Goal: Task Accomplishment & Management: Use online tool/utility

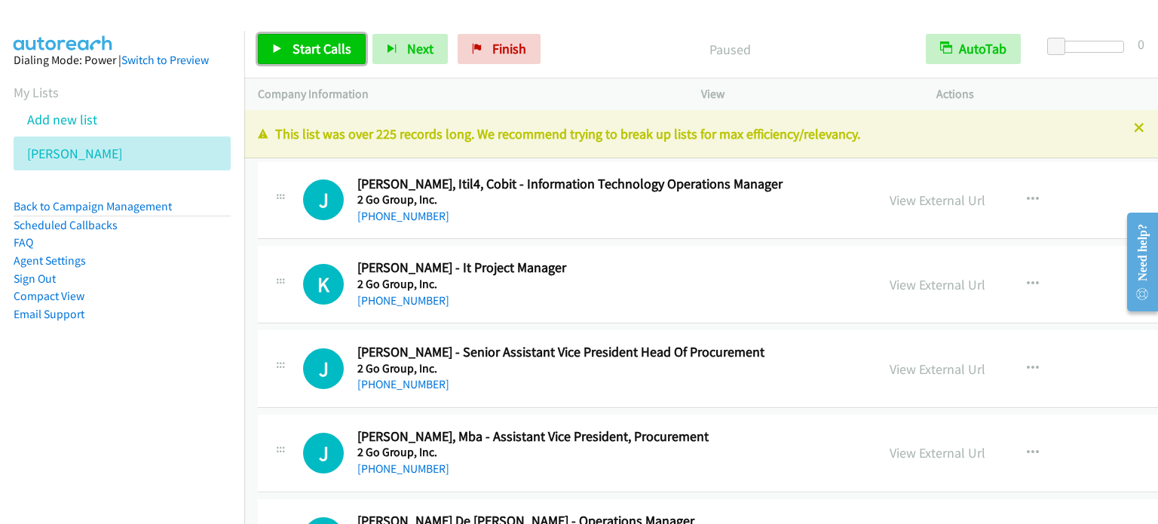
click at [302, 38] on link "Start Calls" at bounding box center [312, 49] width 108 height 30
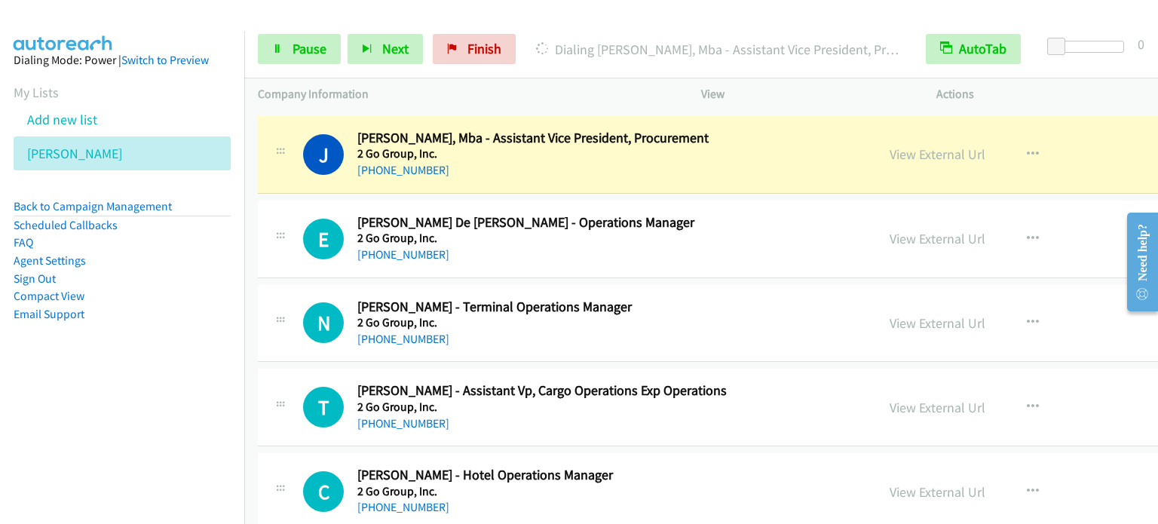
scroll to position [302, 0]
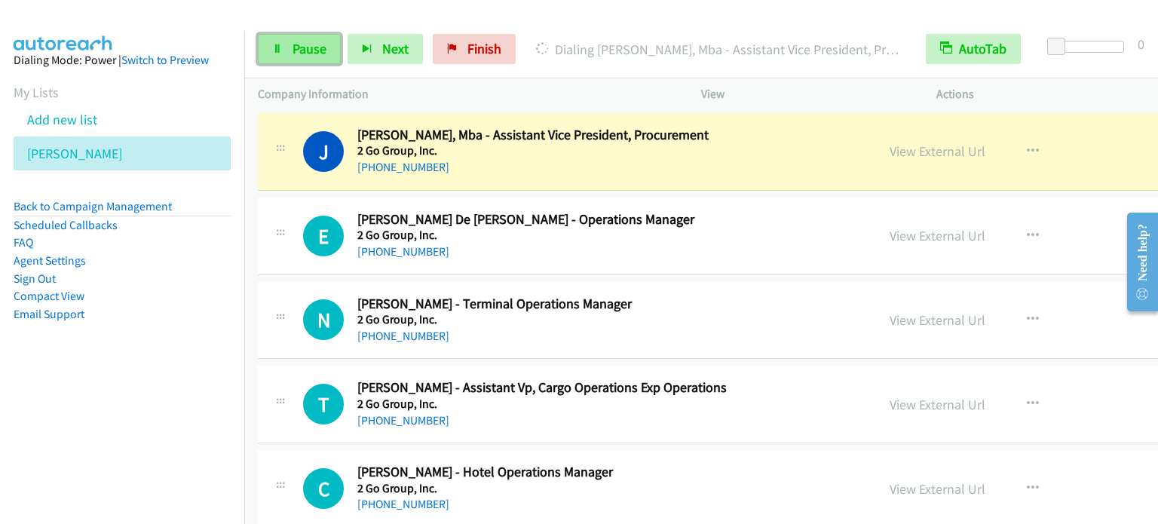
click at [302, 52] on span "Pause" at bounding box center [310, 48] width 34 height 17
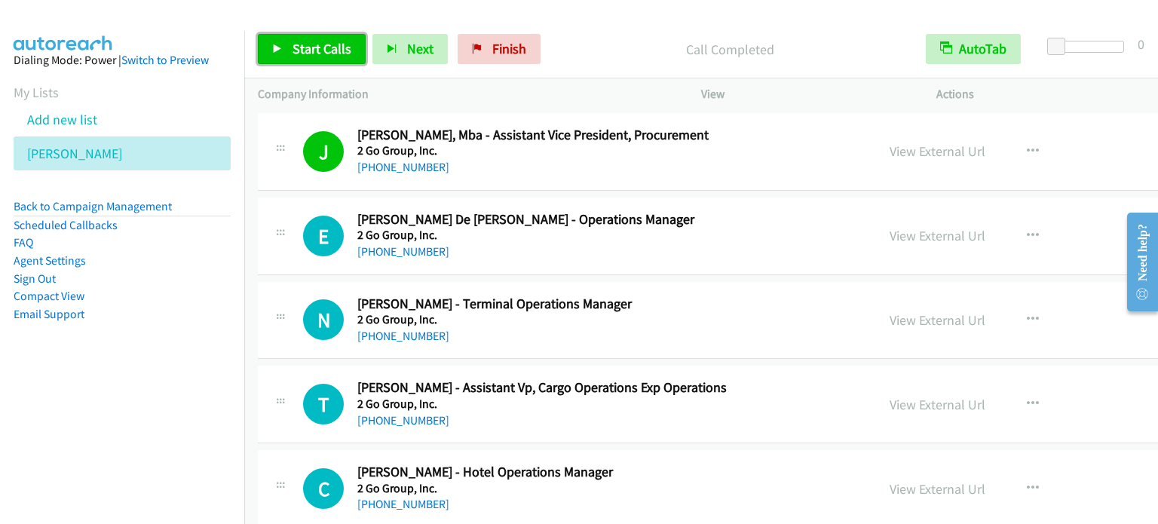
click at [332, 56] on span "Start Calls" at bounding box center [322, 48] width 59 height 17
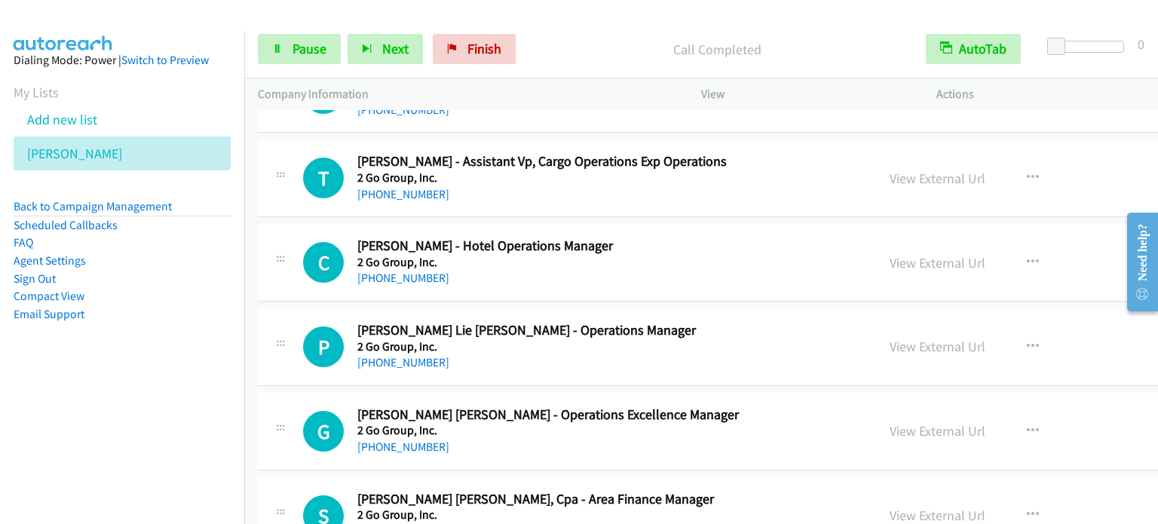
scroll to position [603, 0]
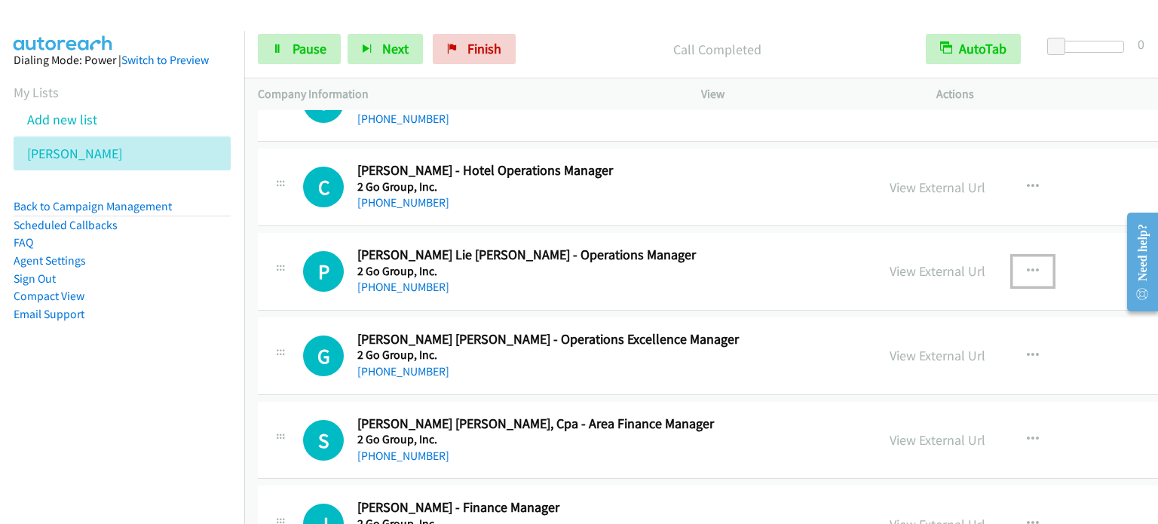
click at [1027, 265] on icon "button" at bounding box center [1033, 271] width 12 height 12
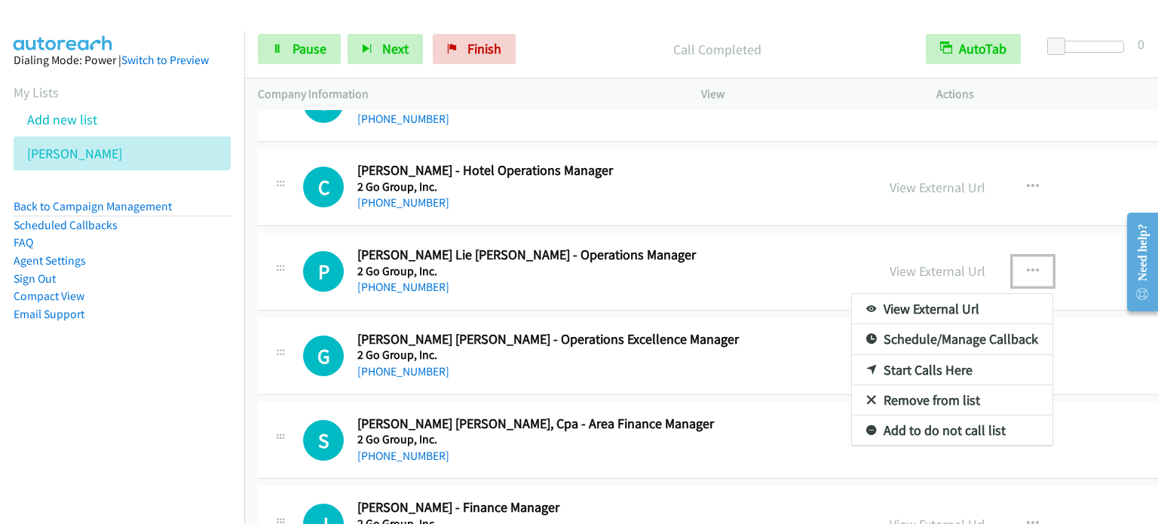
click at [852, 361] on link "Start Calls Here" at bounding box center [952, 370] width 201 height 30
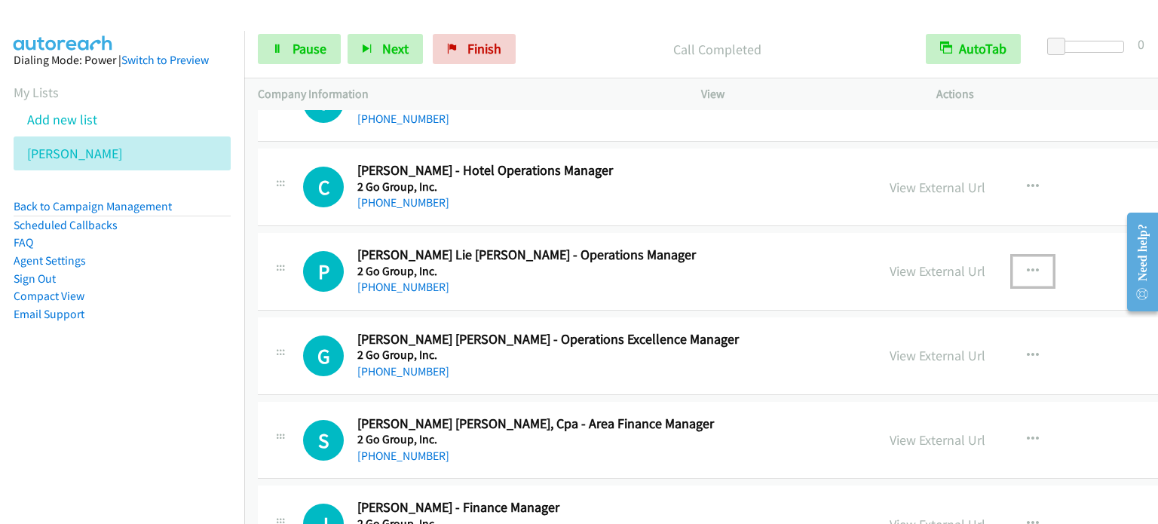
click at [1012, 265] on button "button" at bounding box center [1032, 271] width 41 height 30
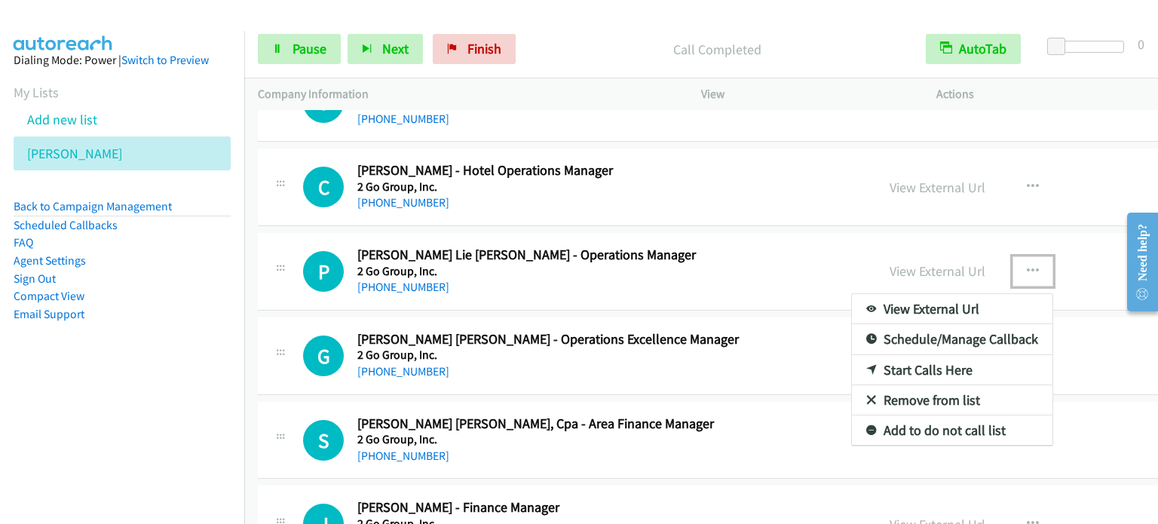
click at [852, 370] on link "Start Calls Here" at bounding box center [952, 370] width 201 height 30
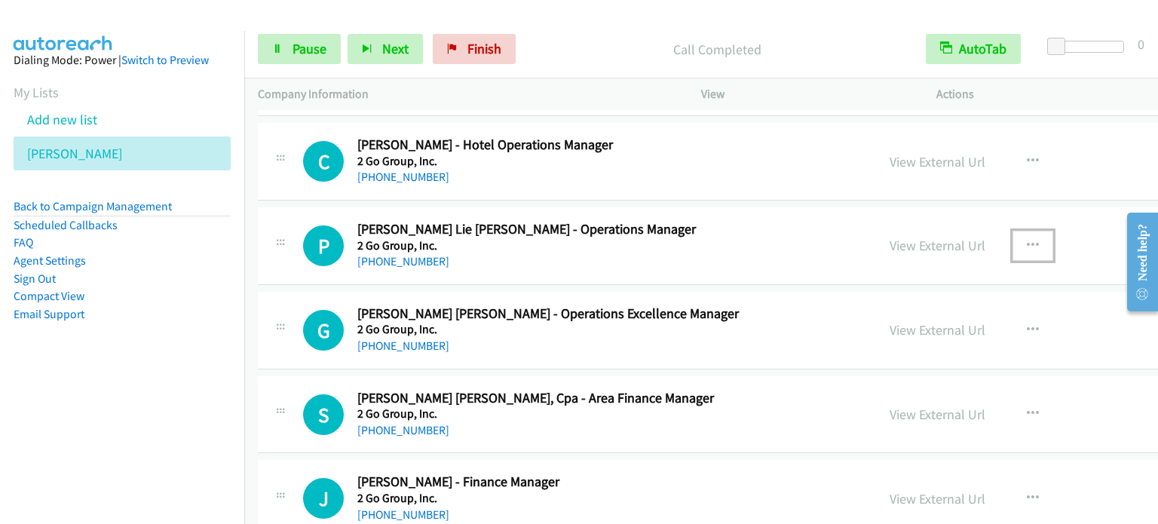
scroll to position [603, 0]
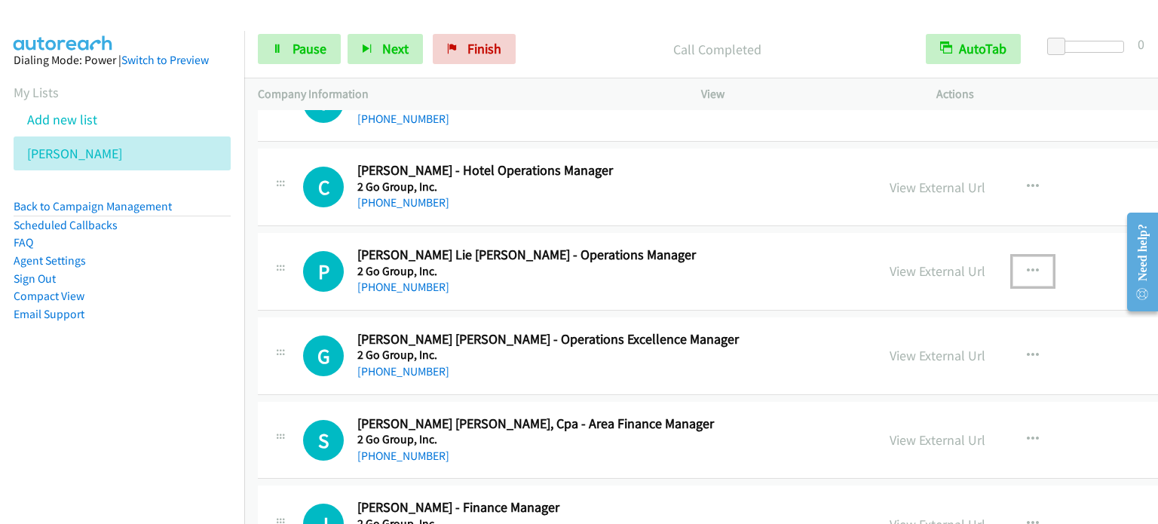
click at [1027, 265] on icon "button" at bounding box center [1033, 271] width 12 height 12
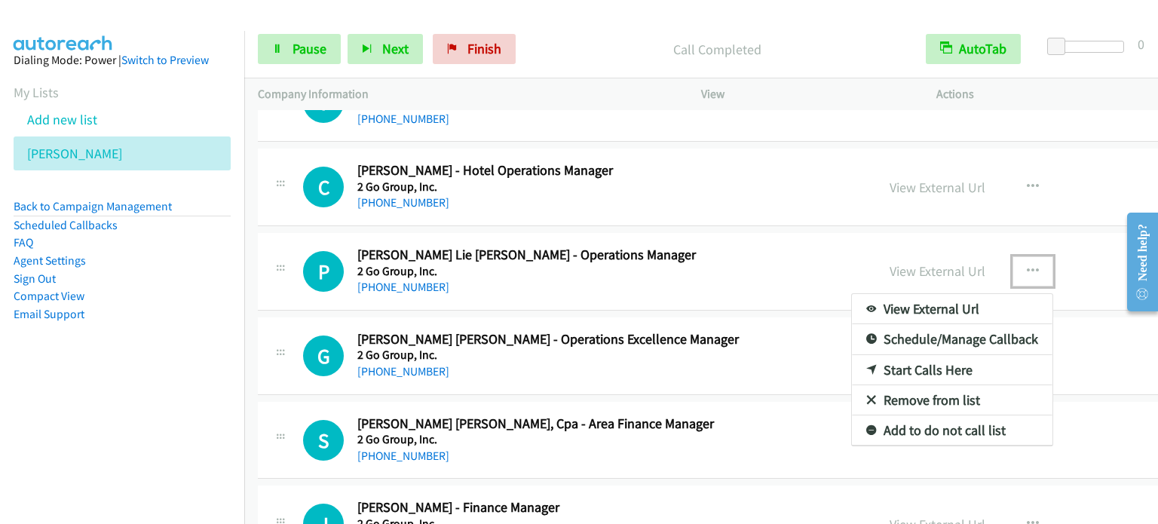
click at [857, 370] on link "Start Calls Here" at bounding box center [952, 370] width 201 height 30
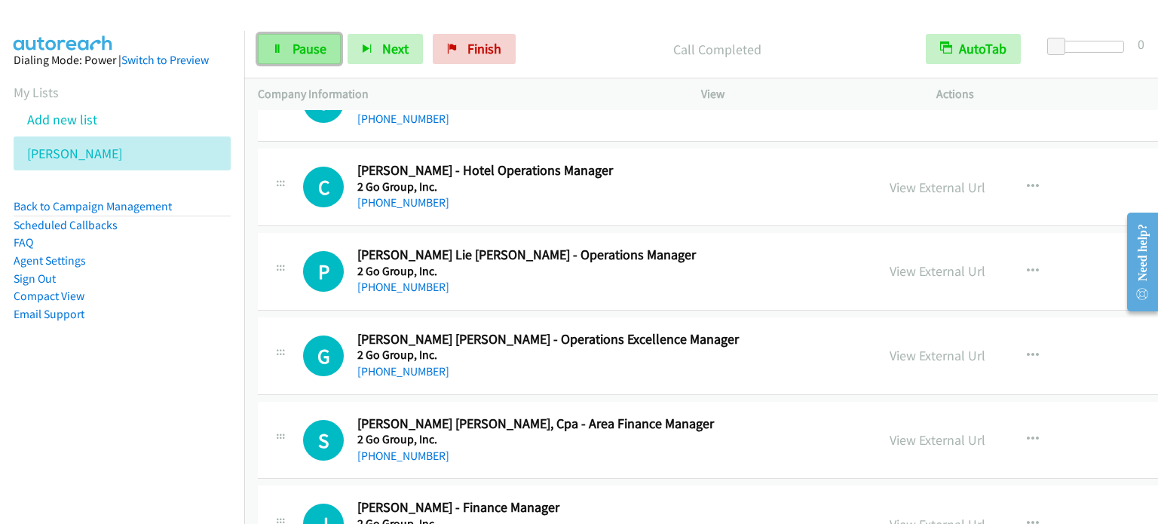
click at [282, 47] on link "Pause" at bounding box center [299, 49] width 83 height 30
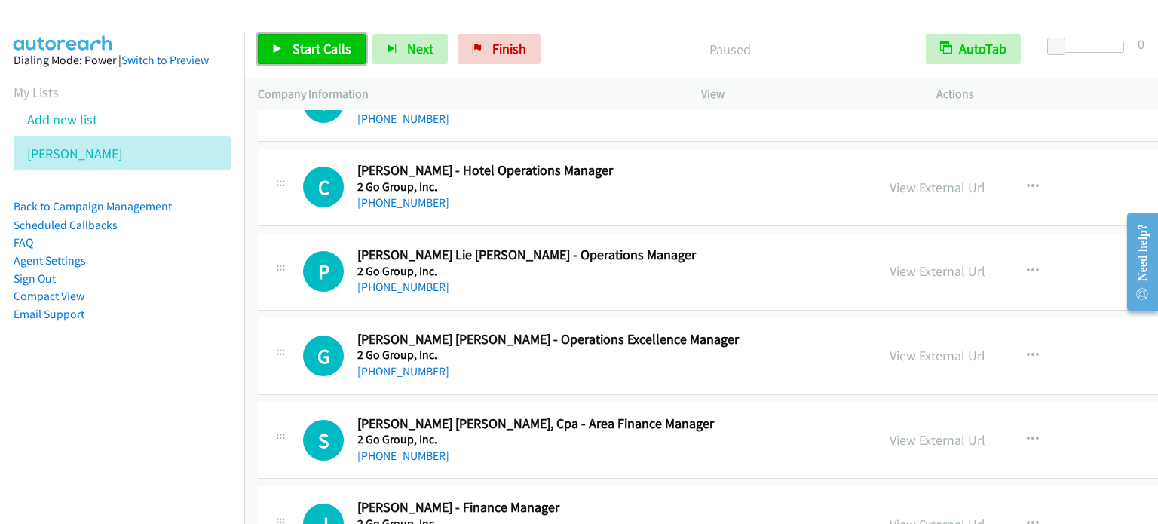
click at [283, 47] on link "Start Calls" at bounding box center [312, 49] width 108 height 30
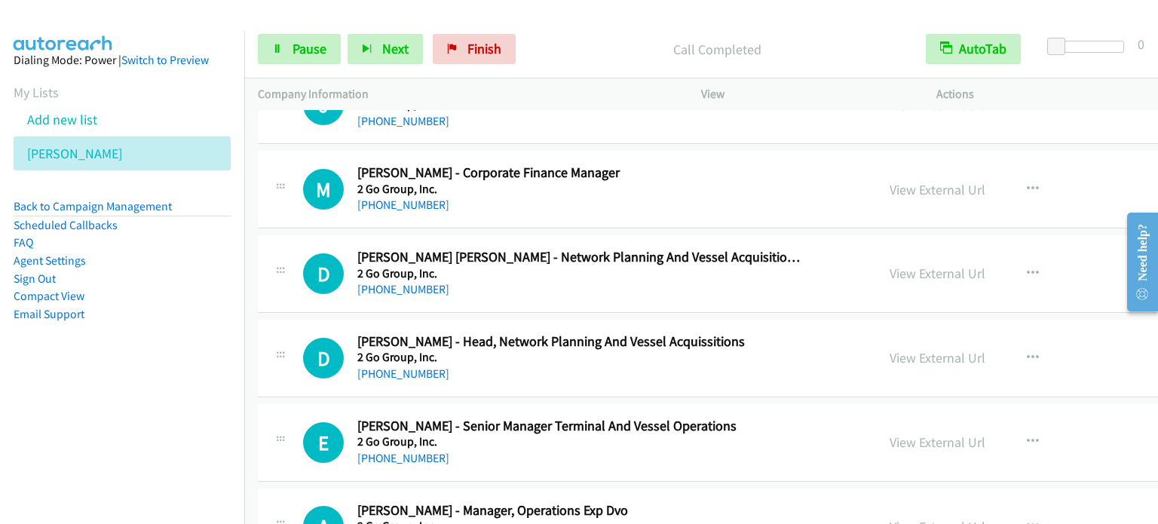
scroll to position [1055, 0]
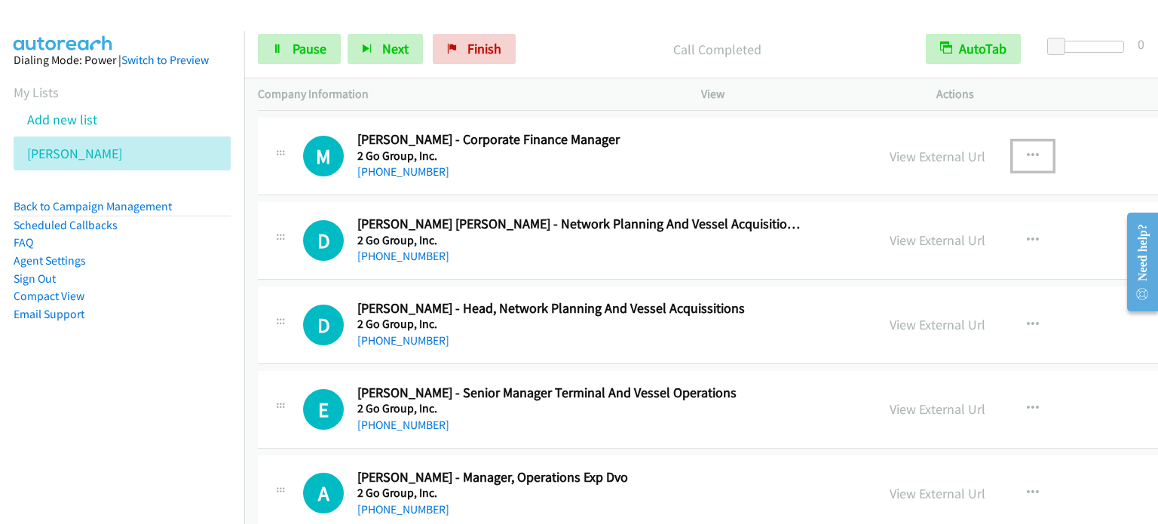
click at [1027, 152] on icon "button" at bounding box center [1033, 156] width 12 height 12
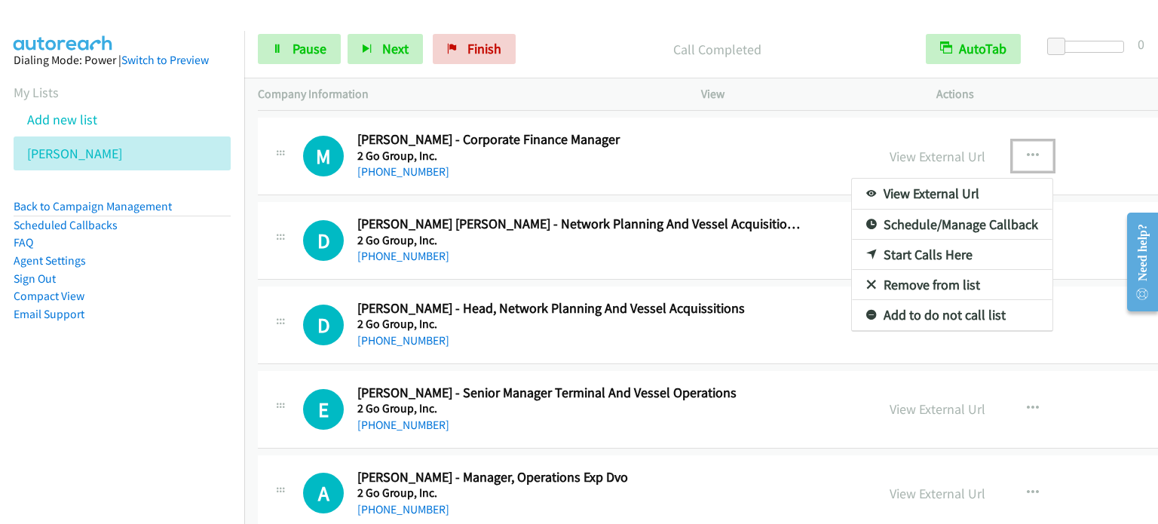
click at [863, 253] on link "Start Calls Here" at bounding box center [952, 255] width 201 height 30
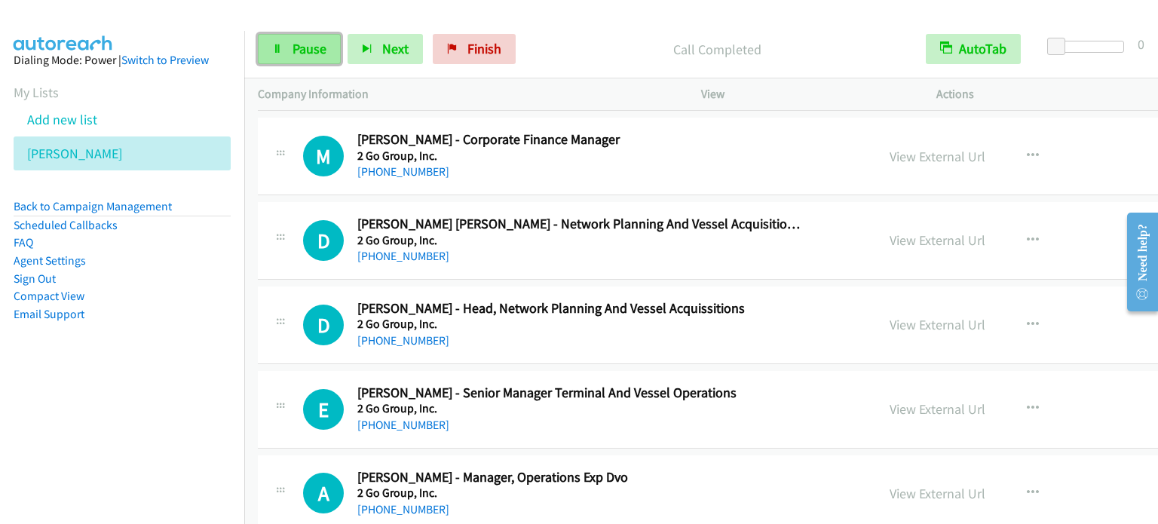
click at [317, 49] on span "Pause" at bounding box center [310, 48] width 34 height 17
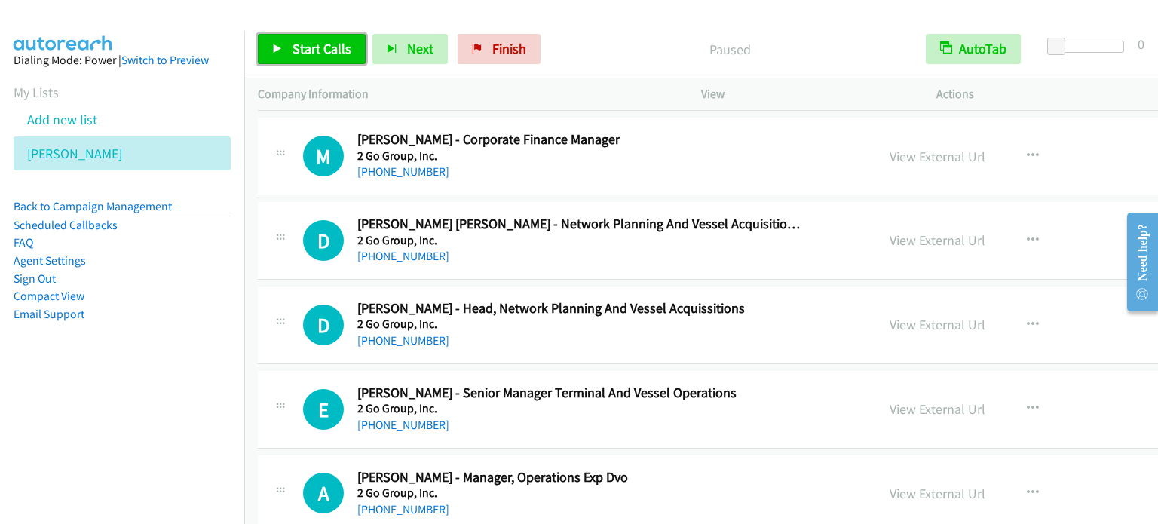
click at [317, 49] on span "Start Calls" at bounding box center [322, 48] width 59 height 17
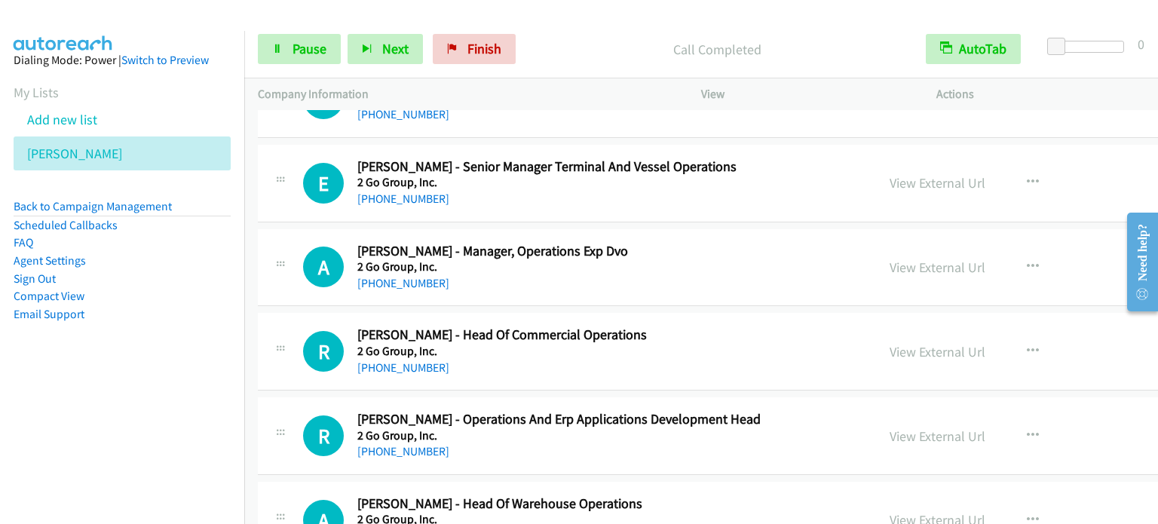
scroll to position [1357, 0]
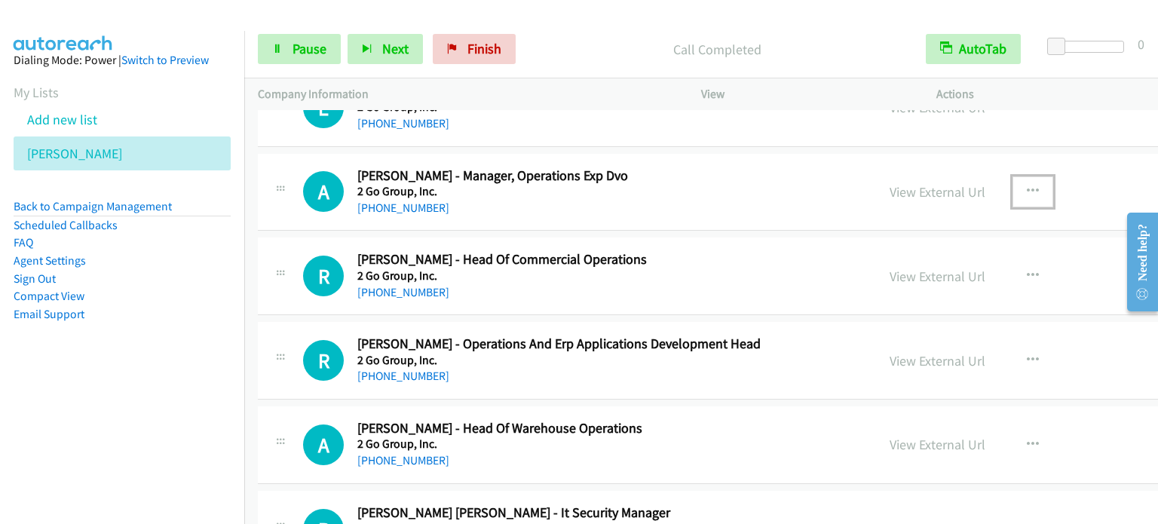
click at [1027, 192] on icon "button" at bounding box center [1033, 191] width 12 height 12
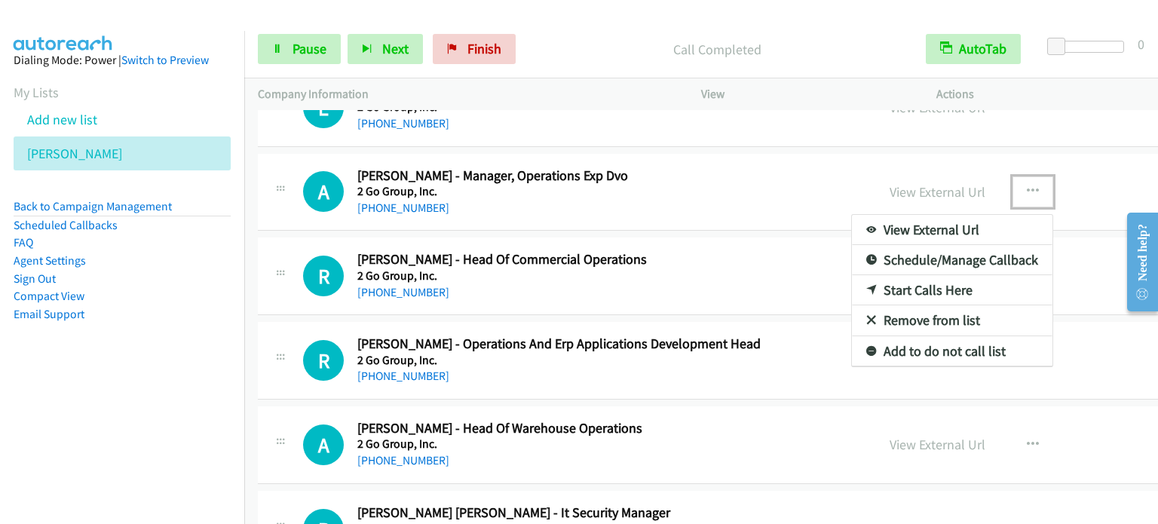
click at [867, 289] on link "Start Calls Here" at bounding box center [952, 290] width 201 height 30
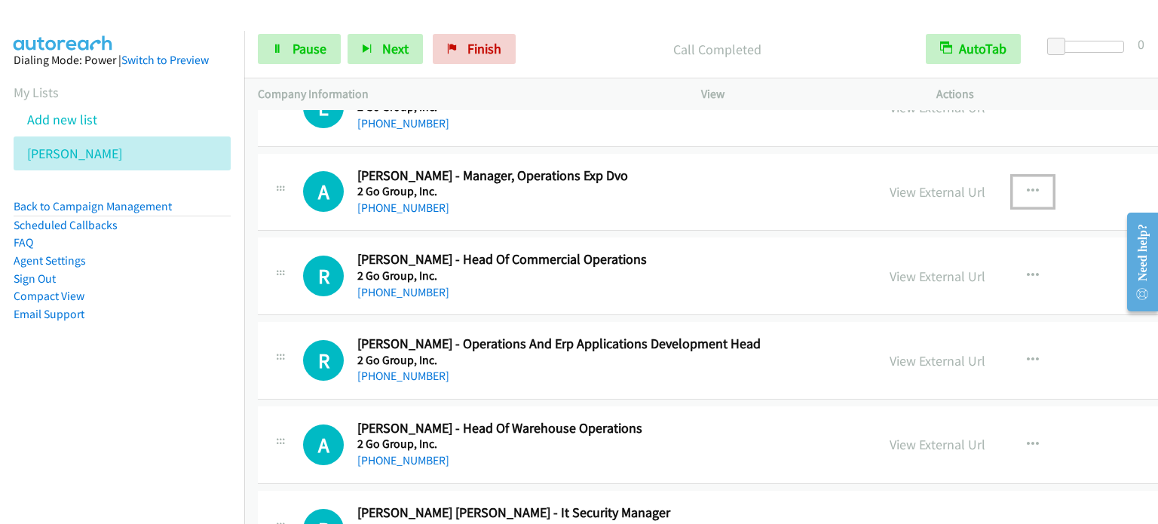
click at [1027, 191] on icon "button" at bounding box center [1033, 191] width 12 height 12
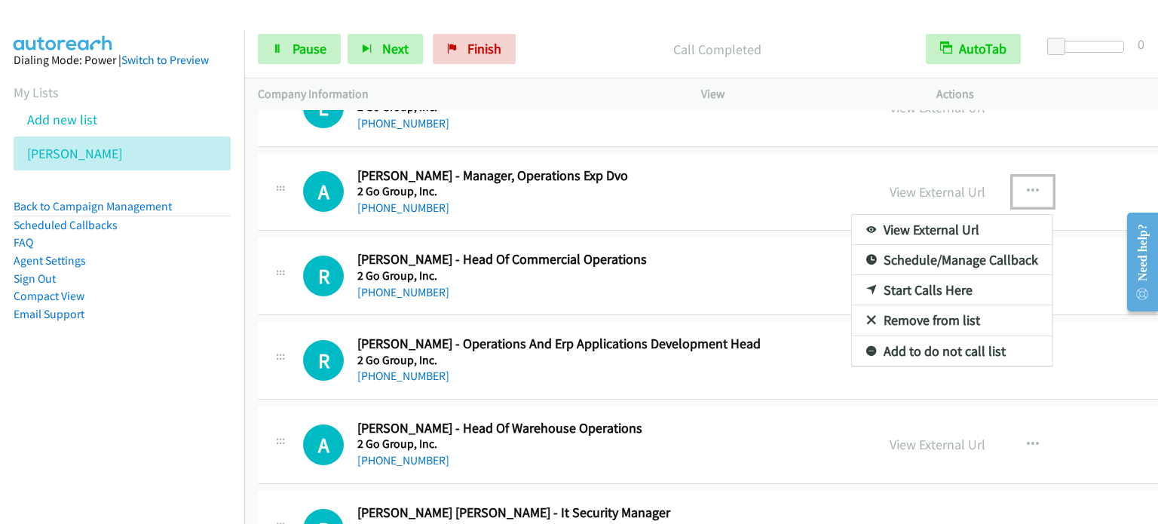
click at [865, 286] on link "Start Calls Here" at bounding box center [952, 290] width 201 height 30
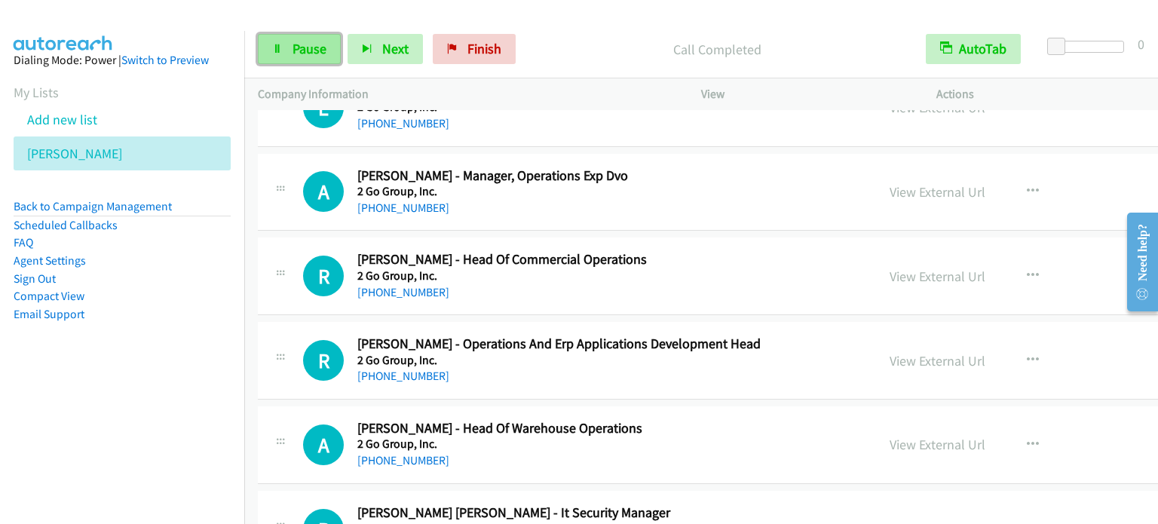
click at [274, 57] on link "Pause" at bounding box center [299, 49] width 83 height 30
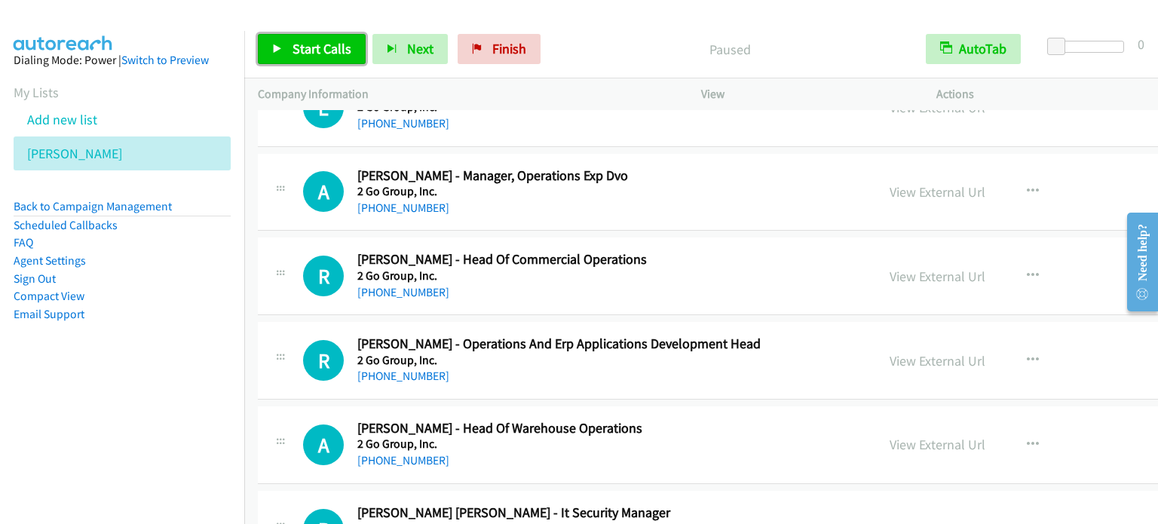
click at [302, 44] on span "Start Calls" at bounding box center [322, 48] width 59 height 17
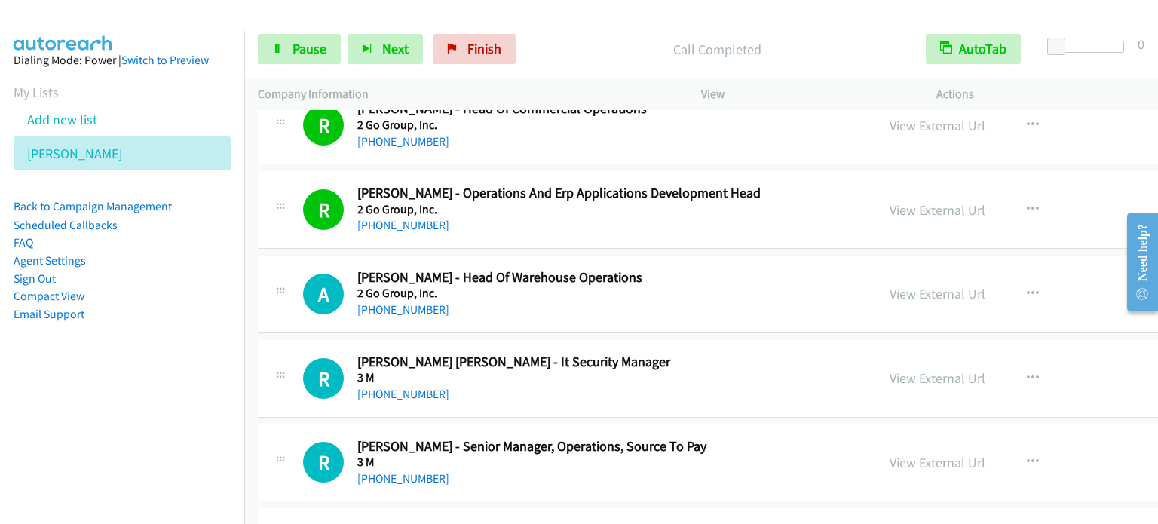
scroll to position [1659, 0]
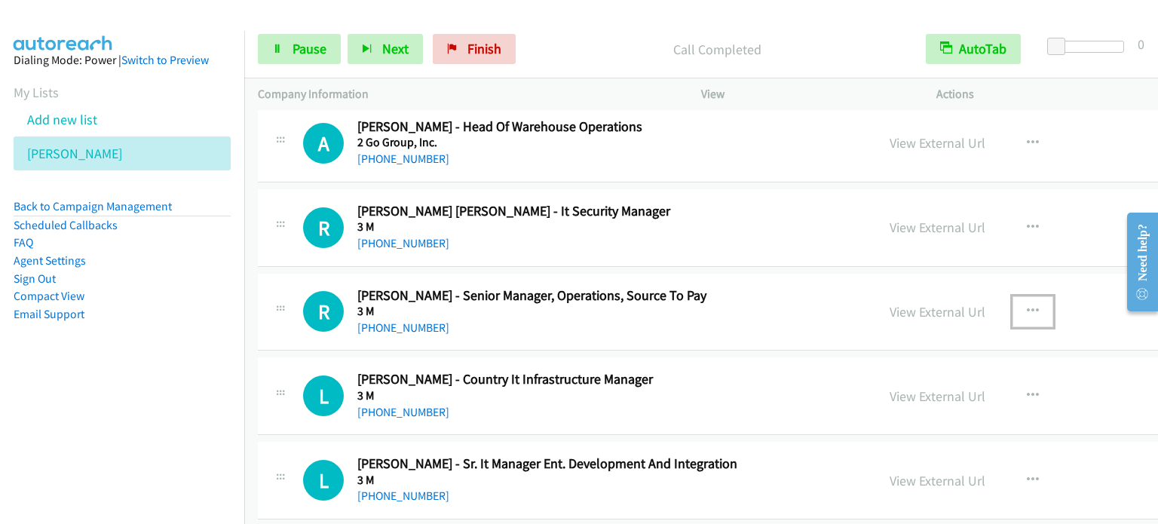
click at [1012, 305] on button "button" at bounding box center [1032, 311] width 41 height 30
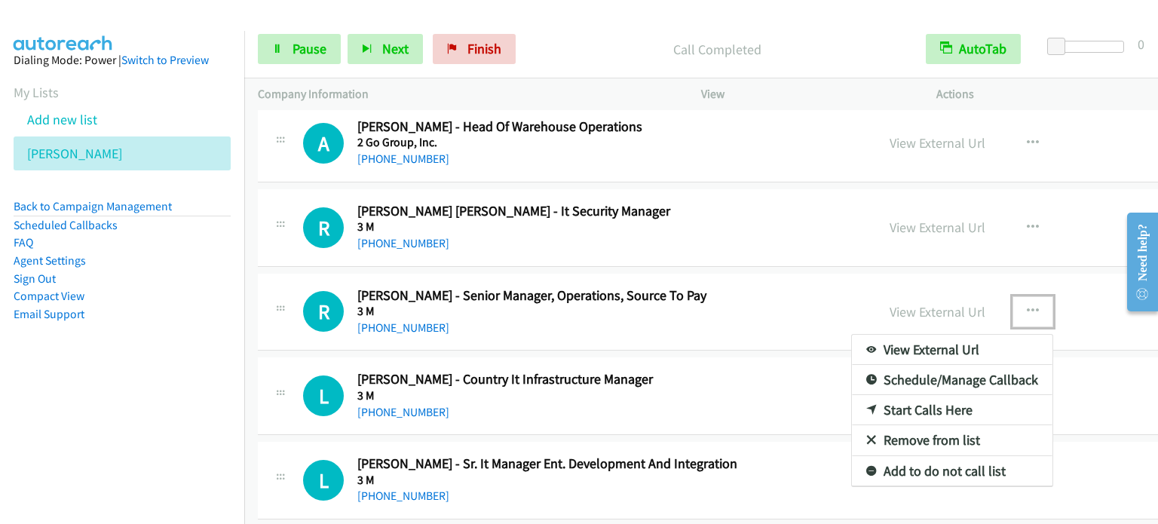
drag, startPoint x: 827, startPoint y: 403, endPoint x: 844, endPoint y: 399, distance: 17.9
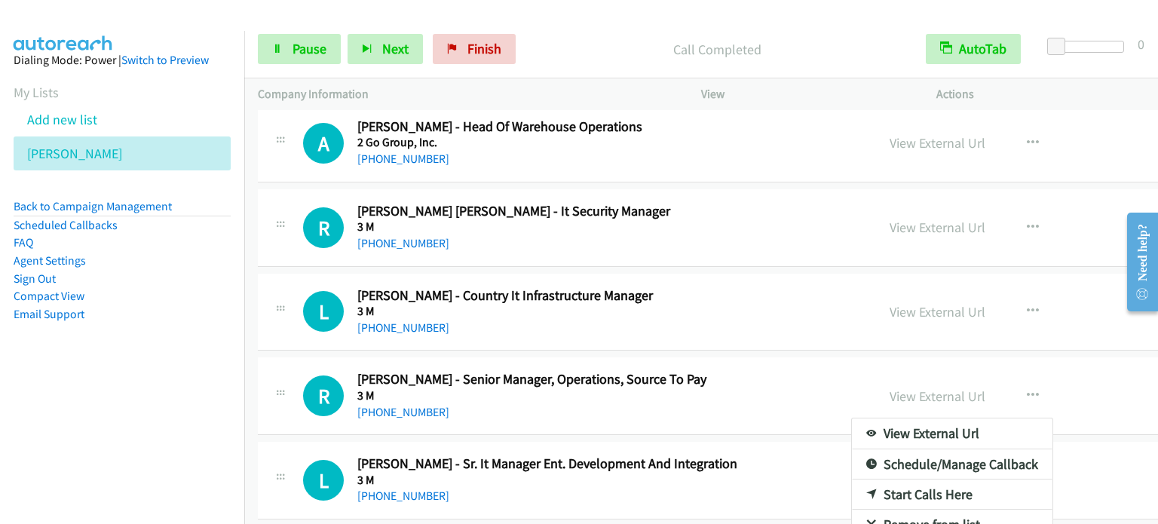
click at [952, 307] on div at bounding box center [579, 262] width 1158 height 524
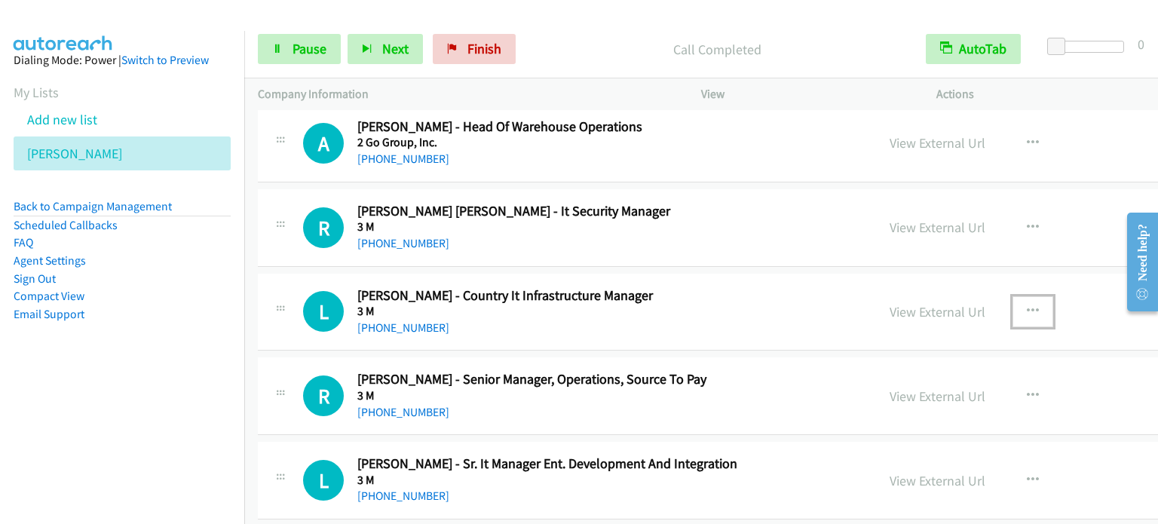
click at [1027, 306] on icon "button" at bounding box center [1033, 311] width 12 height 12
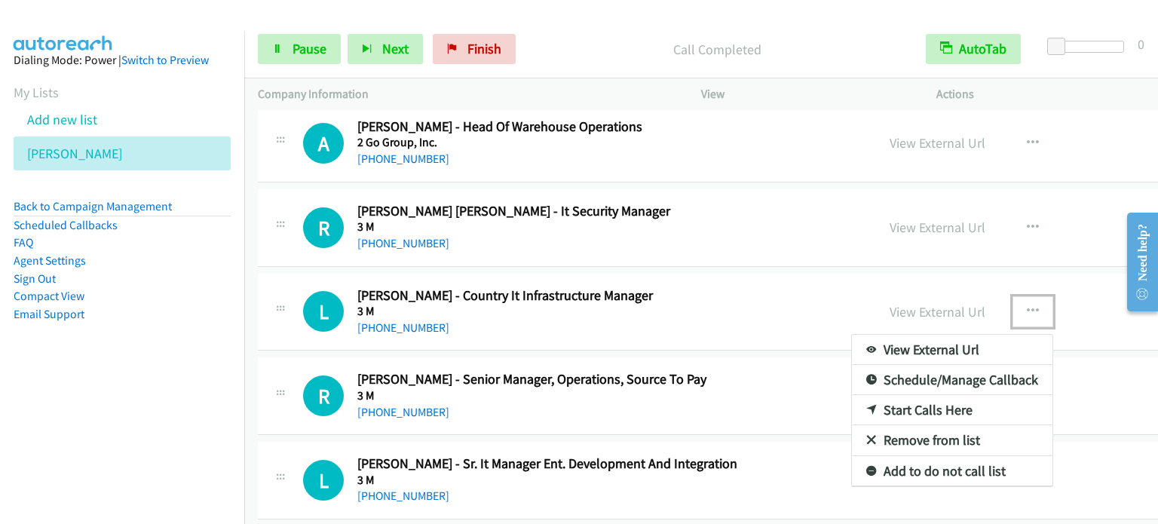
click at [859, 406] on link "Start Calls Here" at bounding box center [952, 410] width 201 height 30
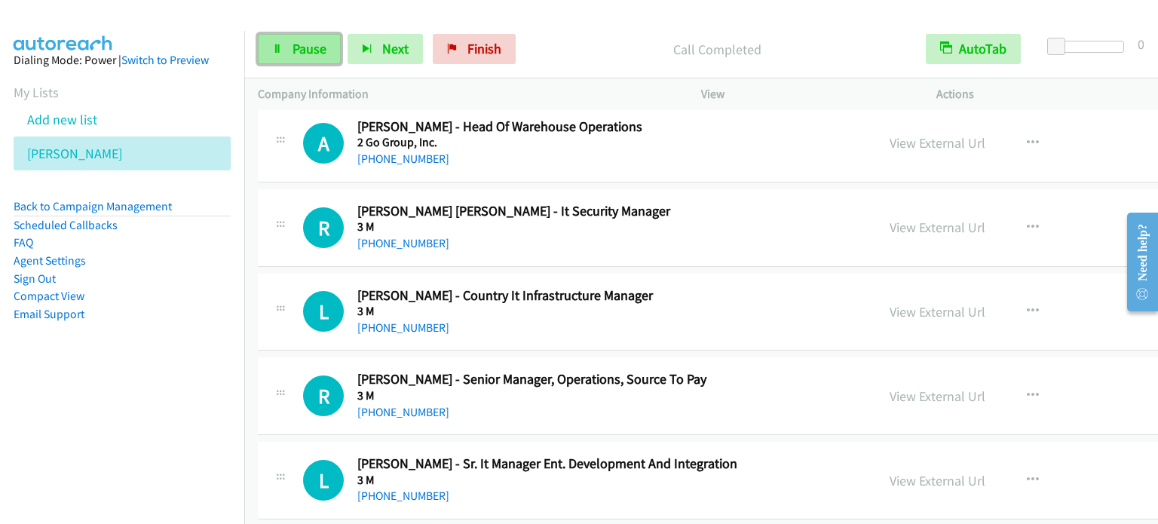
click at [314, 51] on span "Pause" at bounding box center [310, 48] width 34 height 17
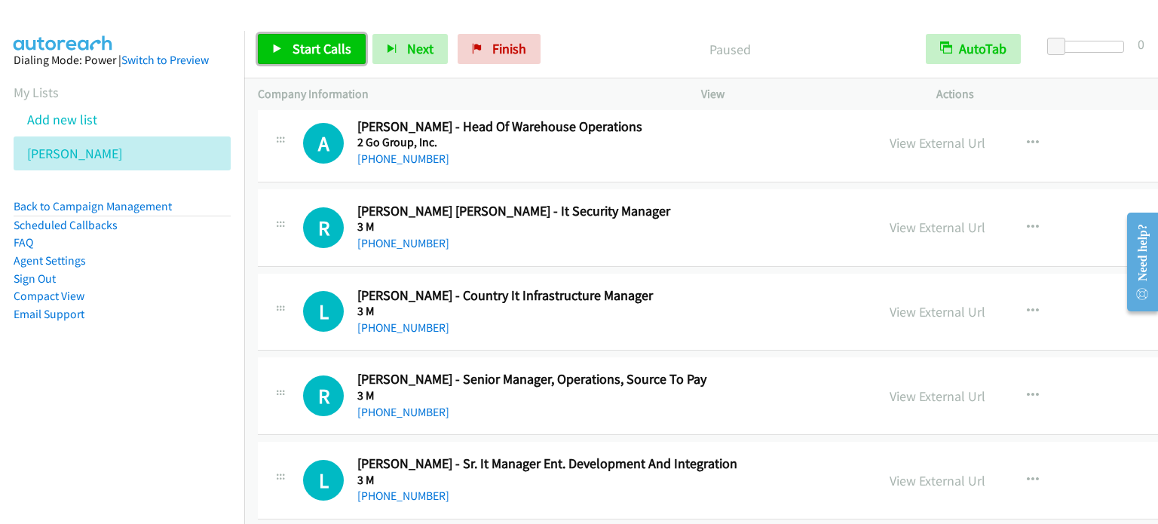
click at [314, 51] on span "Start Calls" at bounding box center [322, 48] width 59 height 17
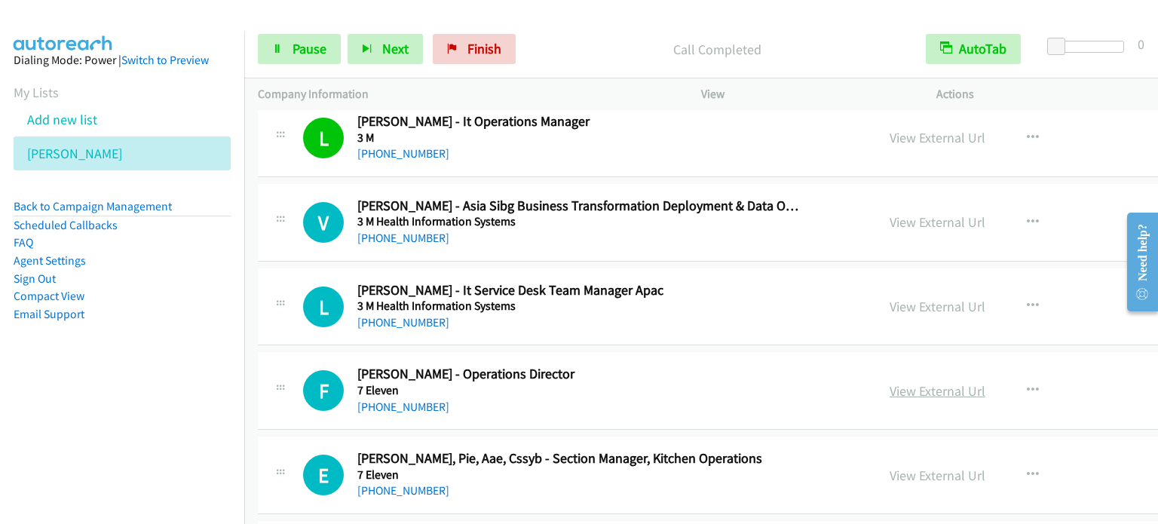
scroll to position [2111, 0]
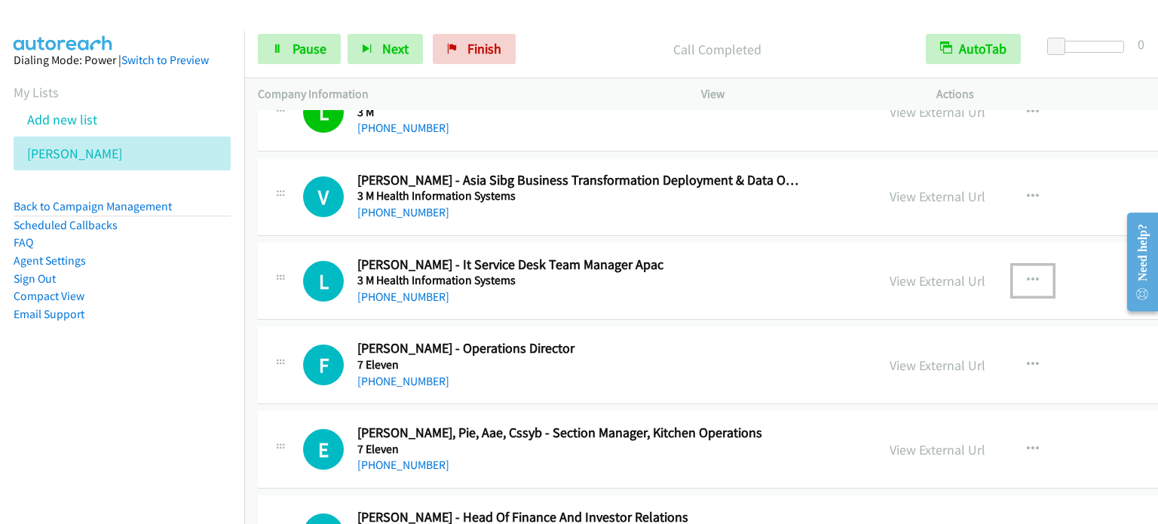
click at [1027, 276] on icon "button" at bounding box center [1033, 280] width 12 height 12
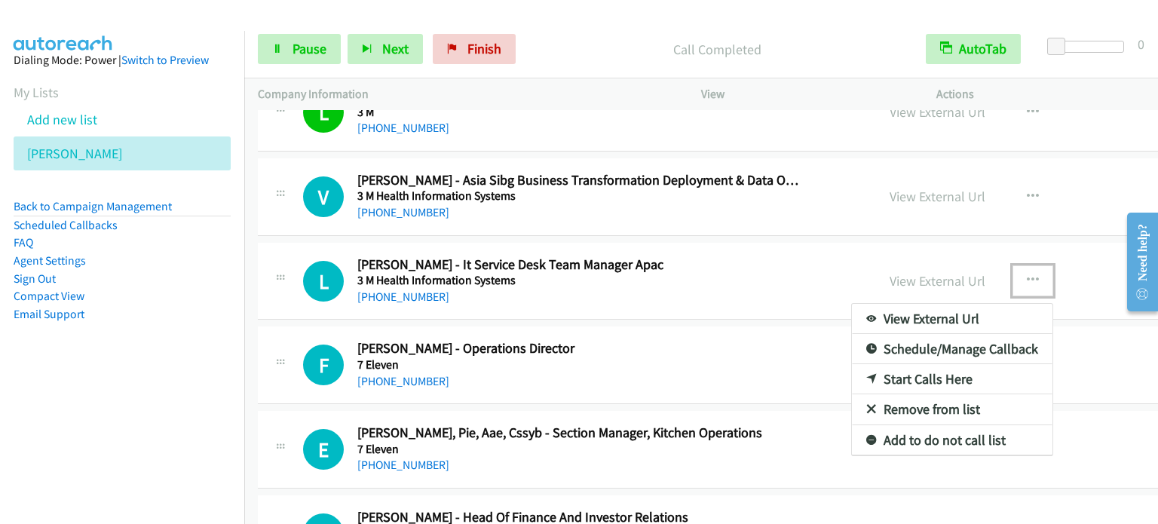
click at [852, 375] on link "Start Calls Here" at bounding box center [952, 379] width 201 height 30
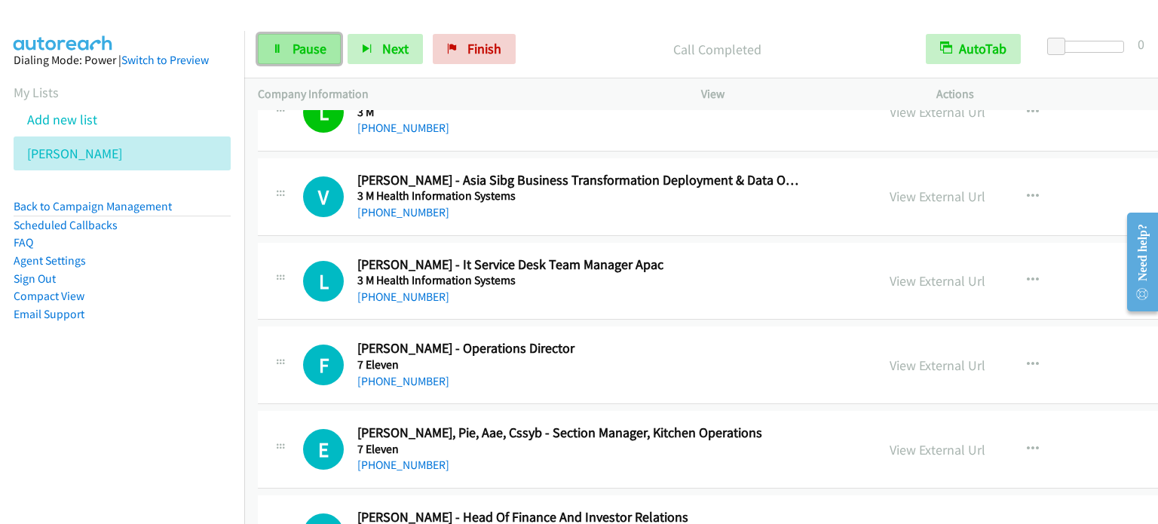
click at [286, 47] on link "Pause" at bounding box center [299, 49] width 83 height 30
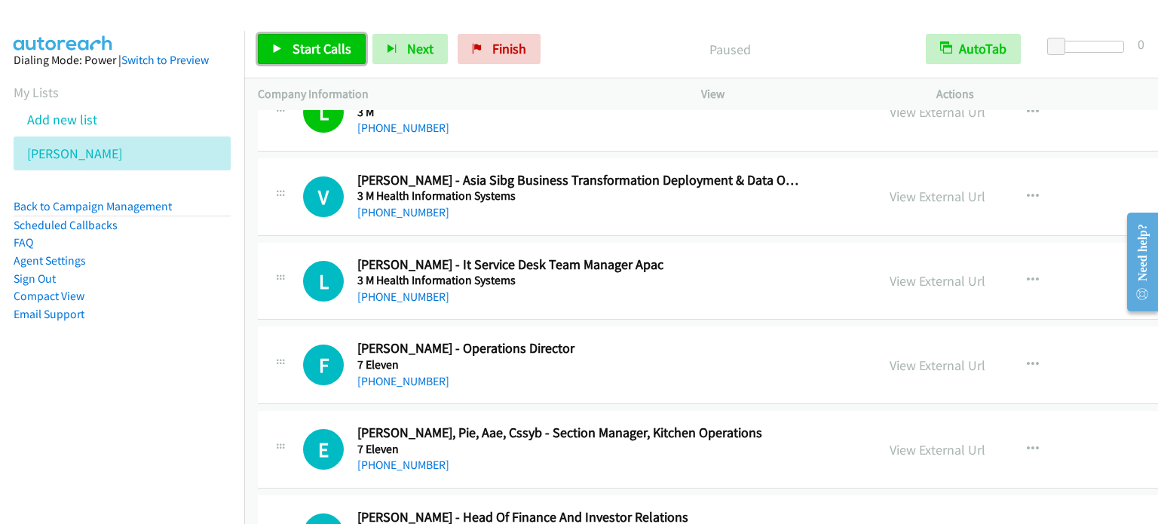
click at [286, 47] on link "Start Calls" at bounding box center [312, 49] width 108 height 30
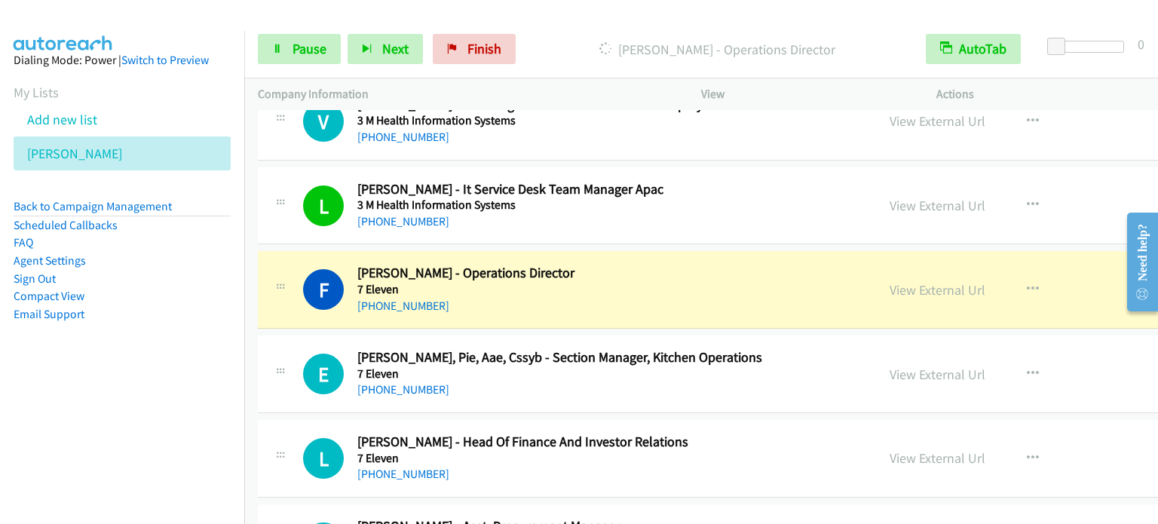
scroll to position [2262, 0]
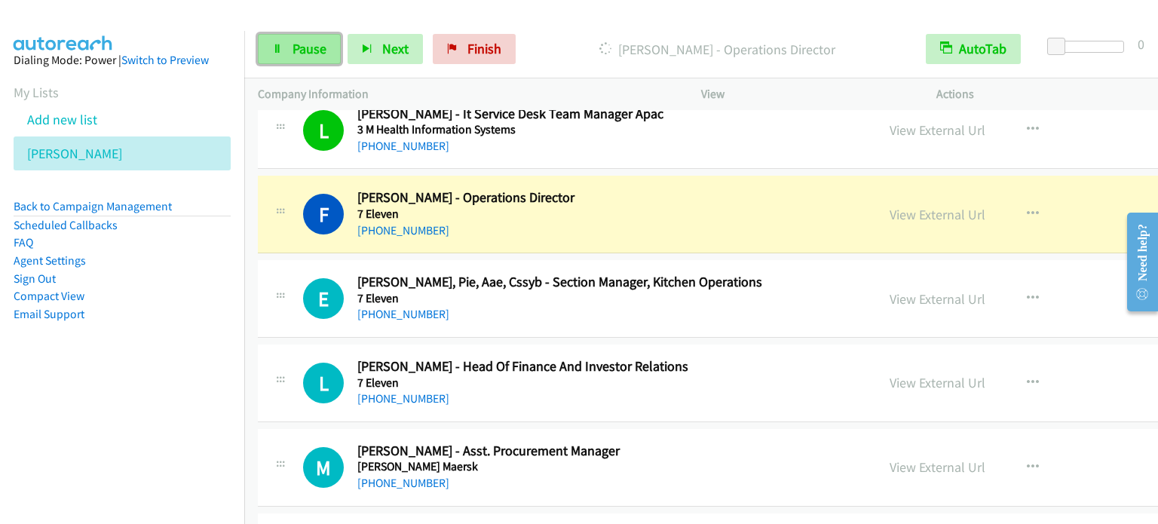
click at [318, 52] on span "Pause" at bounding box center [310, 48] width 34 height 17
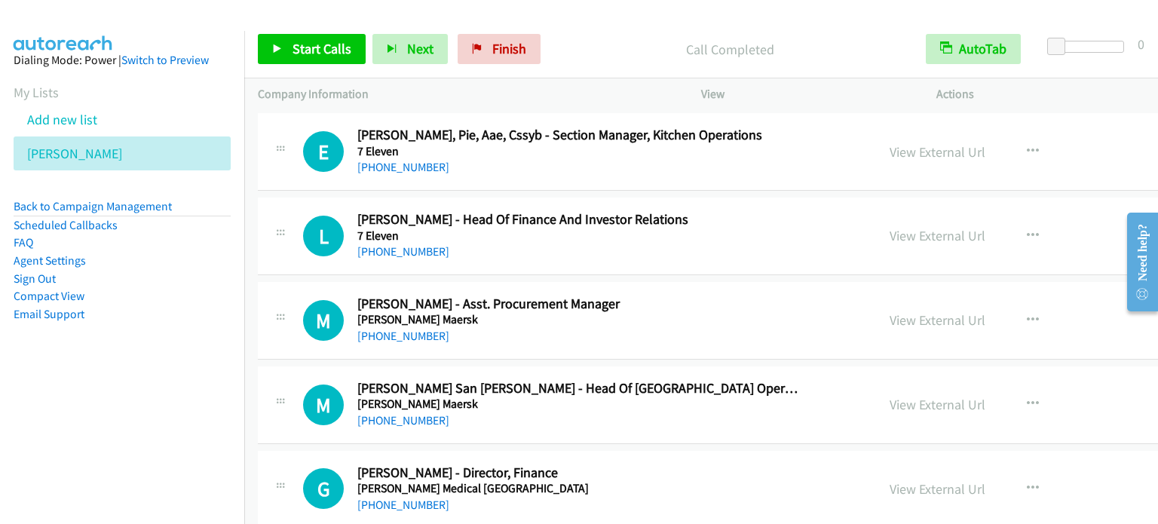
scroll to position [2412, 0]
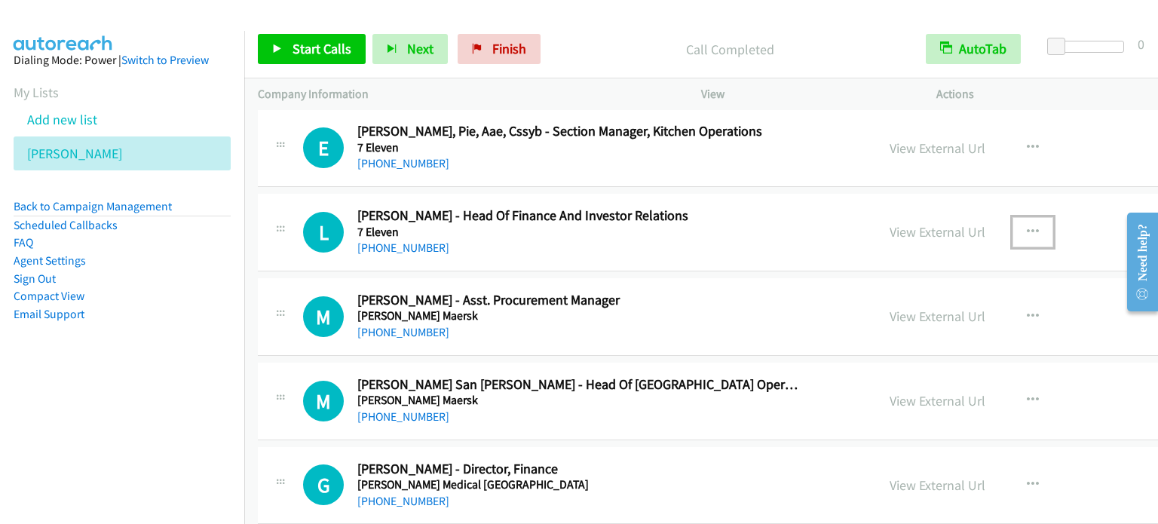
click at [1027, 226] on icon "button" at bounding box center [1033, 232] width 12 height 12
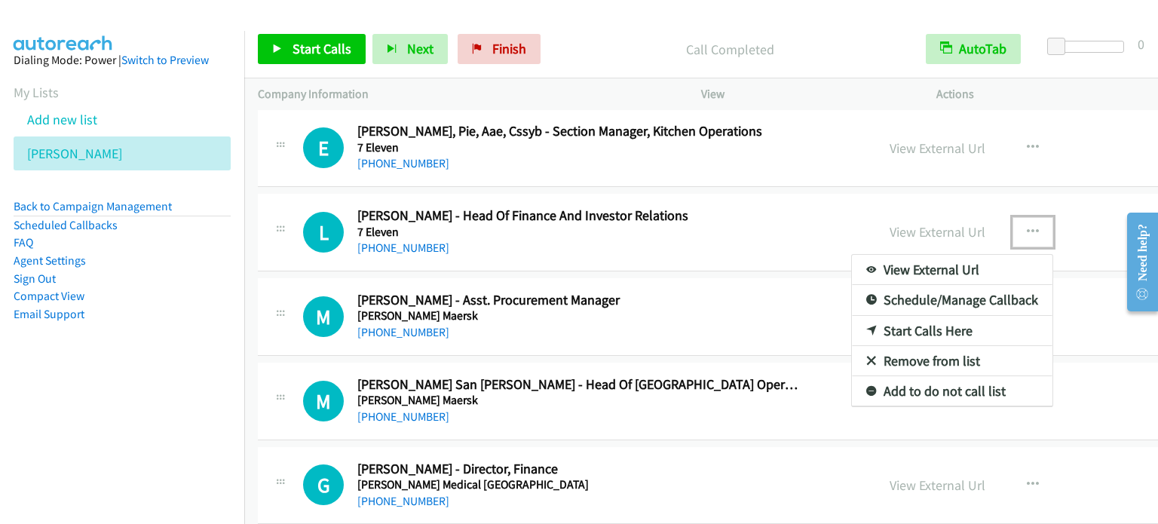
click at [862, 325] on link "Start Calls Here" at bounding box center [952, 331] width 201 height 30
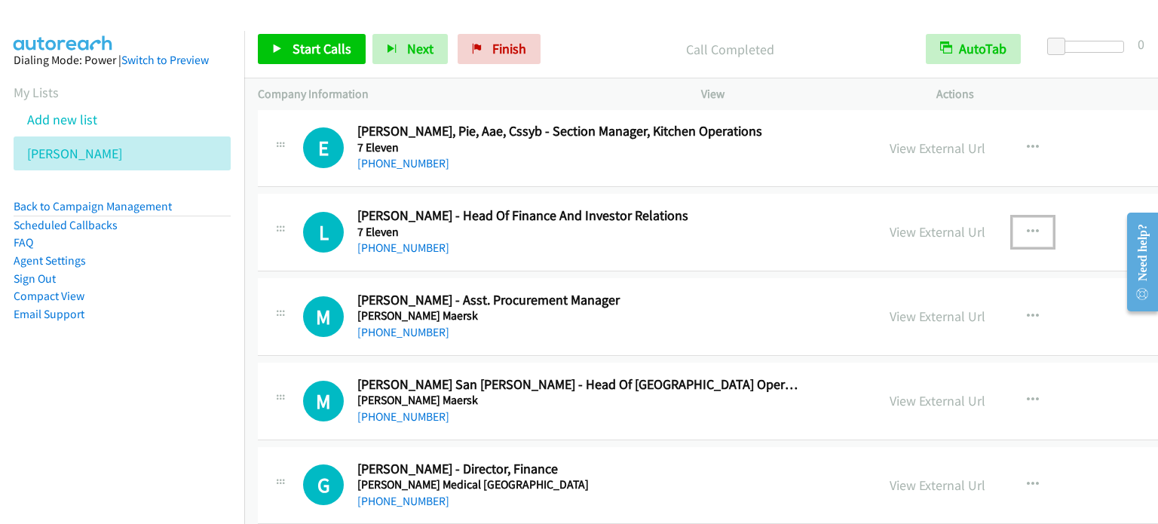
click at [1027, 226] on icon "button" at bounding box center [1033, 232] width 12 height 12
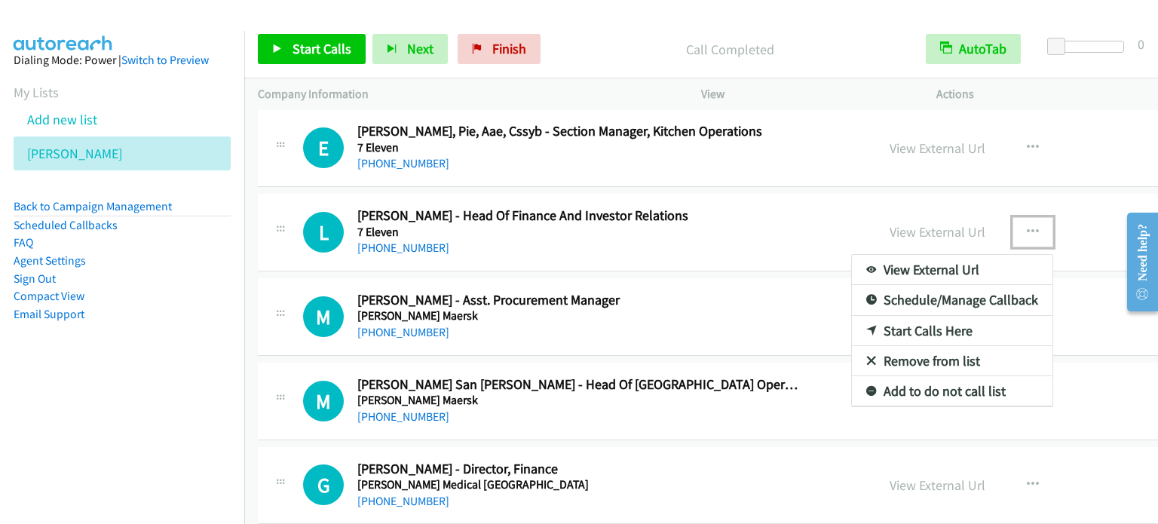
click at [860, 322] on link "Start Calls Here" at bounding box center [952, 331] width 201 height 30
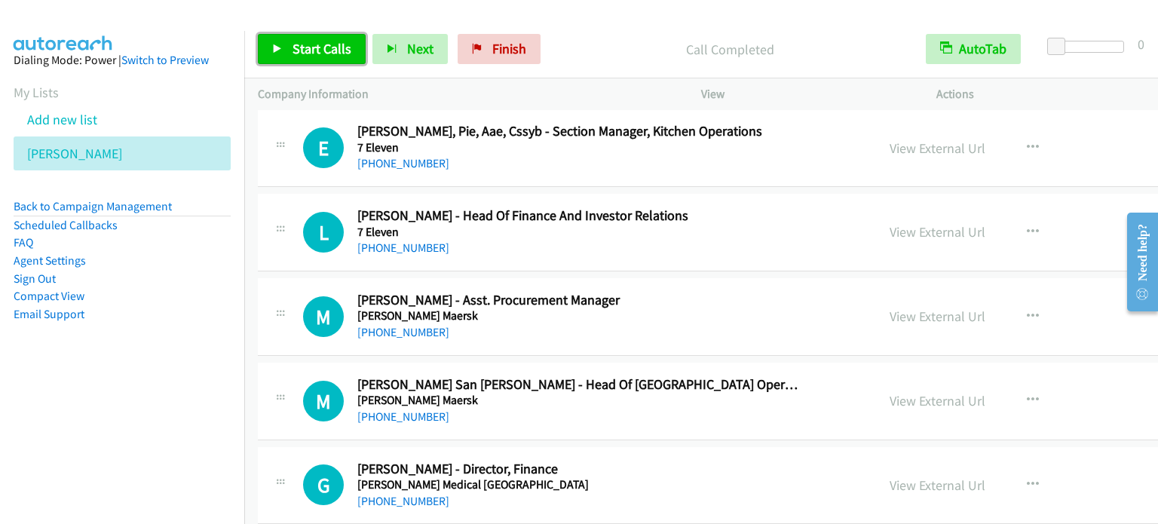
click at [308, 51] on span "Start Calls" at bounding box center [322, 48] width 59 height 17
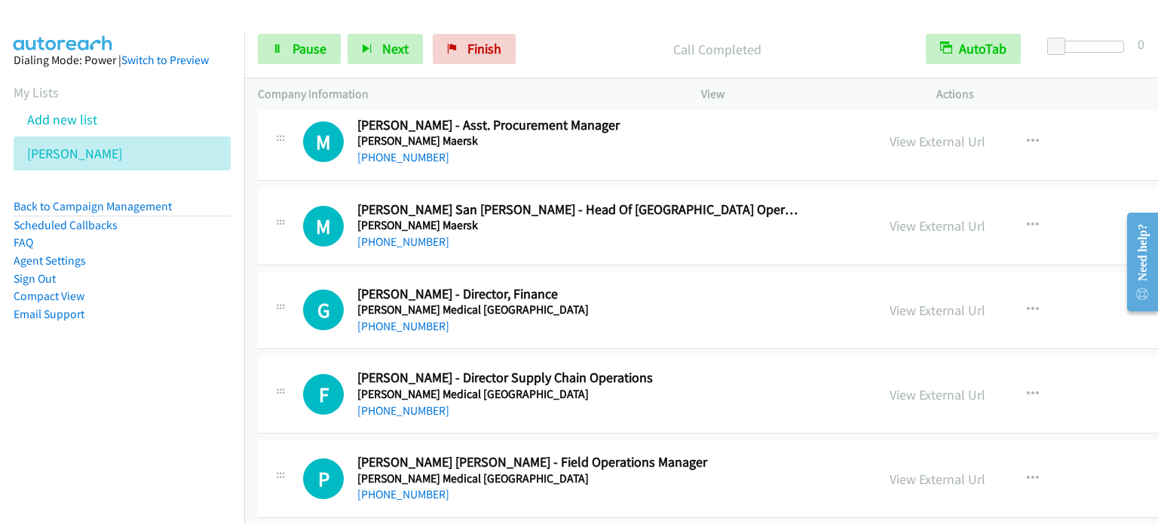
scroll to position [2563, 0]
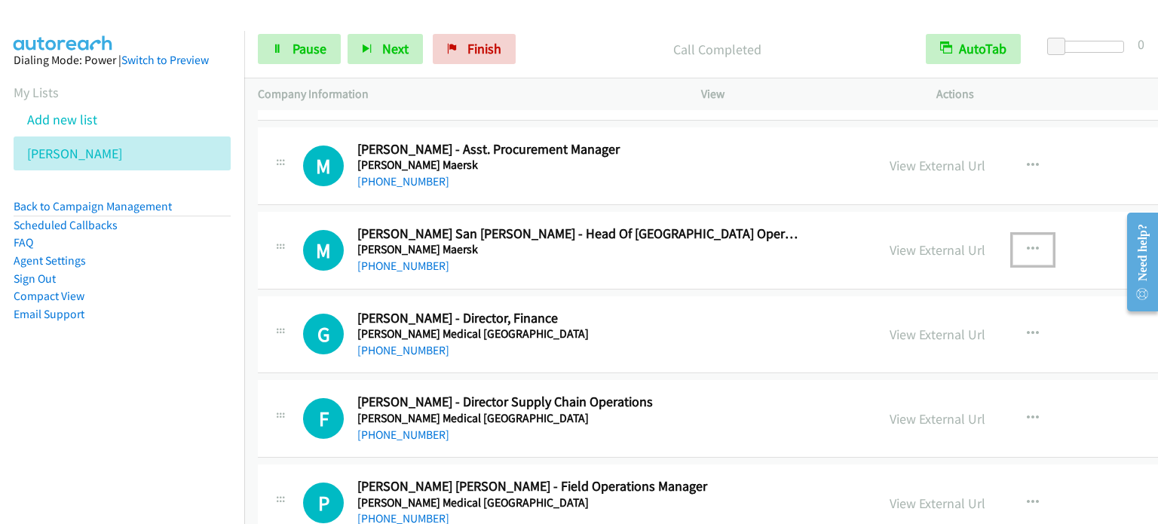
click at [1027, 247] on icon "button" at bounding box center [1033, 250] width 12 height 12
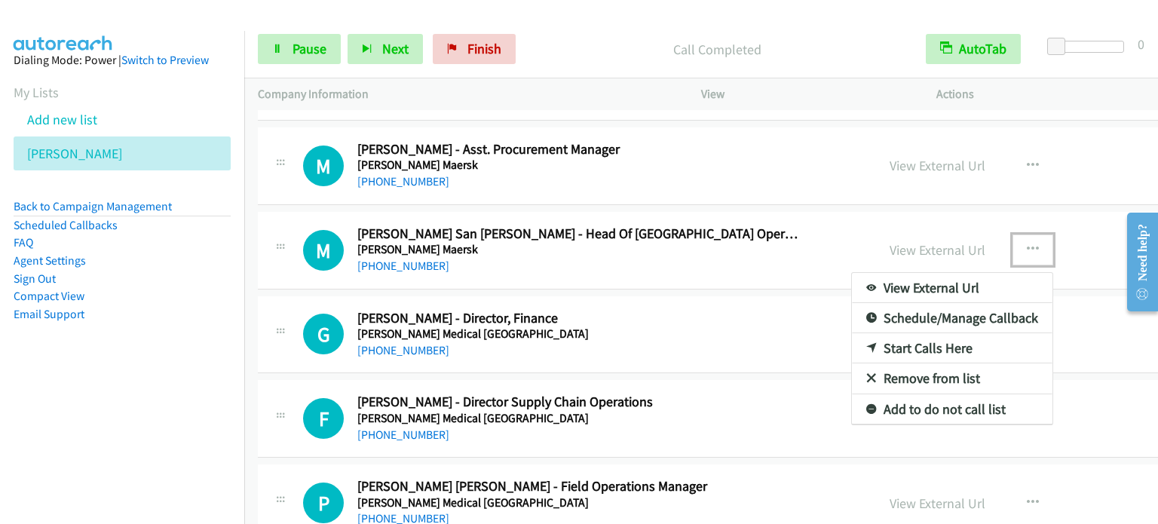
click at [852, 341] on link "Start Calls Here" at bounding box center [952, 348] width 201 height 30
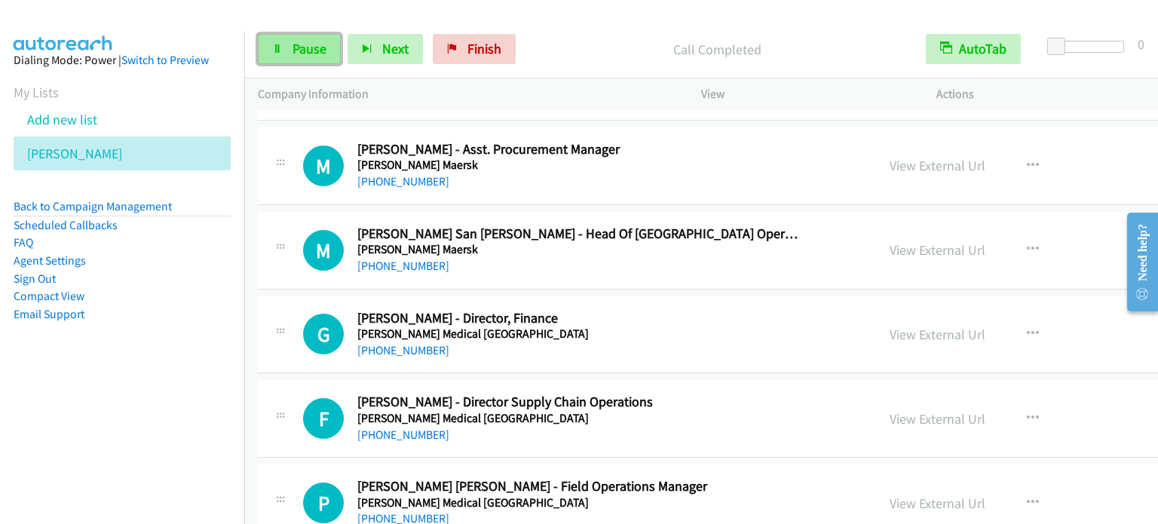
click at [320, 49] on span "Pause" at bounding box center [310, 48] width 34 height 17
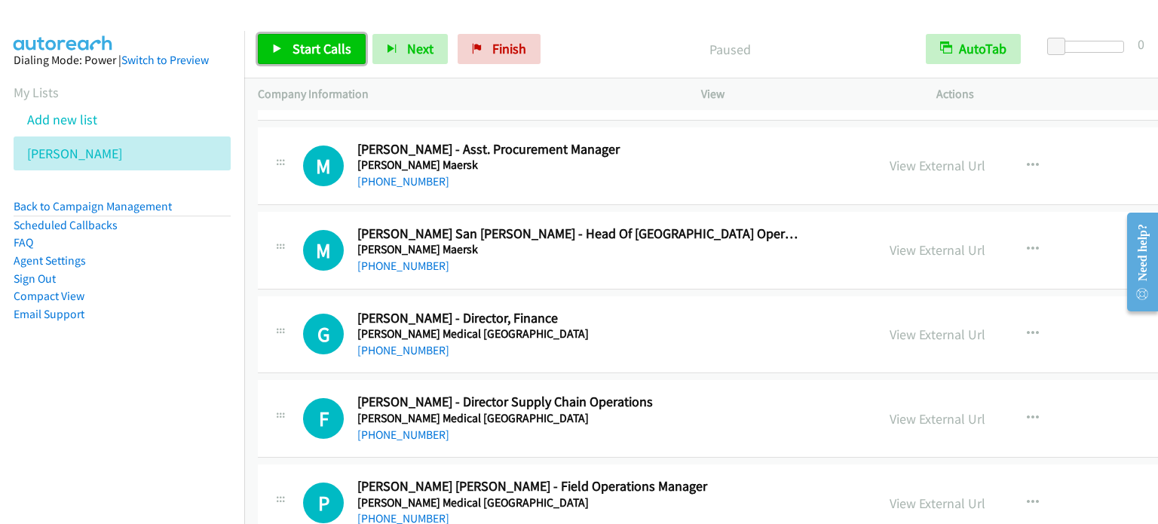
click at [320, 49] on span "Start Calls" at bounding box center [322, 48] width 59 height 17
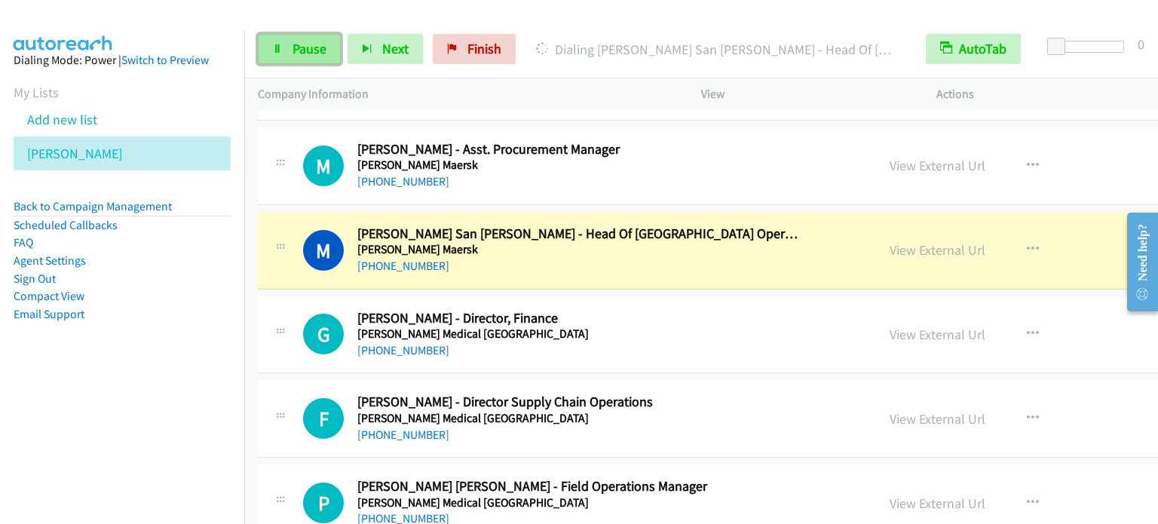
click at [300, 38] on link "Pause" at bounding box center [299, 49] width 83 height 30
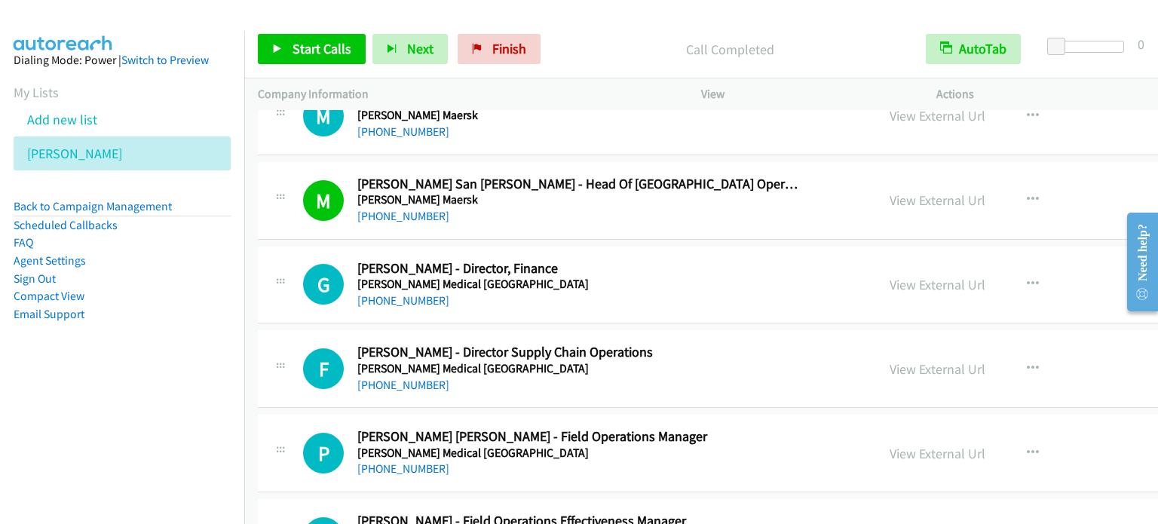
scroll to position [2639, 0]
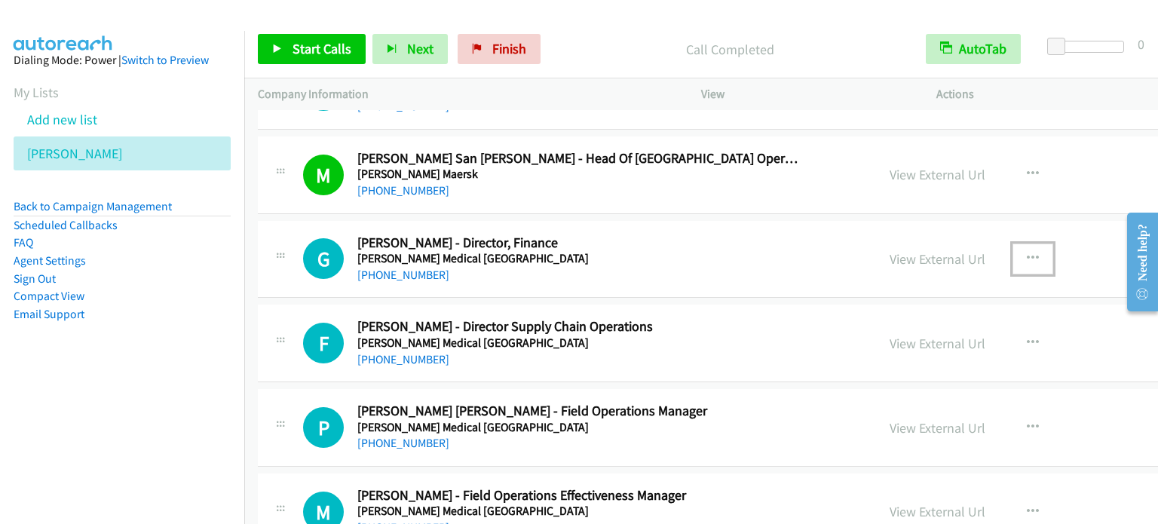
click at [1027, 253] on icon "button" at bounding box center [1033, 259] width 12 height 12
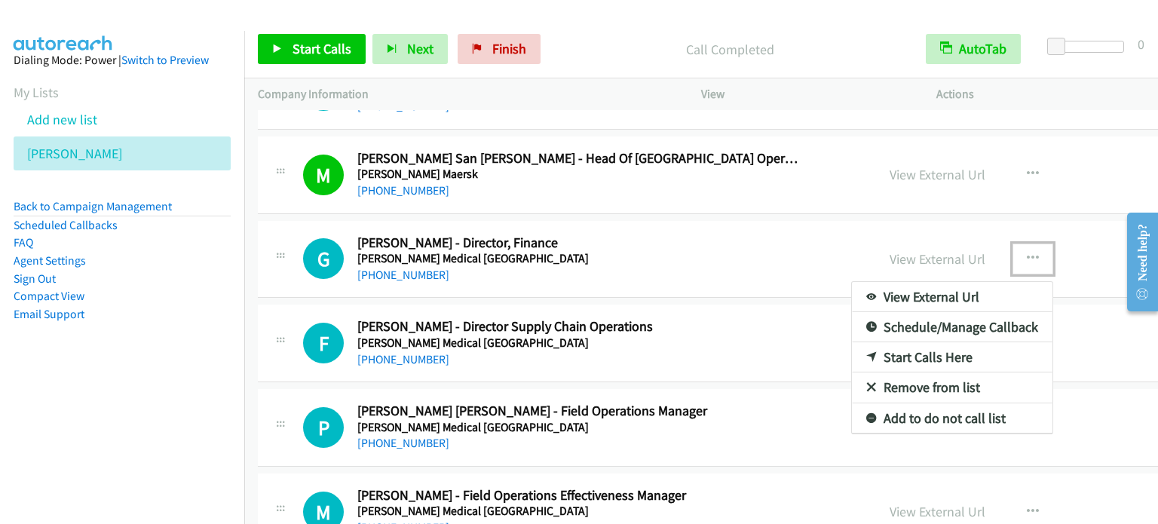
click at [852, 354] on link "Start Calls Here" at bounding box center [952, 357] width 201 height 30
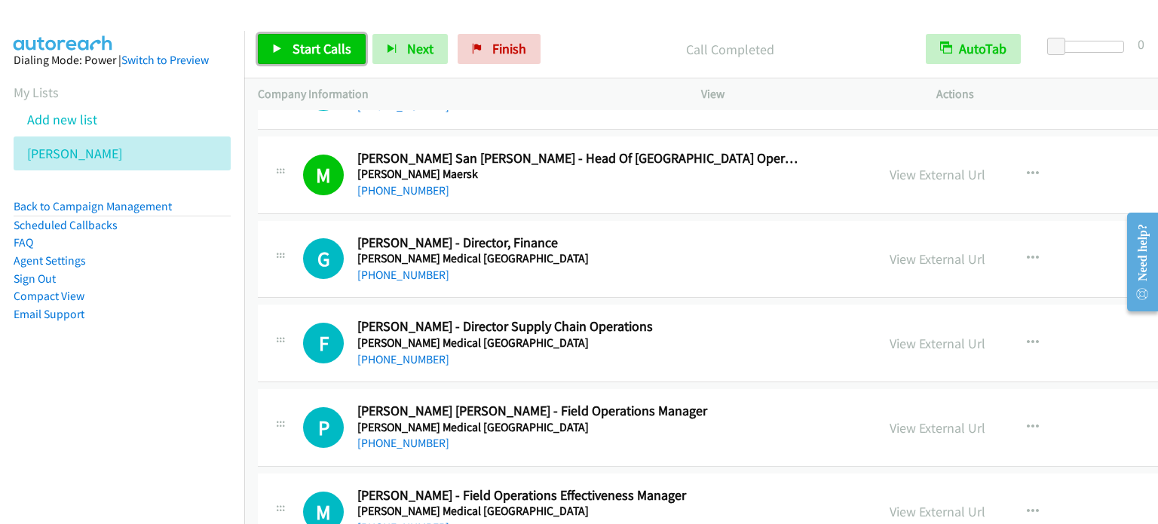
click at [280, 44] on icon at bounding box center [277, 49] width 11 height 11
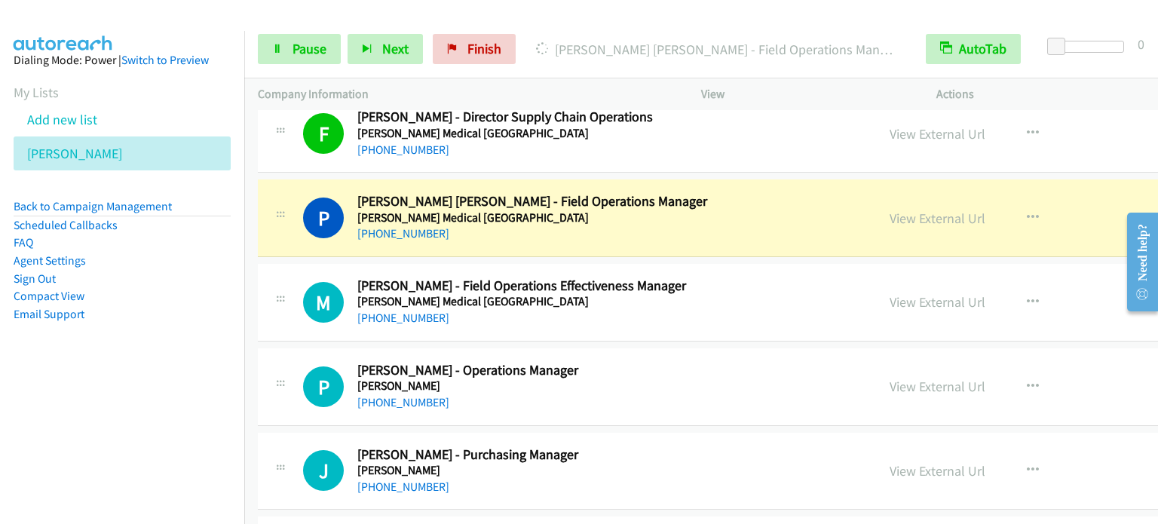
scroll to position [2865, 0]
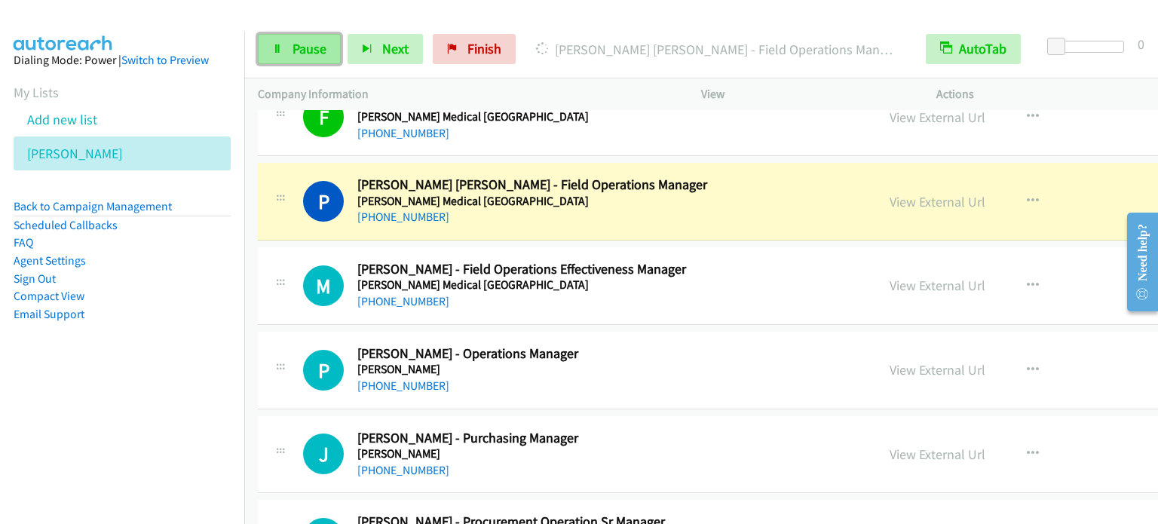
click at [311, 45] on span "Pause" at bounding box center [310, 48] width 34 height 17
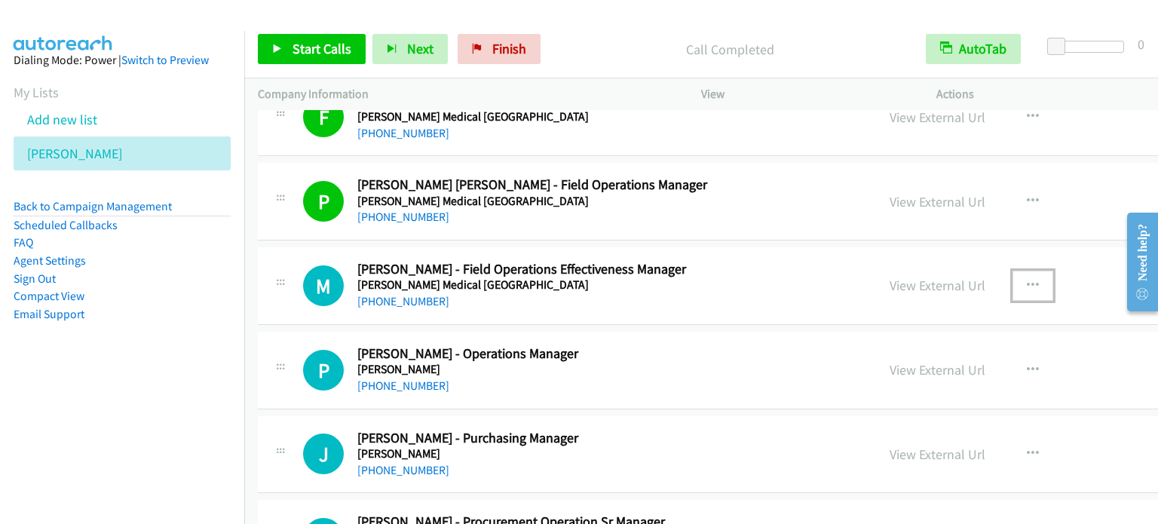
click at [1027, 280] on icon "button" at bounding box center [1033, 286] width 12 height 12
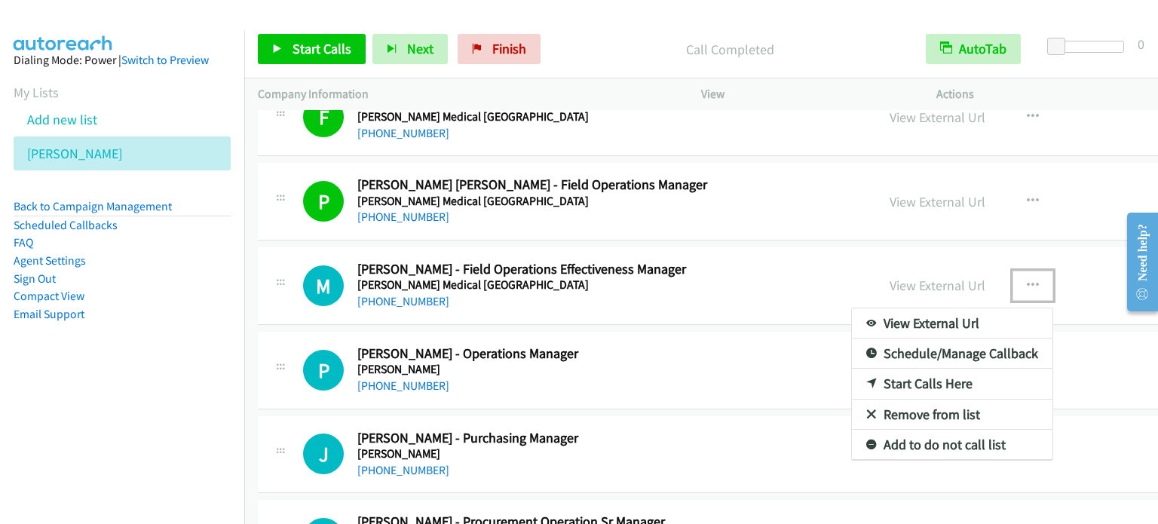
click at [865, 376] on link "Start Calls Here" at bounding box center [952, 384] width 201 height 30
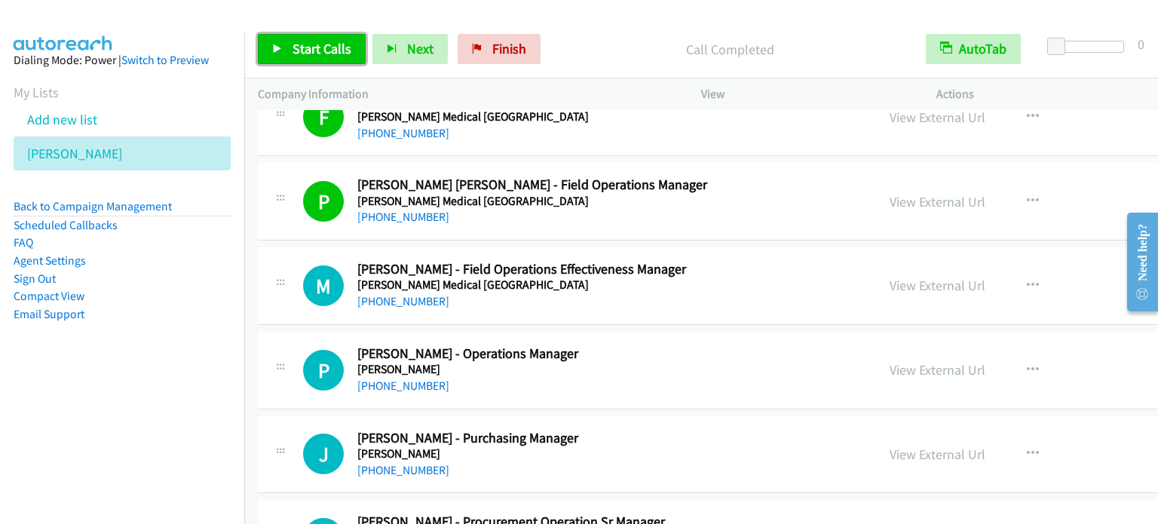
click at [312, 48] on span "Start Calls" at bounding box center [322, 48] width 59 height 17
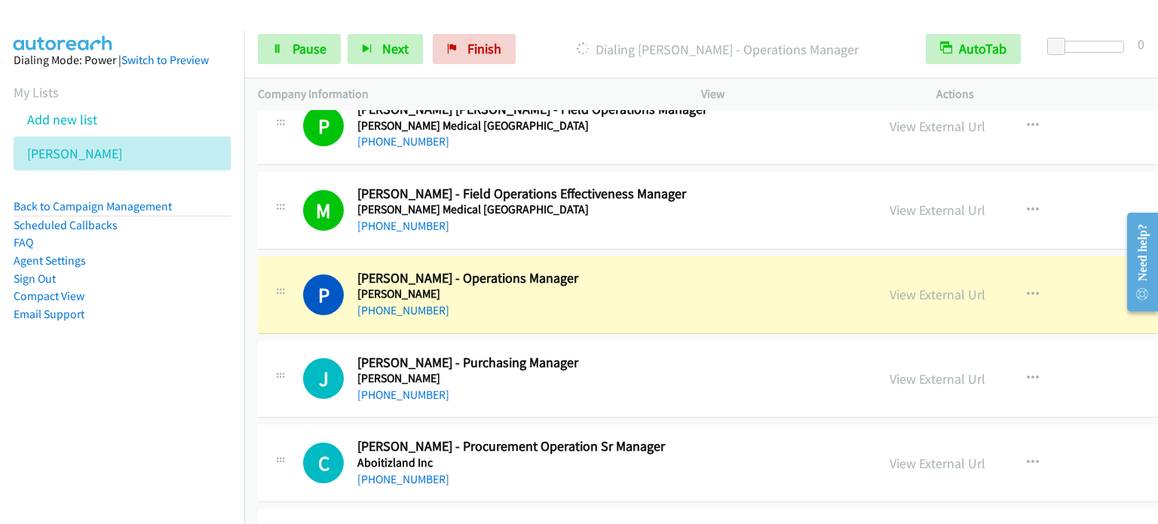
scroll to position [3015, 0]
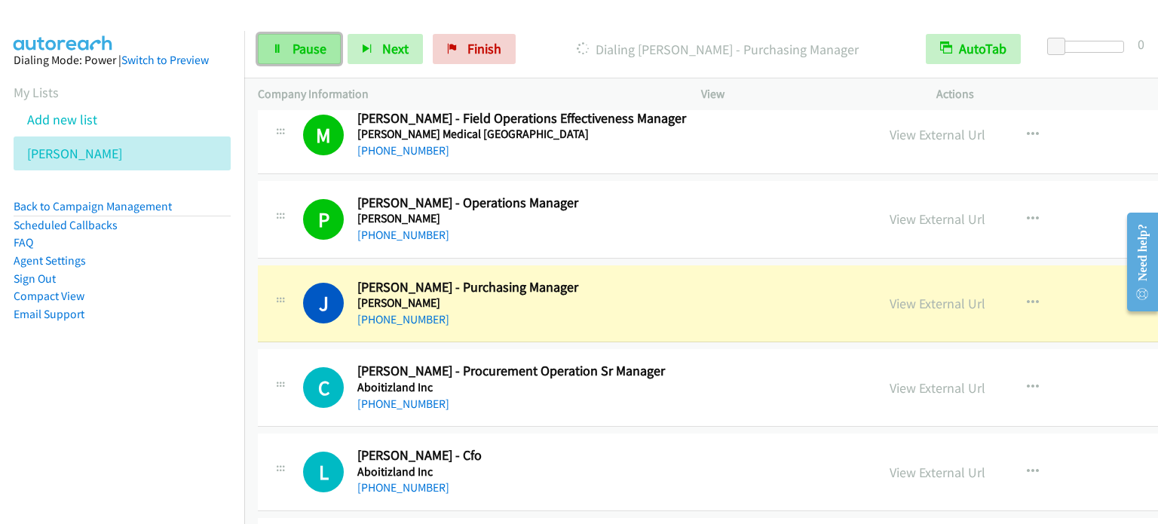
click at [323, 56] on span "Pause" at bounding box center [310, 48] width 34 height 17
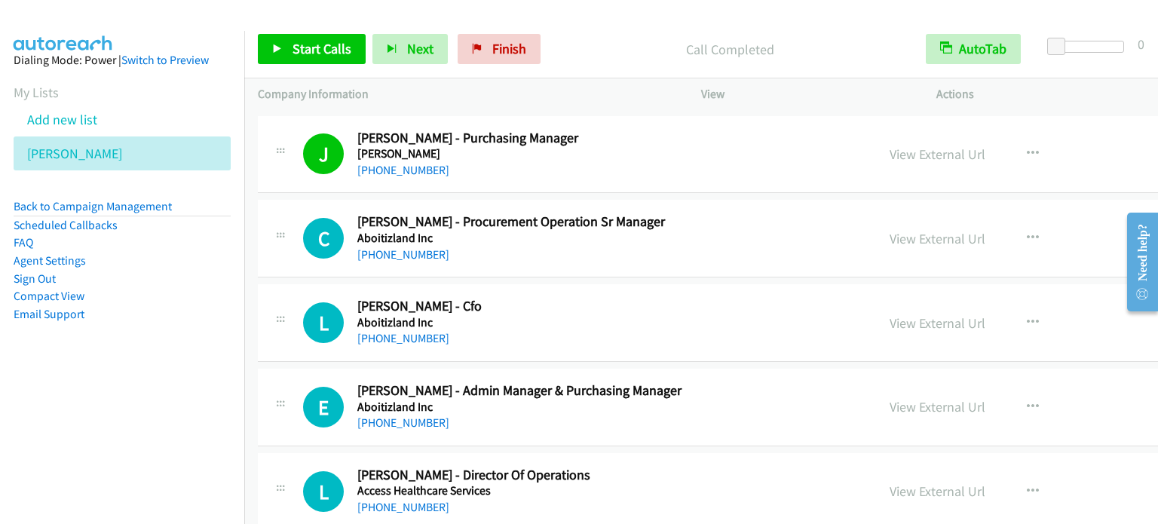
scroll to position [3166, 0]
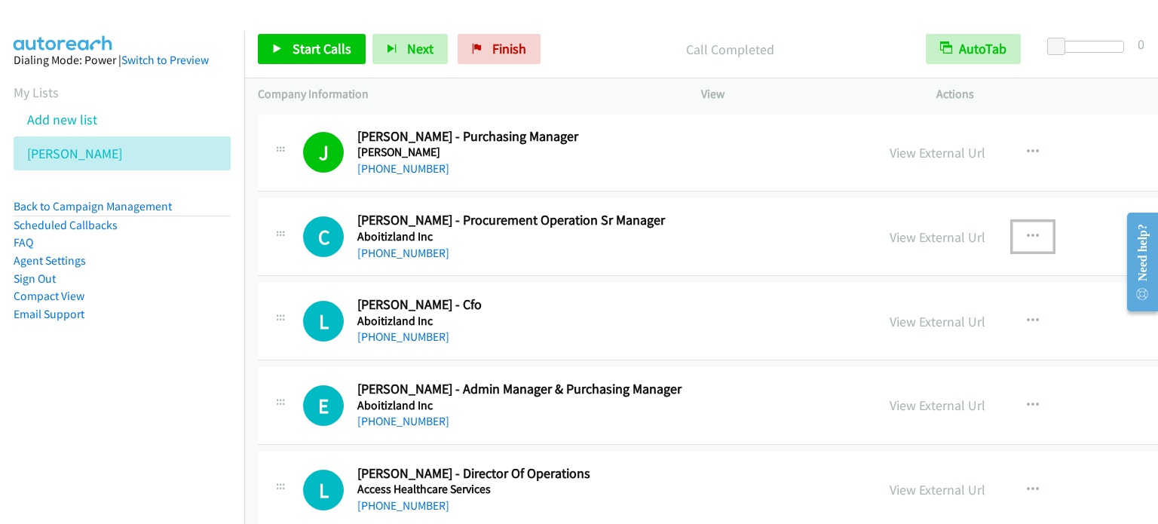
click at [1027, 231] on icon "button" at bounding box center [1033, 237] width 12 height 12
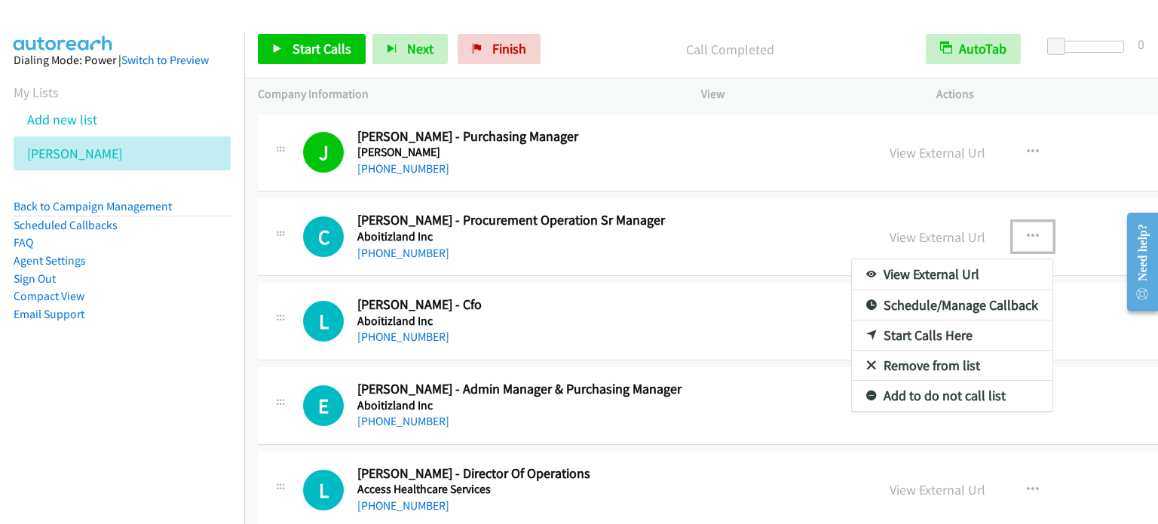
click at [852, 332] on link "Start Calls Here" at bounding box center [952, 335] width 201 height 30
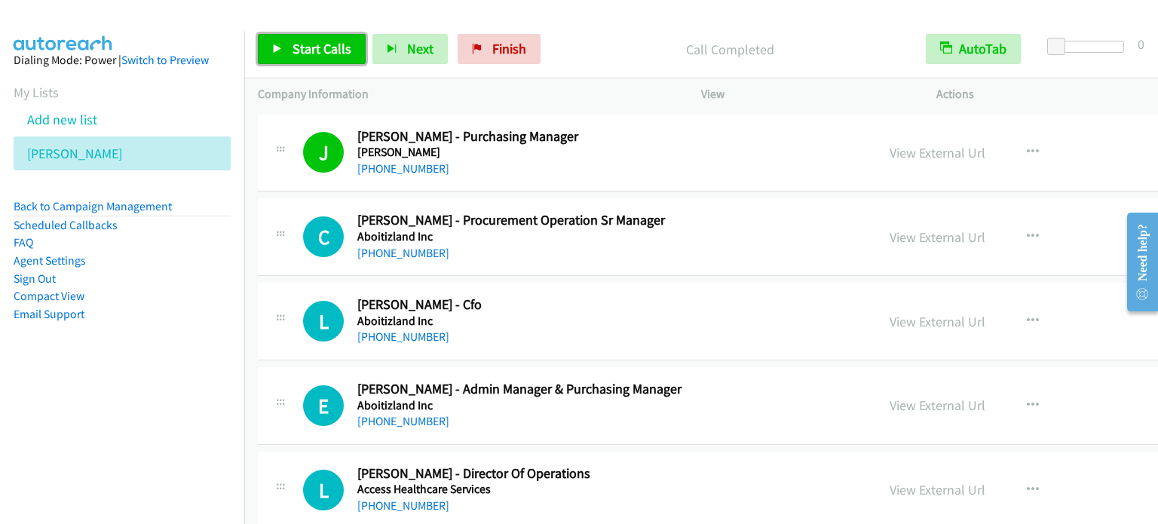
click at [294, 51] on span "Start Calls" at bounding box center [322, 48] width 59 height 17
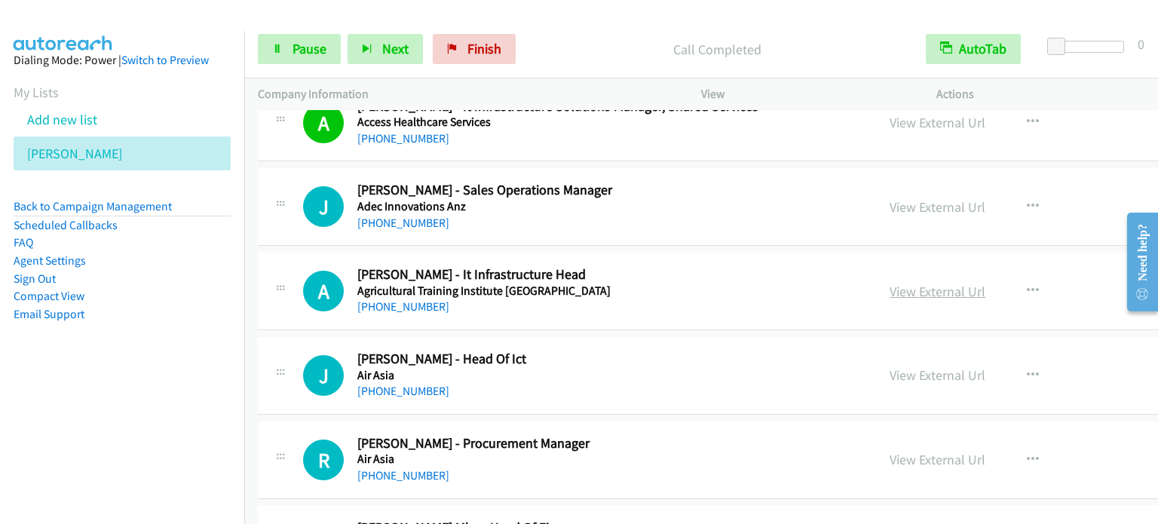
scroll to position [3619, 0]
click at [1027, 284] on icon "button" at bounding box center [1033, 290] width 12 height 12
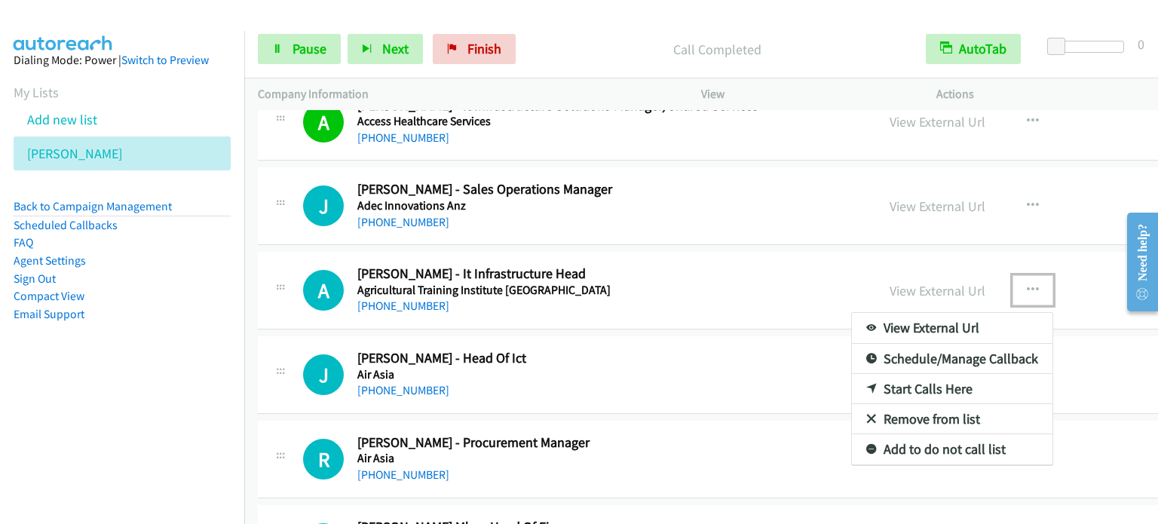
click at [859, 379] on link "Start Calls Here" at bounding box center [952, 389] width 201 height 30
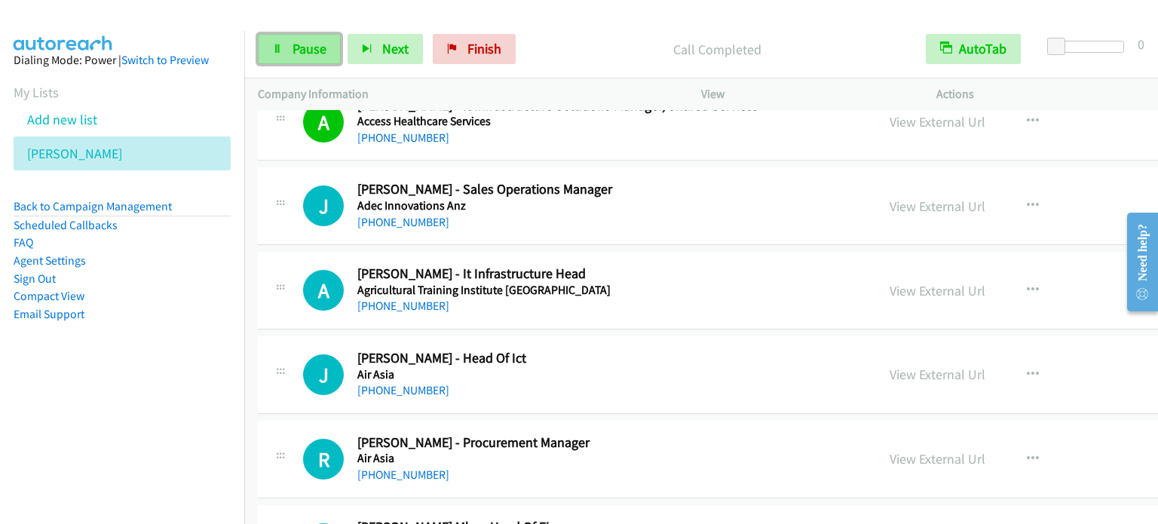
click at [305, 35] on link "Pause" at bounding box center [299, 49] width 83 height 30
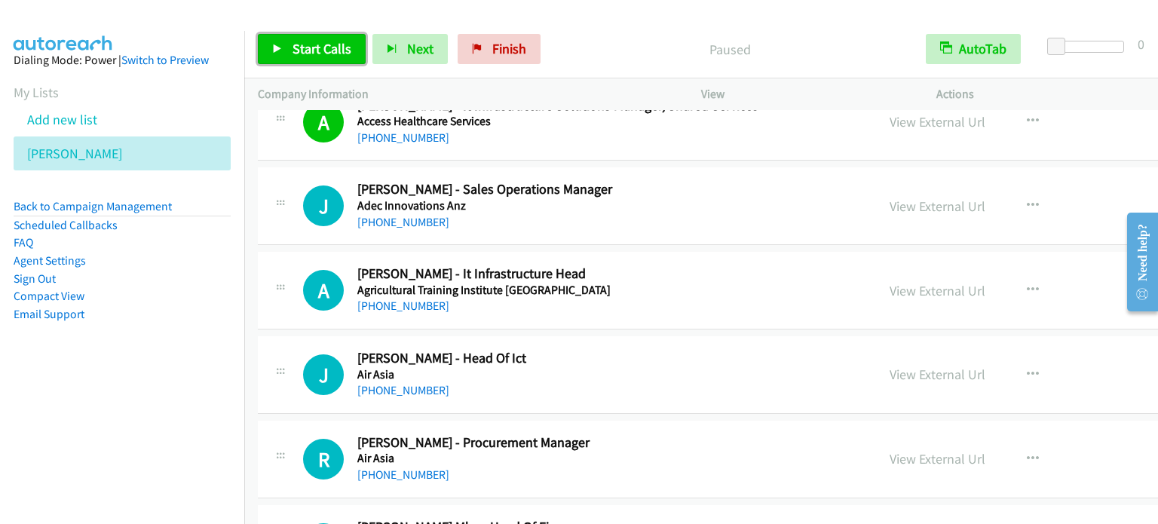
click at [305, 40] on span "Start Calls" at bounding box center [322, 48] width 59 height 17
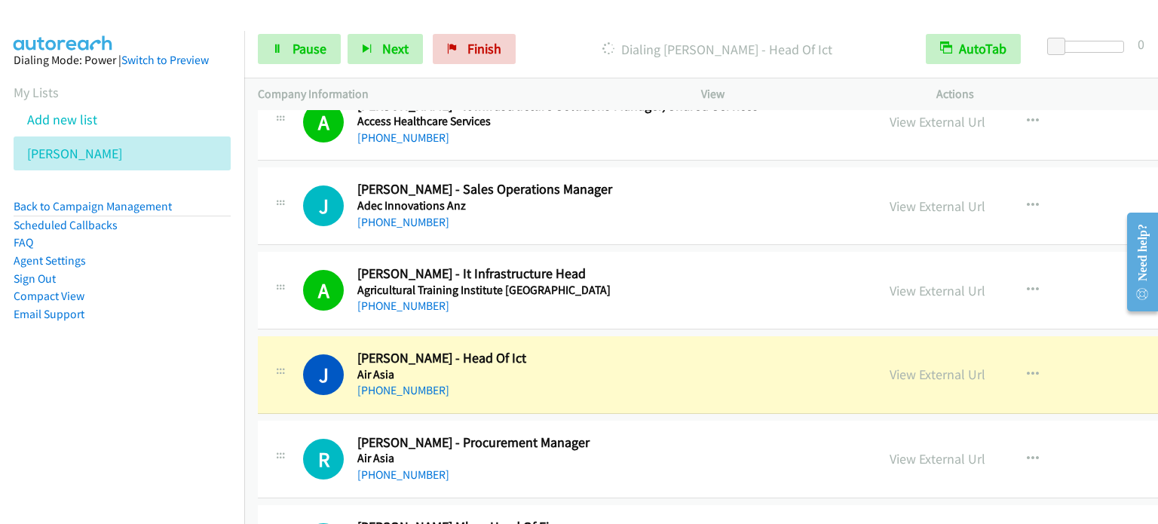
scroll to position [3769, 0]
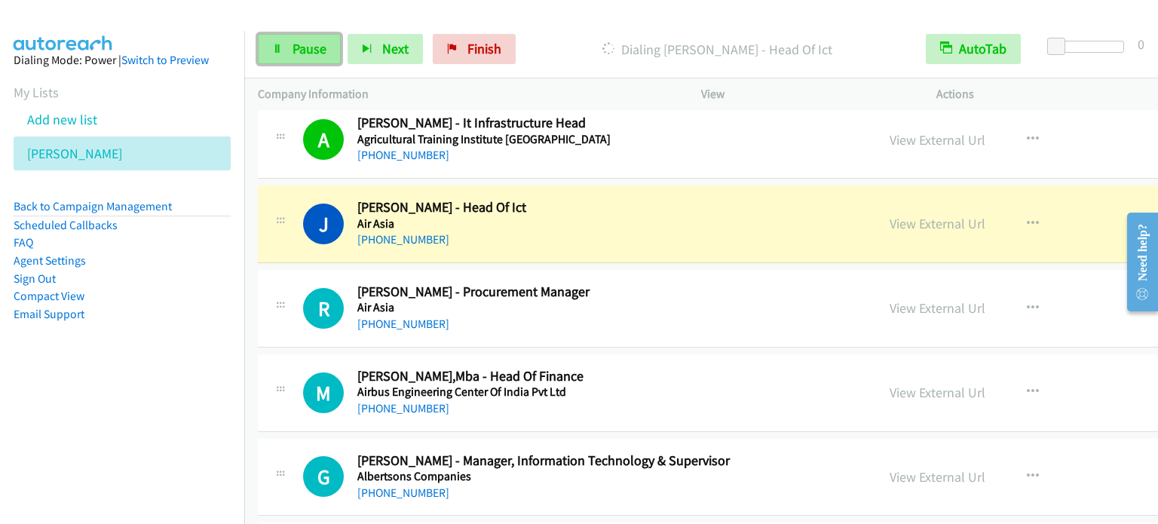
click at [328, 44] on link "Pause" at bounding box center [299, 49] width 83 height 30
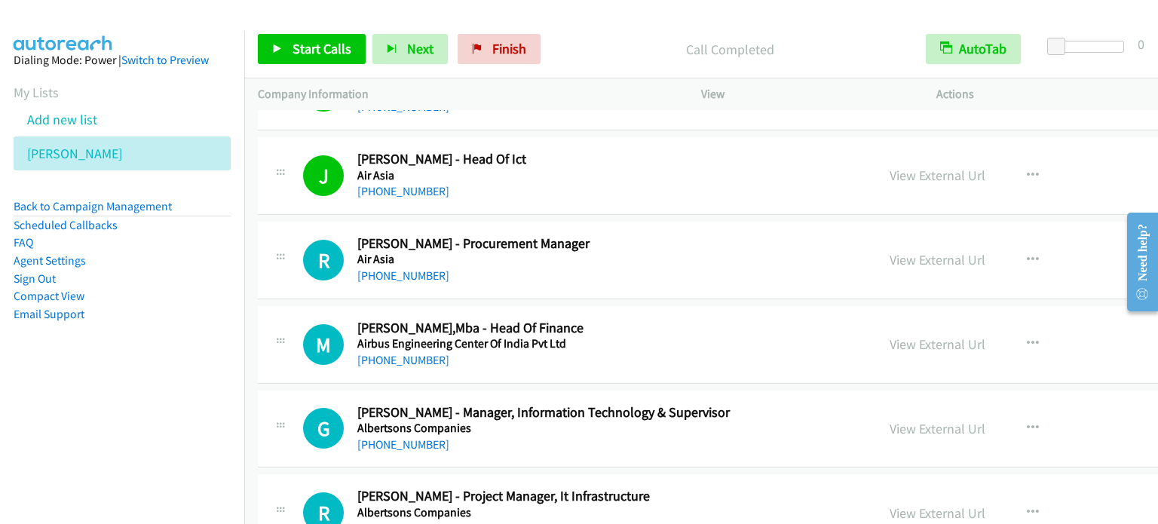
scroll to position [3845, 0]
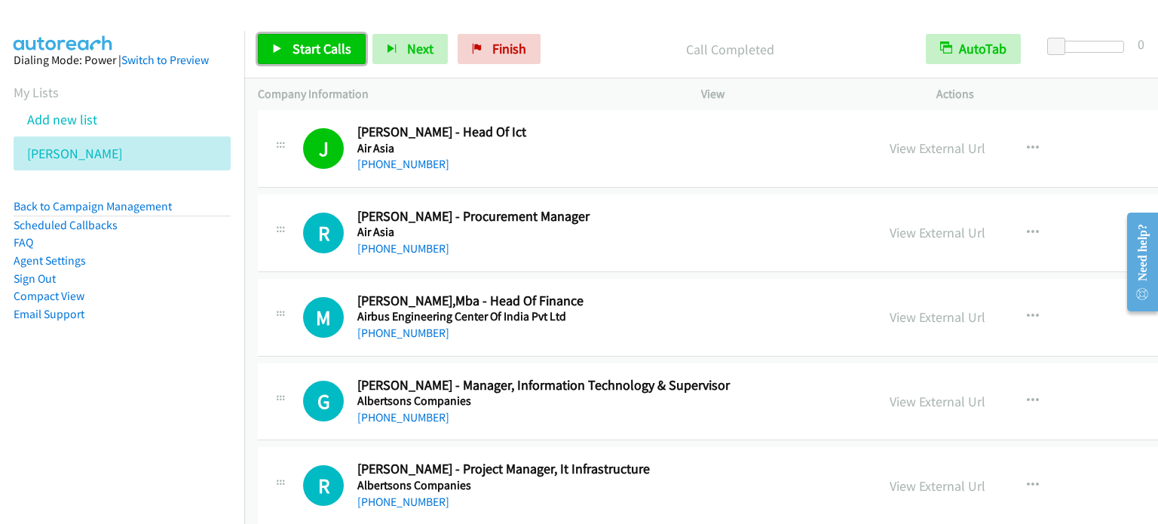
click at [288, 49] on link "Start Calls" at bounding box center [312, 49] width 108 height 30
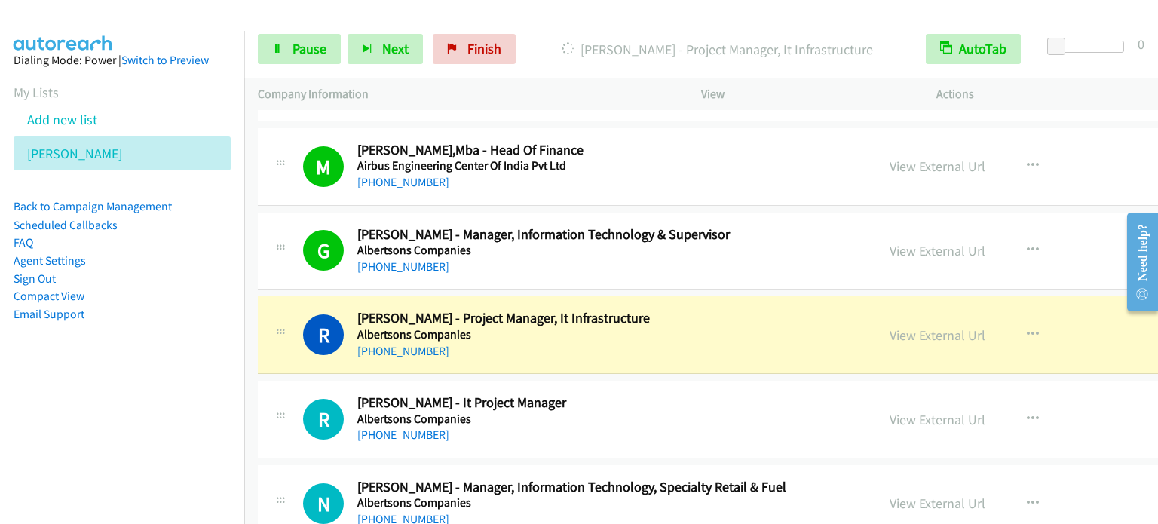
scroll to position [4146, 0]
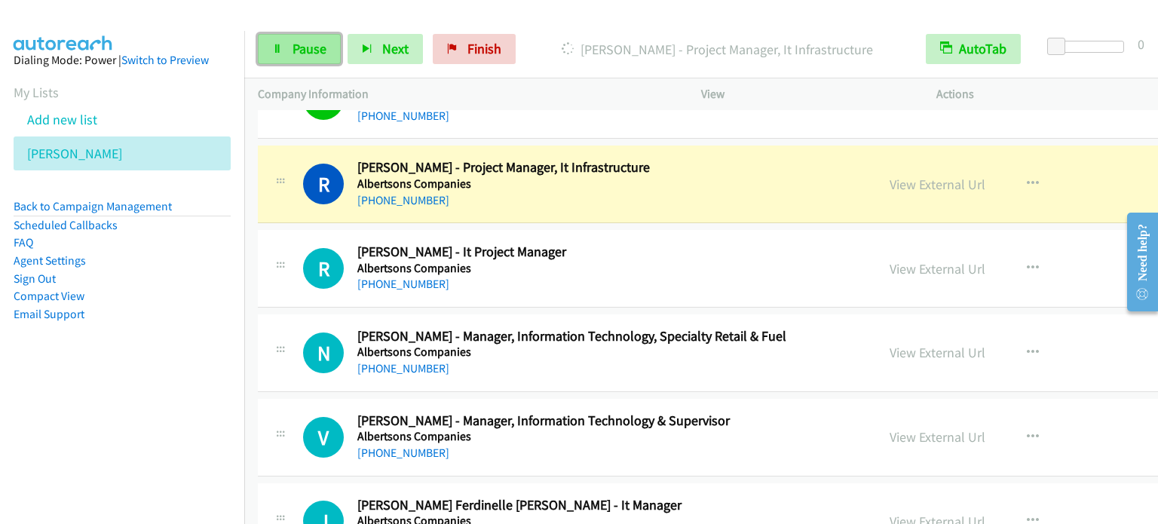
click at [305, 54] on span "Pause" at bounding box center [310, 48] width 34 height 17
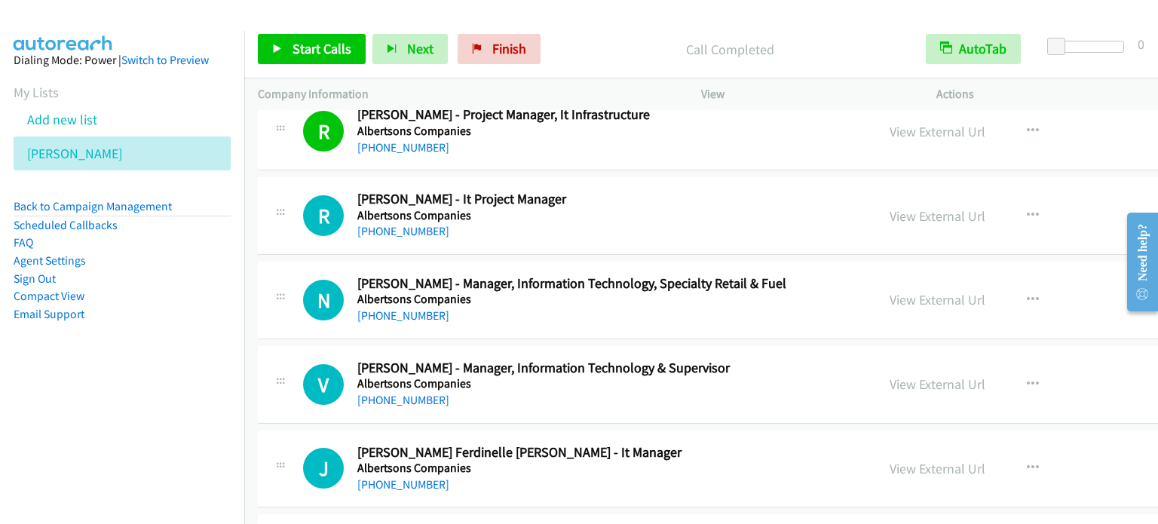
scroll to position [4222, 0]
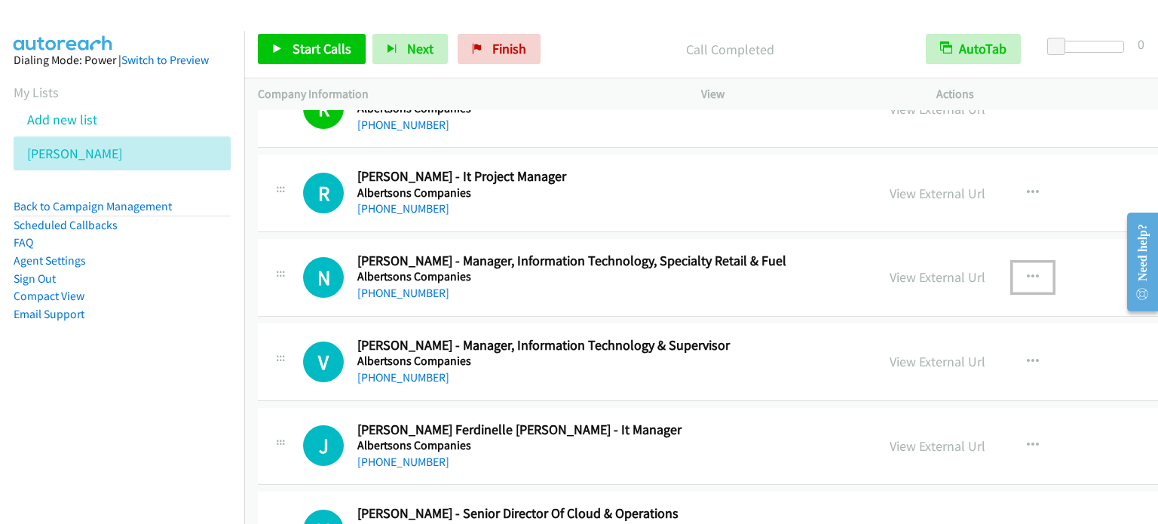
click at [1012, 266] on button "button" at bounding box center [1032, 277] width 41 height 30
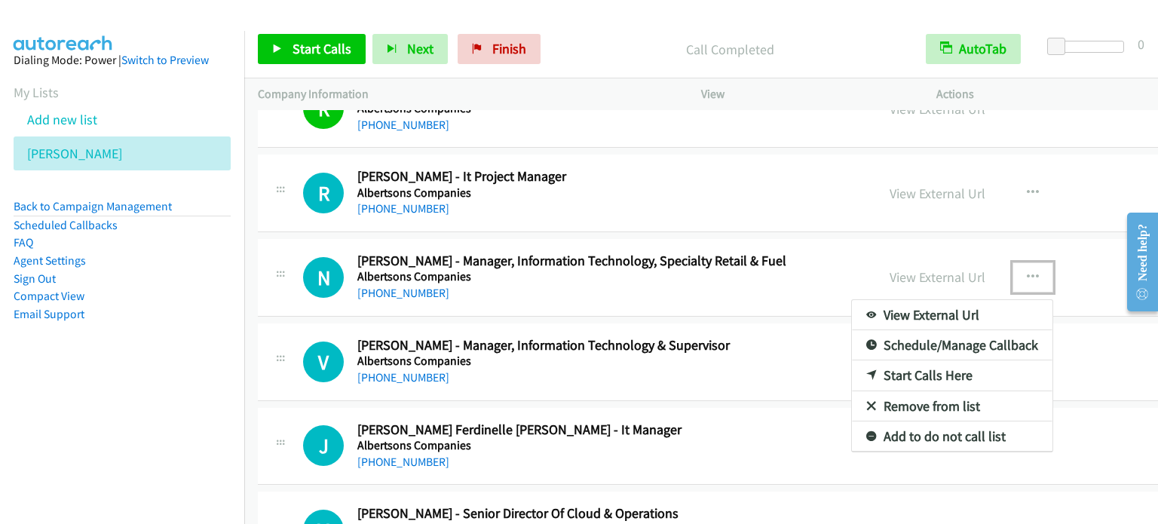
click at [852, 368] on link "Start Calls Here" at bounding box center [952, 375] width 201 height 30
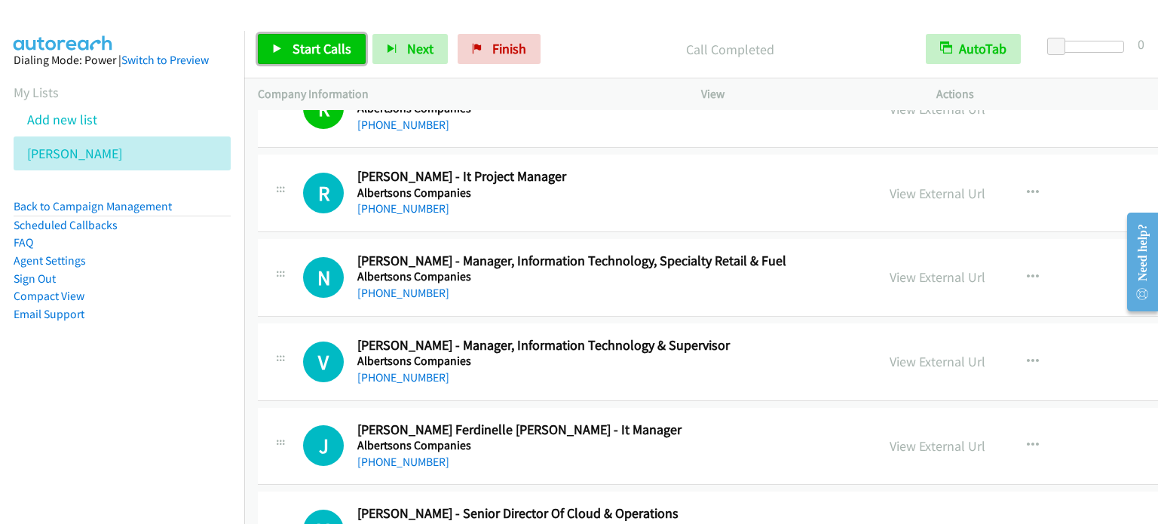
click at [309, 40] on span "Start Calls" at bounding box center [322, 48] width 59 height 17
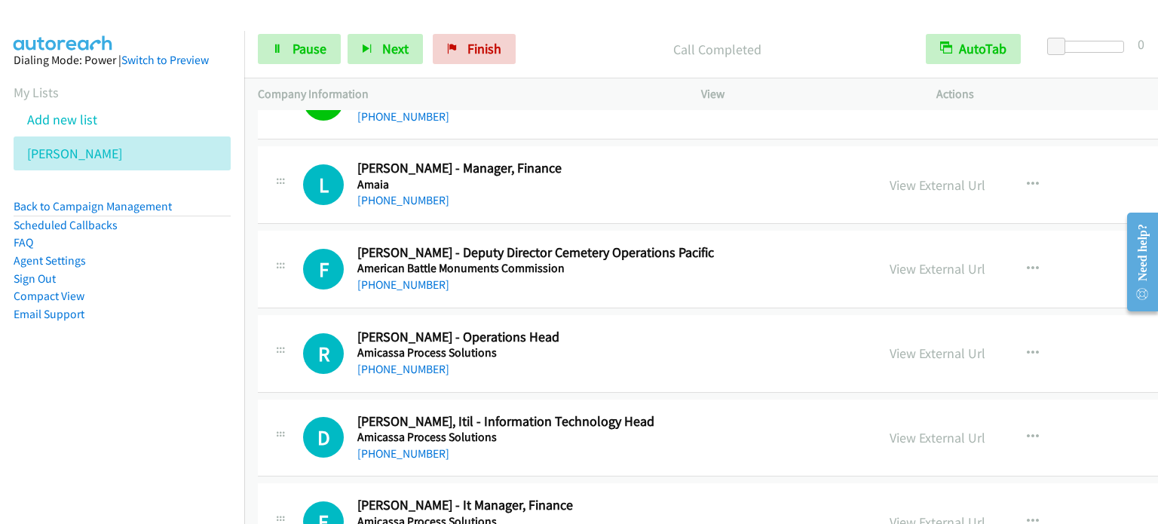
scroll to position [5654, 0]
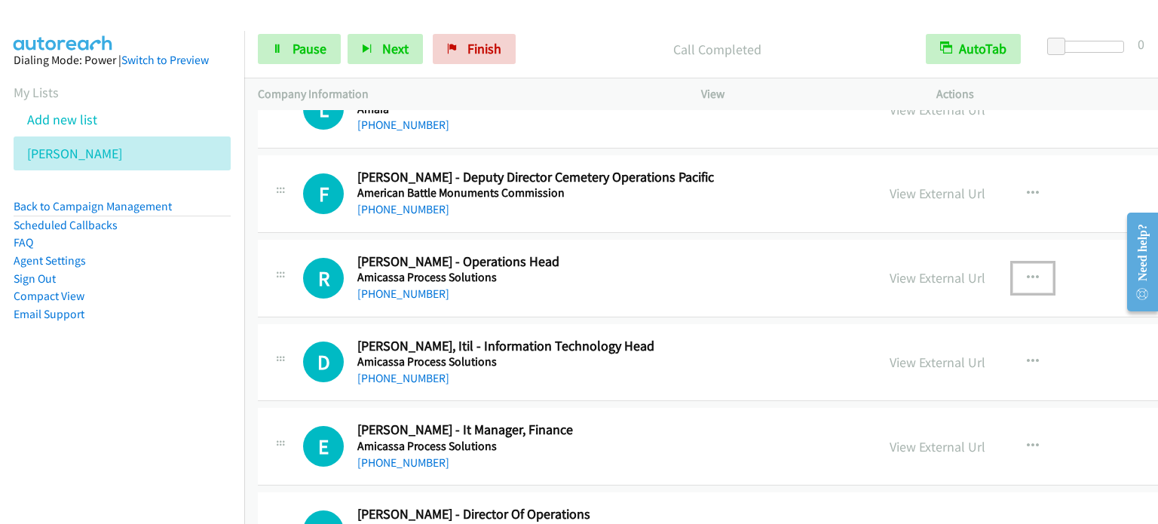
click at [1027, 272] on icon "button" at bounding box center [1033, 278] width 12 height 12
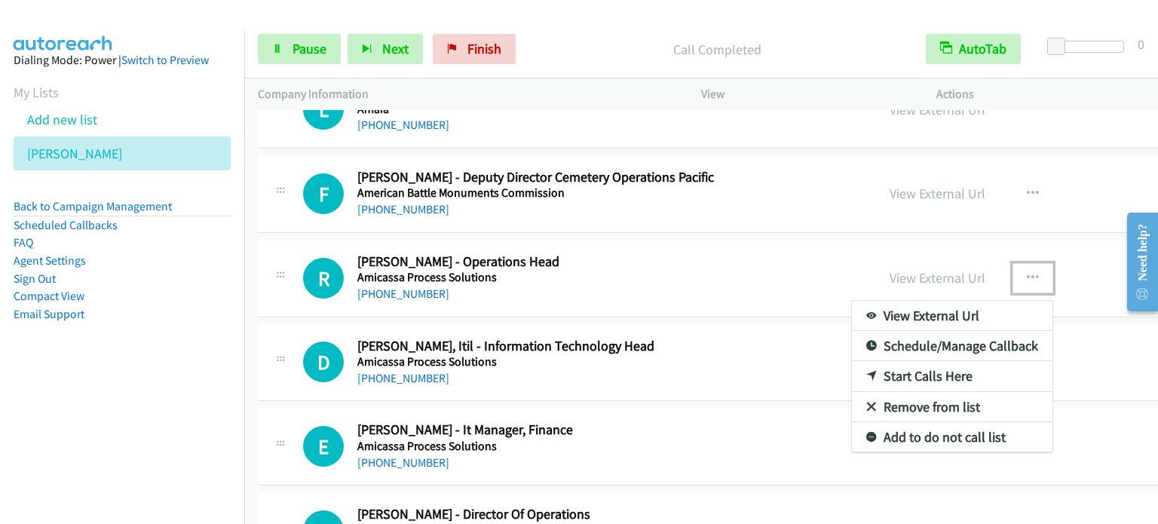
drag, startPoint x: 850, startPoint y: 366, endPoint x: 576, endPoint y: 258, distance: 295.1
click at [852, 368] on link "Start Calls Here" at bounding box center [952, 376] width 201 height 30
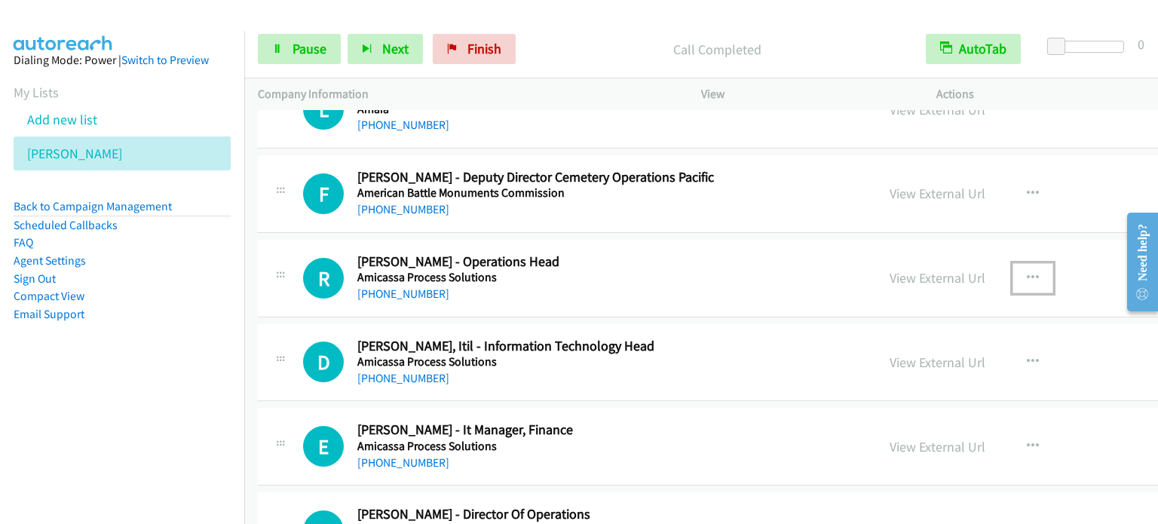
click at [1027, 272] on icon "button" at bounding box center [1033, 278] width 12 height 12
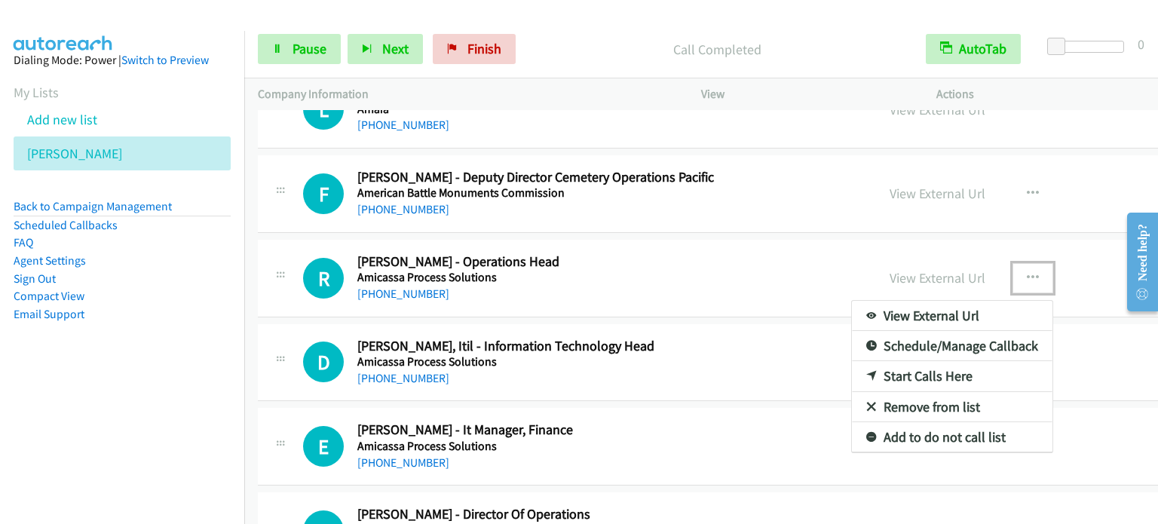
click at [868, 371] on link "Start Calls Here" at bounding box center [952, 376] width 201 height 30
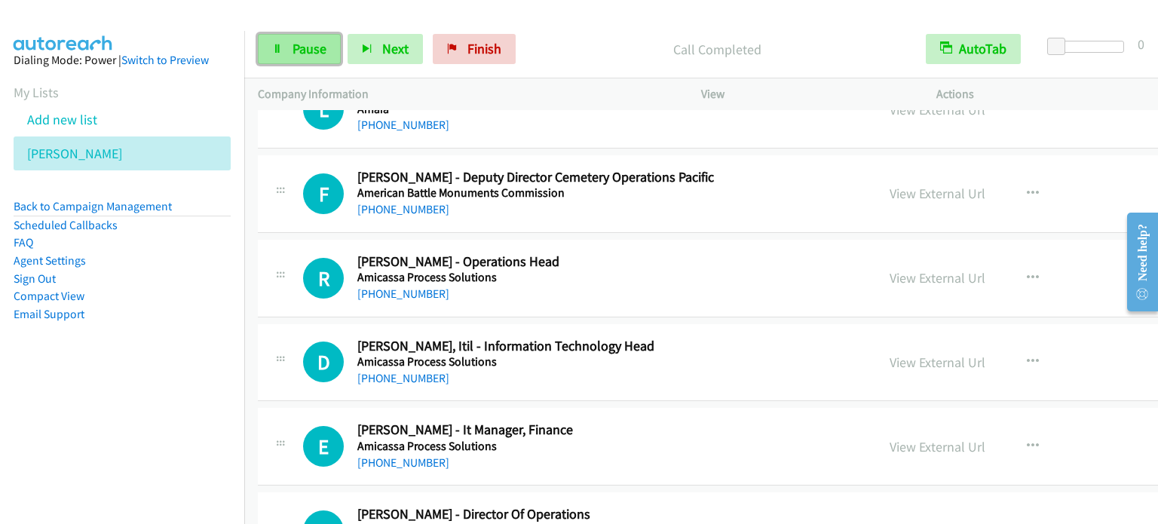
click at [283, 45] on link "Pause" at bounding box center [299, 49] width 83 height 30
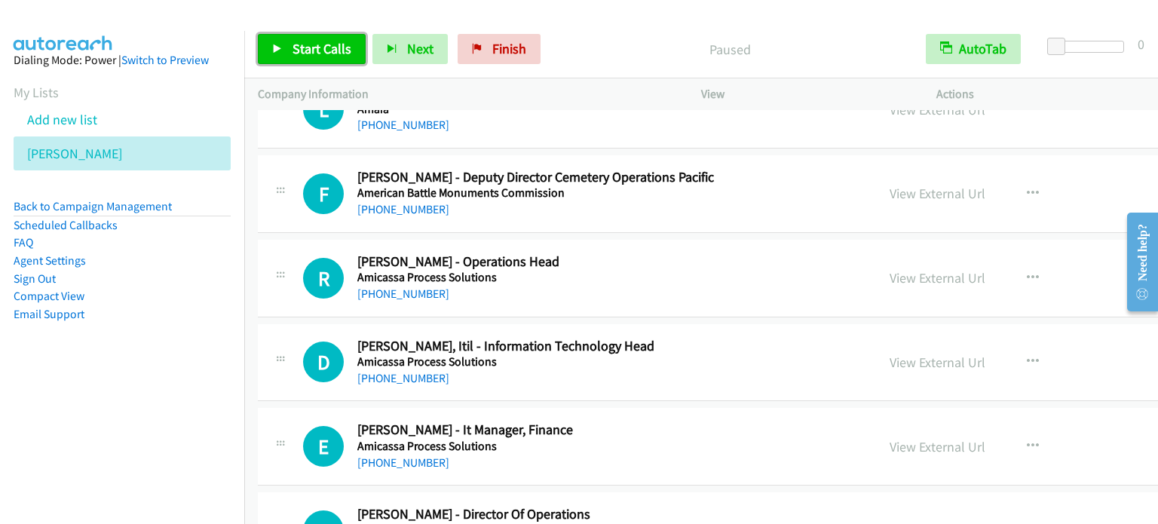
click at [285, 45] on link "Start Calls" at bounding box center [312, 49] width 108 height 30
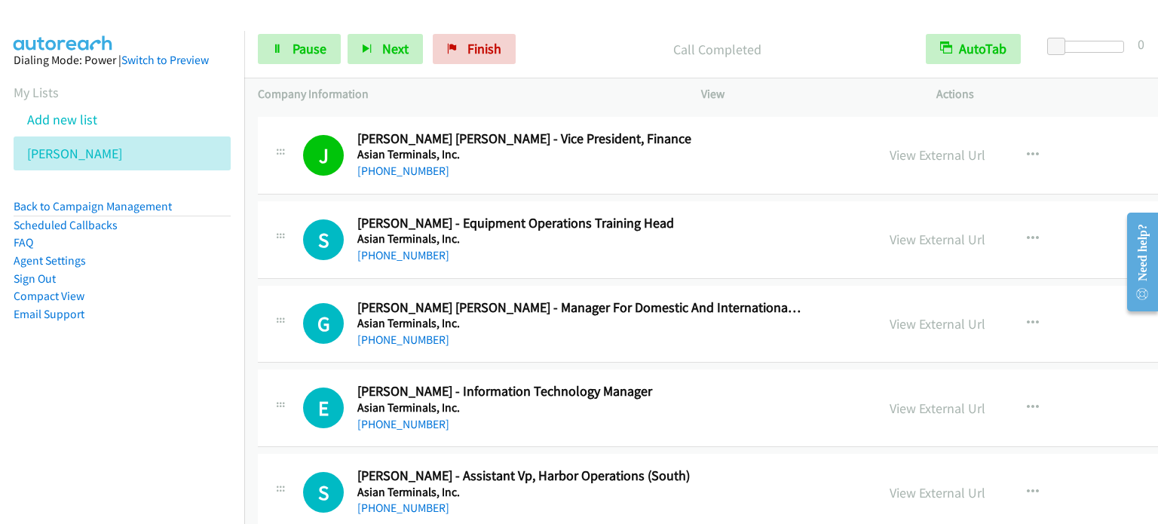
scroll to position [6709, 0]
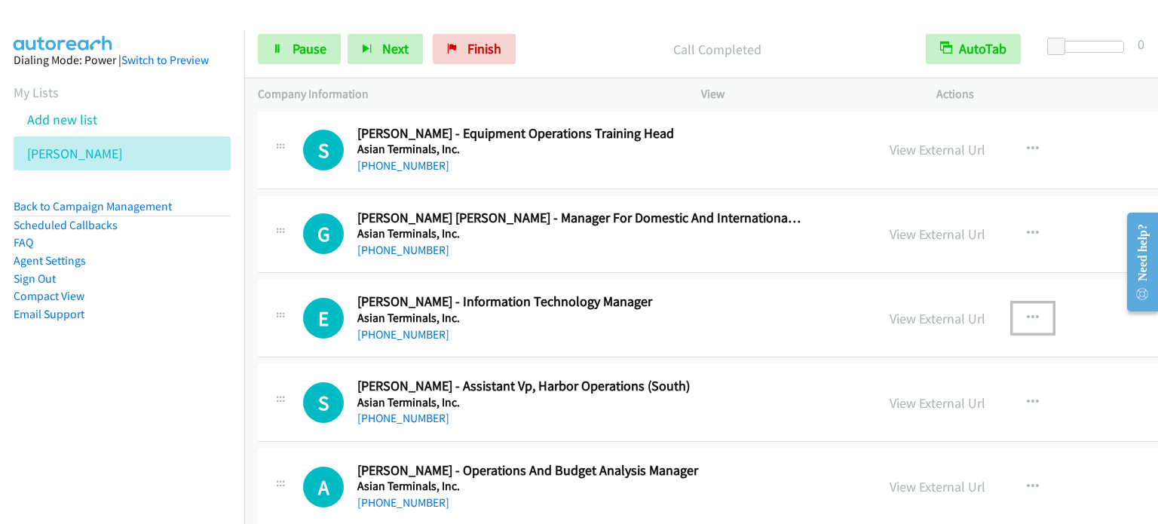
click at [1027, 312] on icon "button" at bounding box center [1033, 318] width 12 height 12
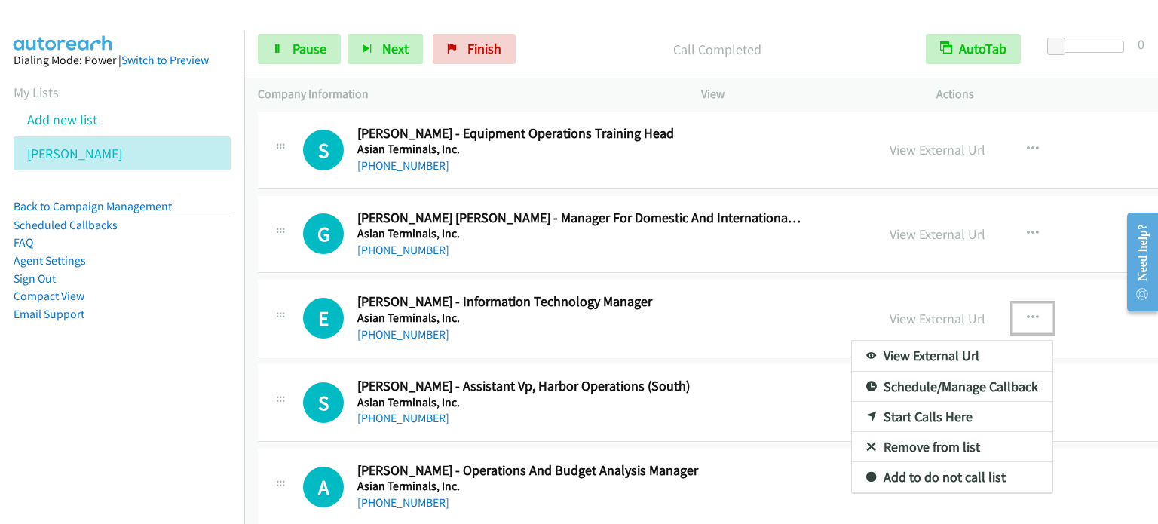
drag, startPoint x: 834, startPoint y: 401, endPoint x: 847, endPoint y: 376, distance: 28.0
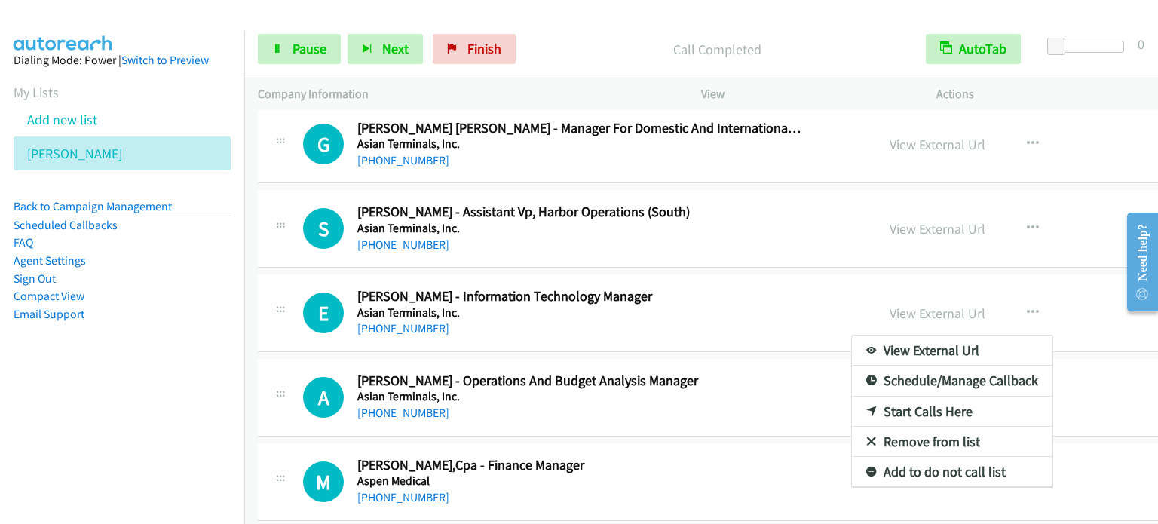
scroll to position [6800, 0]
click at [953, 294] on div at bounding box center [579, 262] width 1158 height 524
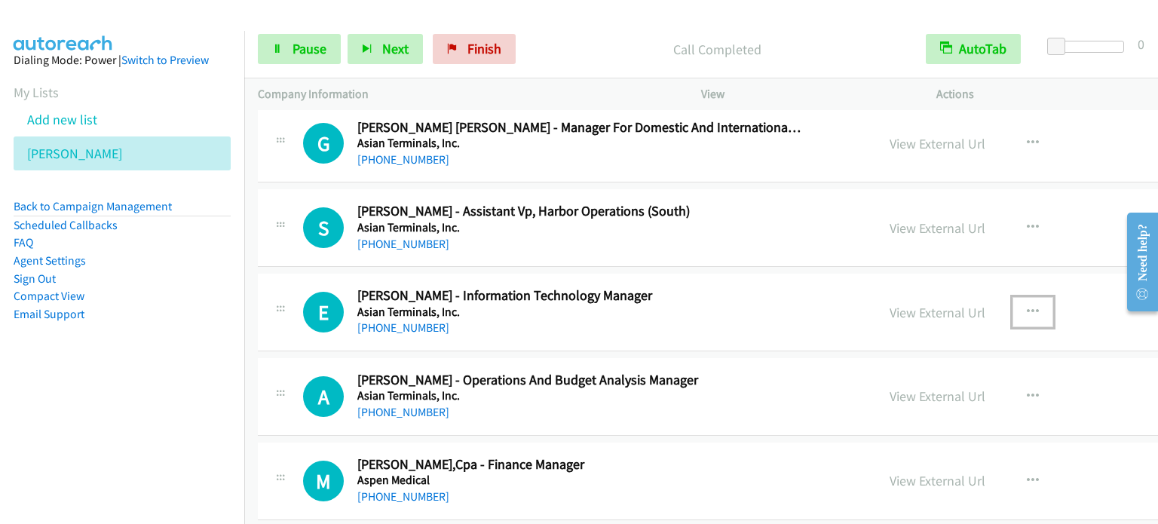
click at [1027, 306] on icon "button" at bounding box center [1033, 312] width 12 height 12
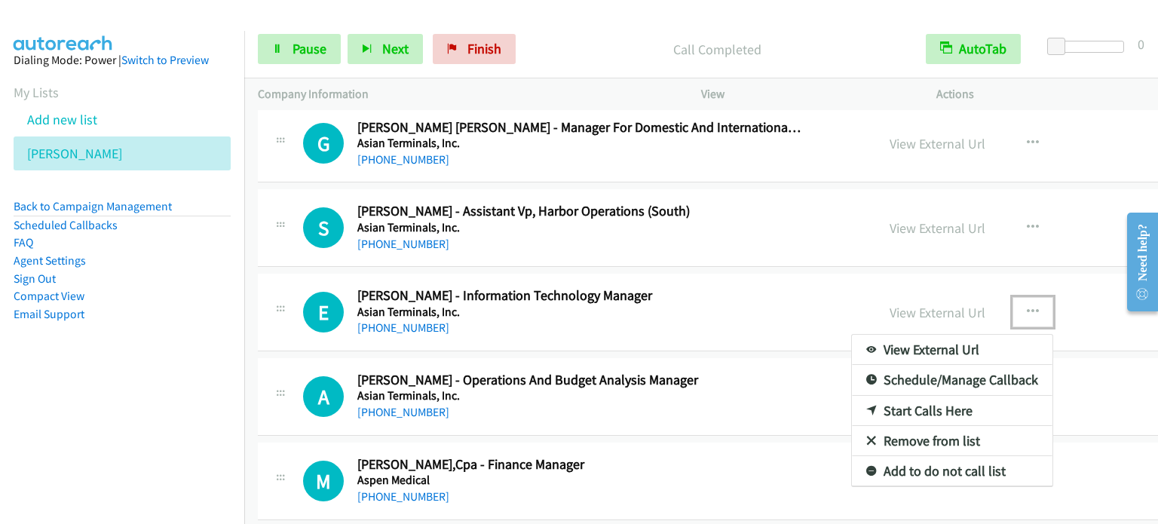
click at [862, 404] on link "Start Calls Here" at bounding box center [952, 411] width 201 height 30
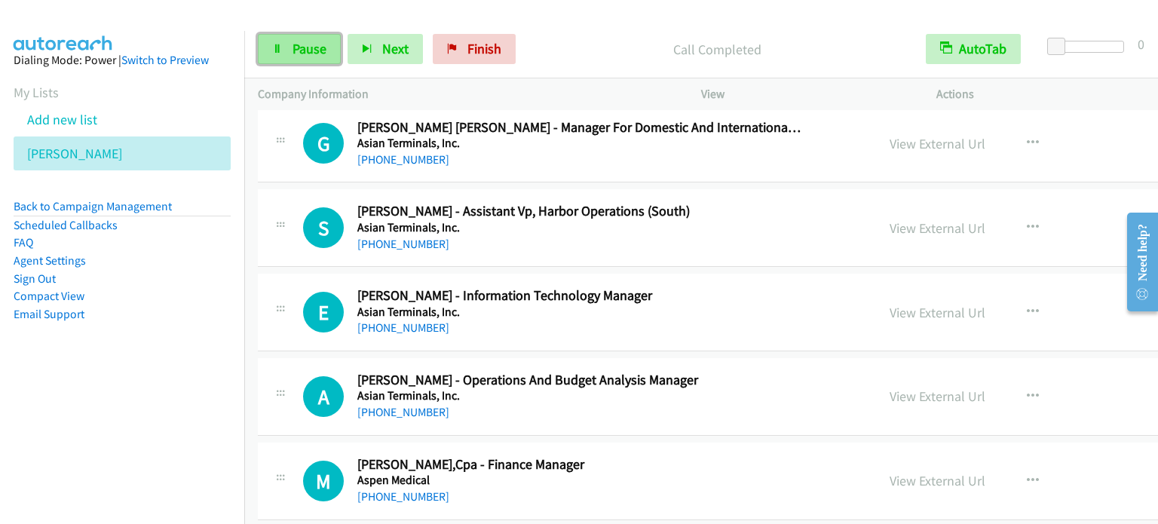
click at [297, 60] on link "Pause" at bounding box center [299, 49] width 83 height 30
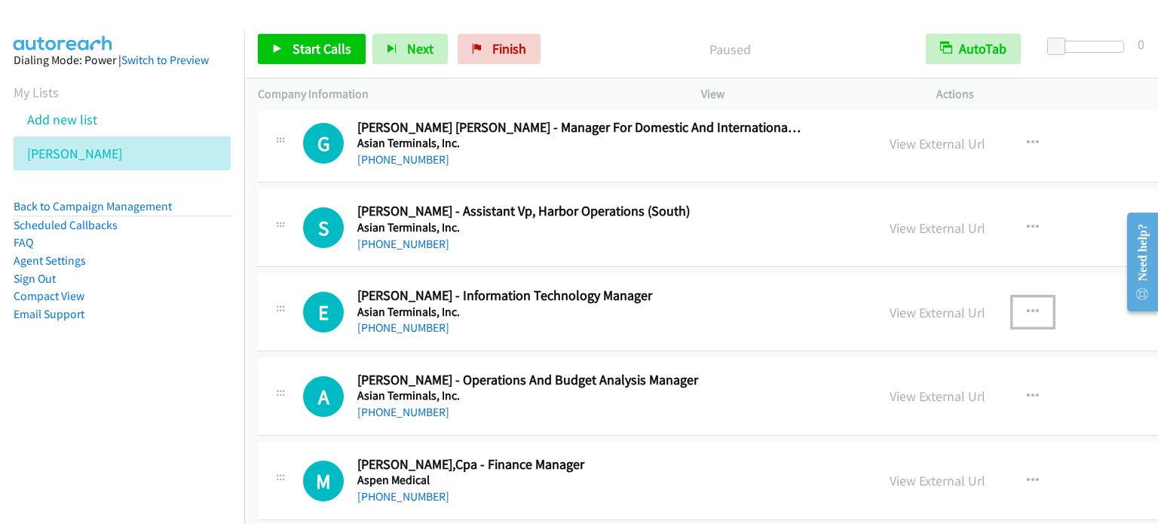
click at [1012, 297] on button "button" at bounding box center [1032, 312] width 41 height 30
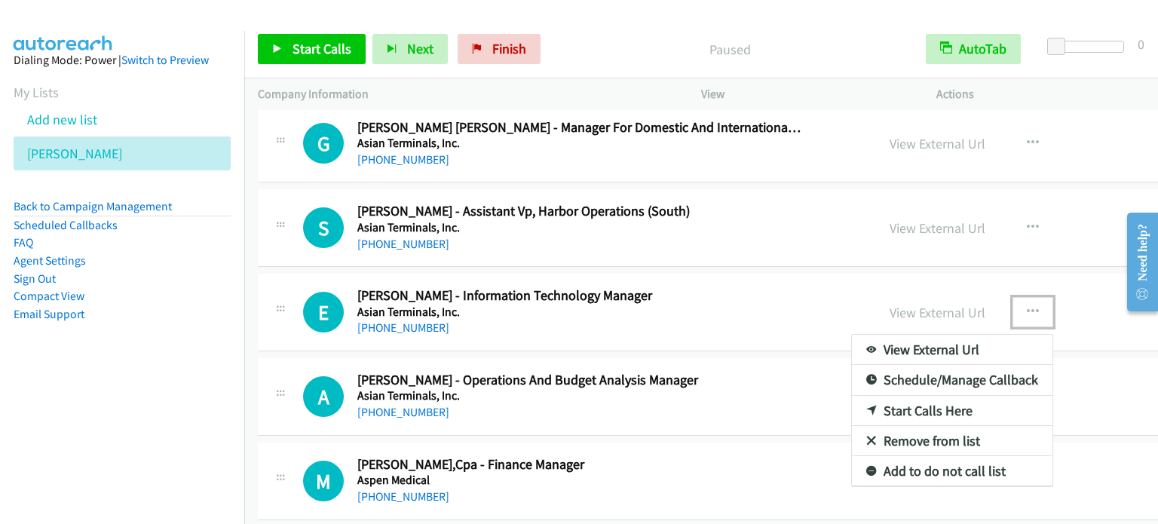
click at [887, 396] on link "Start Calls Here" at bounding box center [952, 411] width 201 height 30
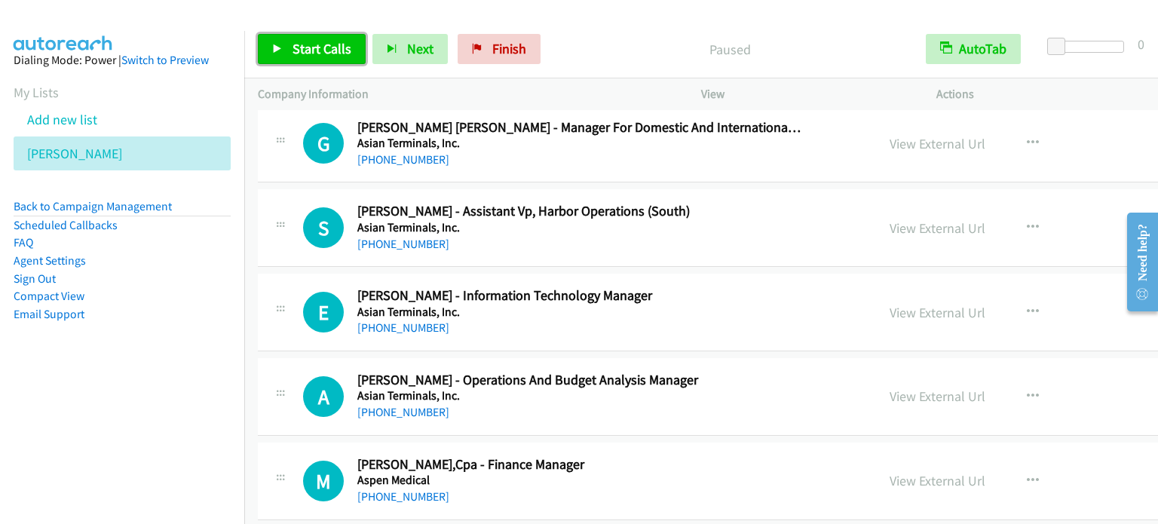
click at [335, 43] on span "Start Calls" at bounding box center [322, 48] width 59 height 17
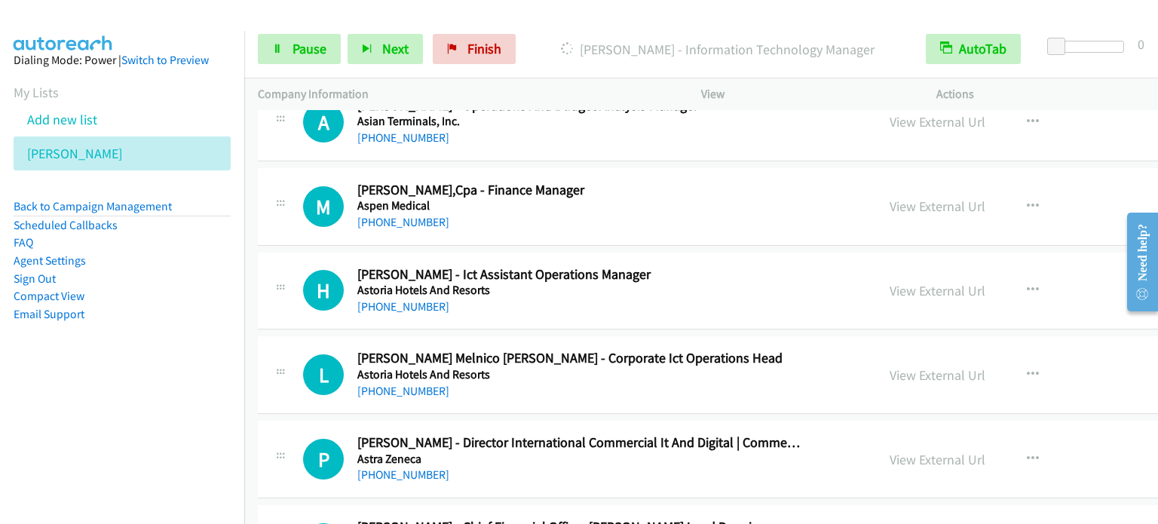
scroll to position [7101, 0]
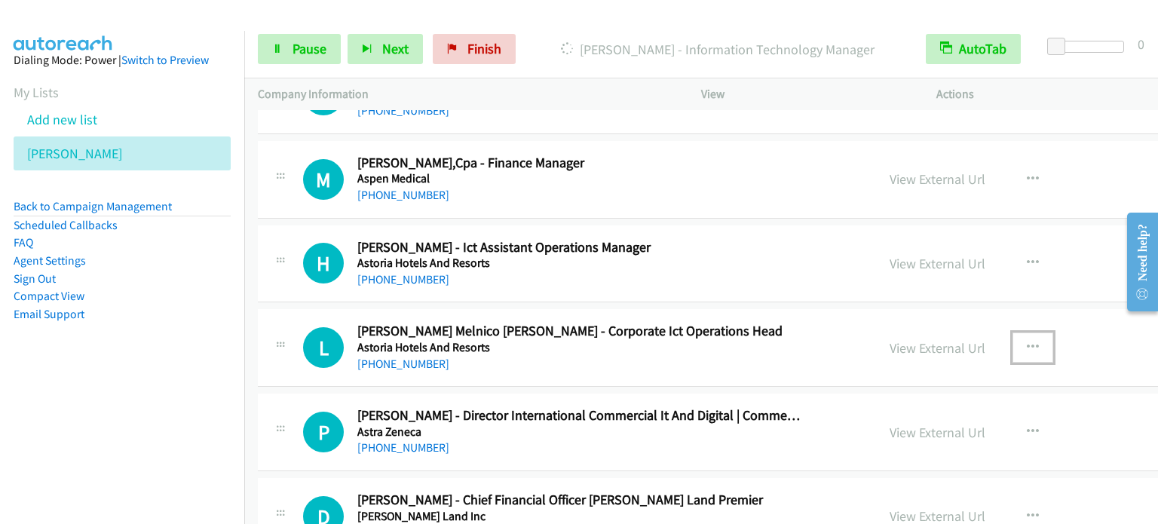
click at [1027, 342] on icon "button" at bounding box center [1033, 348] width 12 height 12
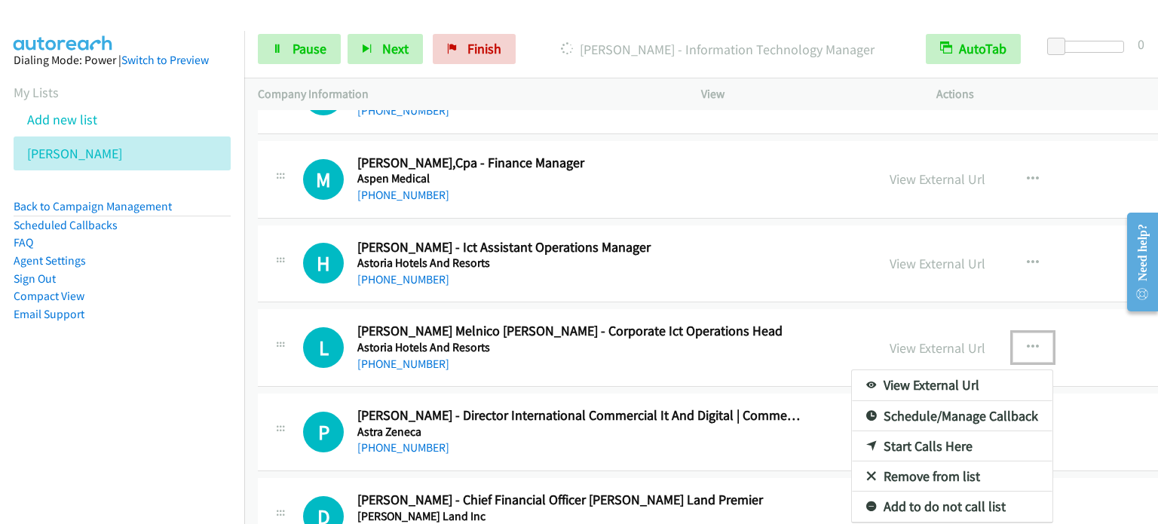
click at [859, 440] on link "Start Calls Here" at bounding box center [952, 446] width 201 height 30
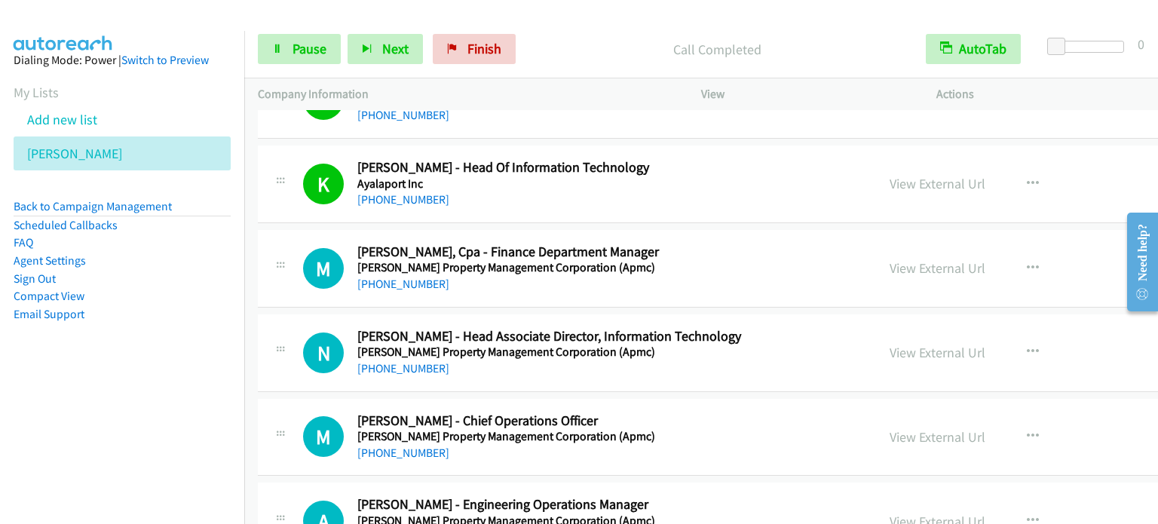
scroll to position [7931, 0]
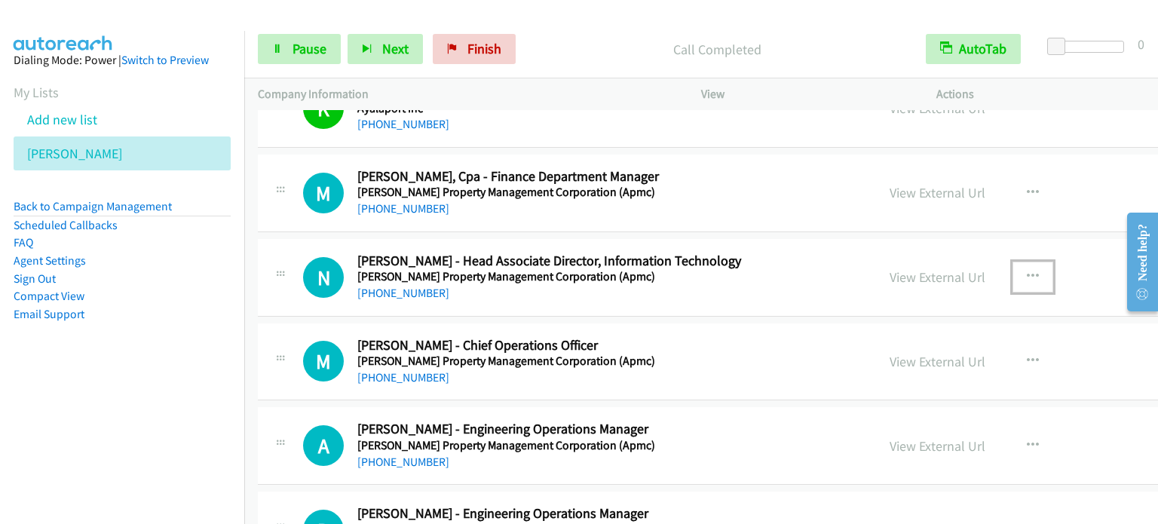
click at [1027, 271] on icon "button" at bounding box center [1033, 277] width 12 height 12
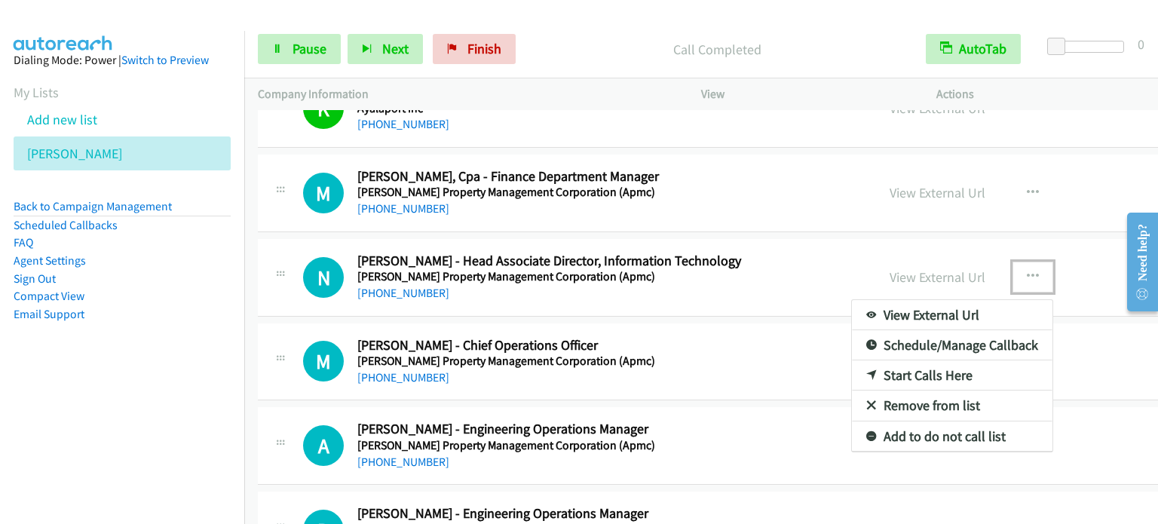
click at [857, 364] on link "Start Calls Here" at bounding box center [952, 375] width 201 height 30
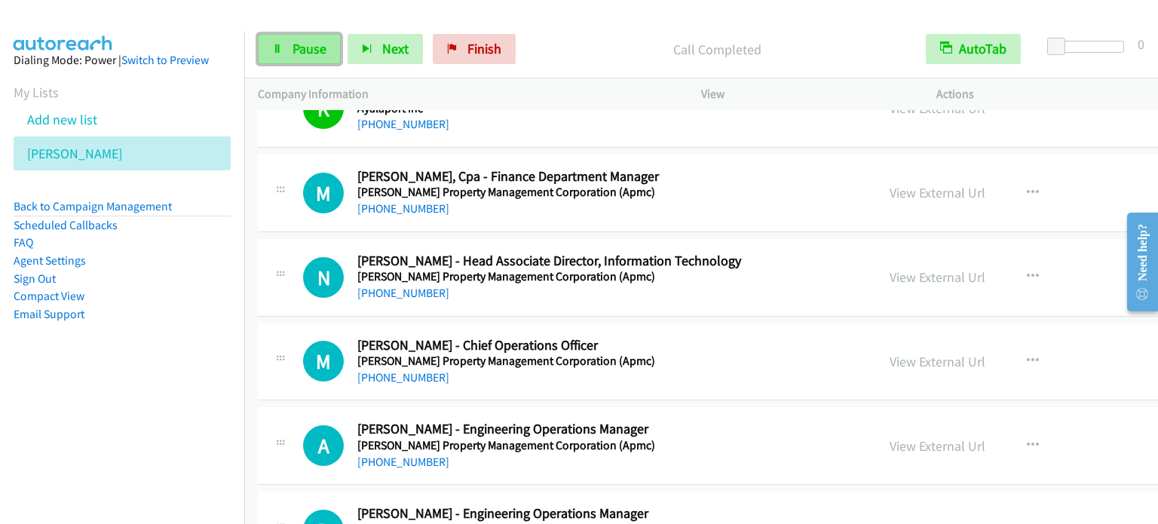
click at [314, 53] on span "Pause" at bounding box center [310, 48] width 34 height 17
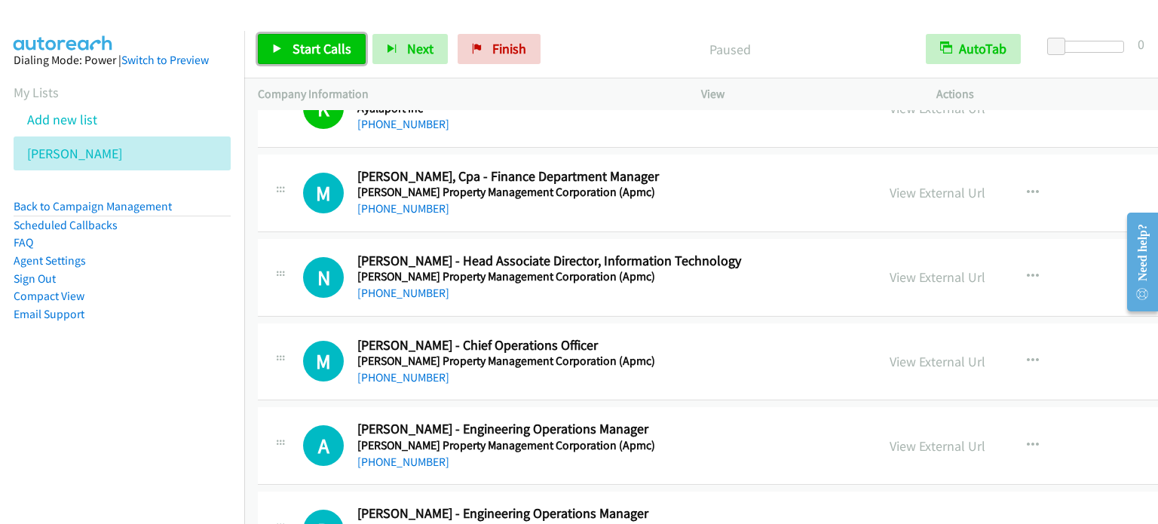
click at [314, 53] on span "Start Calls" at bounding box center [322, 48] width 59 height 17
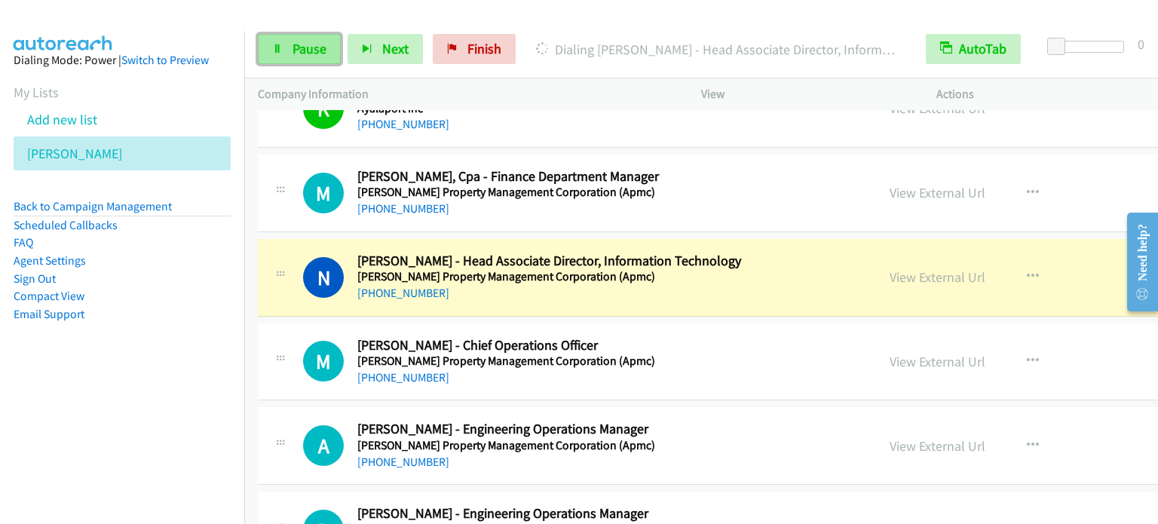
click at [307, 42] on span "Pause" at bounding box center [310, 48] width 34 height 17
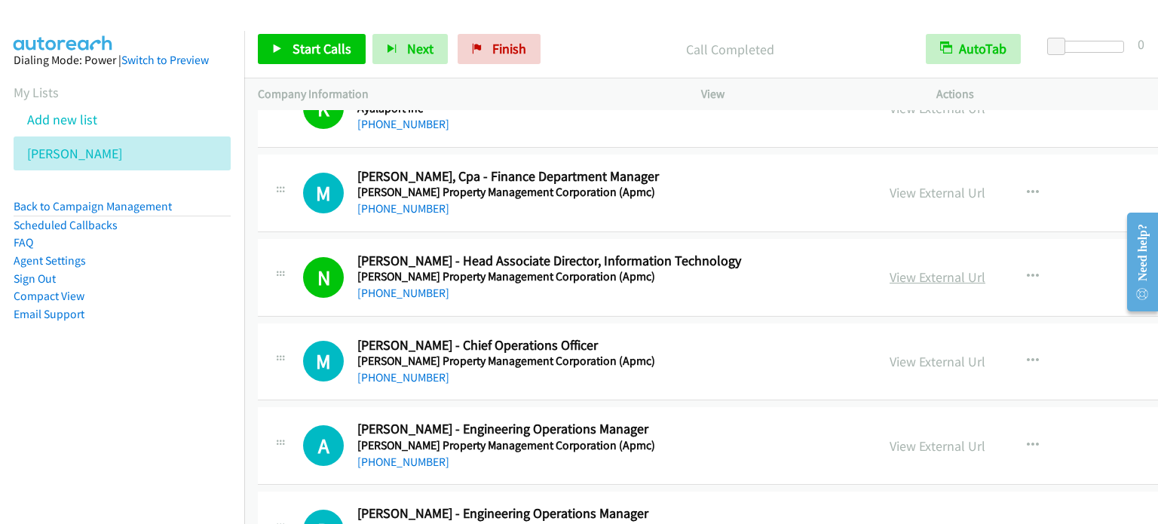
click at [890, 268] on link "View External Url" at bounding box center [938, 276] width 96 height 17
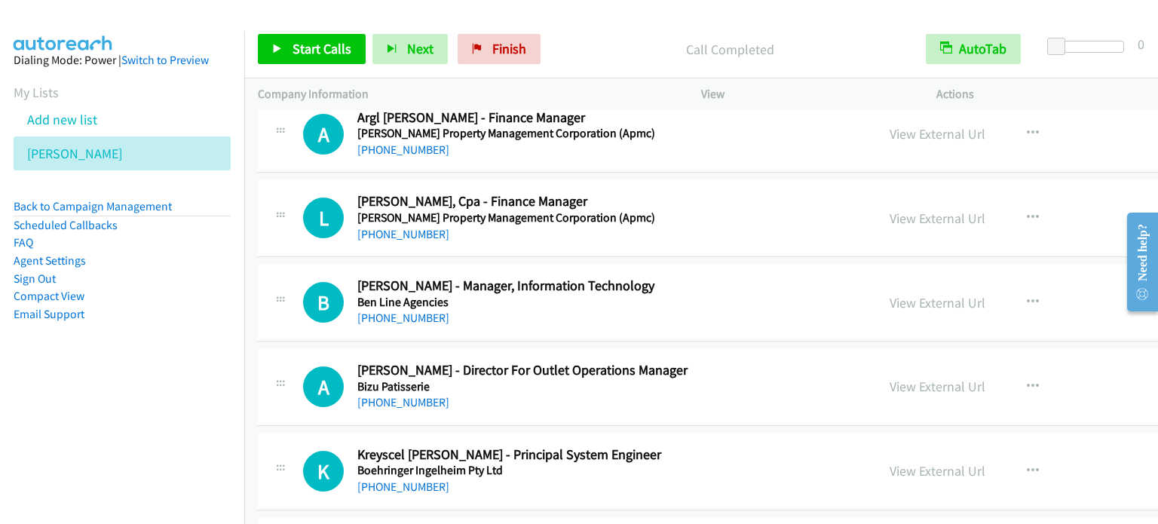
scroll to position [8986, 0]
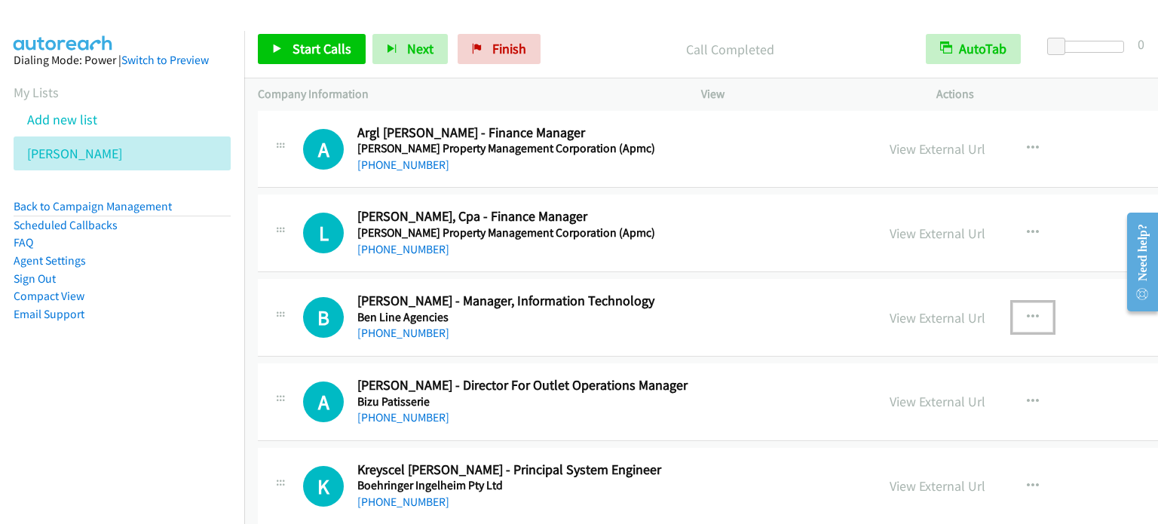
click at [1027, 311] on icon "button" at bounding box center [1033, 317] width 12 height 12
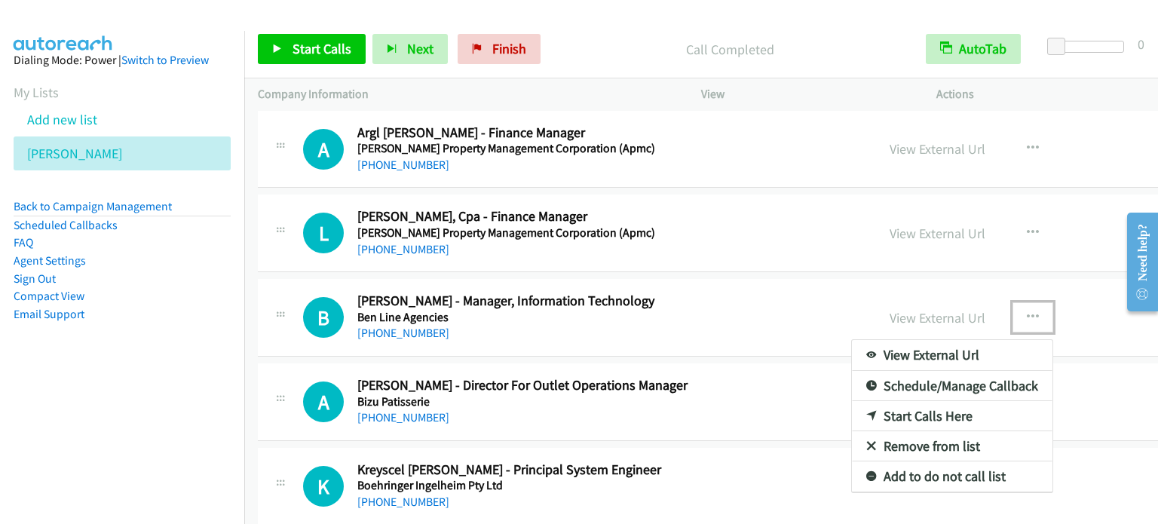
click at [852, 401] on link "Start Calls Here" at bounding box center [952, 416] width 201 height 30
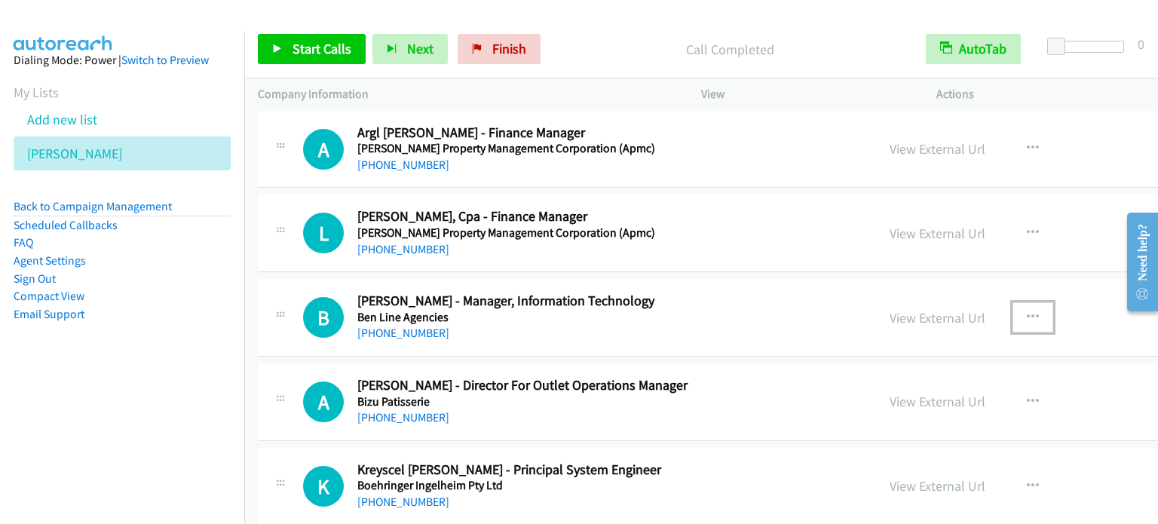
click at [1027, 311] on icon "button" at bounding box center [1033, 317] width 12 height 12
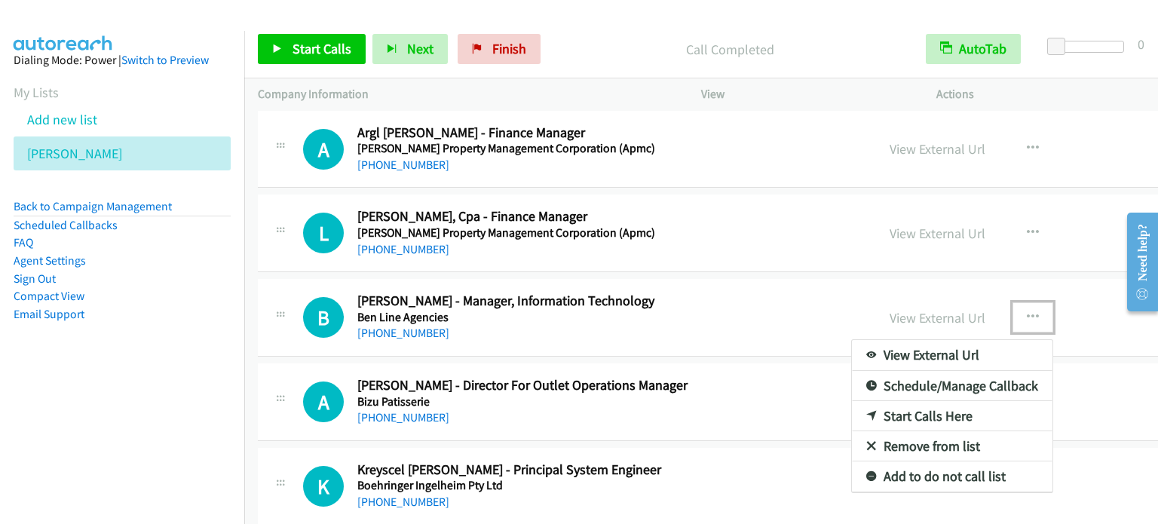
click at [874, 401] on link "Start Calls Here" at bounding box center [952, 416] width 201 height 30
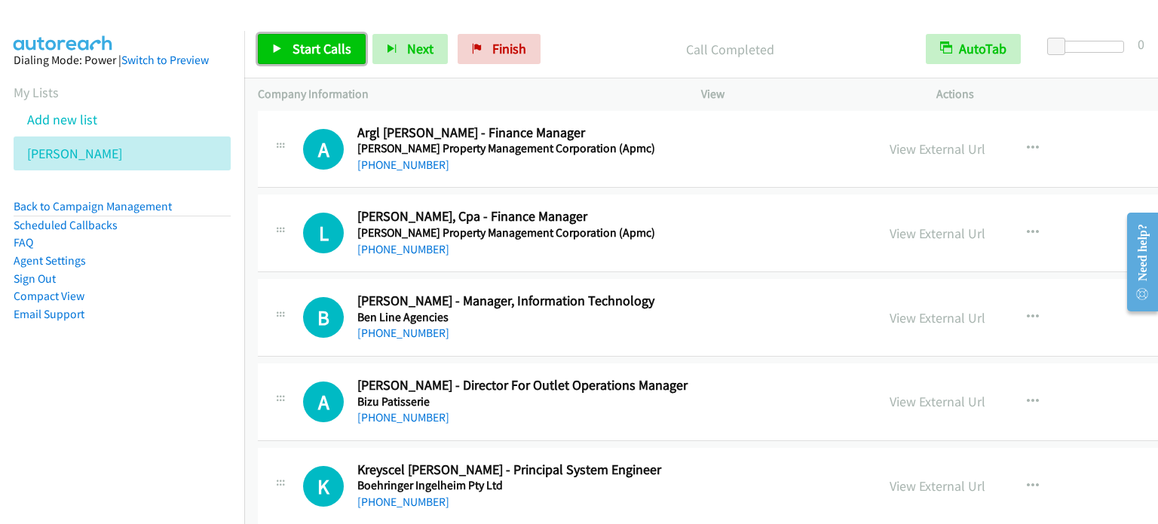
click at [293, 47] on span "Start Calls" at bounding box center [322, 48] width 59 height 17
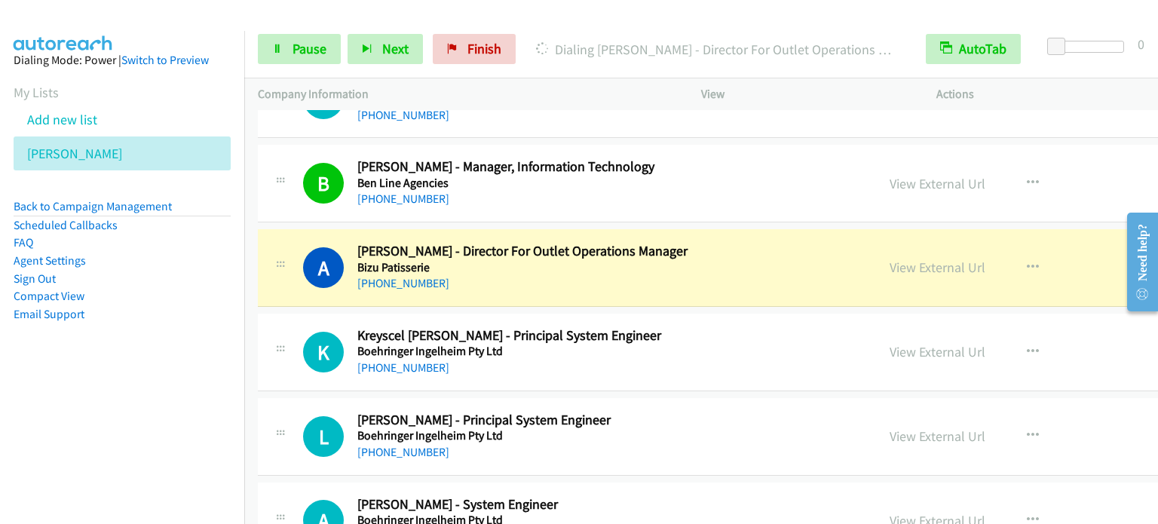
scroll to position [9137, 0]
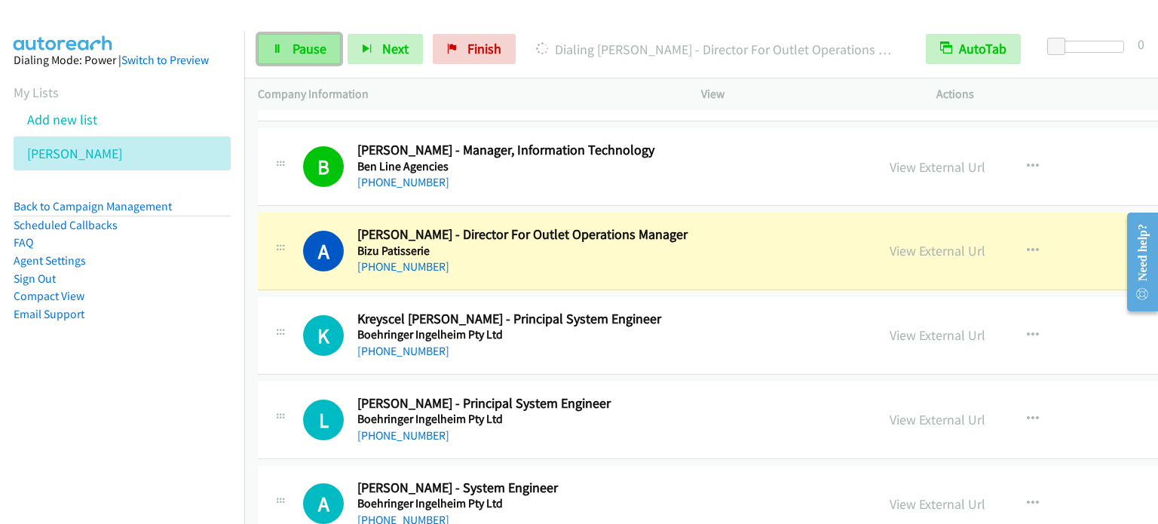
click at [308, 44] on span "Pause" at bounding box center [310, 48] width 34 height 17
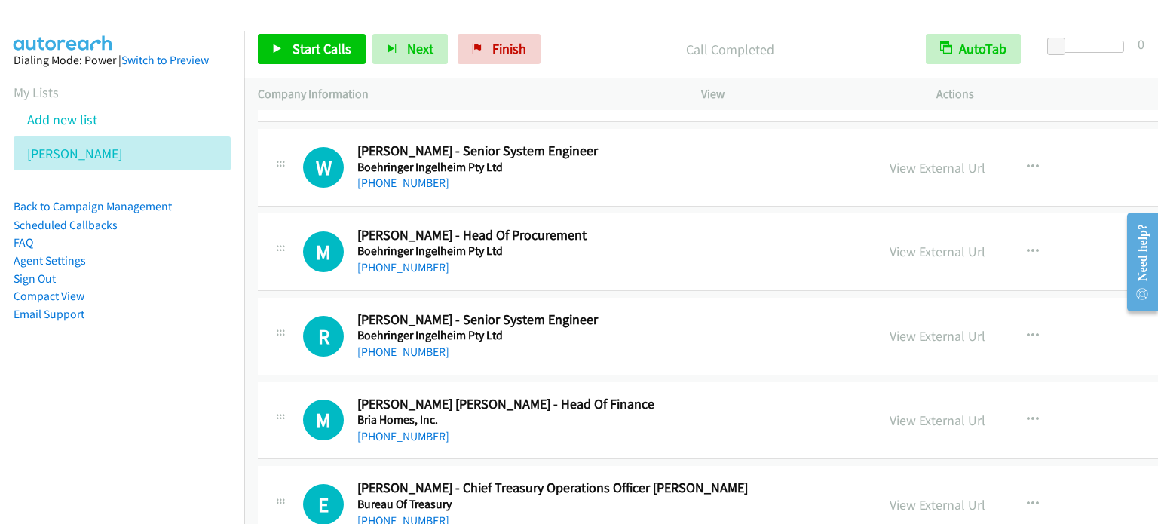
scroll to position [9665, 0]
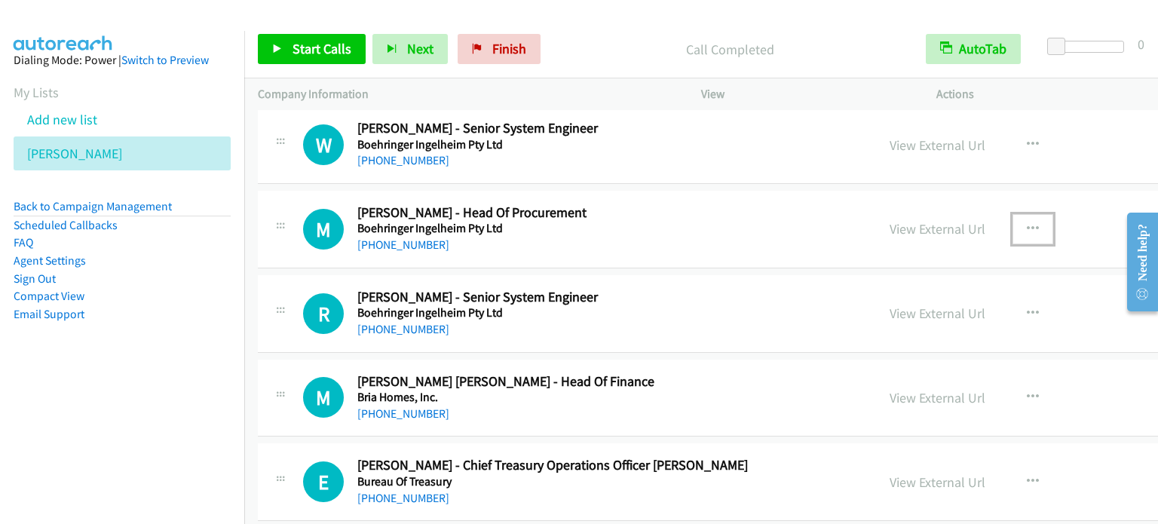
click at [1027, 223] on icon "button" at bounding box center [1033, 229] width 12 height 12
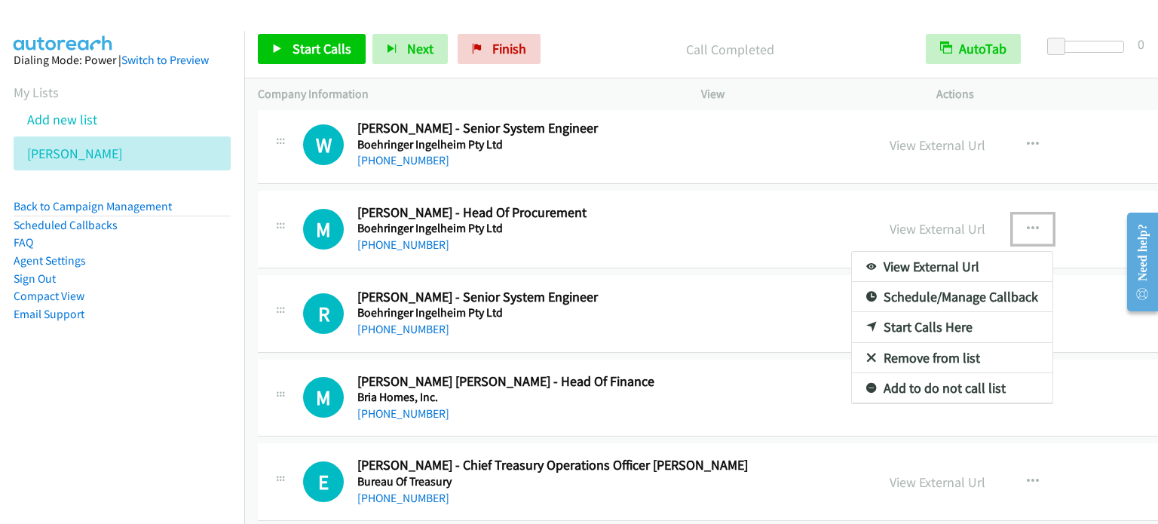
click at [852, 312] on link "Start Calls Here" at bounding box center [952, 327] width 201 height 30
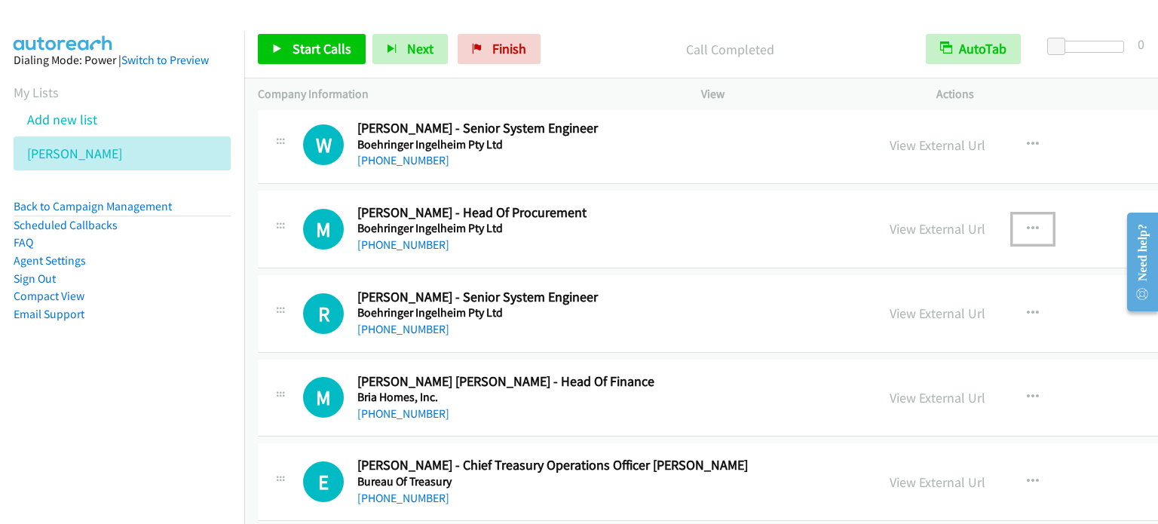
click at [1012, 218] on button "button" at bounding box center [1032, 229] width 41 height 30
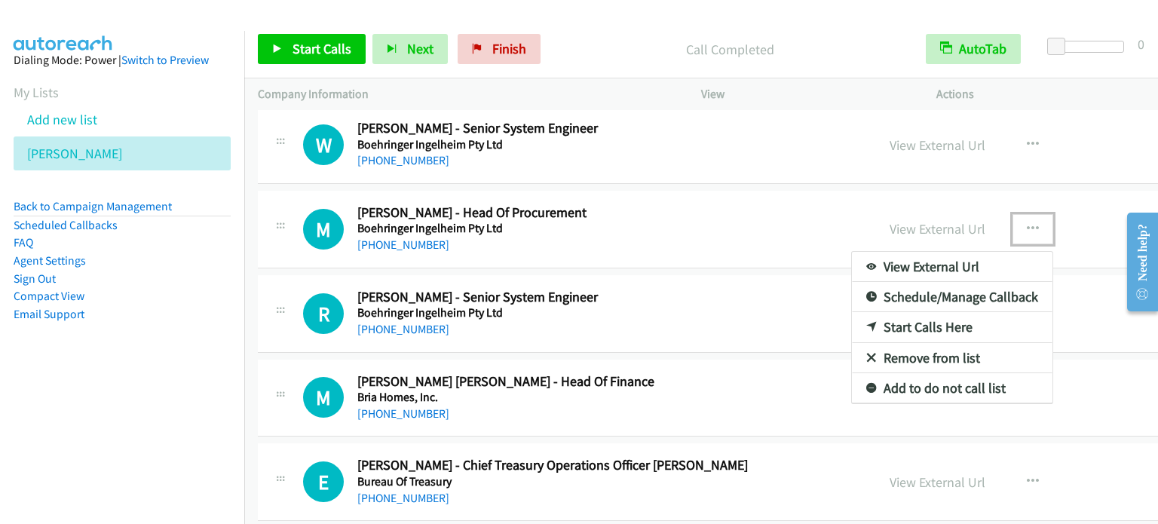
click at [853, 312] on link "Start Calls Here" at bounding box center [952, 327] width 201 height 30
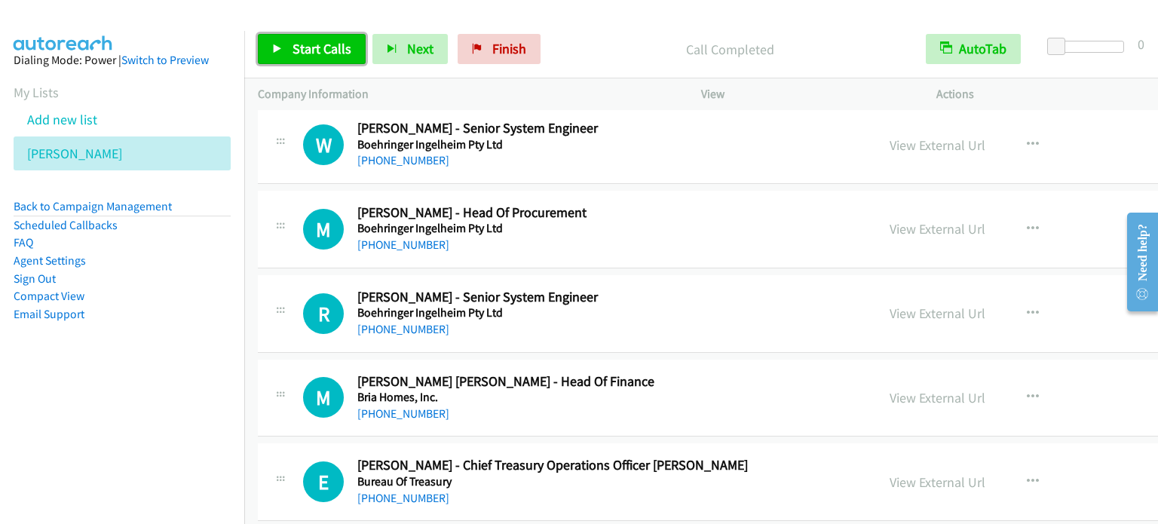
click at [272, 47] on icon at bounding box center [277, 49] width 11 height 11
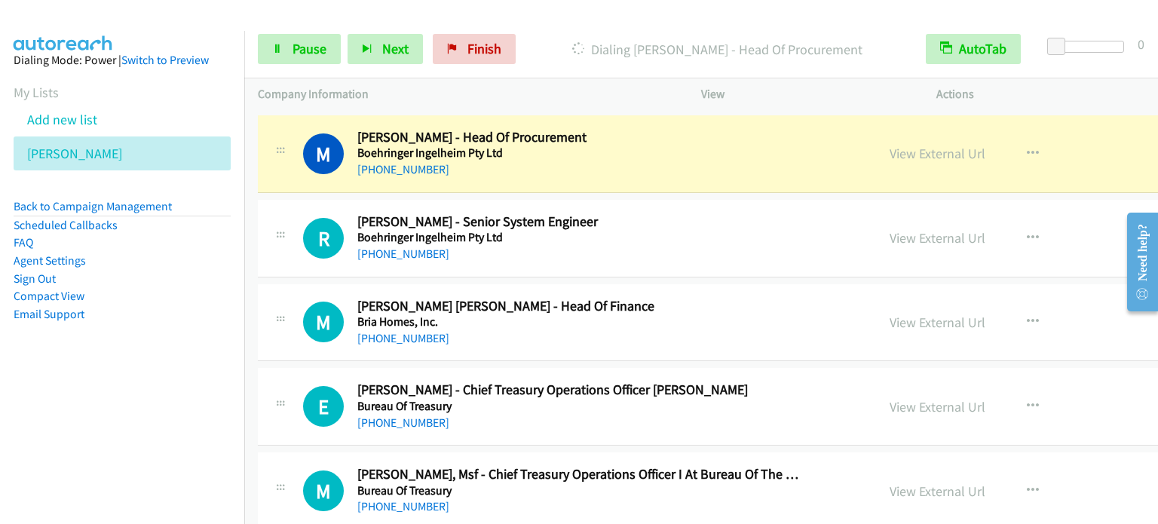
scroll to position [9815, 0]
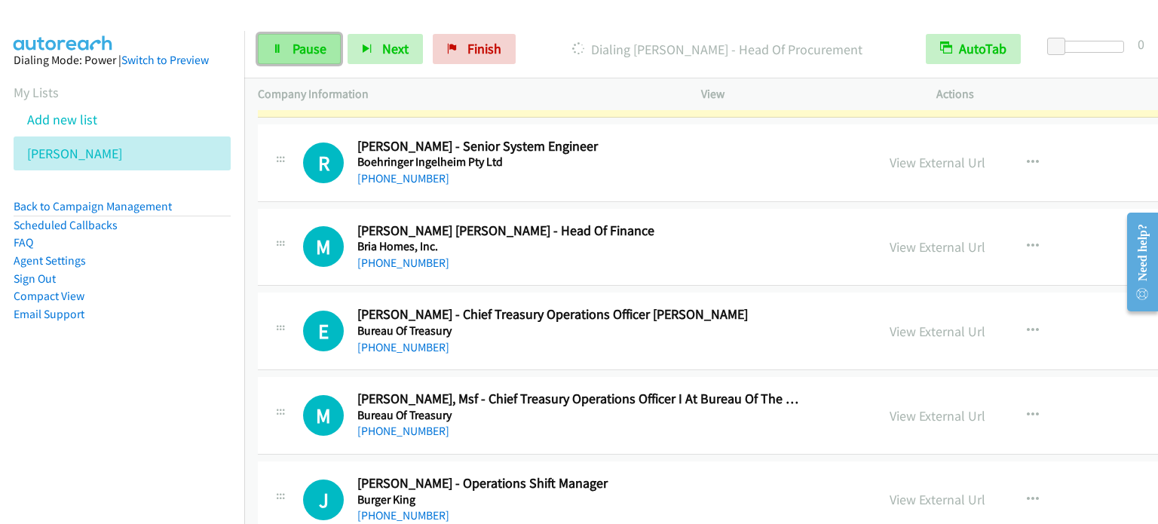
click at [278, 47] on icon at bounding box center [277, 49] width 11 height 11
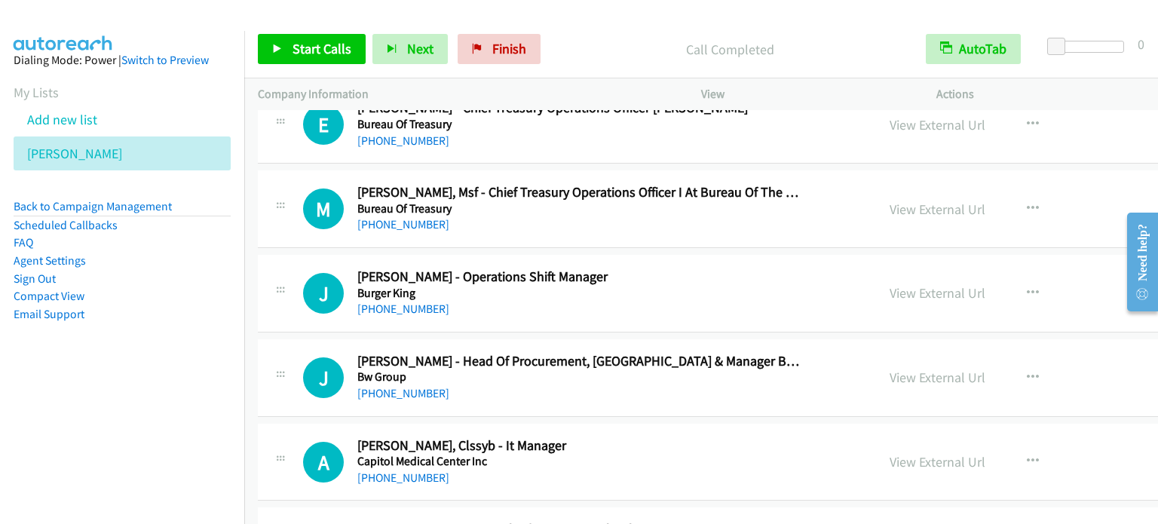
scroll to position [10117, 0]
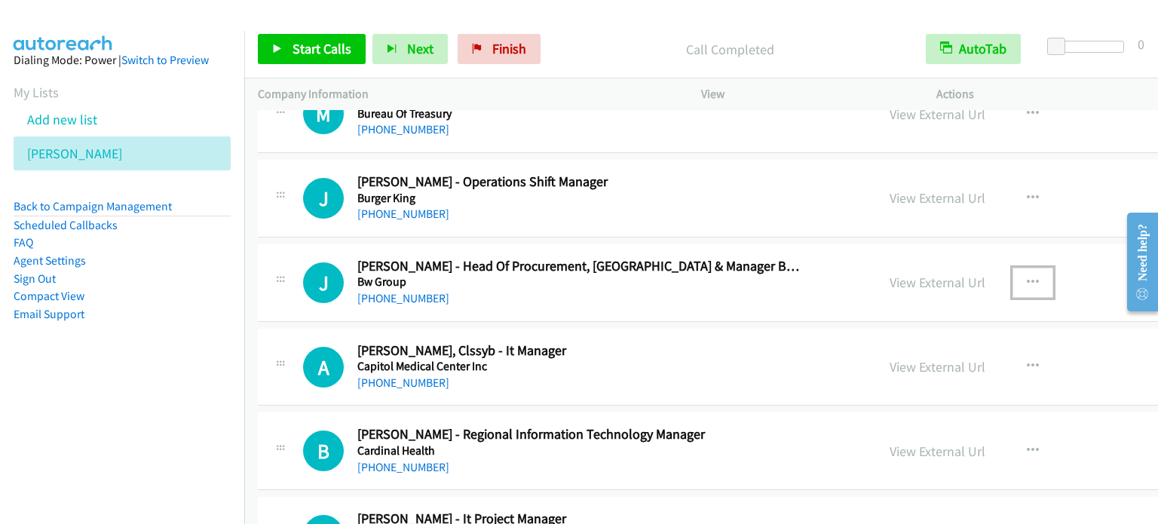
click at [1027, 277] on icon "button" at bounding box center [1033, 283] width 12 height 12
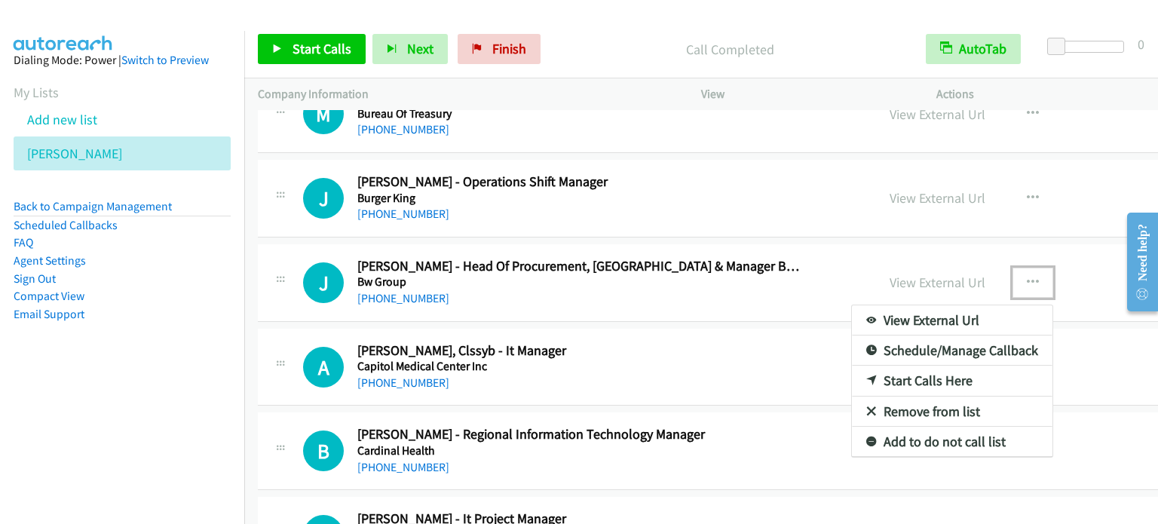
click at [853, 366] on link "Start Calls Here" at bounding box center [952, 381] width 201 height 30
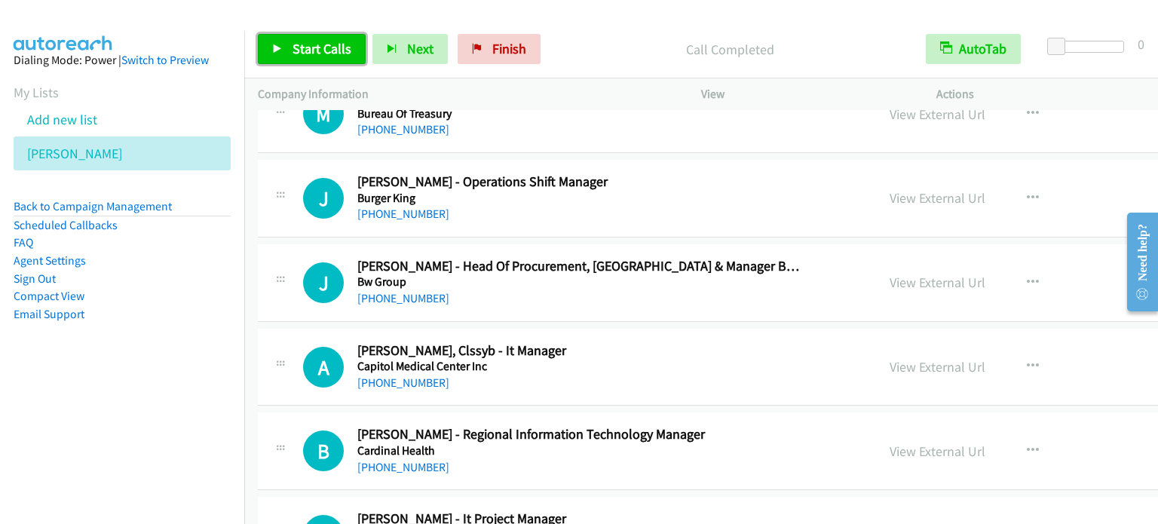
click at [324, 44] on span "Start Calls" at bounding box center [322, 48] width 59 height 17
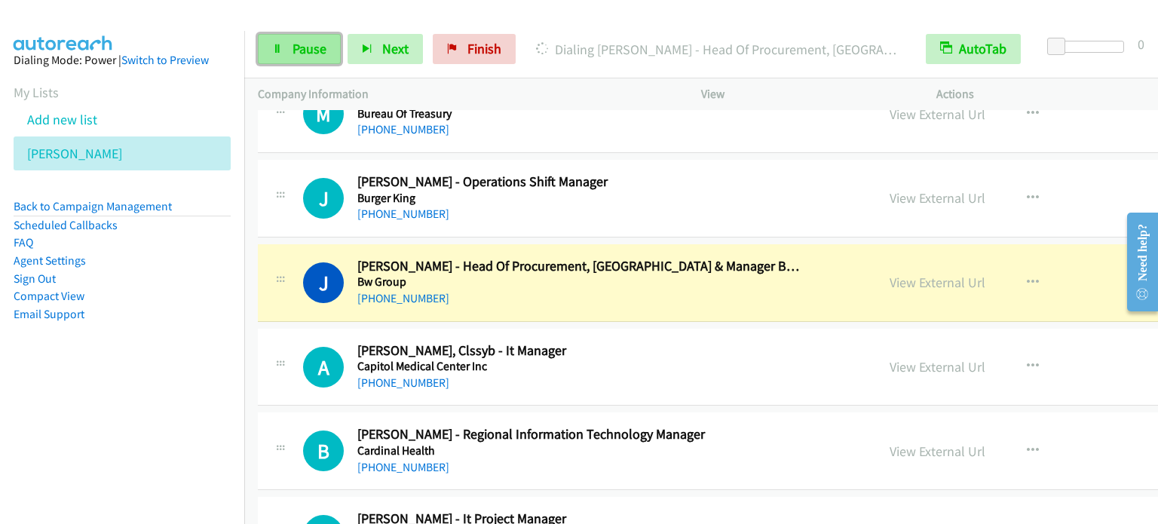
click at [302, 46] on span "Pause" at bounding box center [310, 48] width 34 height 17
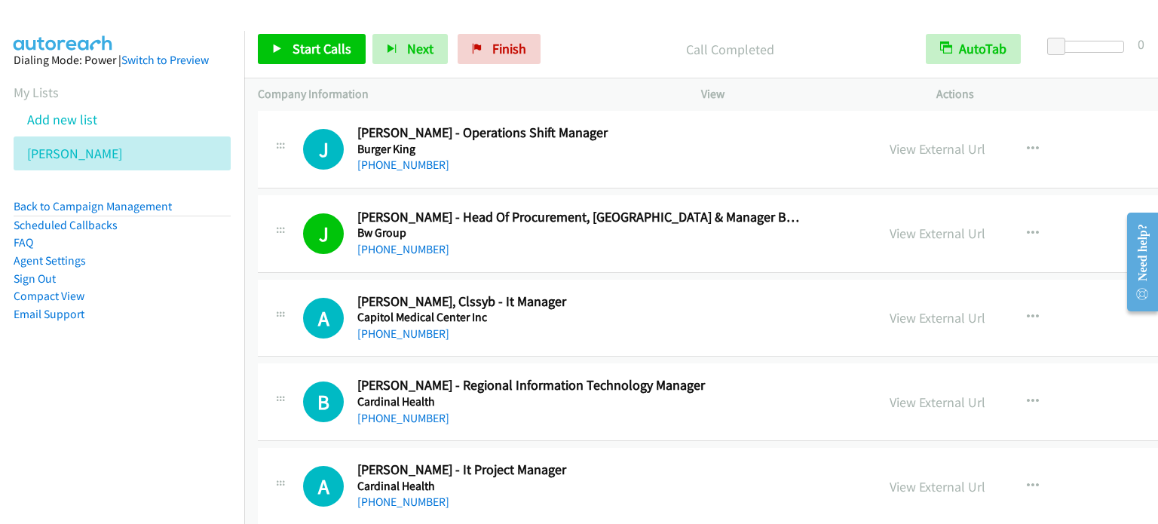
scroll to position [10192, 0]
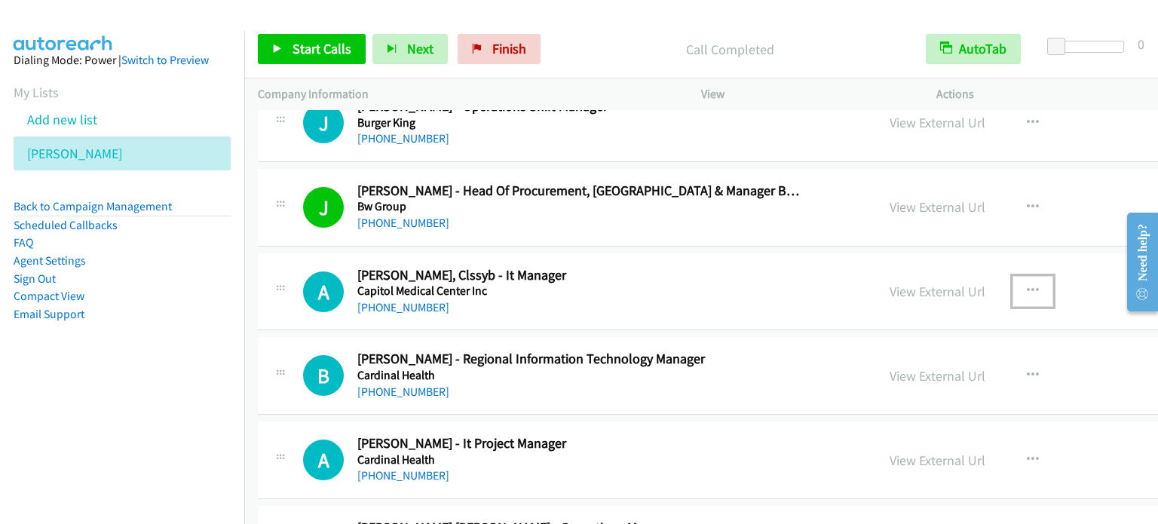
click at [1012, 276] on button "button" at bounding box center [1032, 291] width 41 height 30
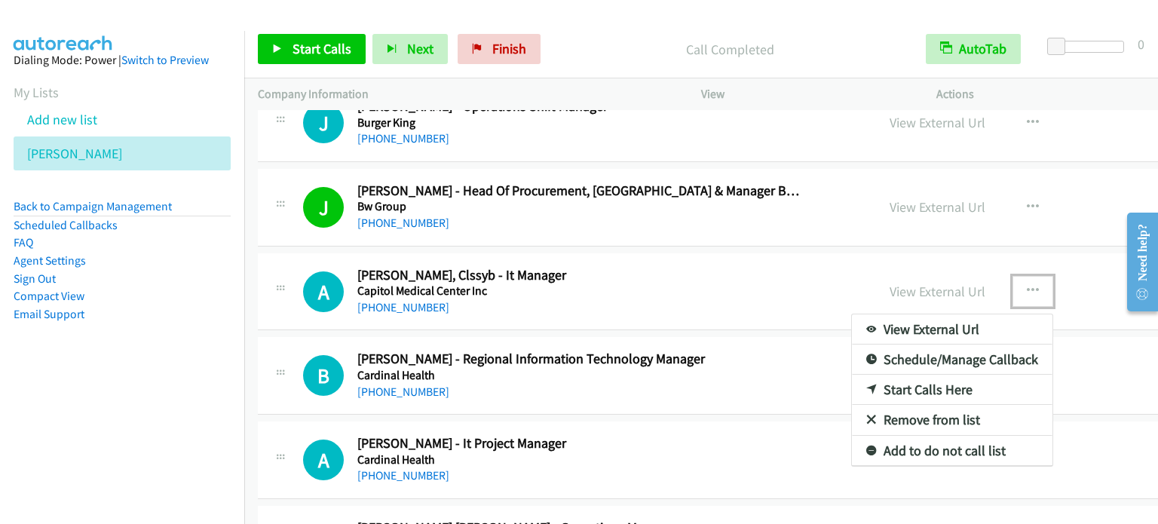
click at [852, 375] on link "Start Calls Here" at bounding box center [952, 390] width 201 height 30
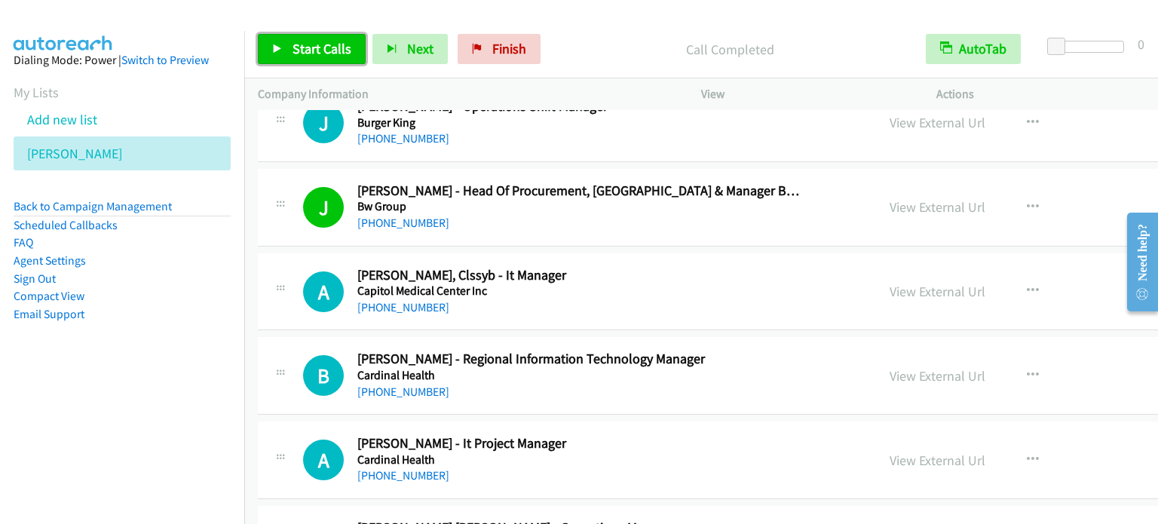
click at [317, 46] on span "Start Calls" at bounding box center [322, 48] width 59 height 17
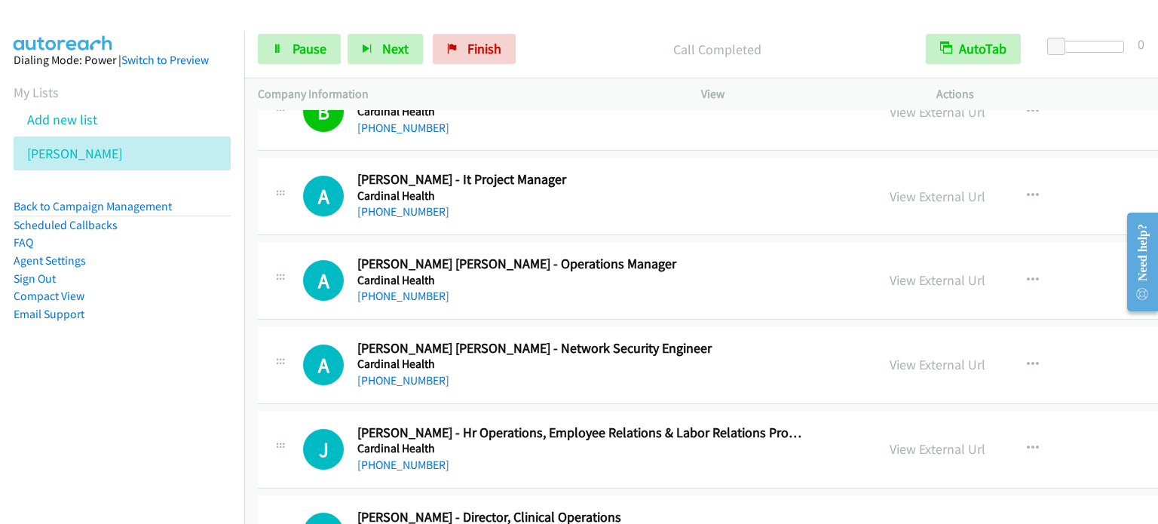
scroll to position [10494, 0]
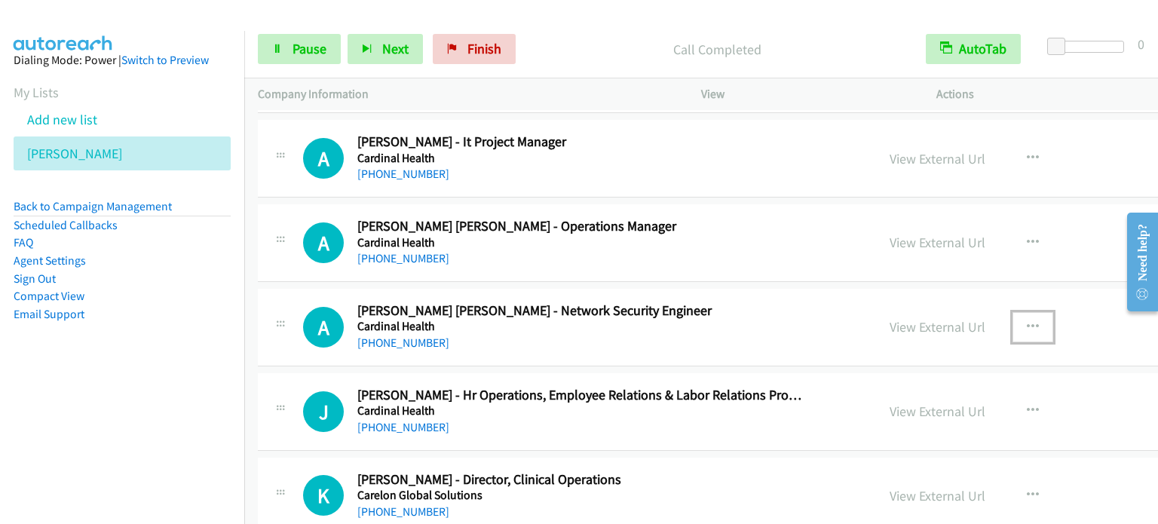
click at [1012, 312] on button "button" at bounding box center [1032, 327] width 41 height 30
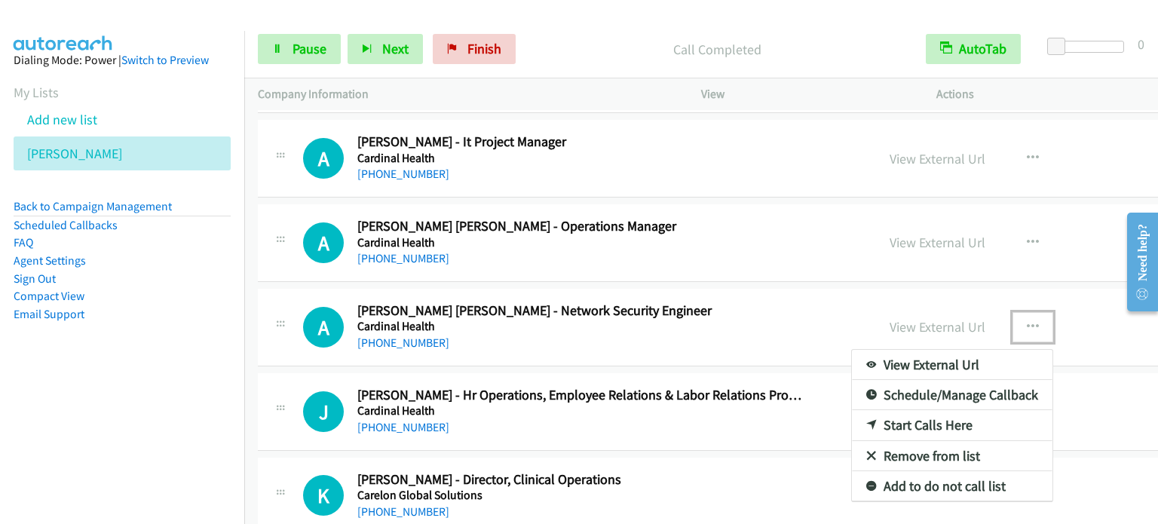
click at [862, 410] on link "Start Calls Here" at bounding box center [952, 425] width 201 height 30
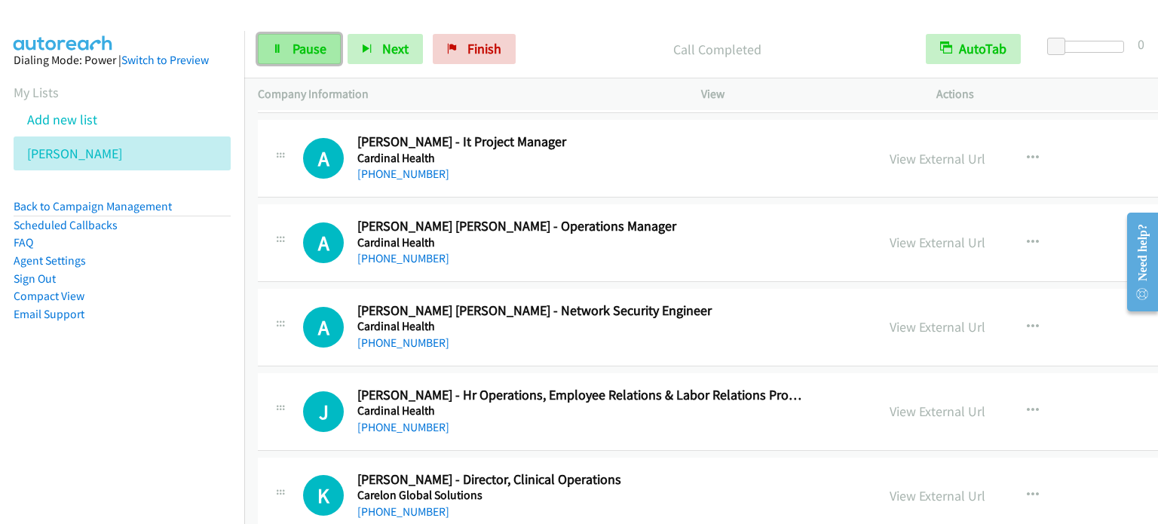
click at [280, 38] on link "Pause" at bounding box center [299, 49] width 83 height 30
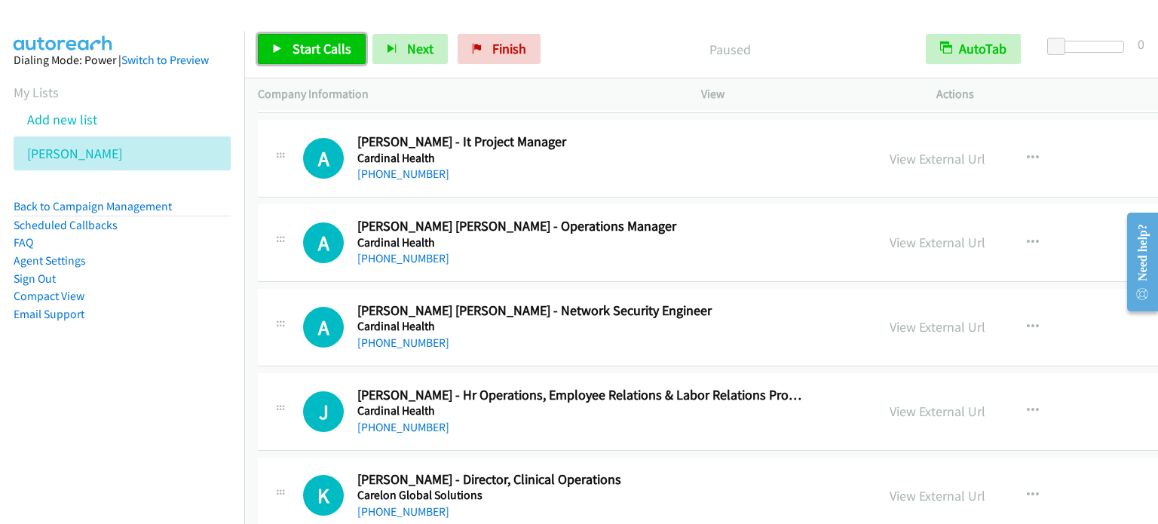
click at [280, 38] on link "Start Calls" at bounding box center [312, 49] width 108 height 30
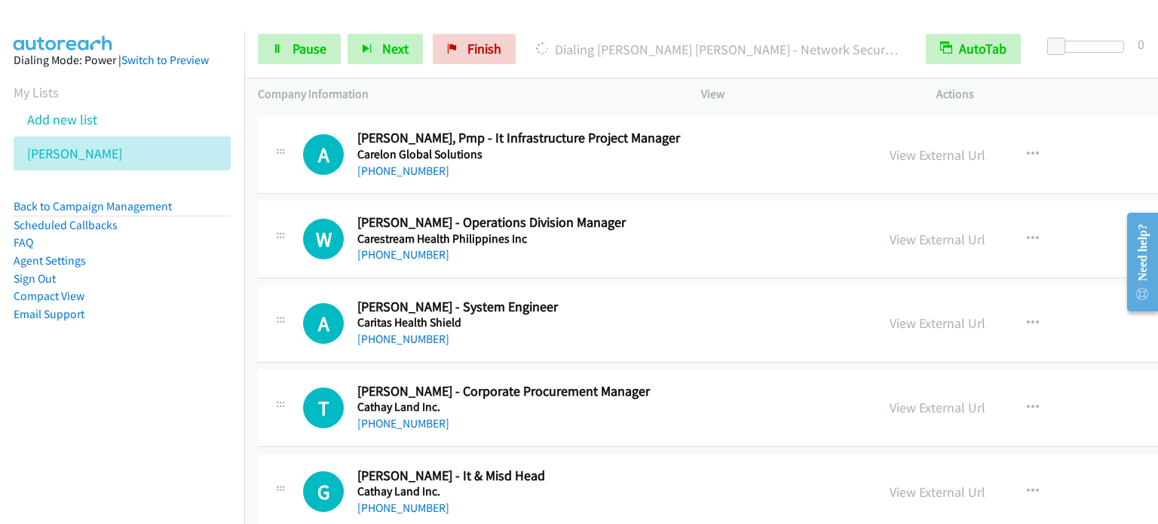
scroll to position [10946, 0]
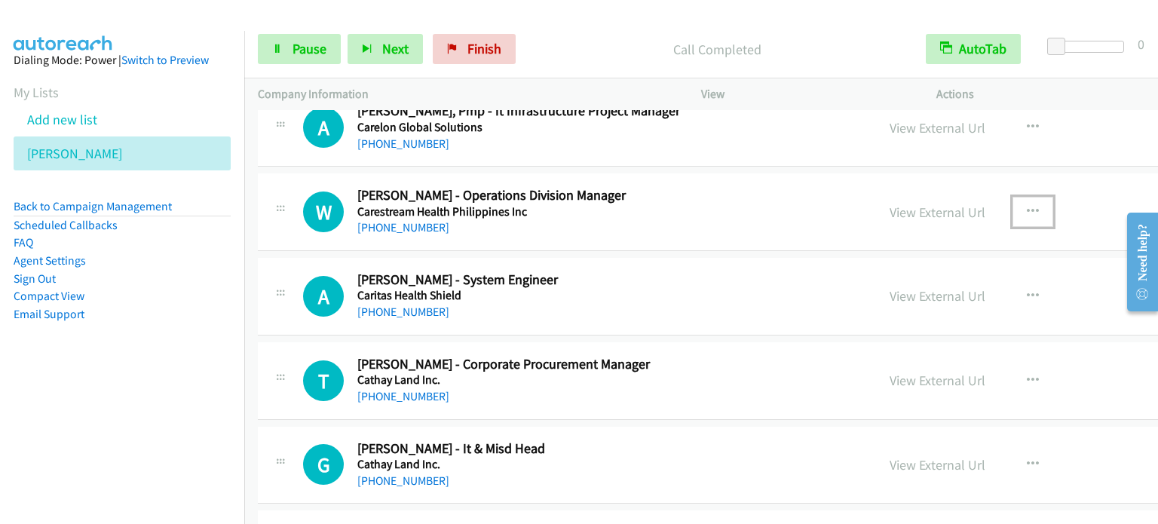
click at [1027, 206] on icon "button" at bounding box center [1033, 212] width 12 height 12
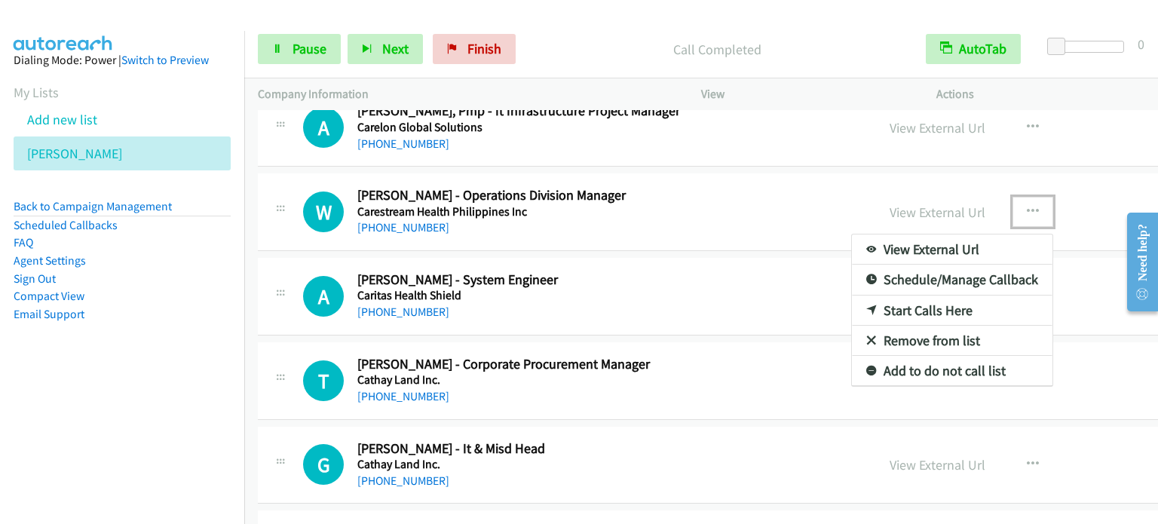
click at [862, 296] on link "Start Calls Here" at bounding box center [952, 311] width 201 height 30
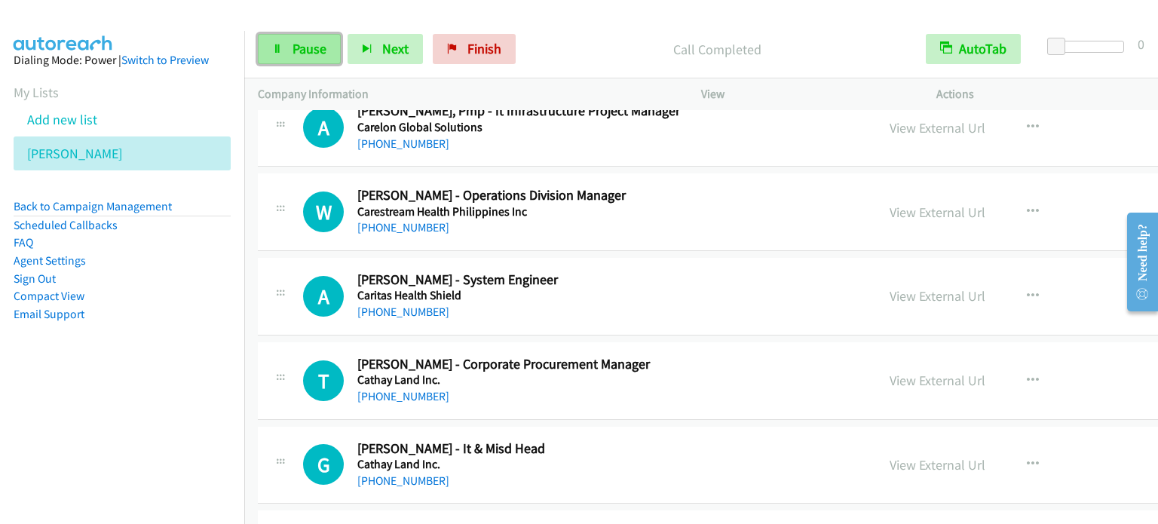
click at [317, 54] on span "Pause" at bounding box center [310, 48] width 34 height 17
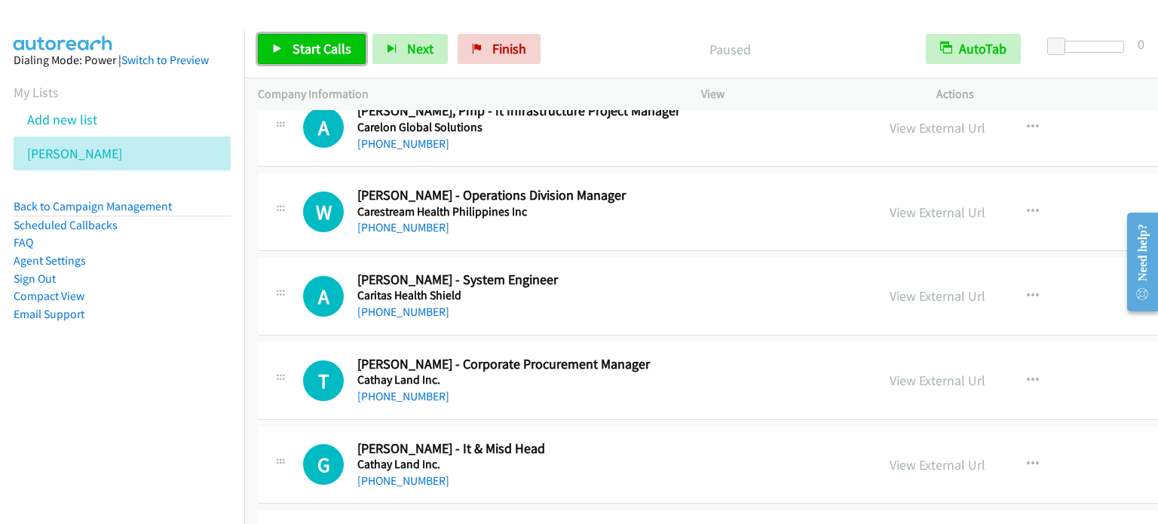
click at [293, 41] on span "Start Calls" at bounding box center [322, 48] width 59 height 17
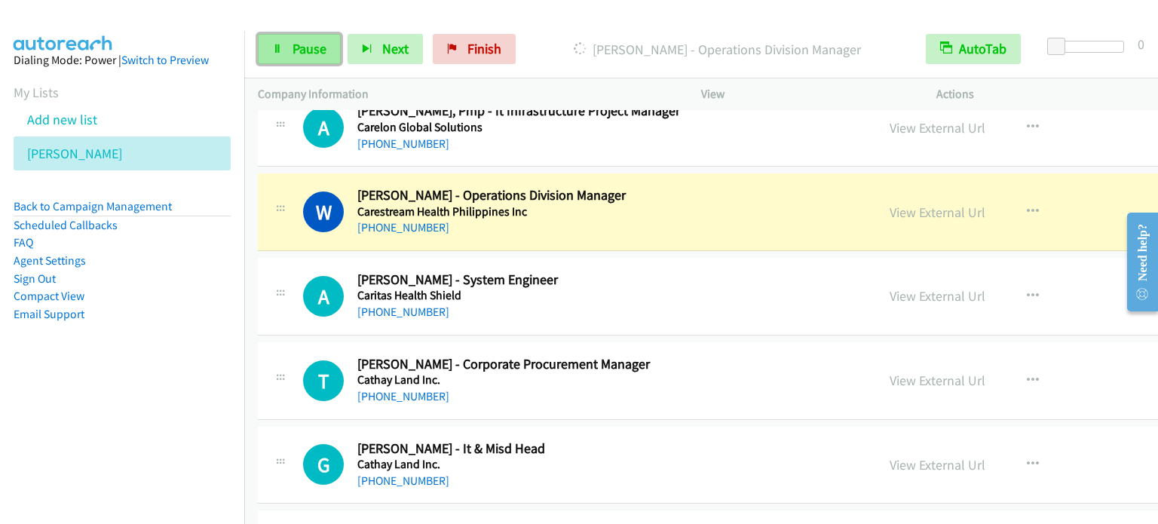
click at [295, 52] on span "Pause" at bounding box center [310, 48] width 34 height 17
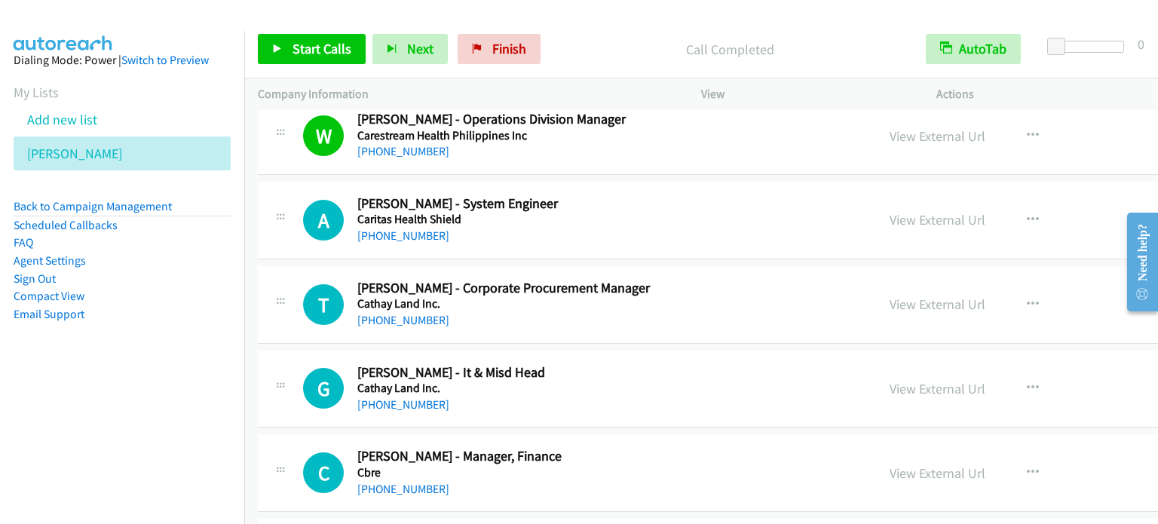
scroll to position [11097, 0]
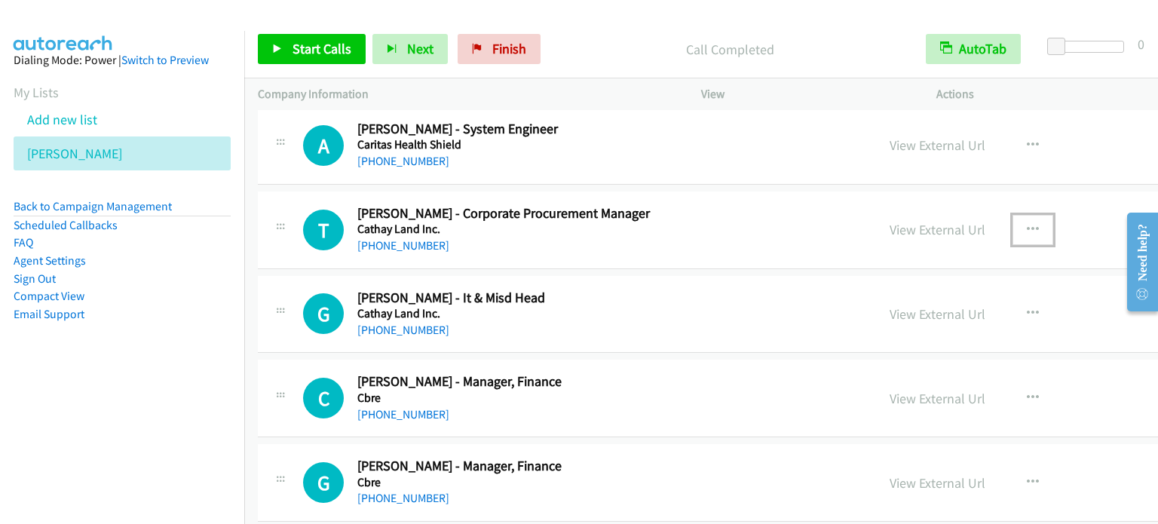
click at [1027, 224] on icon "button" at bounding box center [1033, 230] width 12 height 12
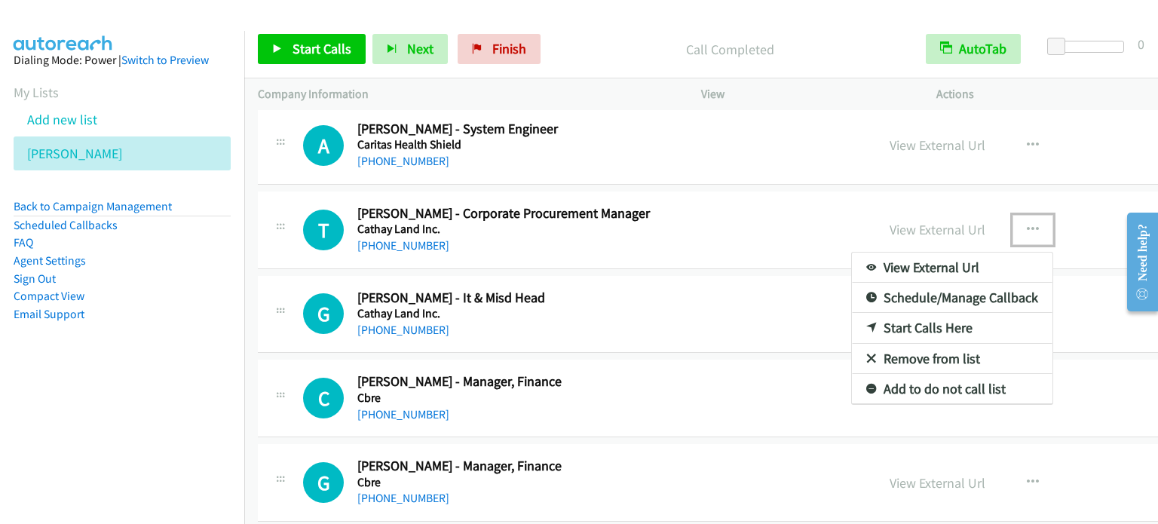
click at [852, 313] on link "Start Calls Here" at bounding box center [952, 328] width 201 height 30
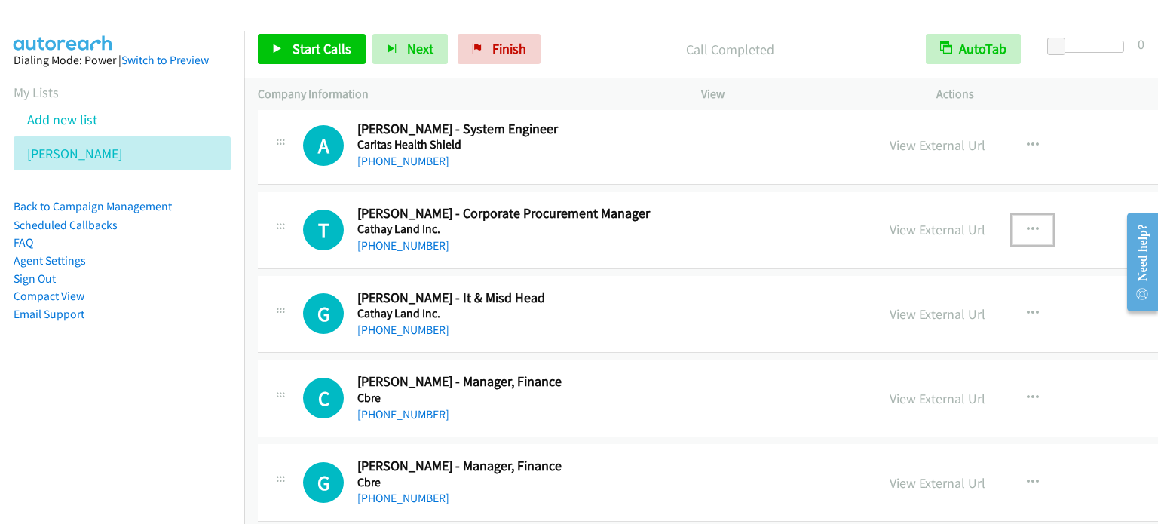
click at [1027, 224] on icon "button" at bounding box center [1033, 230] width 12 height 12
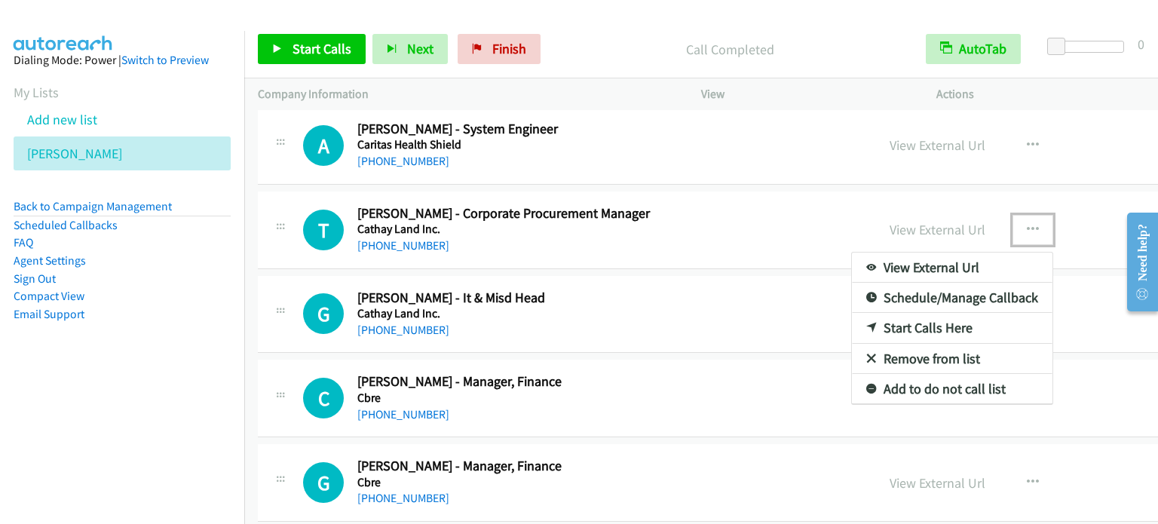
click at [852, 313] on link "Start Calls Here" at bounding box center [952, 328] width 201 height 30
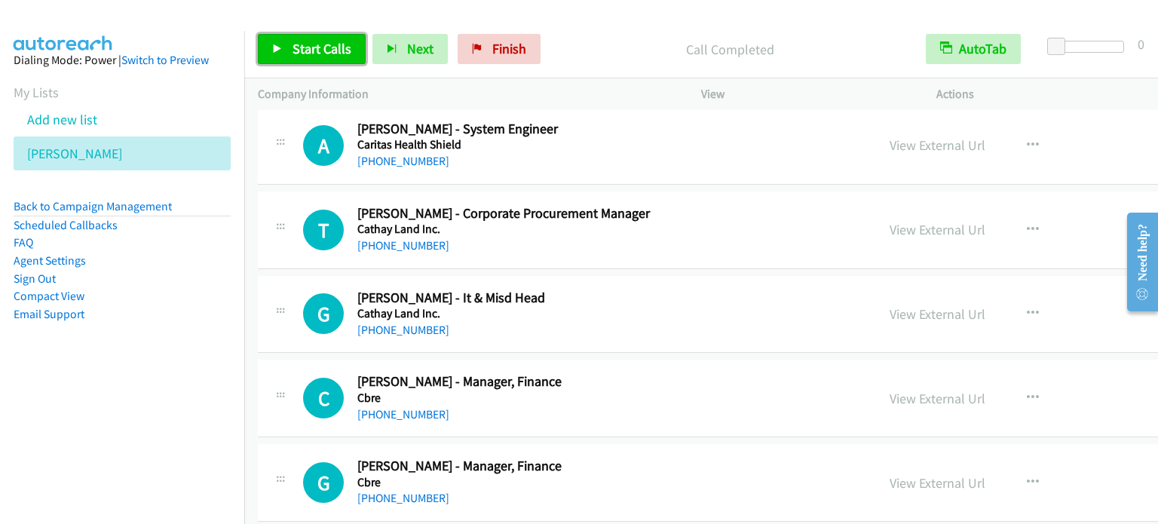
click at [323, 50] on span "Start Calls" at bounding box center [322, 48] width 59 height 17
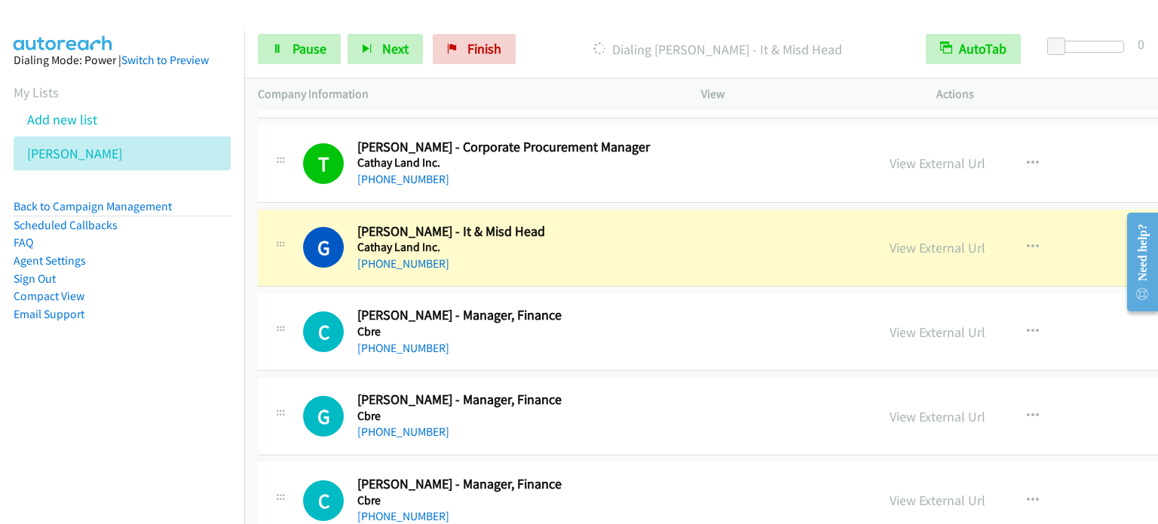
scroll to position [11172, 0]
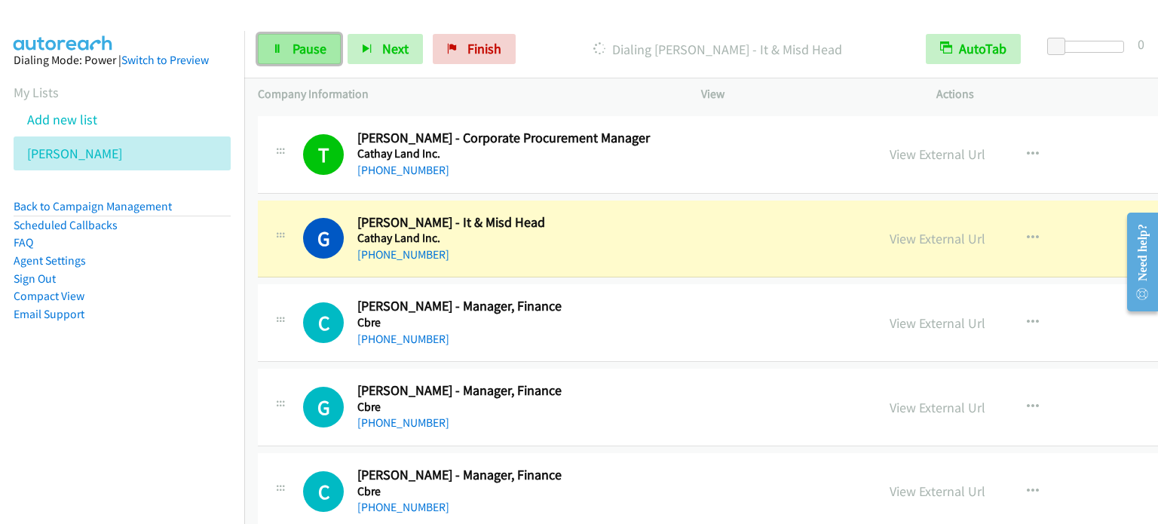
click at [287, 59] on link "Pause" at bounding box center [299, 49] width 83 height 30
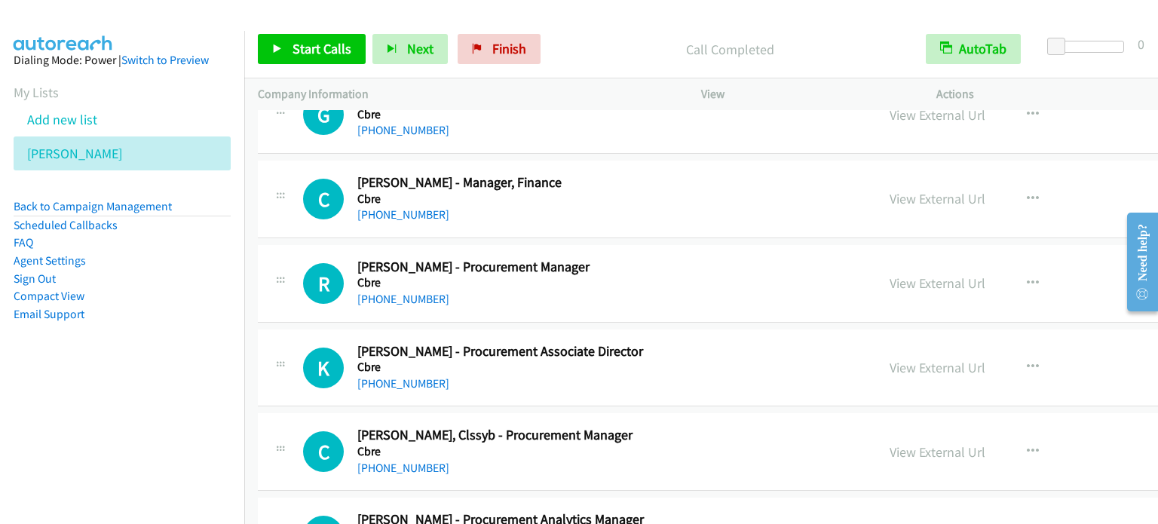
scroll to position [11474, 0]
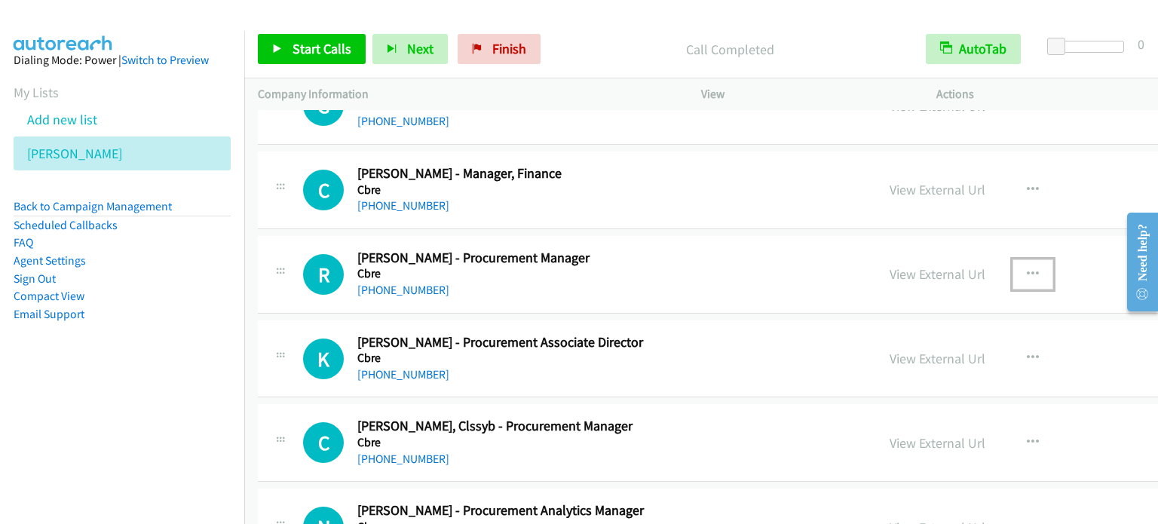
click at [1027, 268] on icon "button" at bounding box center [1033, 274] width 12 height 12
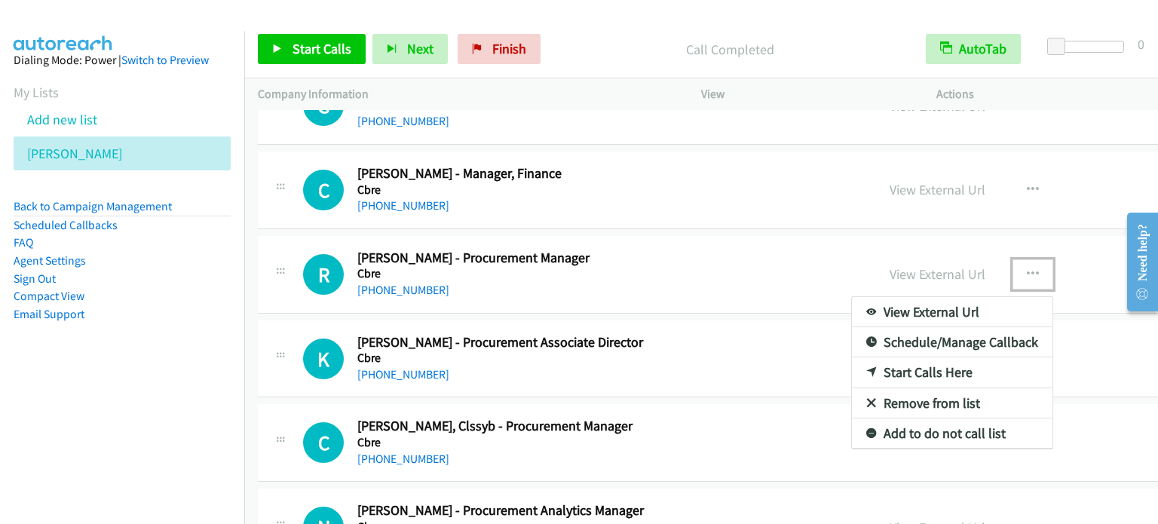
click at [852, 357] on link "Start Calls Here" at bounding box center [952, 372] width 201 height 30
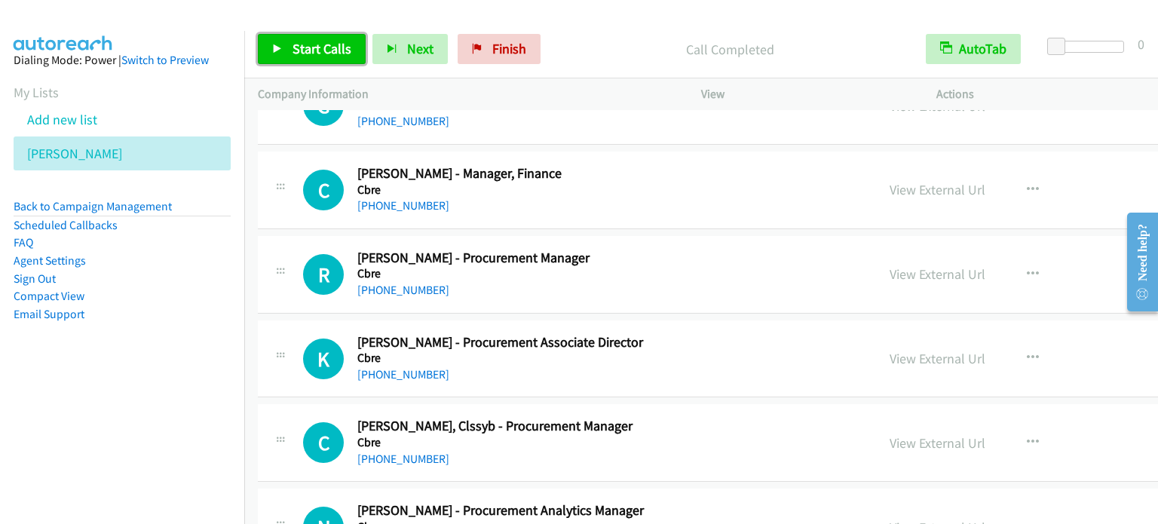
click at [329, 55] on span "Start Calls" at bounding box center [322, 48] width 59 height 17
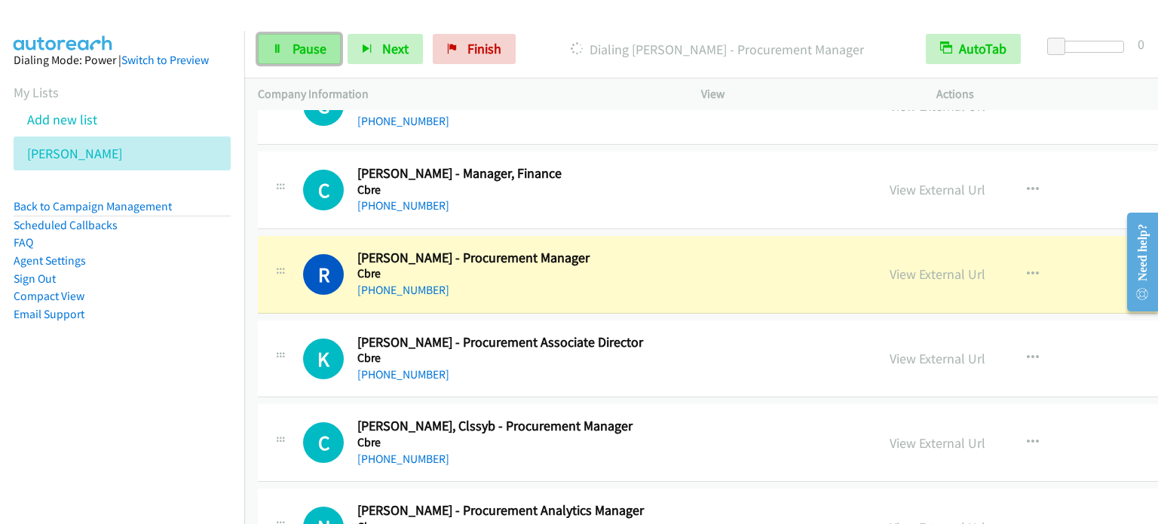
click at [297, 50] on span "Pause" at bounding box center [310, 48] width 34 height 17
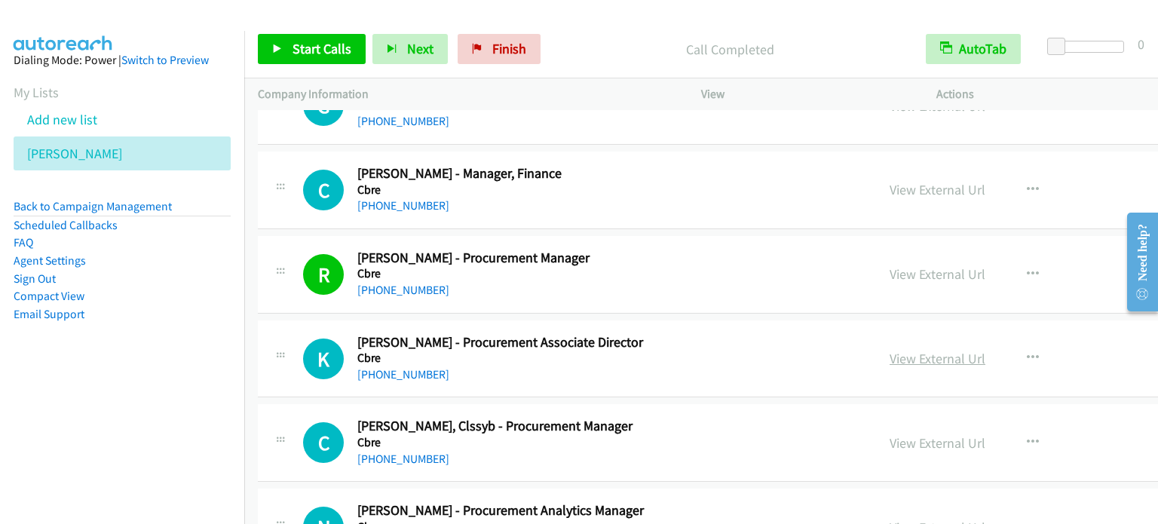
scroll to position [11549, 0]
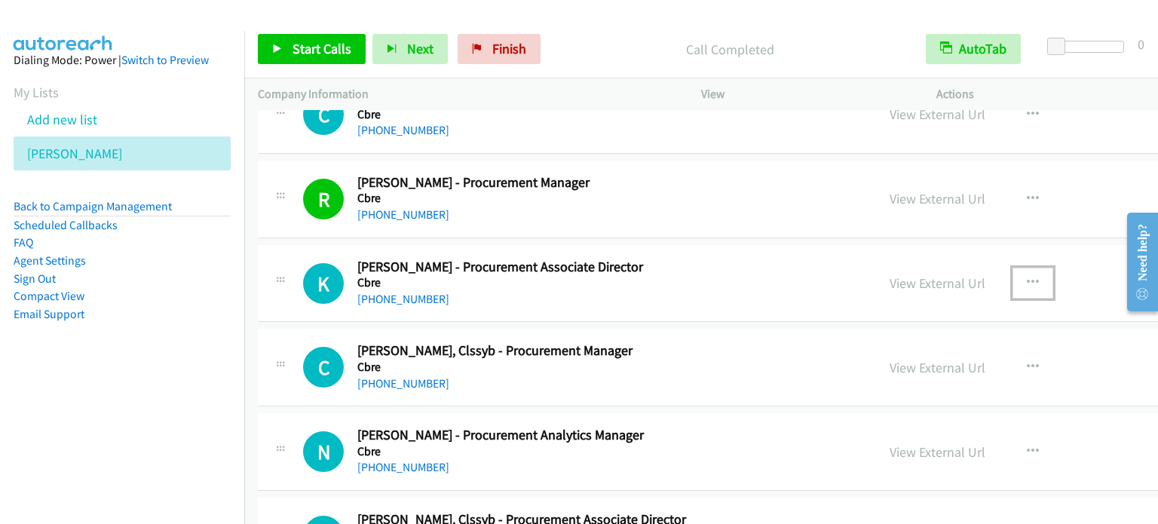
drag, startPoint x: 952, startPoint y: 259, endPoint x: 942, endPoint y: 265, distance: 11.8
click at [1027, 277] on icon "button" at bounding box center [1033, 283] width 12 height 12
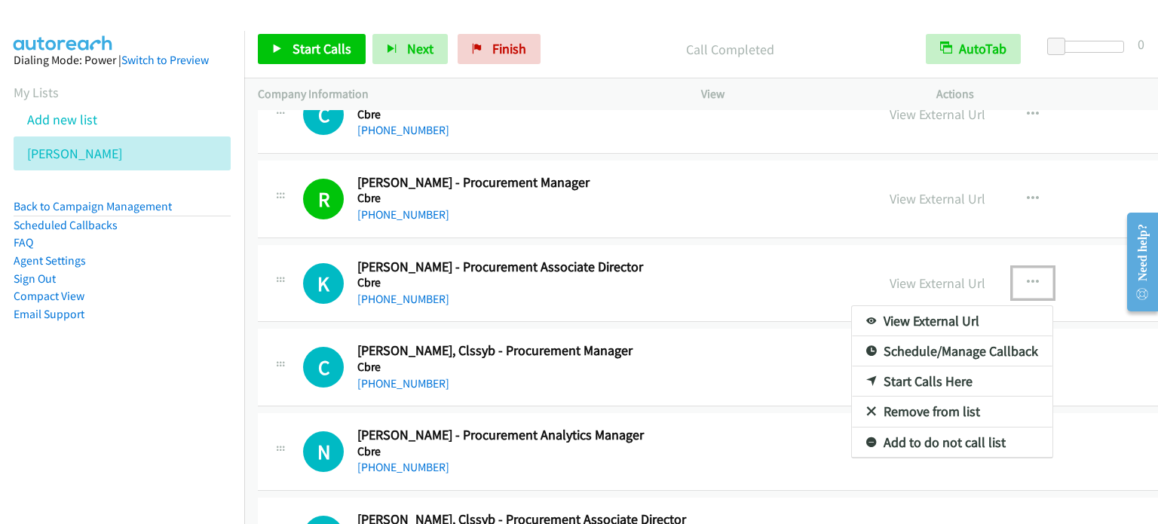
click at [852, 366] on link "Start Calls Here" at bounding box center [952, 381] width 201 height 30
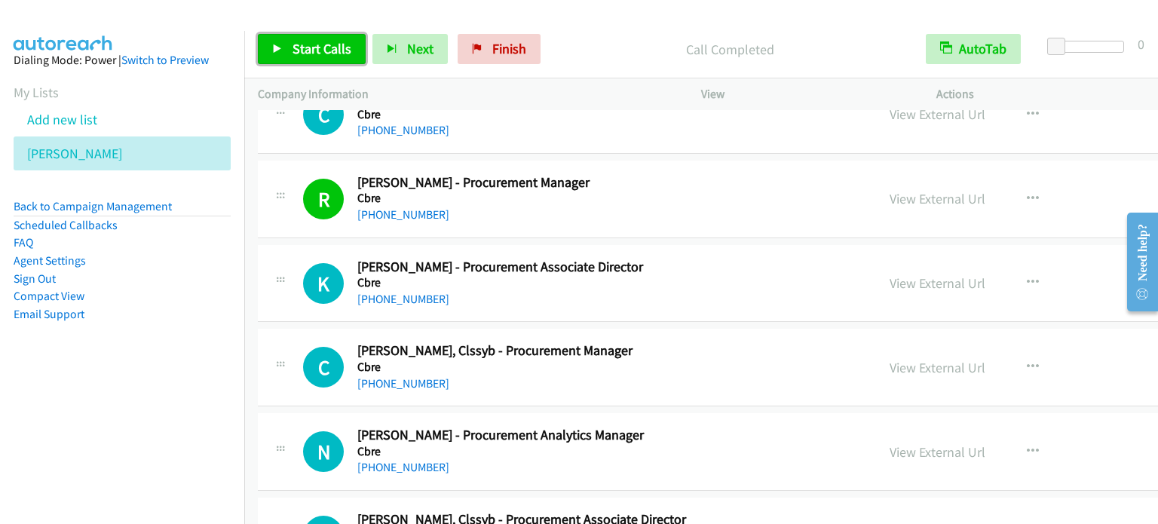
click at [299, 56] on span "Start Calls" at bounding box center [322, 48] width 59 height 17
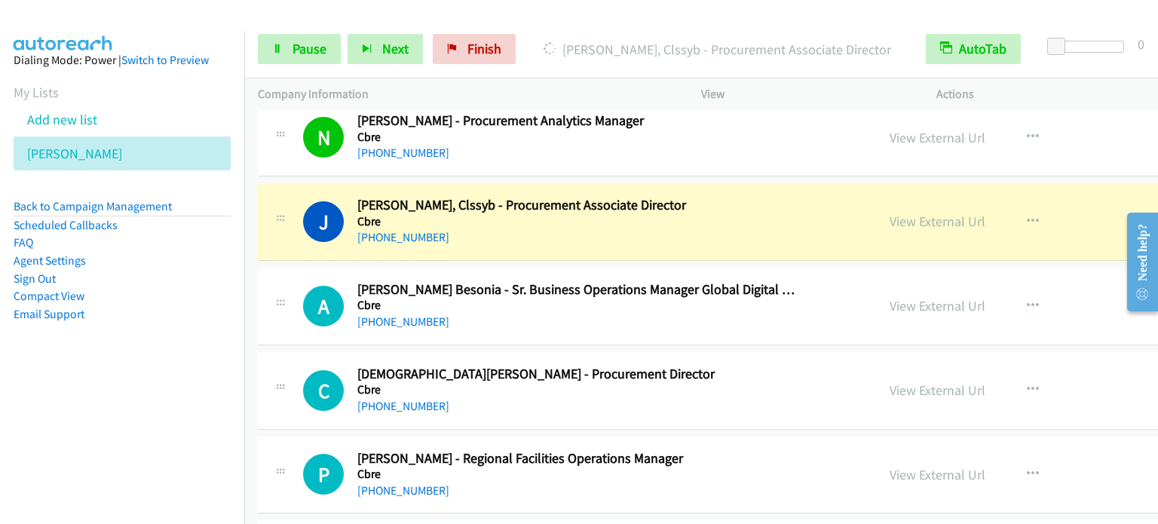
scroll to position [11851, 0]
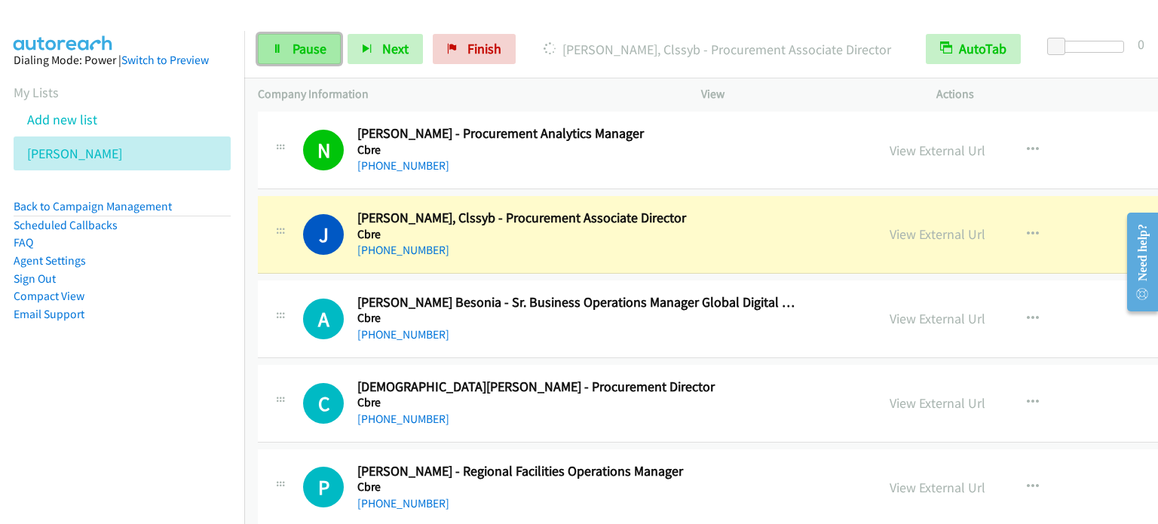
click at [309, 50] on span "Pause" at bounding box center [310, 48] width 34 height 17
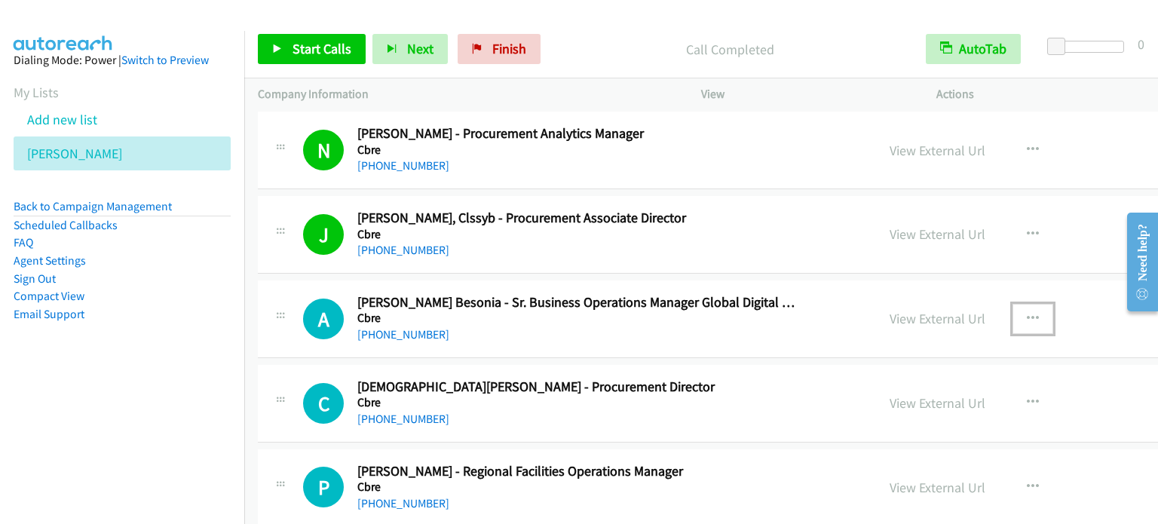
click at [1012, 304] on button "button" at bounding box center [1032, 319] width 41 height 30
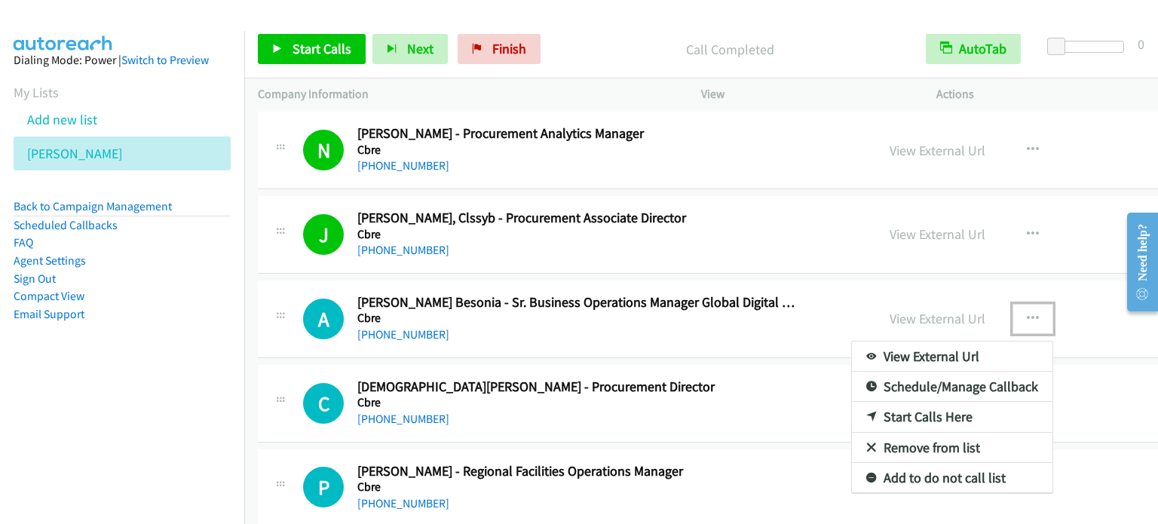
click at [853, 402] on link "Start Calls Here" at bounding box center [952, 417] width 201 height 30
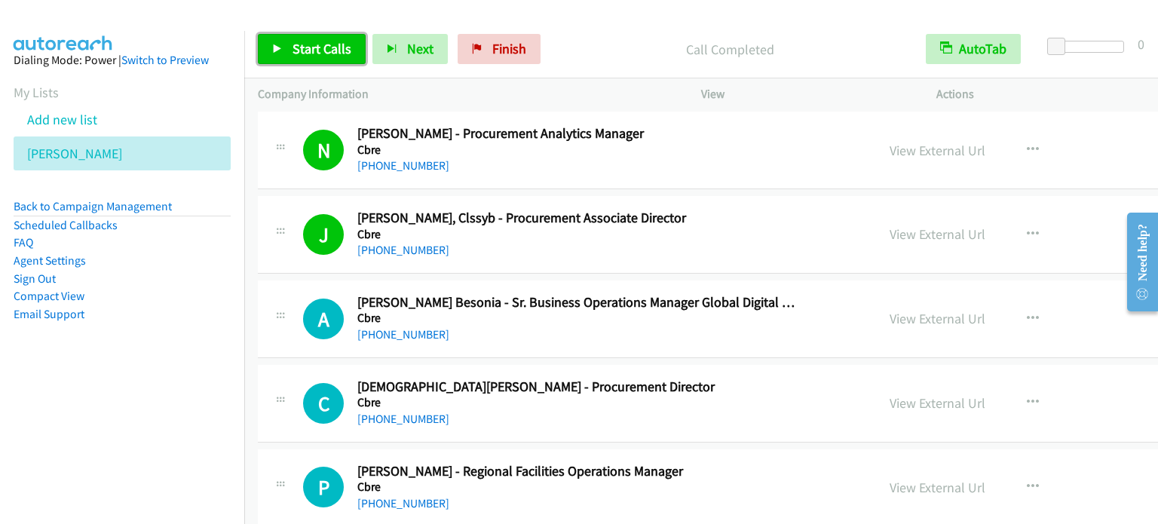
click at [314, 44] on span "Start Calls" at bounding box center [322, 48] width 59 height 17
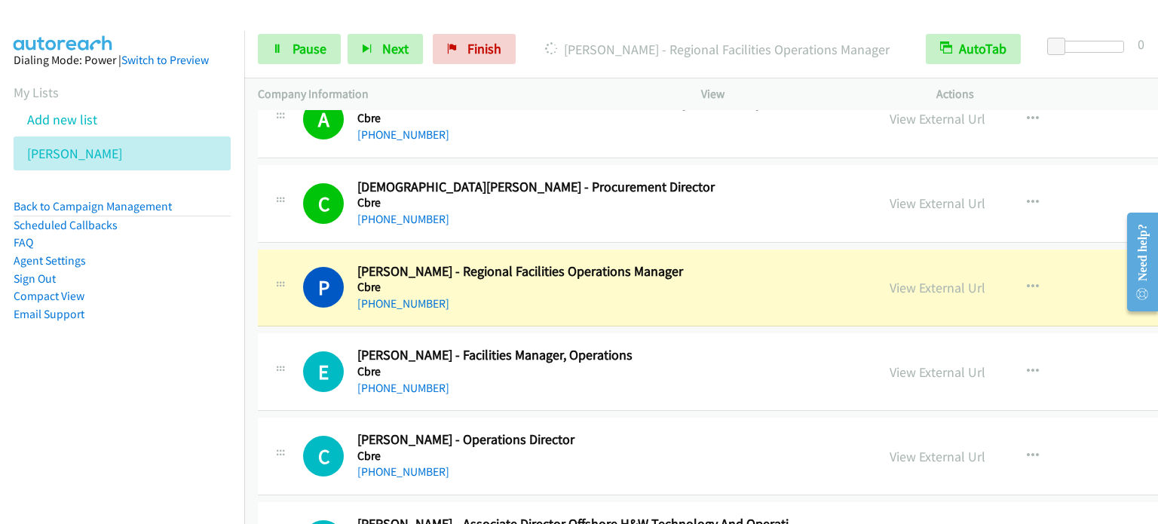
scroll to position [12077, 0]
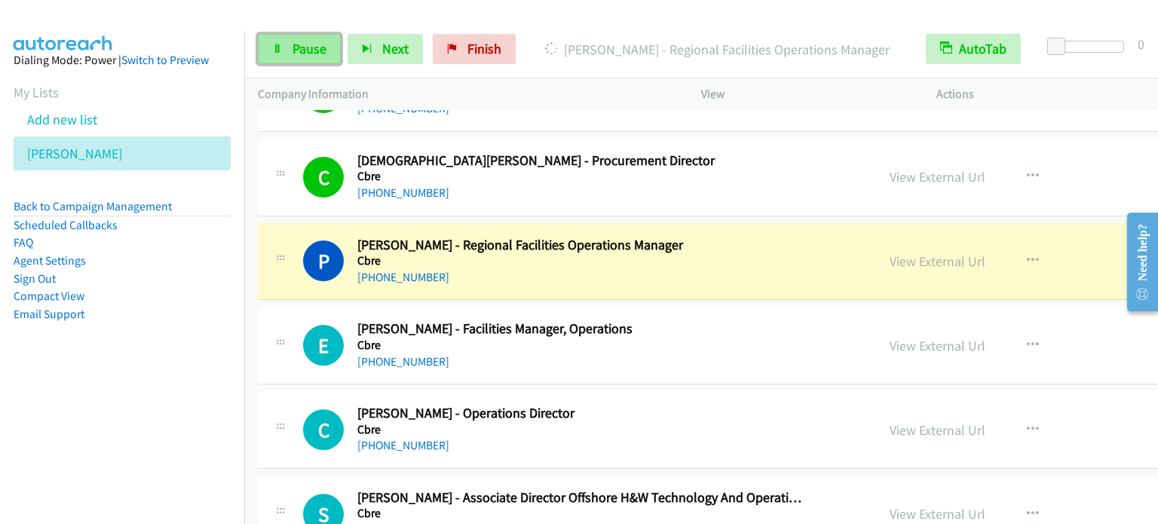
click at [305, 48] on span "Pause" at bounding box center [310, 48] width 34 height 17
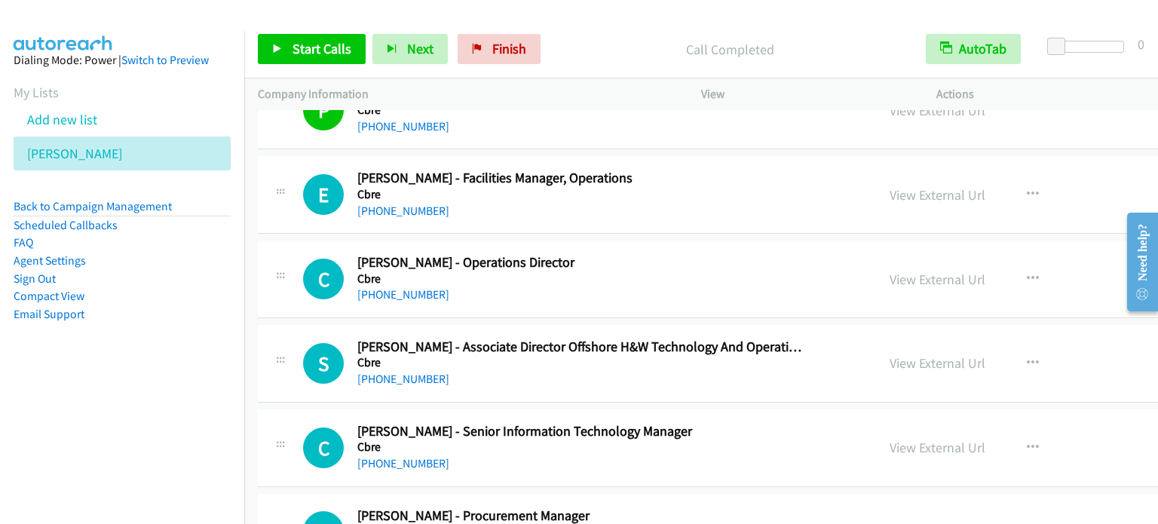
scroll to position [12379, 0]
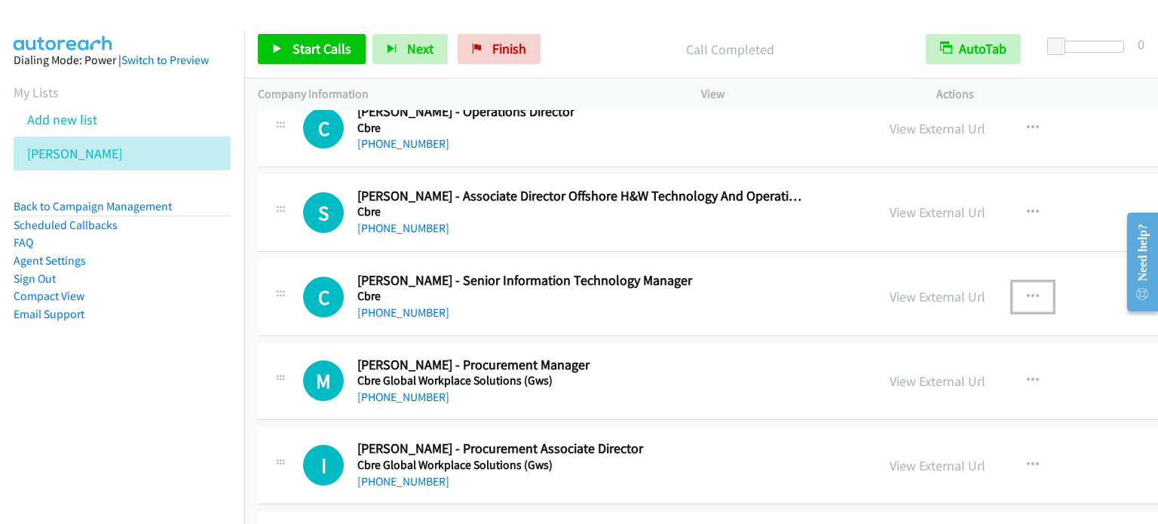
click at [1027, 291] on icon "button" at bounding box center [1033, 297] width 12 height 12
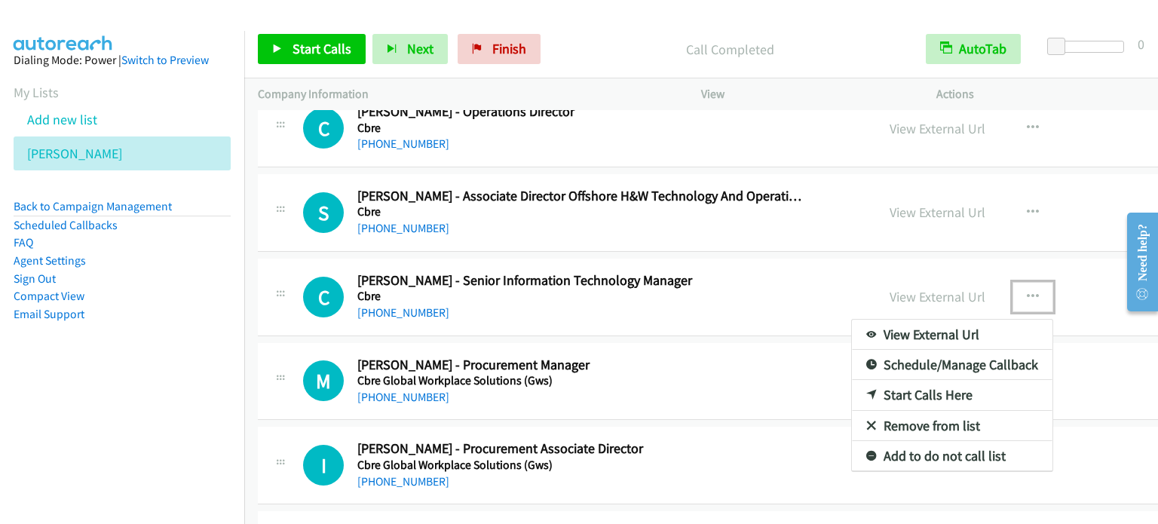
click at [852, 380] on link "Start Calls Here" at bounding box center [952, 395] width 201 height 30
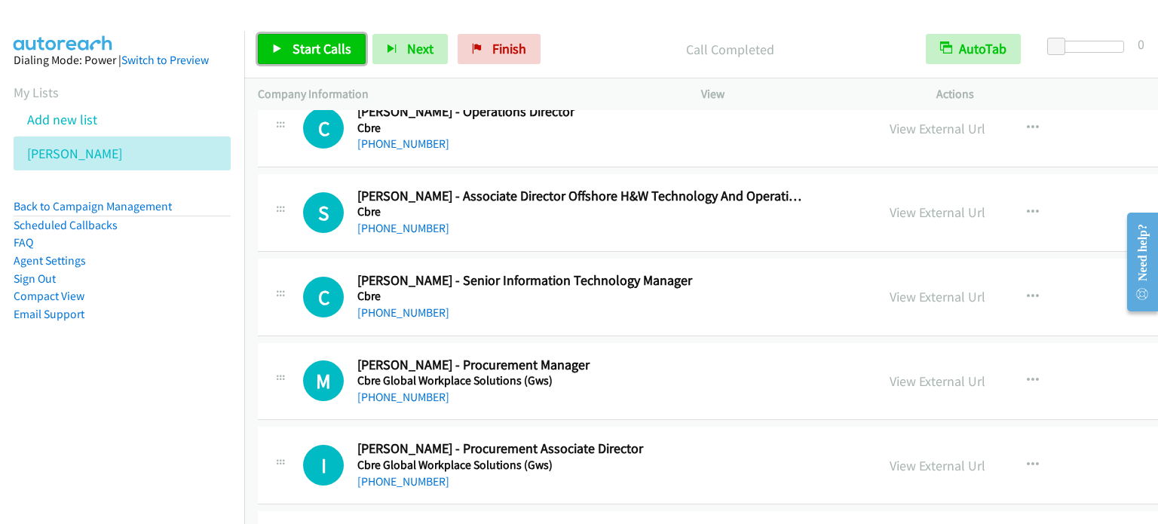
click at [301, 41] on span "Start Calls" at bounding box center [322, 48] width 59 height 17
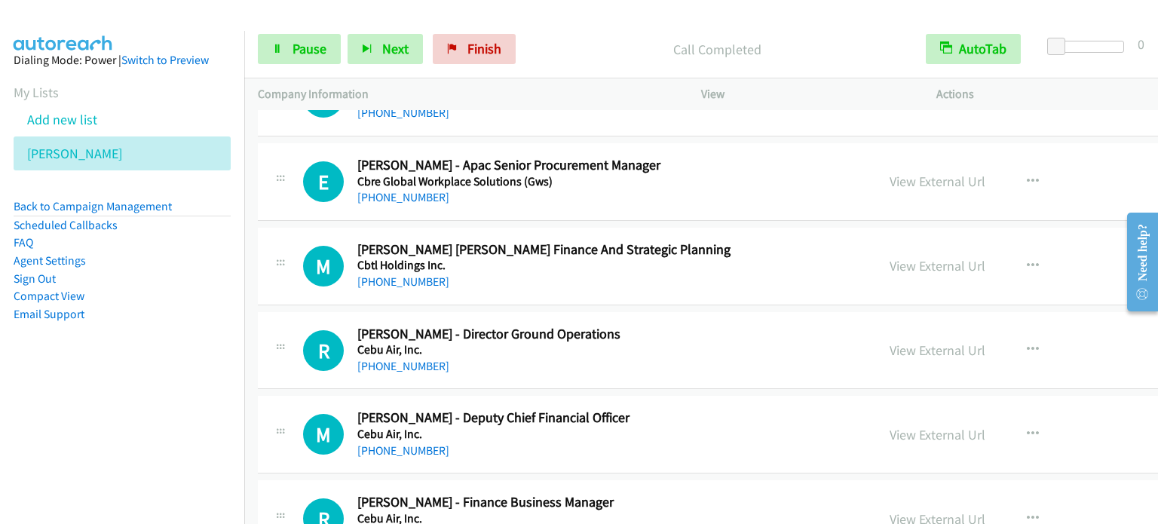
scroll to position [12906, 0]
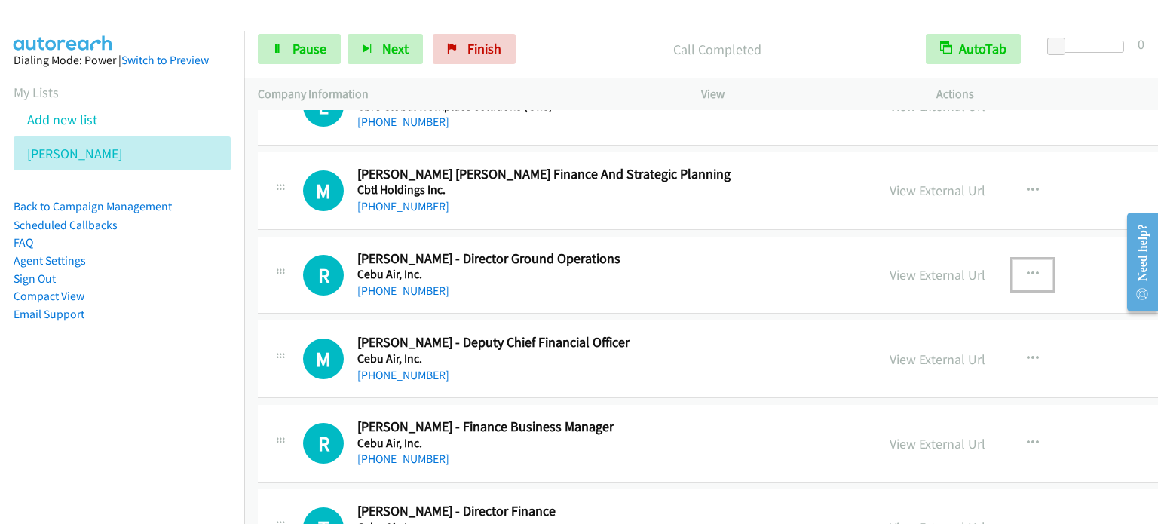
click at [1027, 268] on icon "button" at bounding box center [1033, 274] width 12 height 12
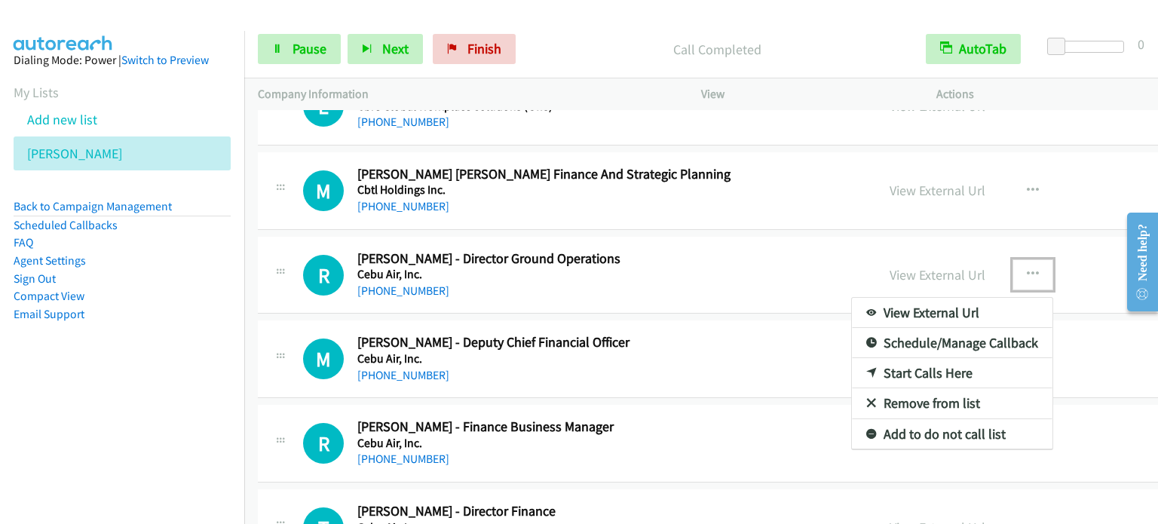
click at [852, 358] on link "Start Calls Here" at bounding box center [952, 373] width 201 height 30
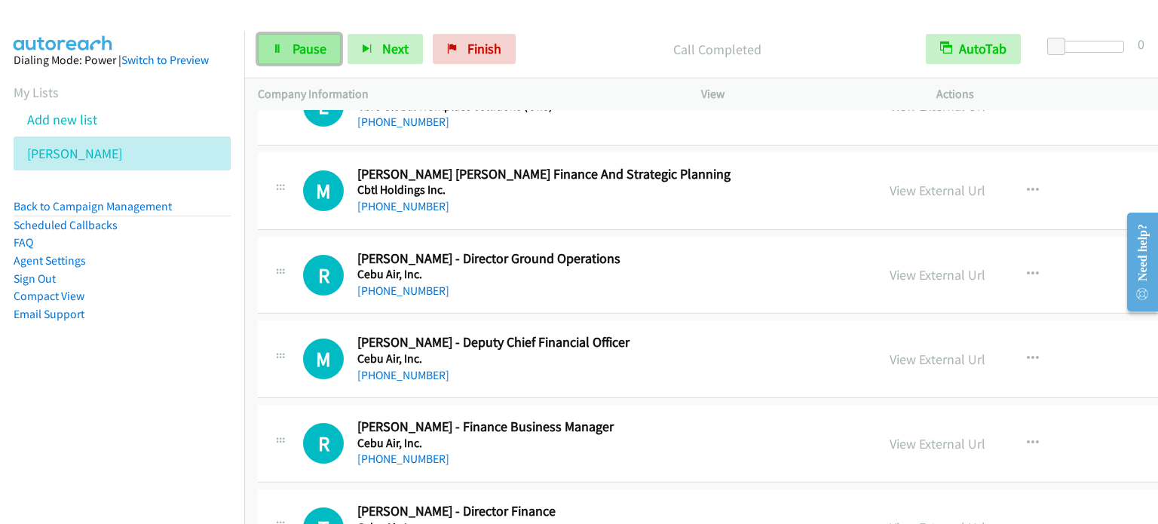
click at [306, 50] on span "Pause" at bounding box center [310, 48] width 34 height 17
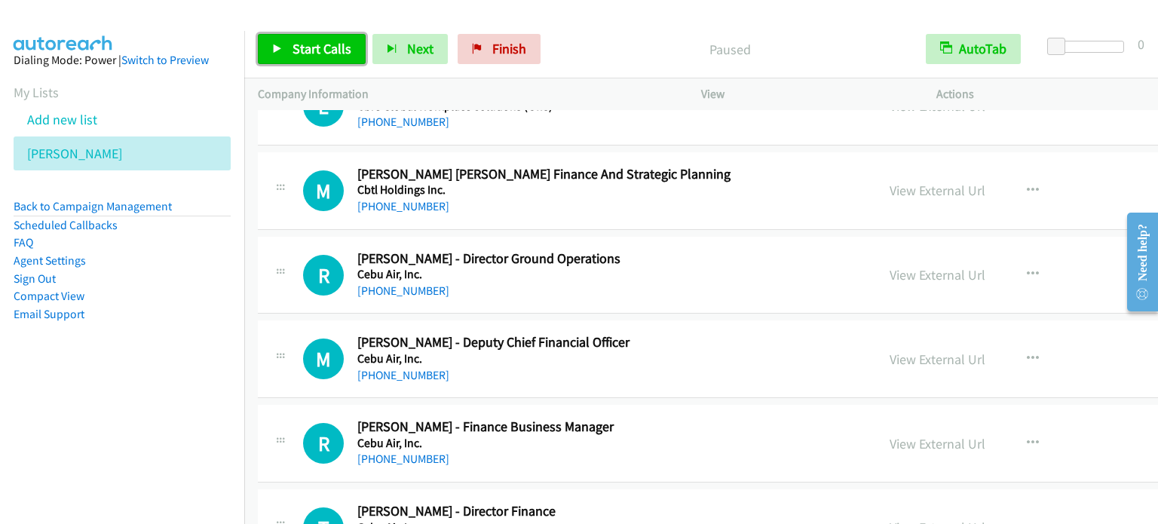
click at [306, 50] on span "Start Calls" at bounding box center [322, 48] width 59 height 17
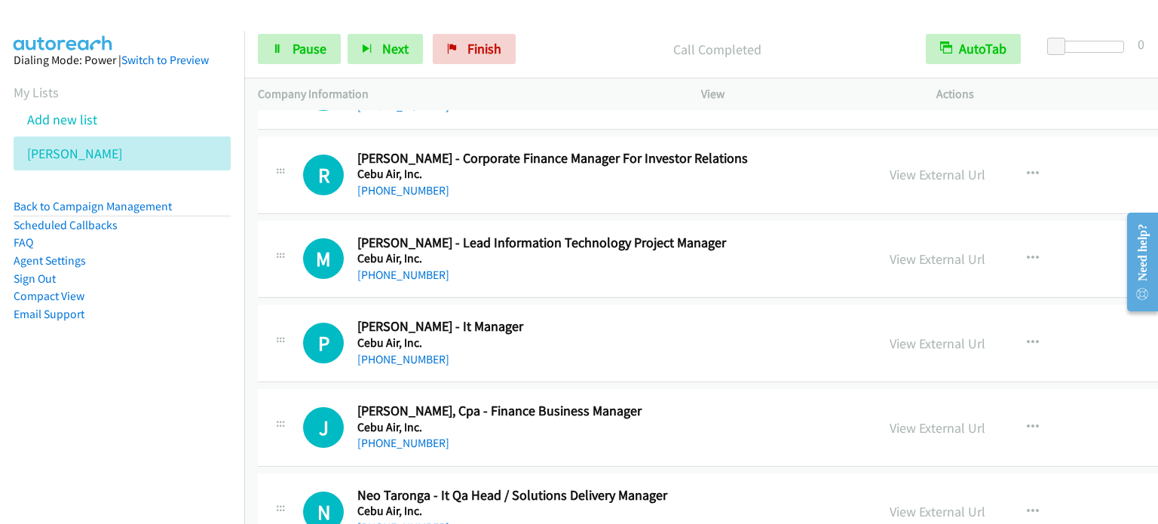
scroll to position [13434, 0]
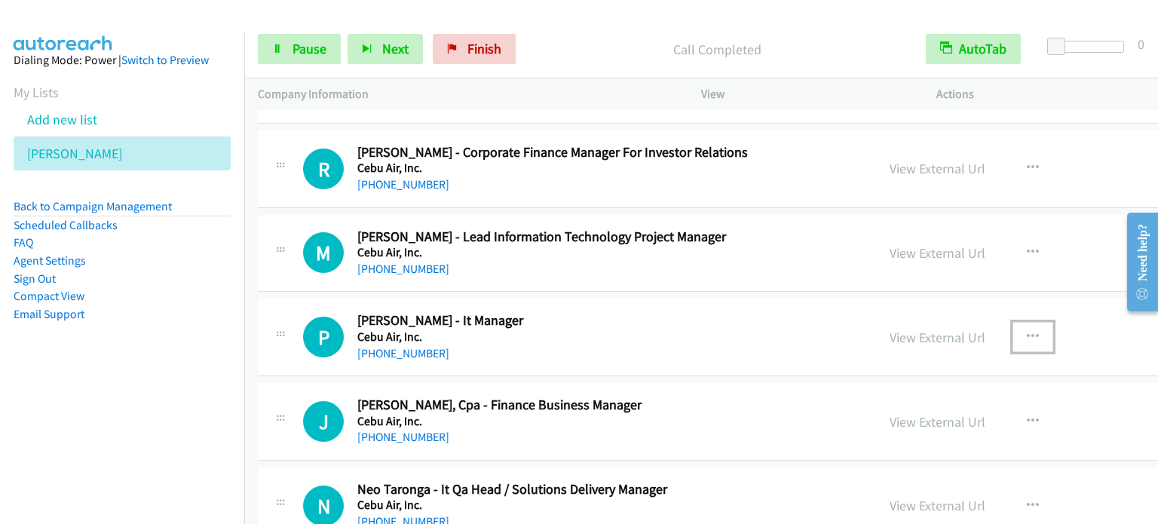
click at [1027, 331] on icon "button" at bounding box center [1033, 337] width 12 height 12
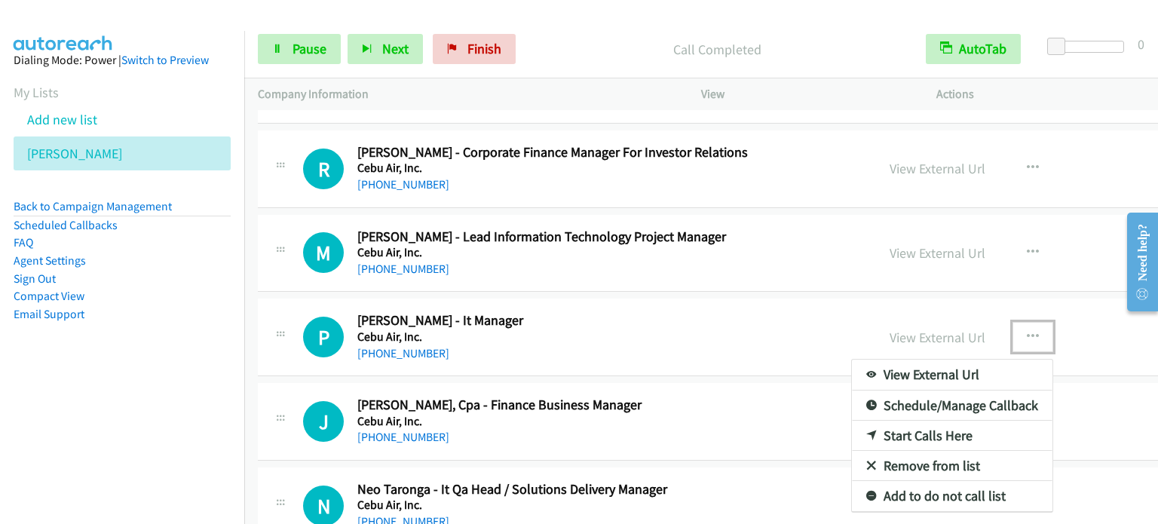
click at [863, 421] on link "Start Calls Here" at bounding box center [952, 436] width 201 height 30
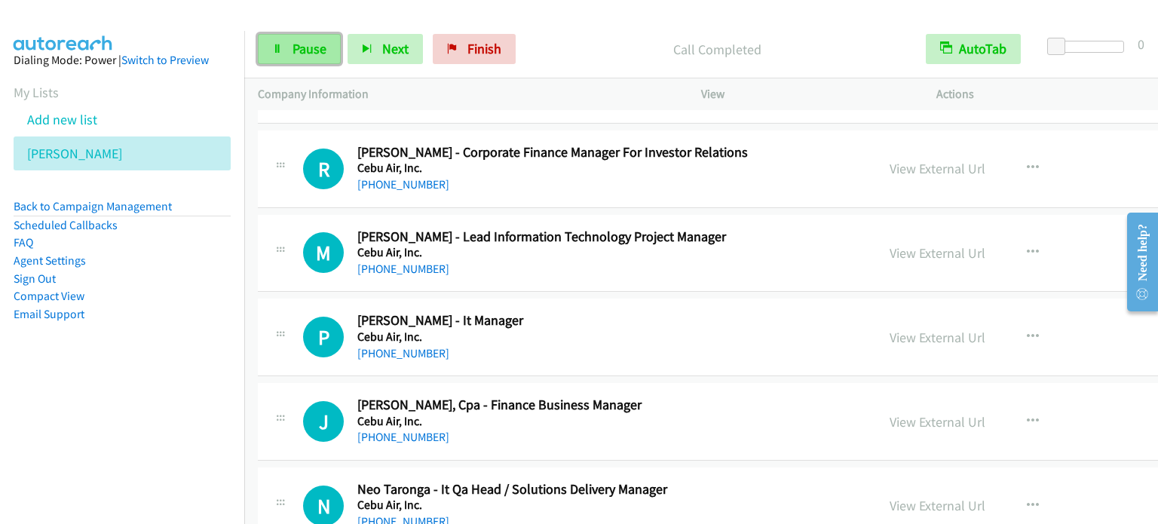
click at [302, 51] on span "Pause" at bounding box center [310, 48] width 34 height 17
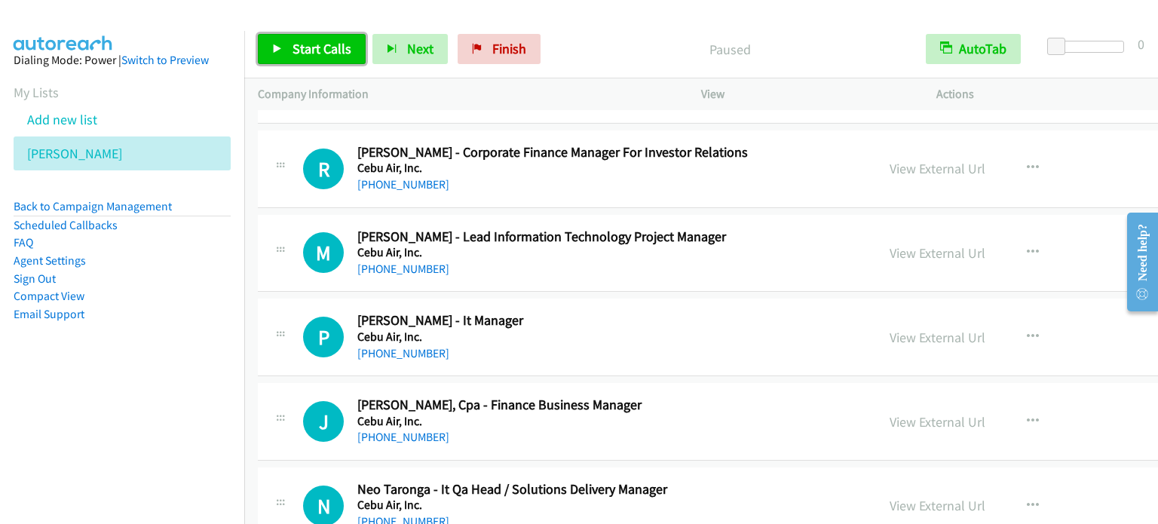
click at [302, 52] on span "Start Calls" at bounding box center [322, 48] width 59 height 17
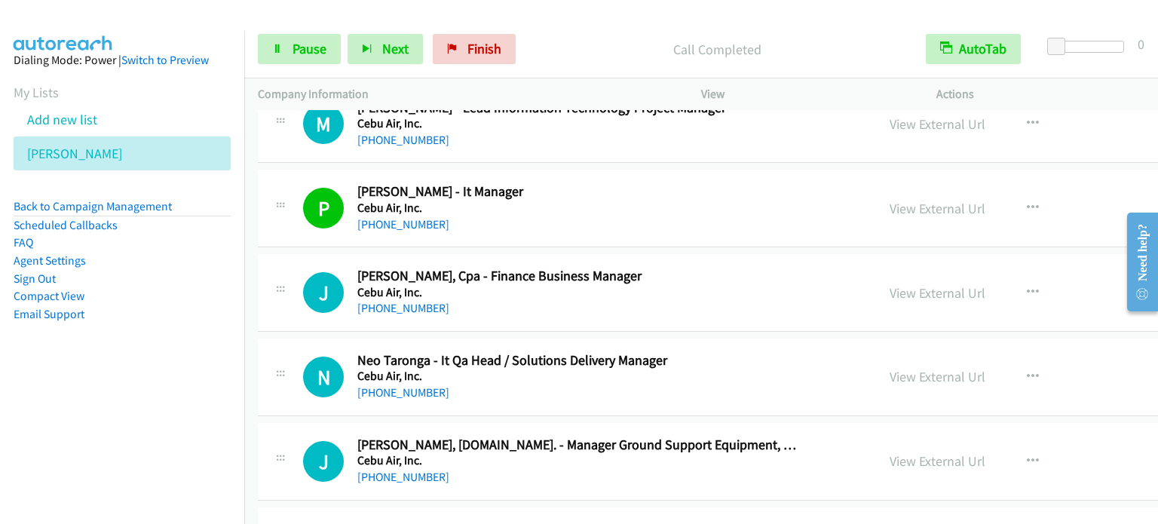
scroll to position [13660, 0]
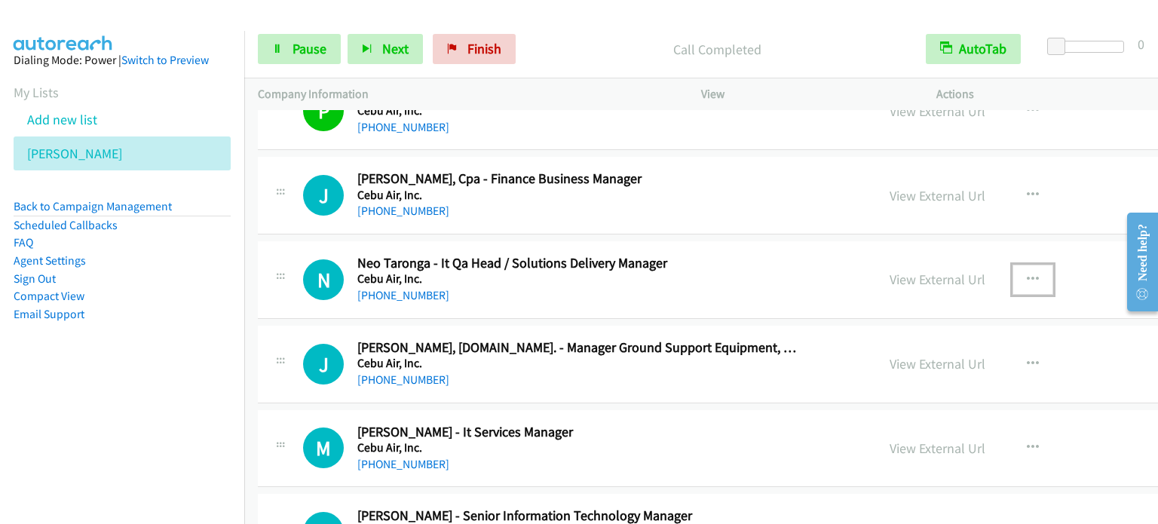
click at [1027, 274] on icon "button" at bounding box center [1033, 280] width 12 height 12
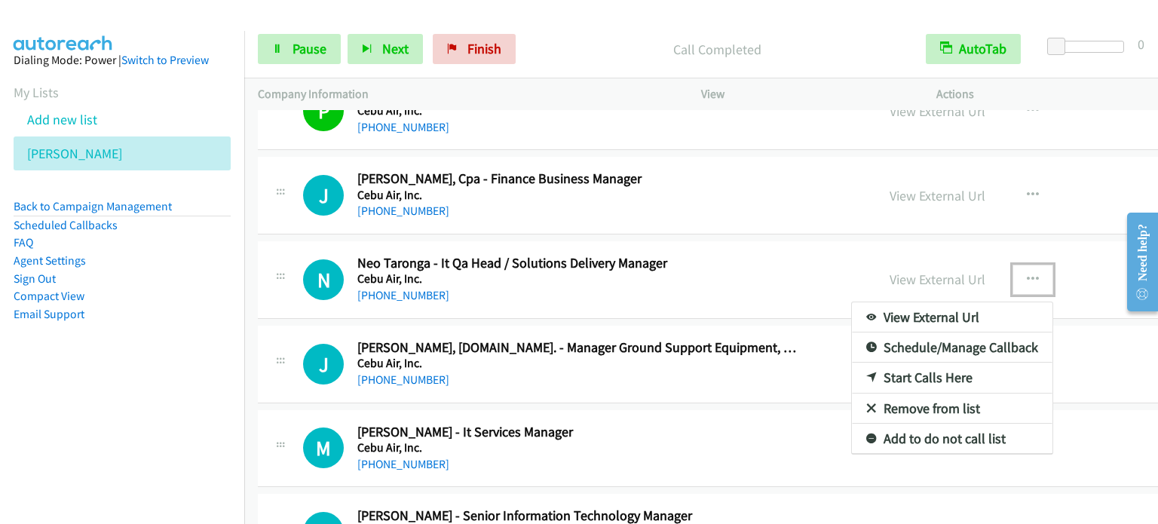
click at [884, 363] on link "Start Calls Here" at bounding box center [952, 378] width 201 height 30
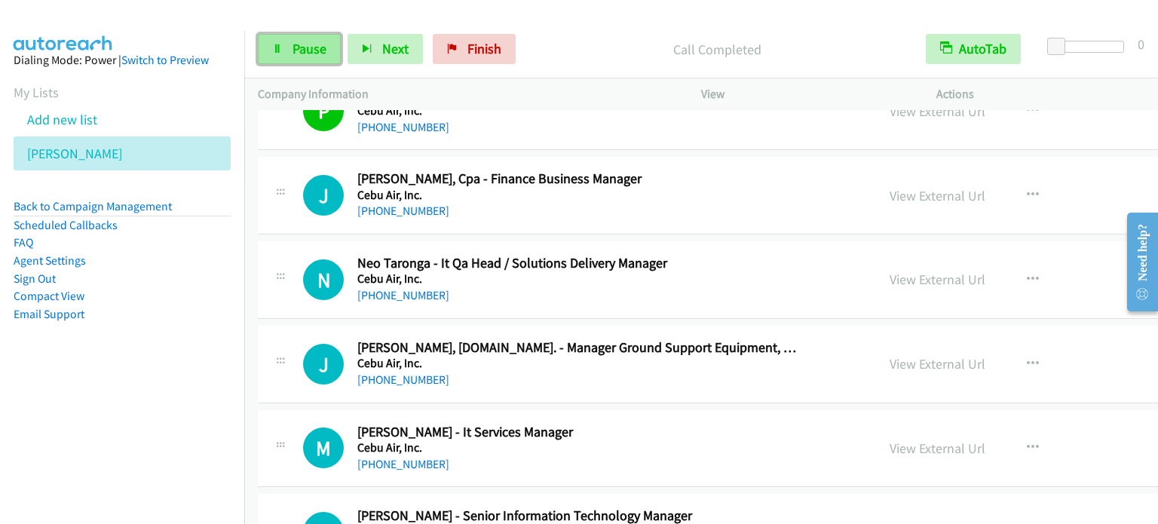
click at [314, 47] on span "Pause" at bounding box center [310, 48] width 34 height 17
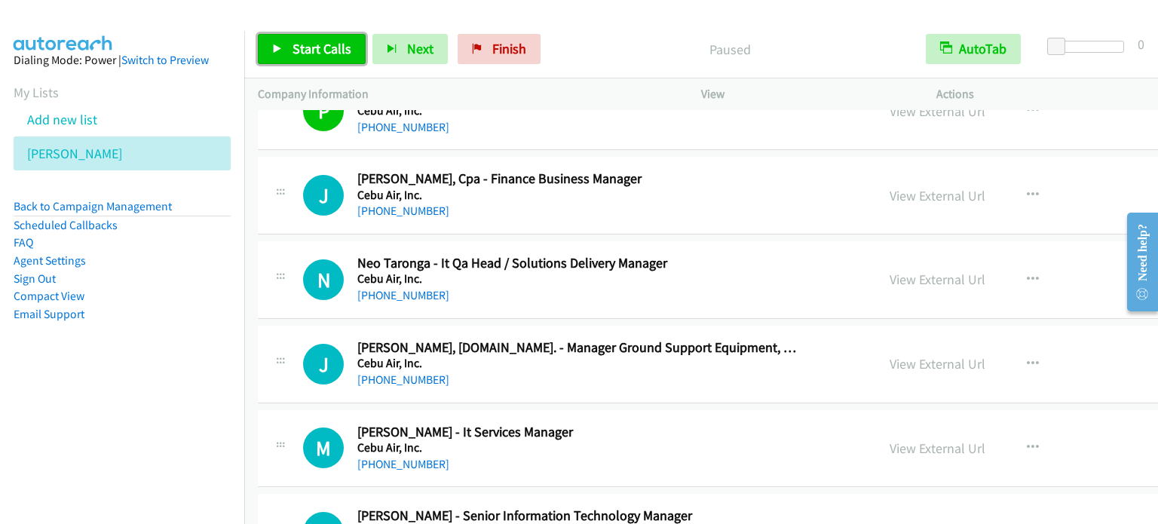
click at [315, 47] on span "Start Calls" at bounding box center [322, 48] width 59 height 17
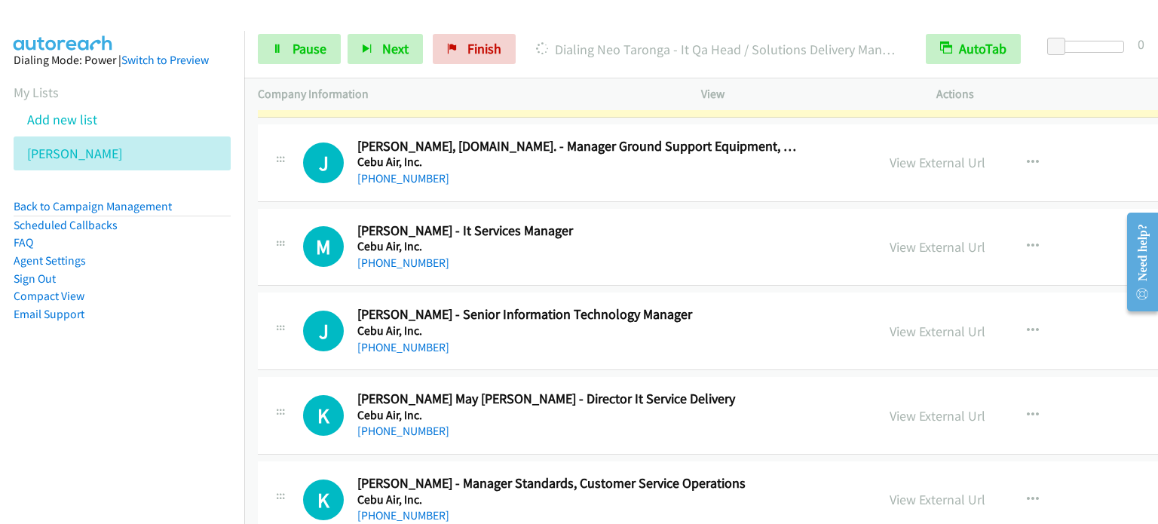
scroll to position [13886, 0]
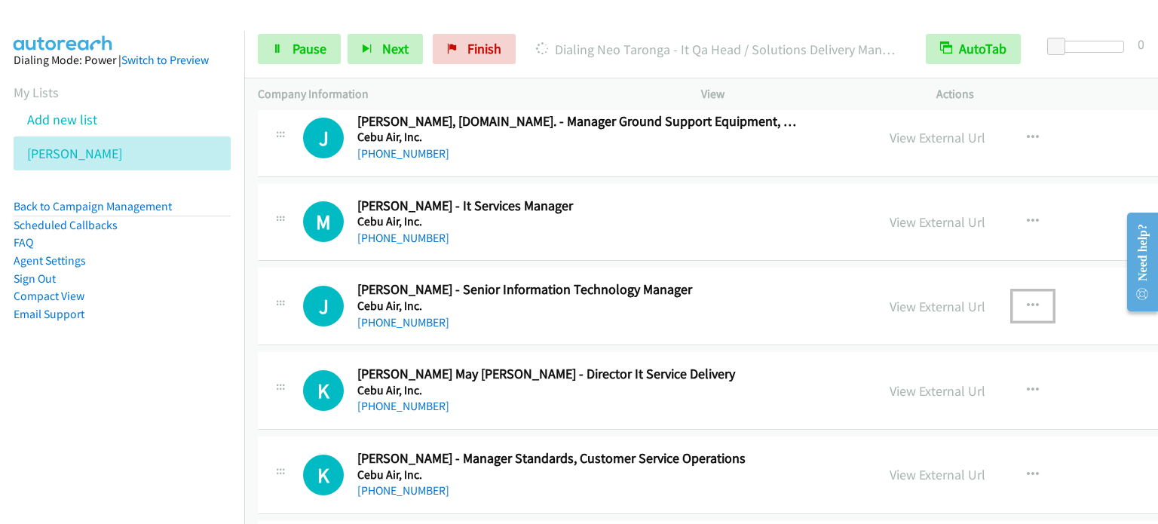
click at [1027, 300] on icon "button" at bounding box center [1033, 306] width 12 height 12
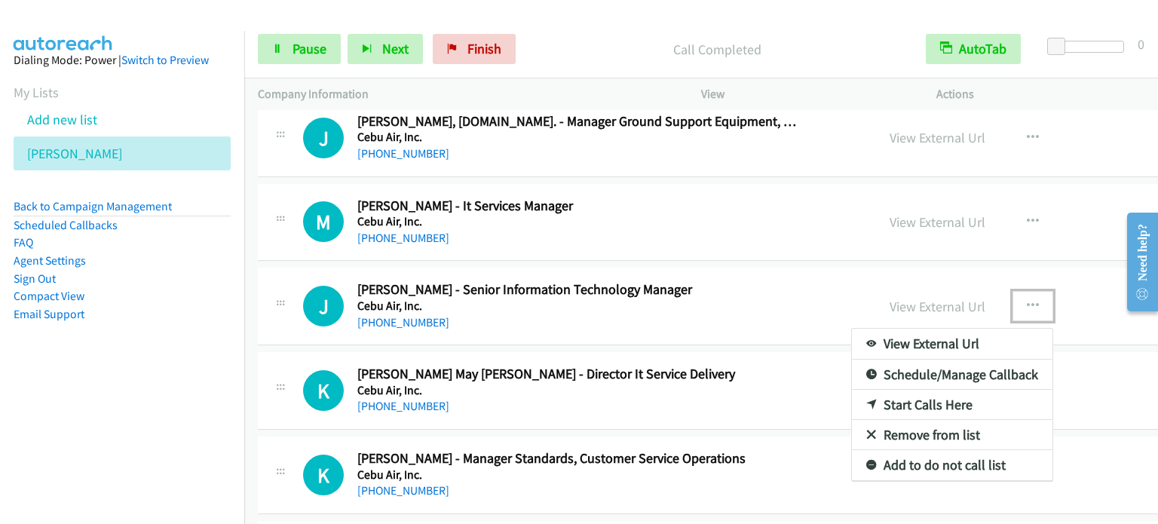
click at [852, 390] on link "Start Calls Here" at bounding box center [952, 405] width 201 height 30
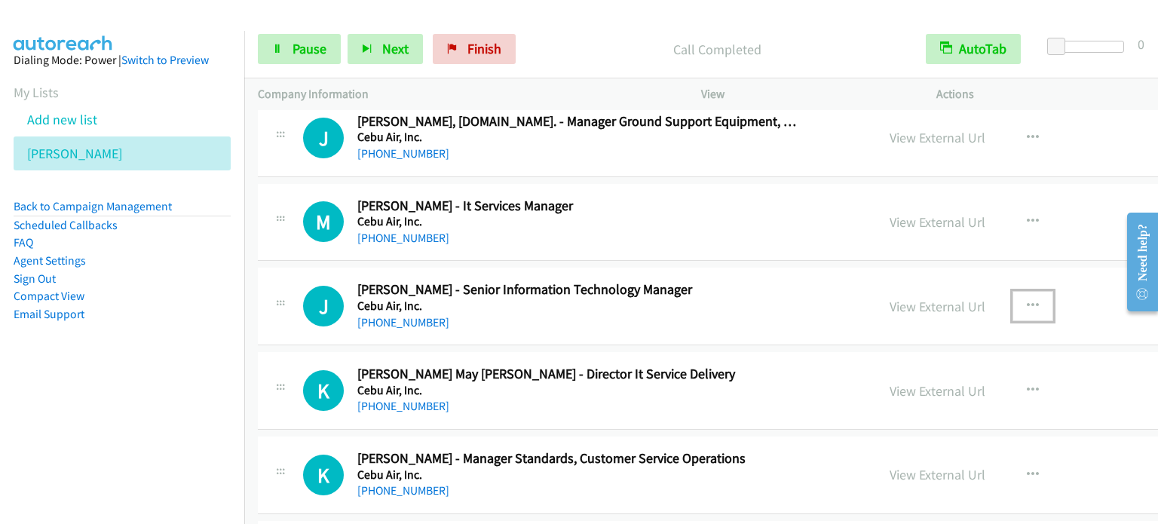
click at [1027, 300] on icon "button" at bounding box center [1033, 306] width 12 height 12
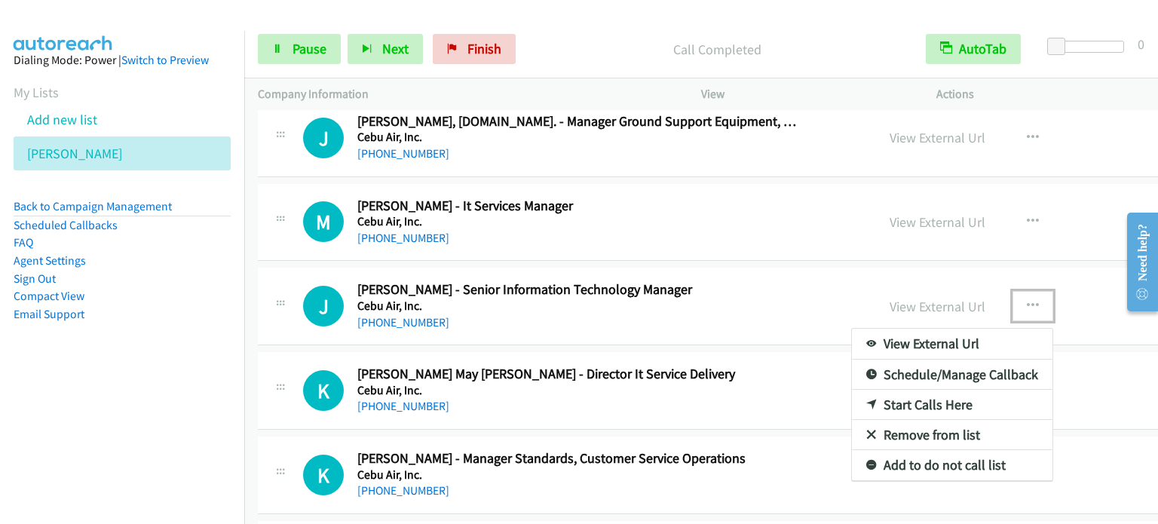
click at [874, 390] on link "Start Calls Here" at bounding box center [952, 405] width 201 height 30
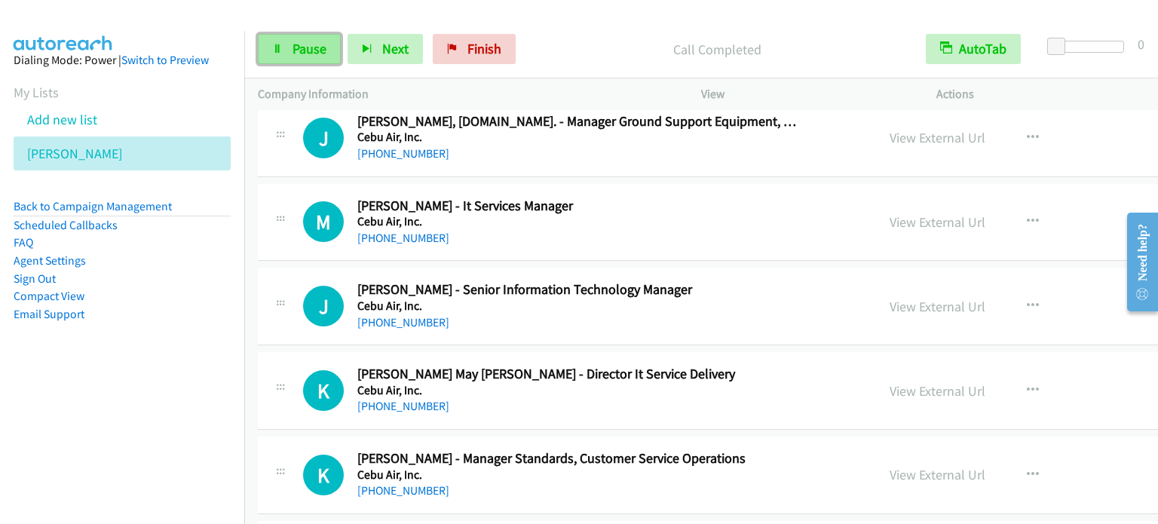
click at [286, 47] on link "Pause" at bounding box center [299, 49] width 83 height 30
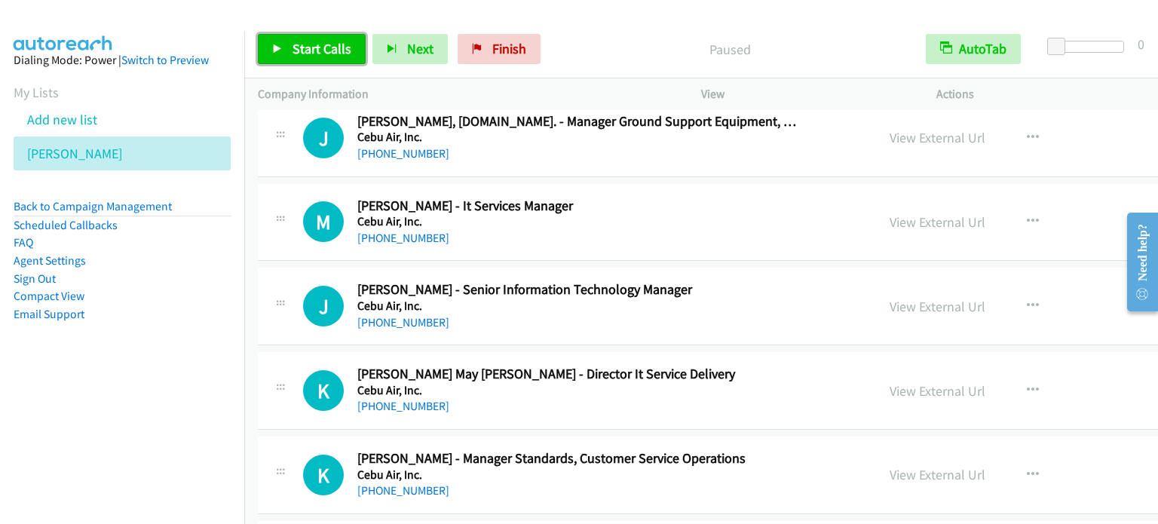
click at [286, 48] on link "Start Calls" at bounding box center [312, 49] width 108 height 30
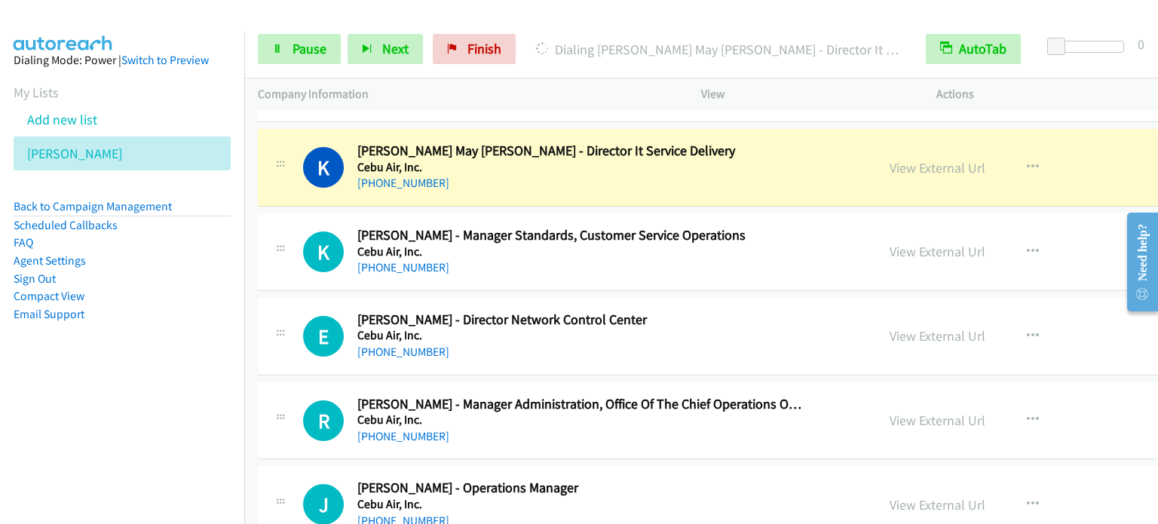
scroll to position [14112, 0]
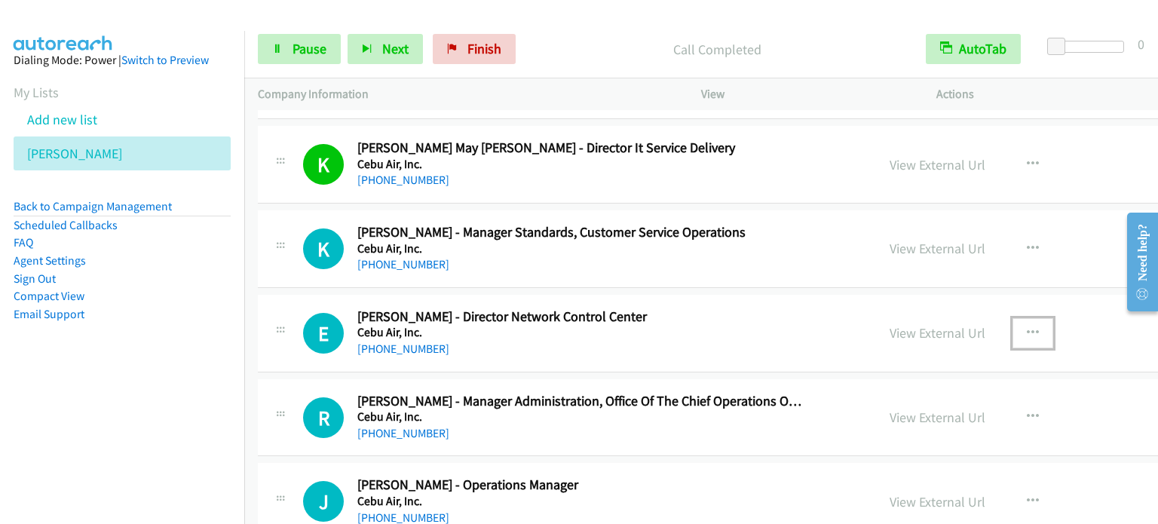
click at [1027, 327] on icon "button" at bounding box center [1033, 333] width 12 height 12
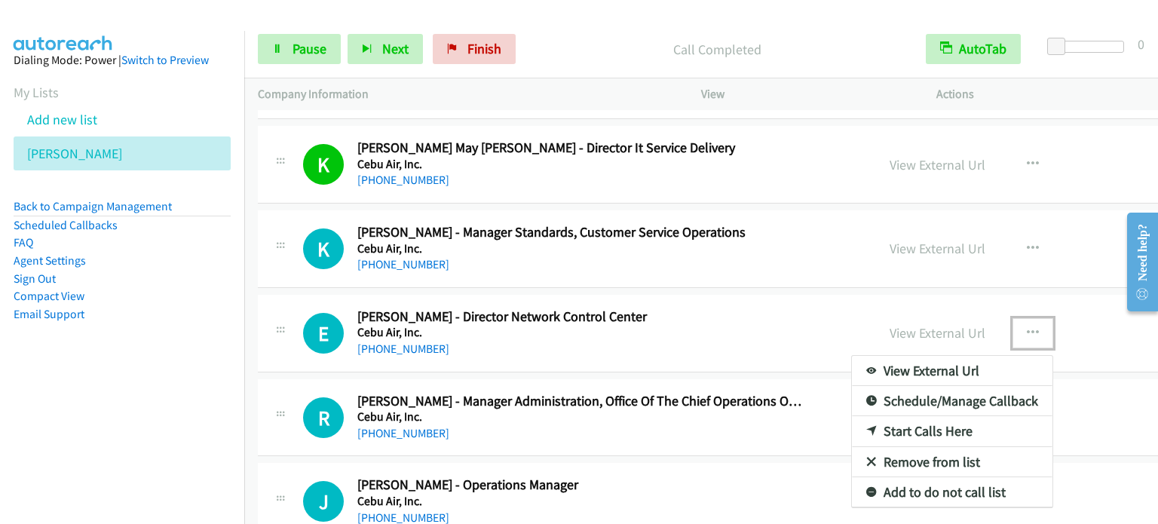
click at [961, 300] on div at bounding box center [579, 262] width 1158 height 524
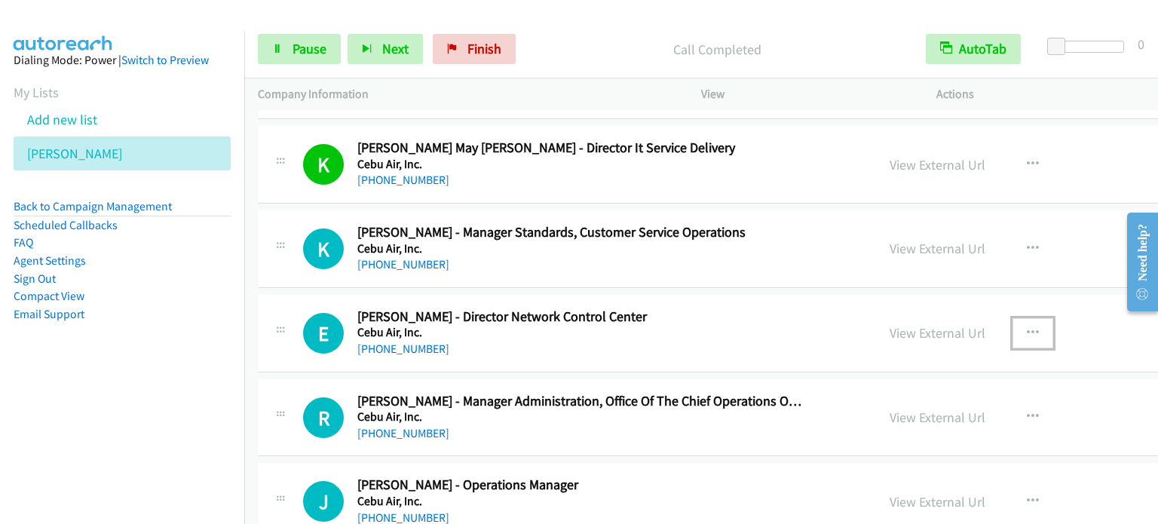
click at [1027, 327] on icon "button" at bounding box center [1033, 333] width 12 height 12
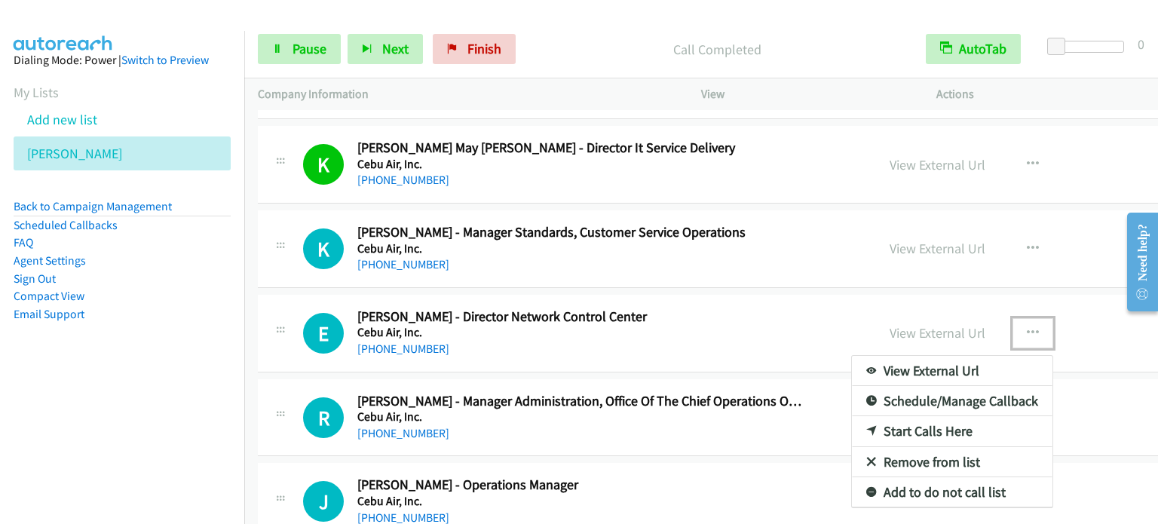
click at [870, 416] on link "Start Calls Here" at bounding box center [952, 431] width 201 height 30
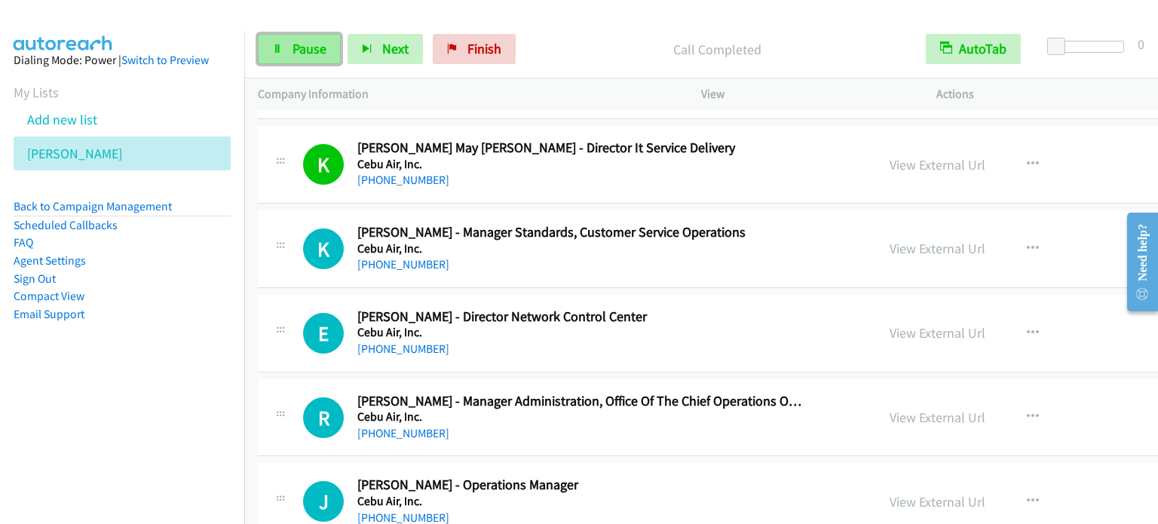
click at [290, 47] on link "Pause" at bounding box center [299, 49] width 83 height 30
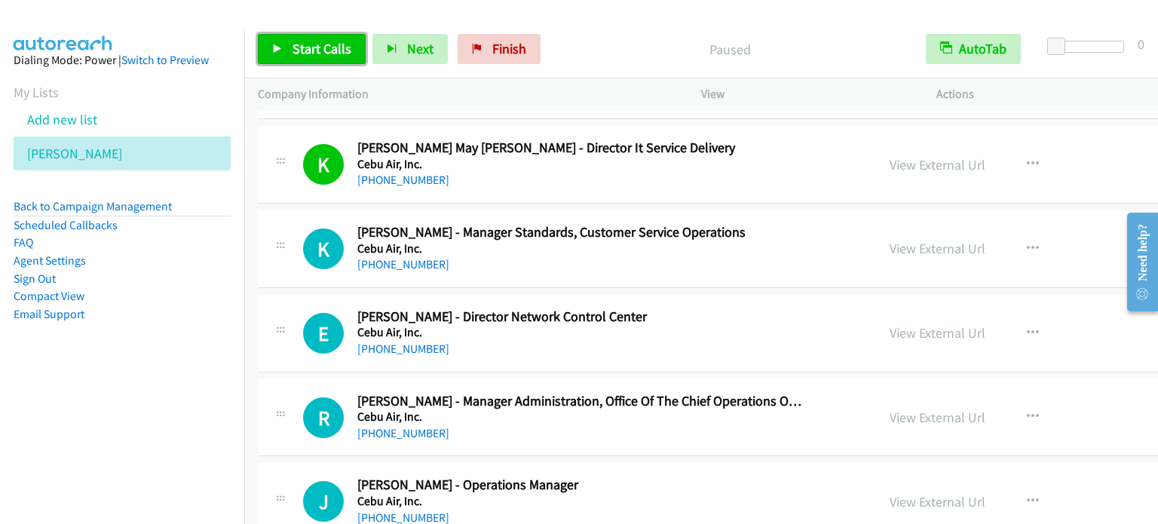
click at [311, 50] on span "Start Calls" at bounding box center [322, 48] width 59 height 17
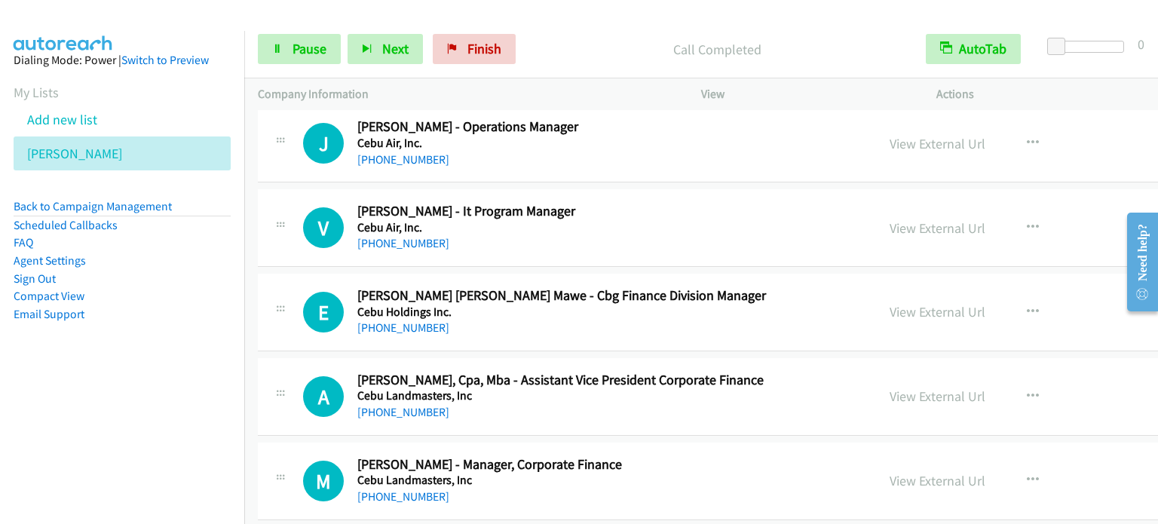
scroll to position [14414, 0]
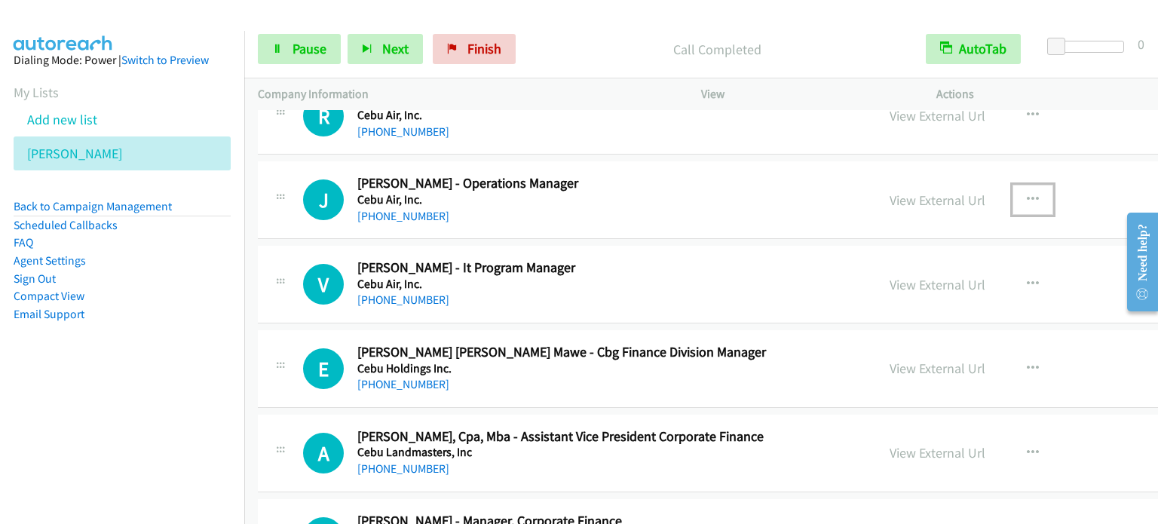
click at [1027, 194] on icon "button" at bounding box center [1033, 200] width 12 height 12
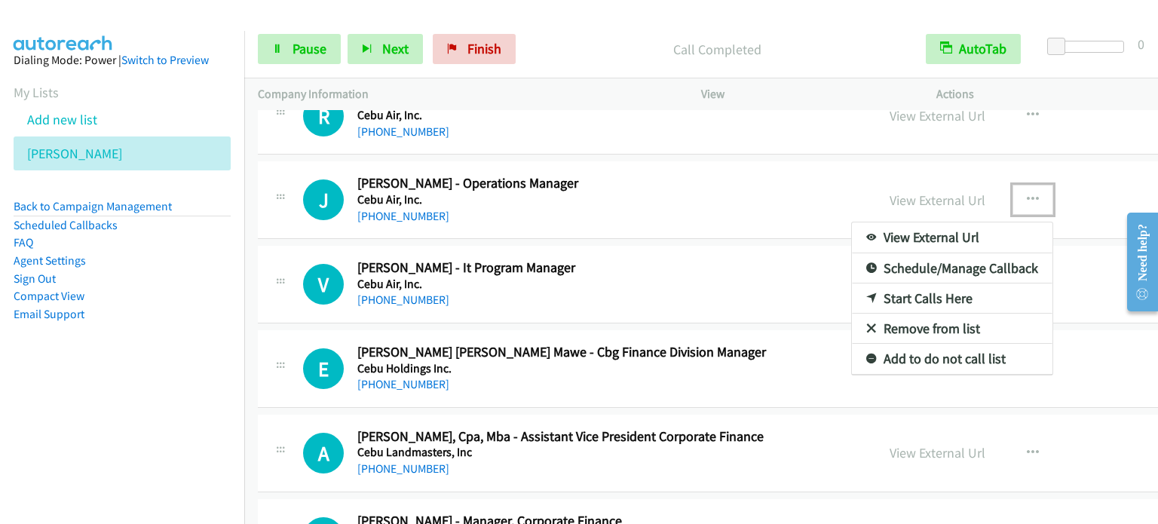
click at [861, 283] on link "Start Calls Here" at bounding box center [952, 298] width 201 height 30
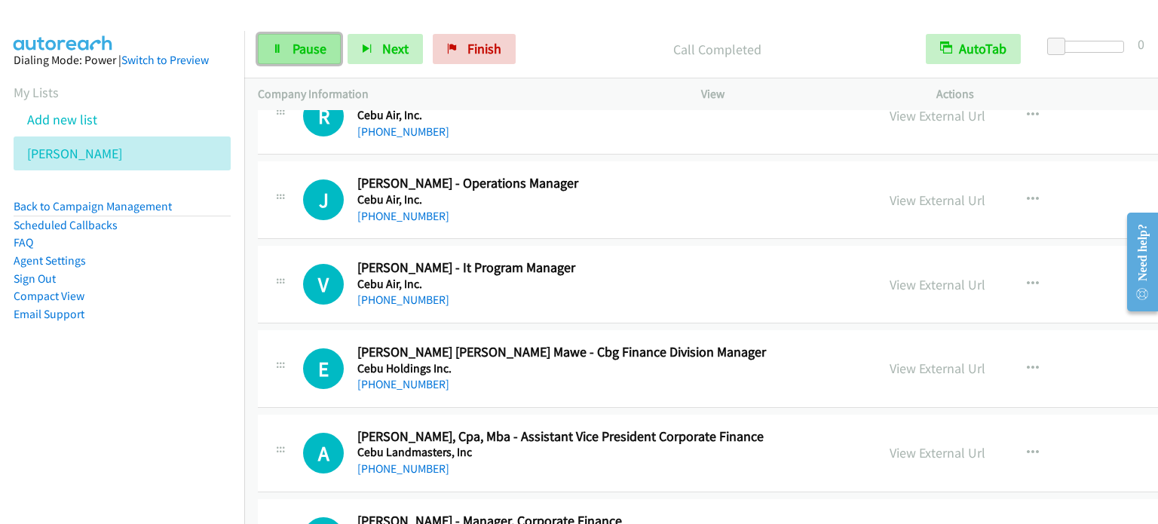
click at [310, 57] on span "Pause" at bounding box center [310, 48] width 34 height 17
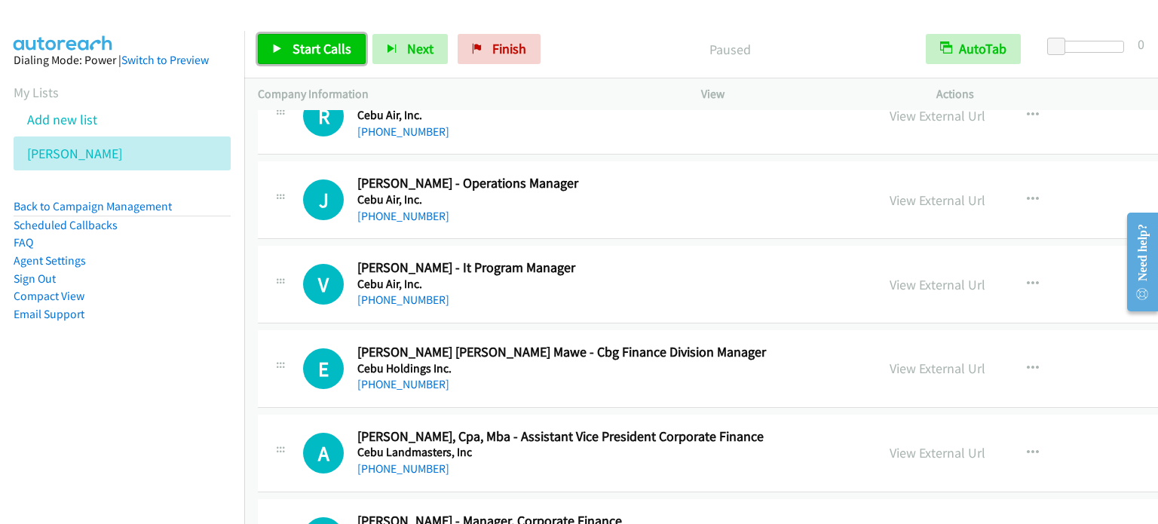
click at [310, 47] on span "Start Calls" at bounding box center [322, 48] width 59 height 17
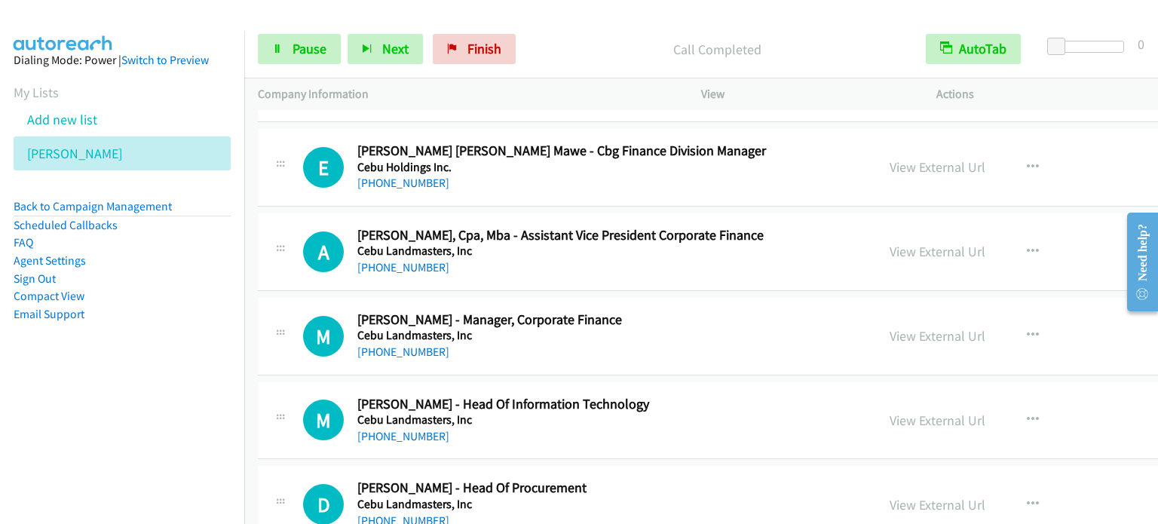
scroll to position [14640, 0]
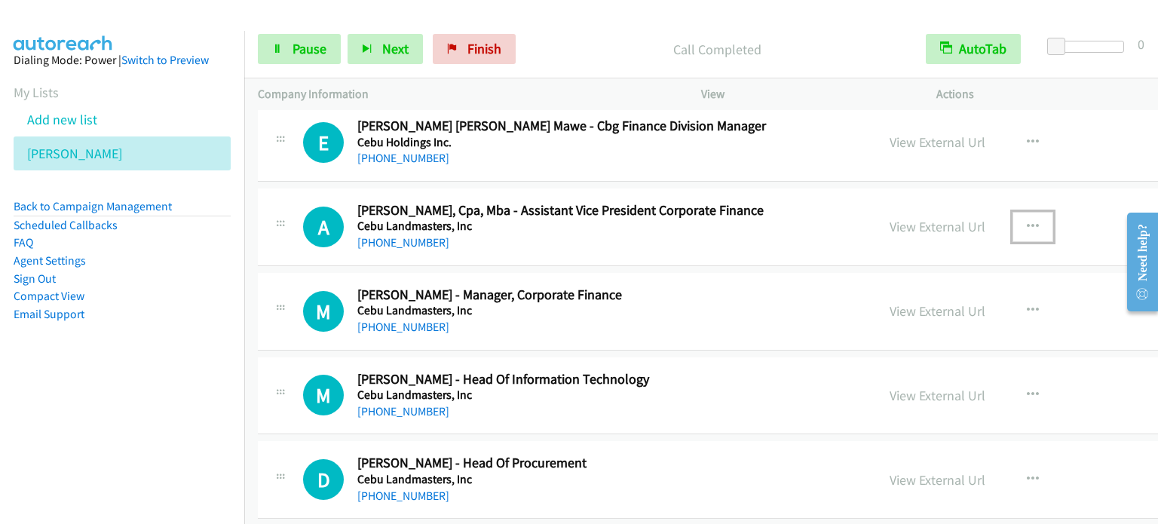
click at [1027, 221] on icon "button" at bounding box center [1033, 227] width 12 height 12
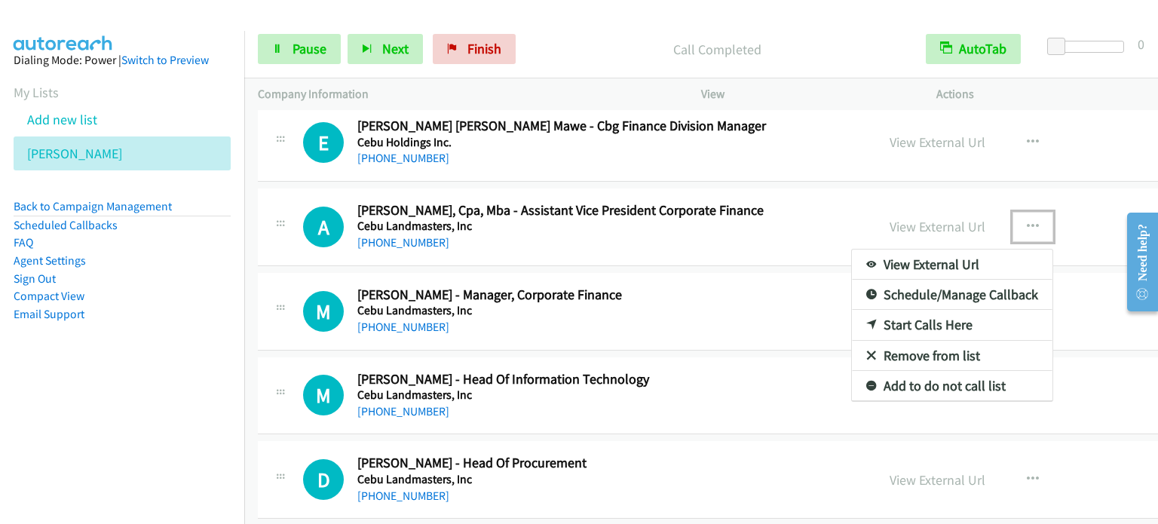
click at [856, 310] on link "Start Calls Here" at bounding box center [952, 325] width 201 height 30
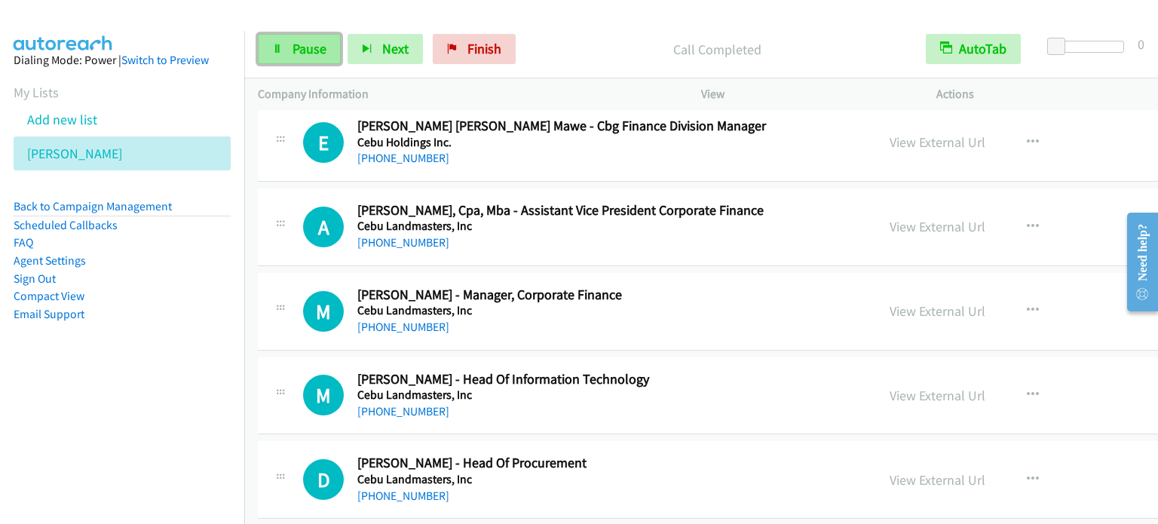
click at [282, 51] on link "Pause" at bounding box center [299, 49] width 83 height 30
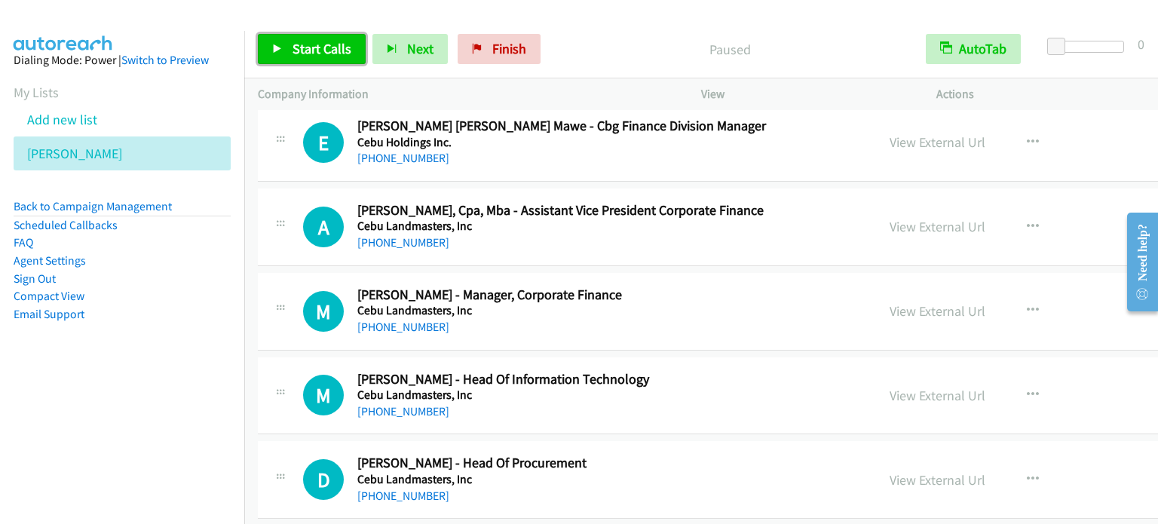
click at [283, 50] on link "Start Calls" at bounding box center [312, 49] width 108 height 30
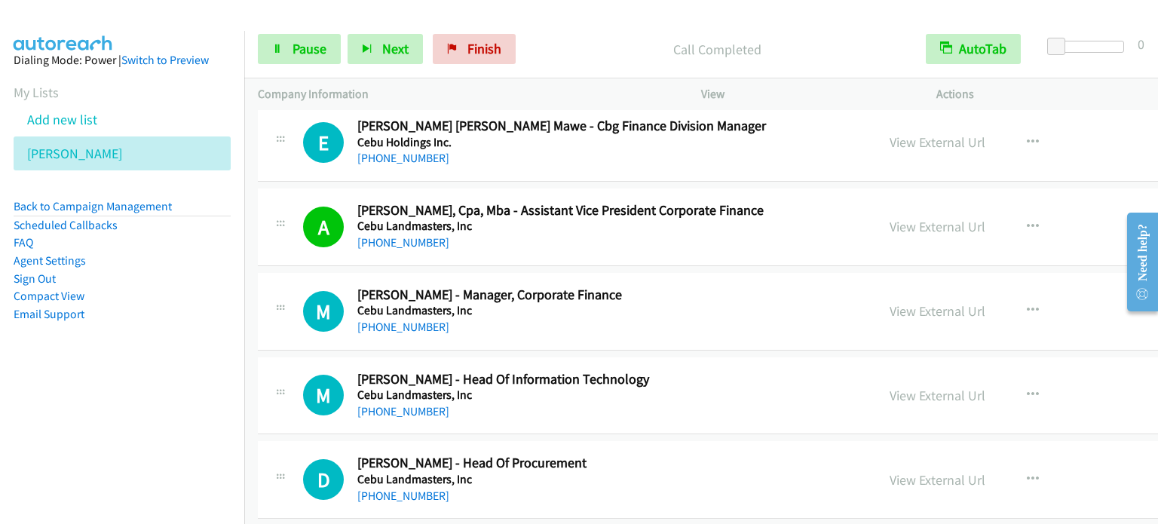
scroll to position [14716, 0]
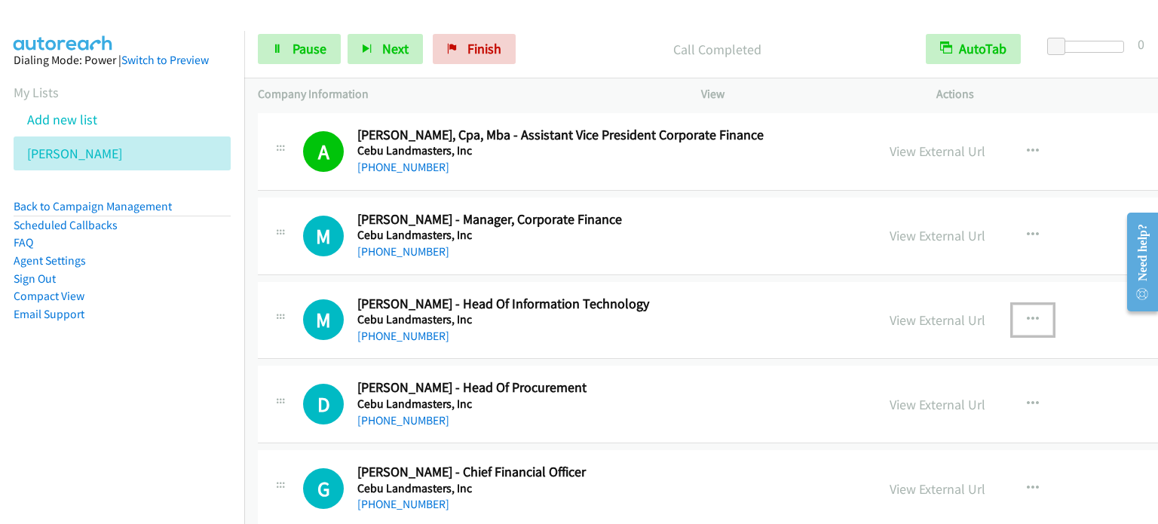
click at [1027, 314] on icon "button" at bounding box center [1033, 320] width 12 height 12
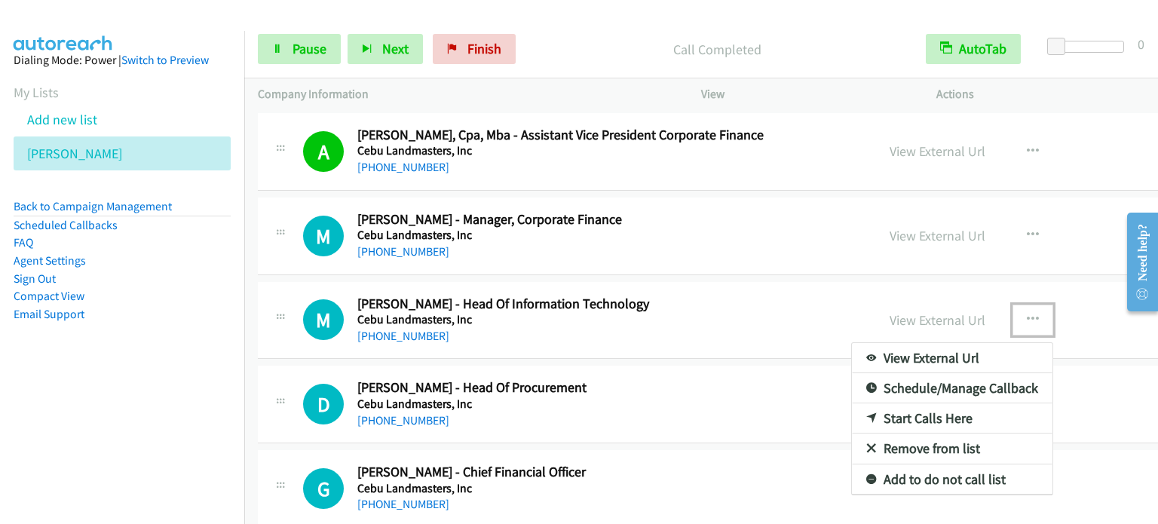
click at [852, 403] on link "Start Calls Here" at bounding box center [952, 418] width 201 height 30
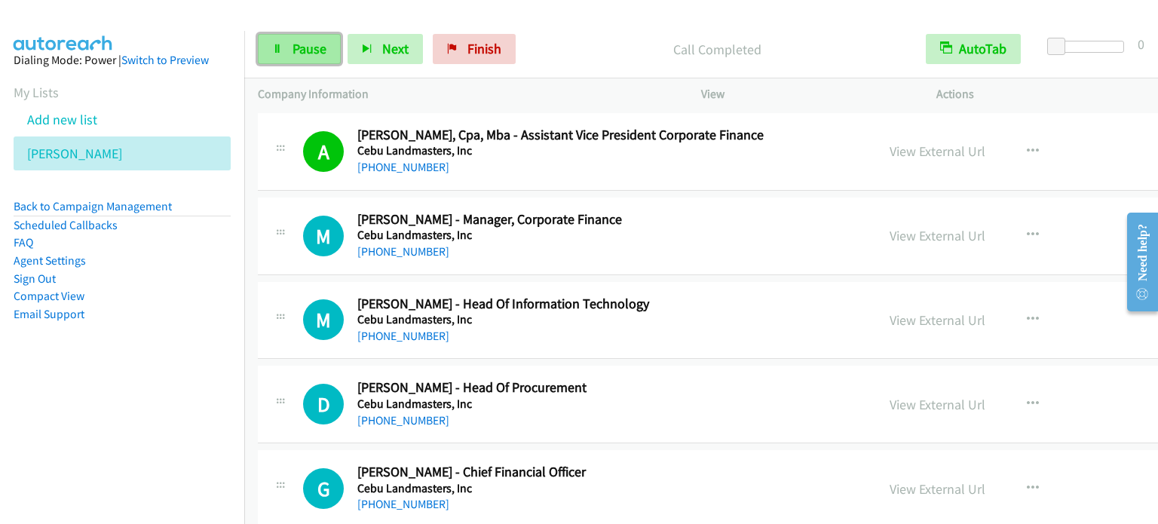
click at [317, 54] on span "Pause" at bounding box center [310, 48] width 34 height 17
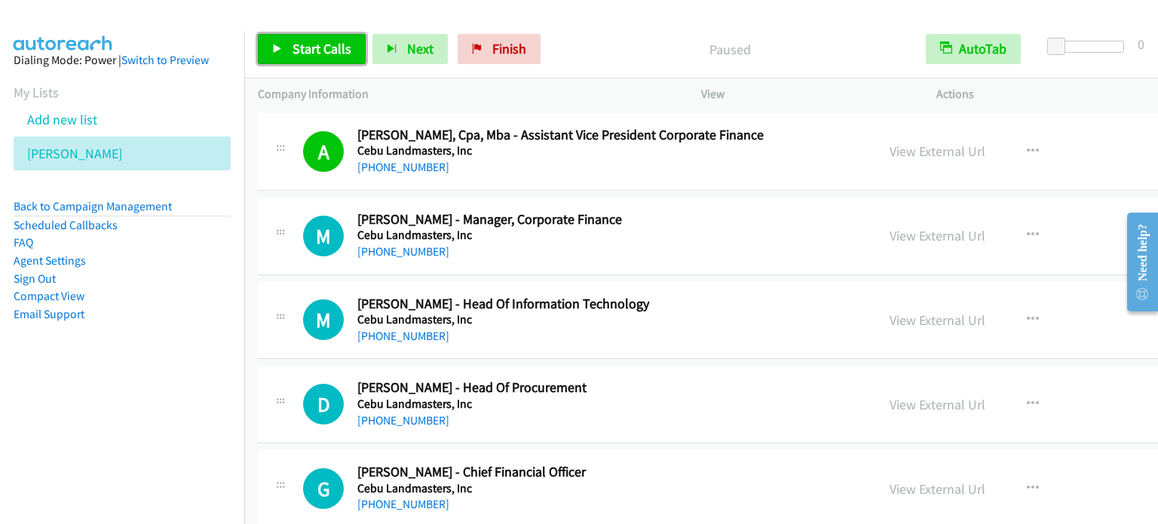
click at [317, 54] on span "Start Calls" at bounding box center [322, 48] width 59 height 17
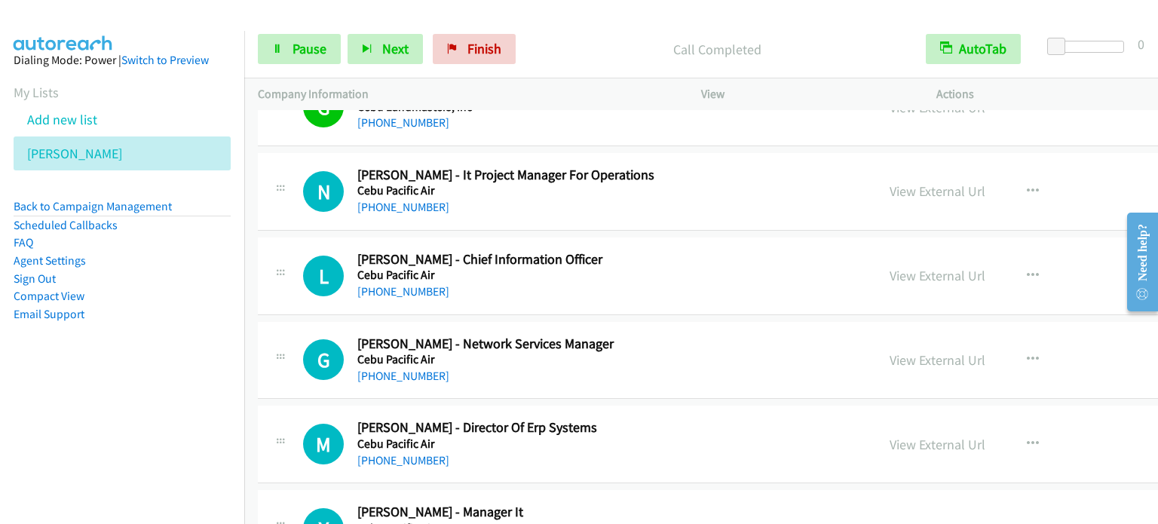
scroll to position [15168, 0]
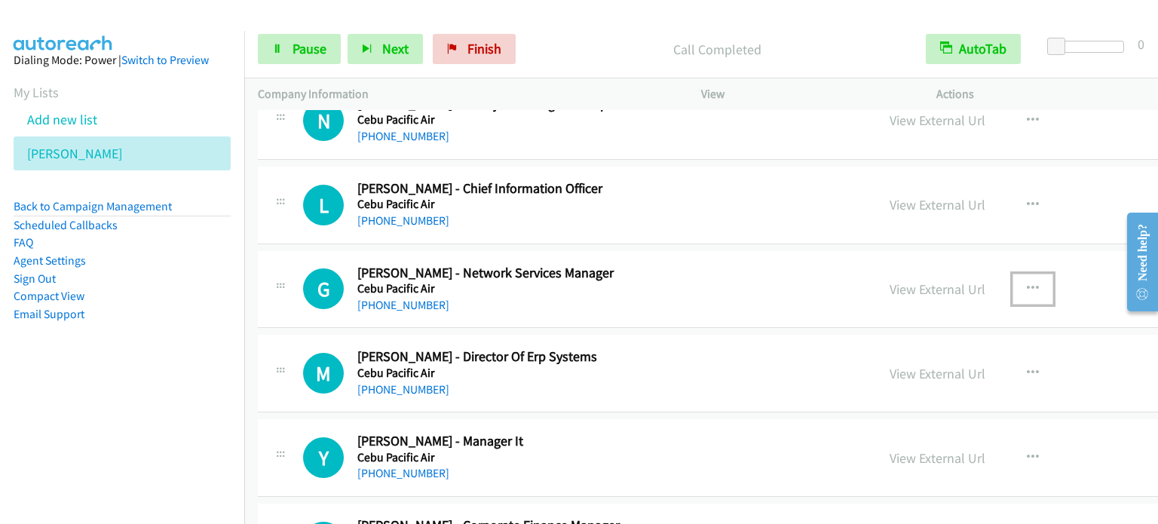
click at [1027, 283] on icon "button" at bounding box center [1033, 289] width 12 height 12
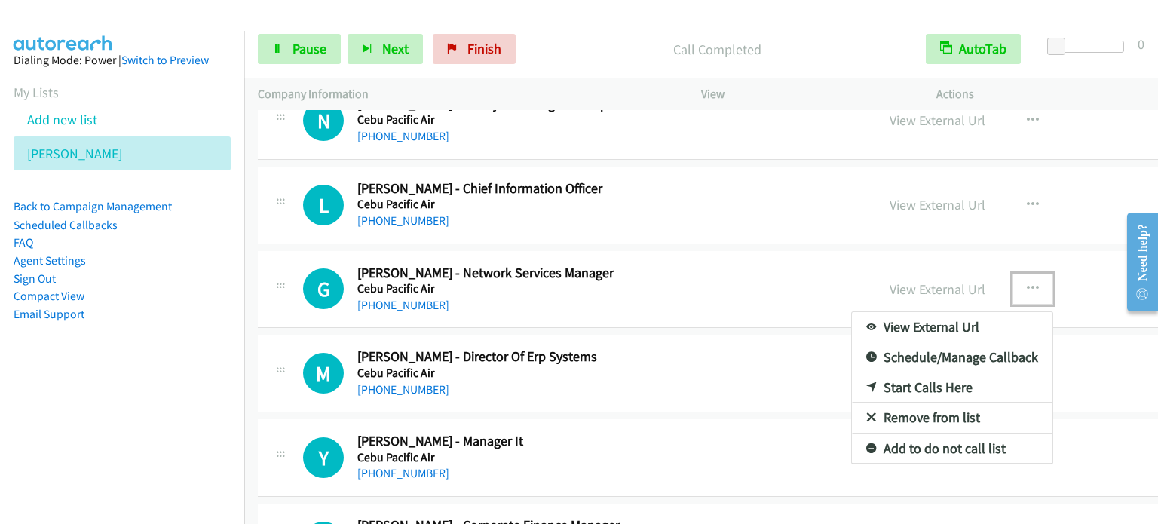
click at [852, 372] on link "Start Calls Here" at bounding box center [952, 387] width 201 height 30
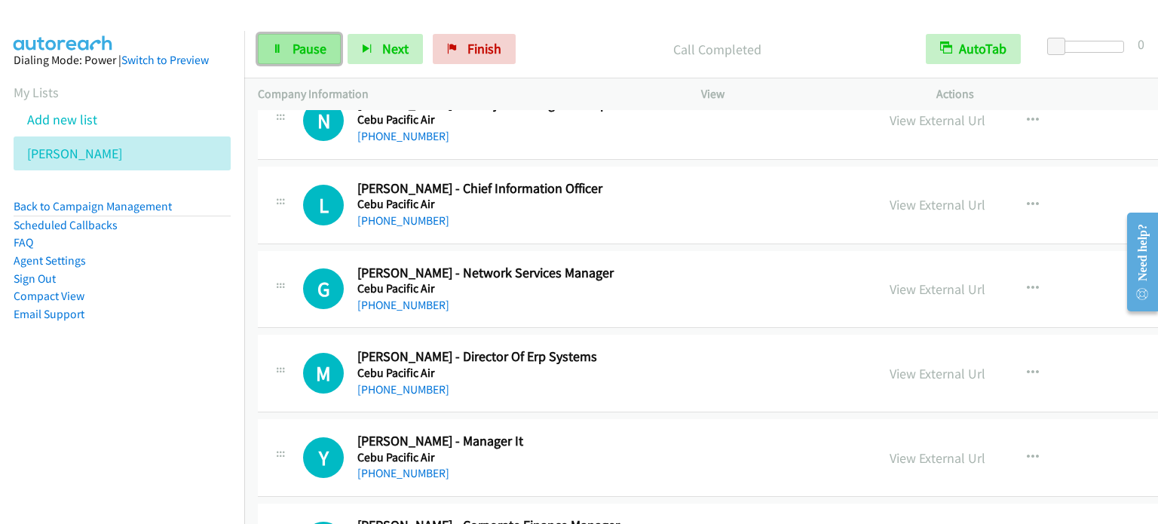
click at [294, 54] on span "Pause" at bounding box center [310, 48] width 34 height 17
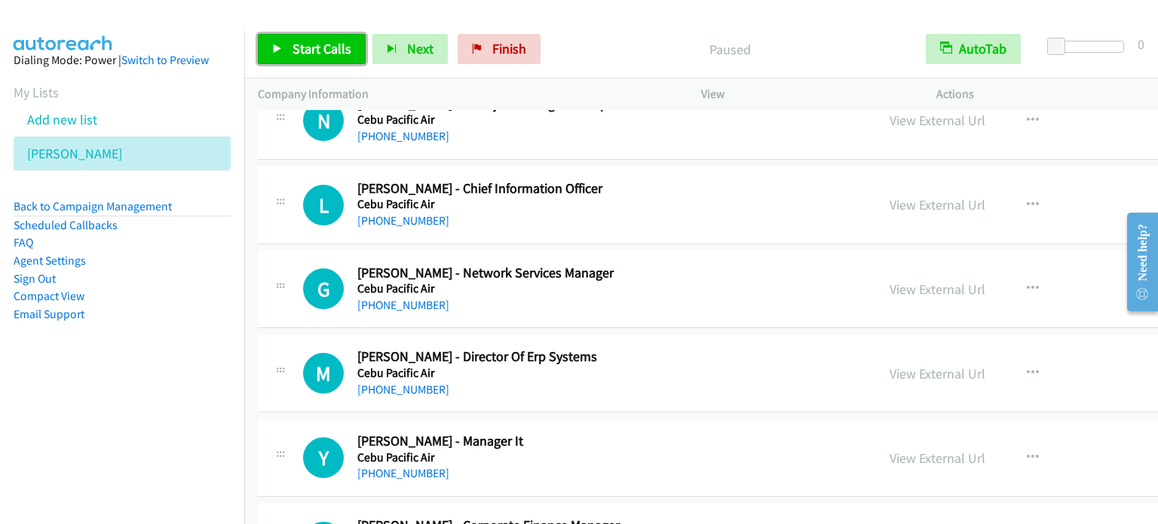
click at [295, 54] on span "Start Calls" at bounding box center [322, 48] width 59 height 17
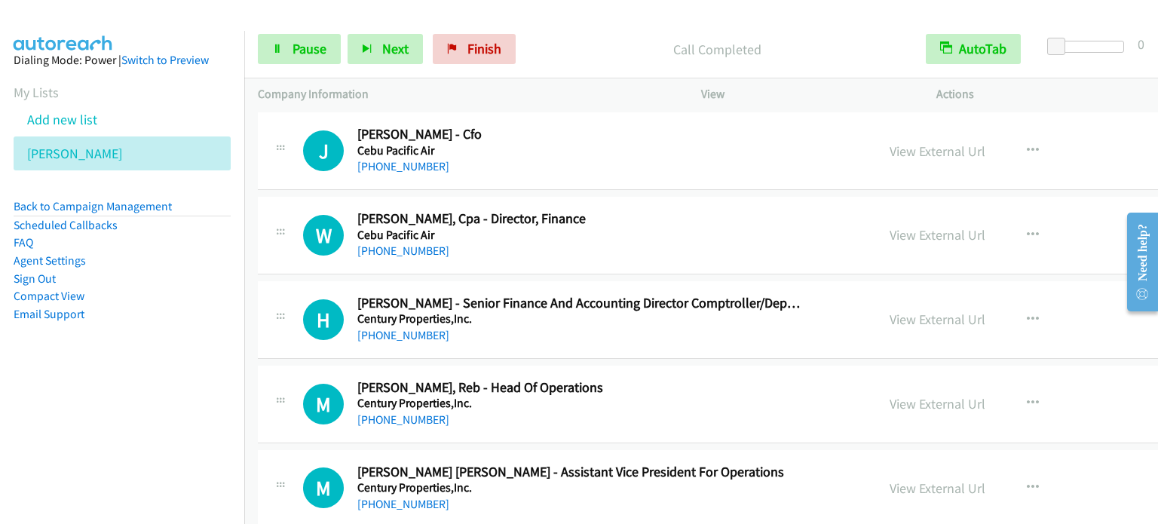
scroll to position [15922, 0]
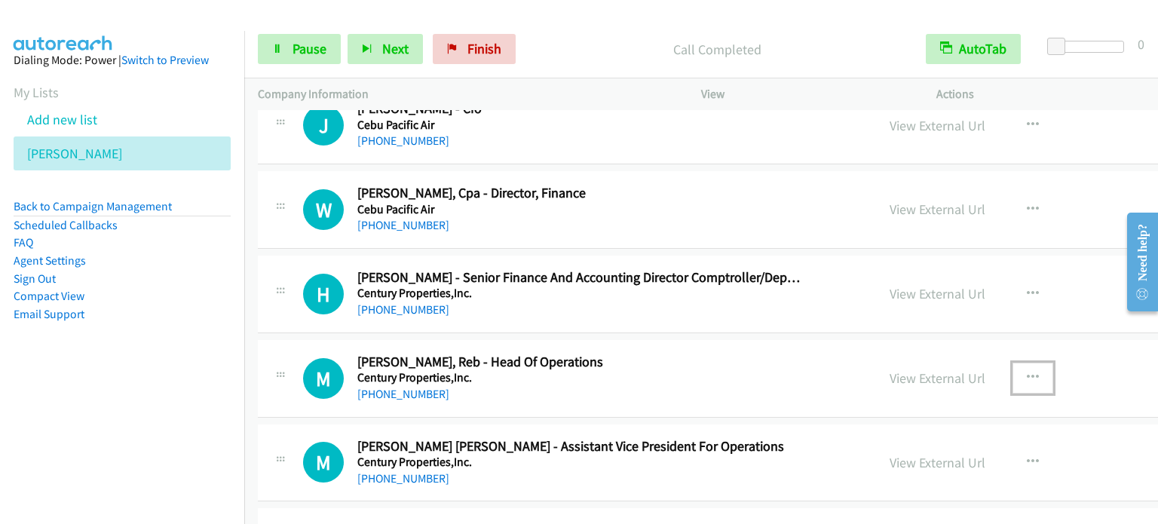
click at [1027, 372] on icon "button" at bounding box center [1033, 378] width 12 height 12
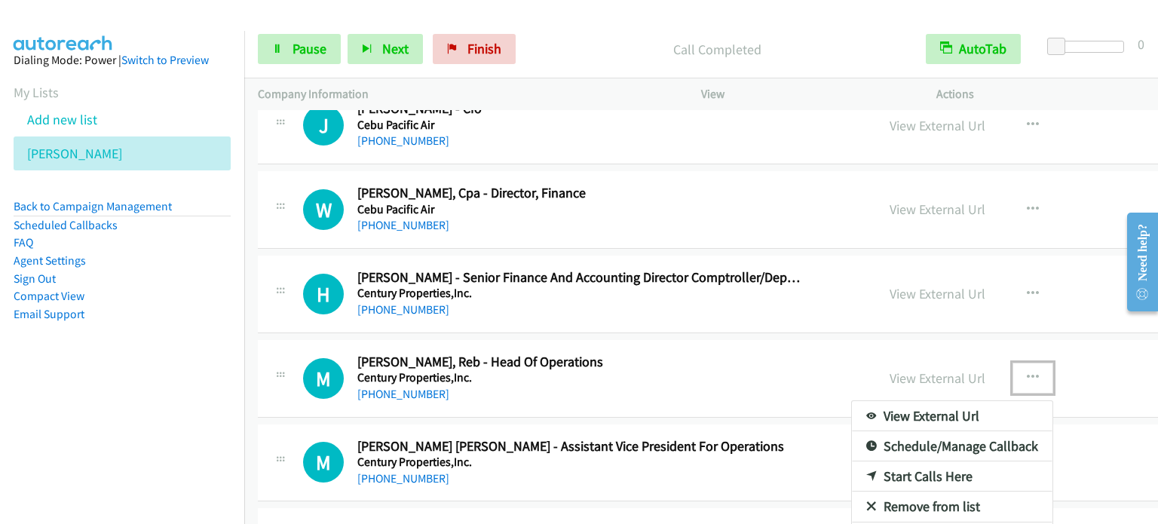
click at [852, 461] on link "Start Calls Here" at bounding box center [952, 476] width 201 height 30
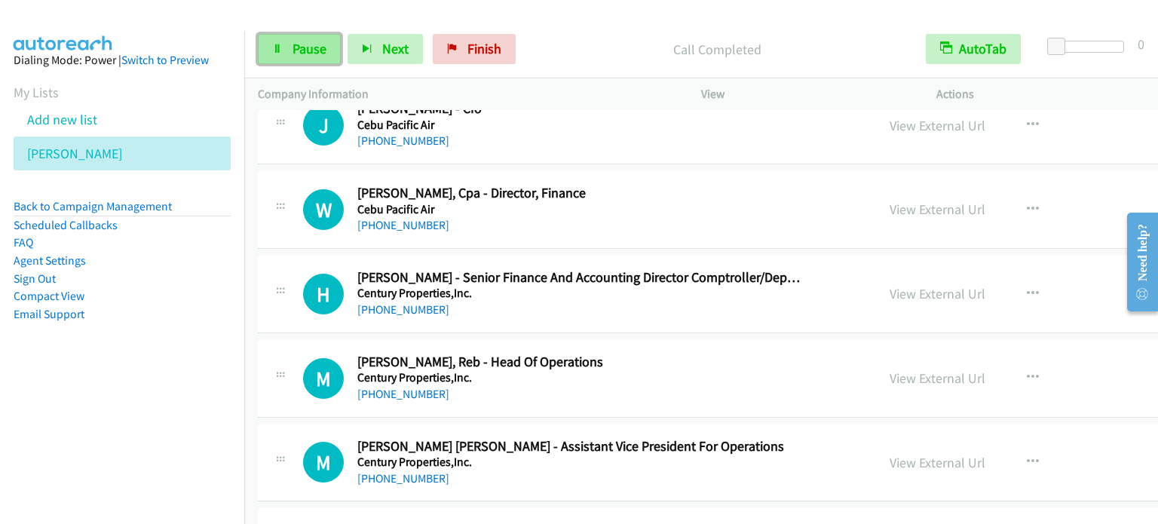
click at [311, 48] on span "Pause" at bounding box center [310, 48] width 34 height 17
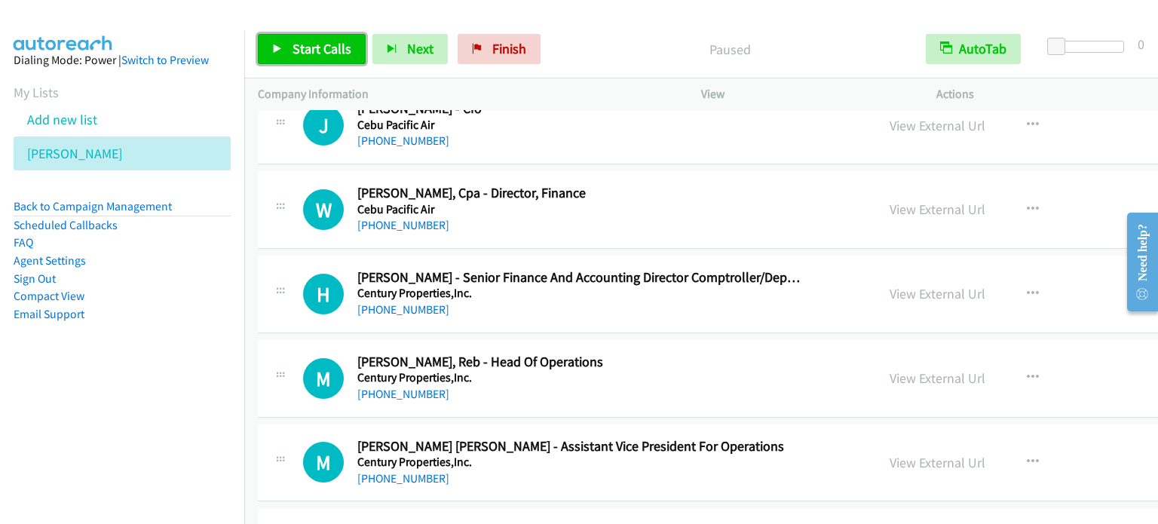
click at [311, 48] on span "Start Calls" at bounding box center [322, 48] width 59 height 17
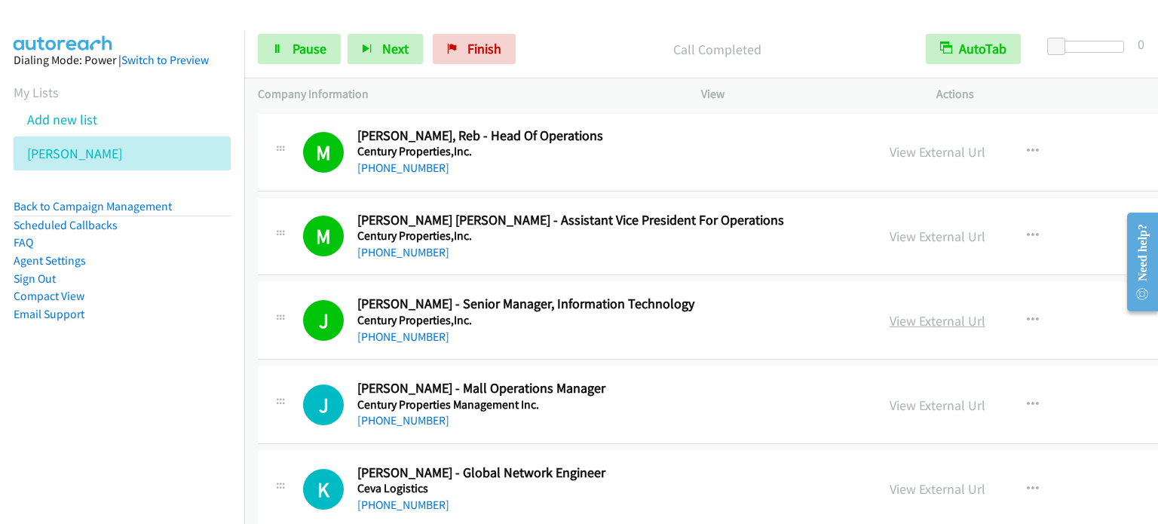
scroll to position [16299, 0]
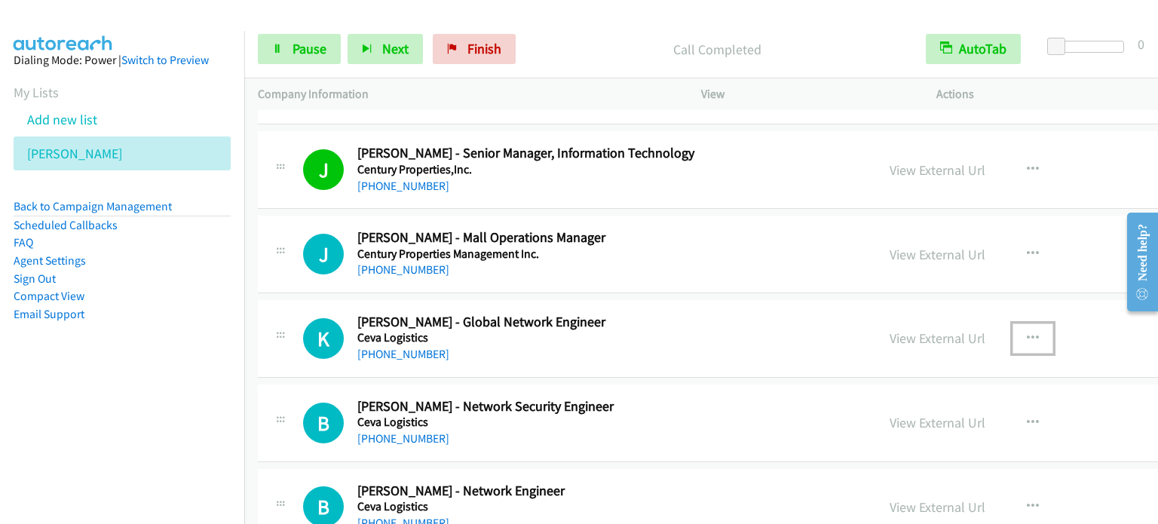
click at [1027, 332] on icon "button" at bounding box center [1033, 338] width 12 height 12
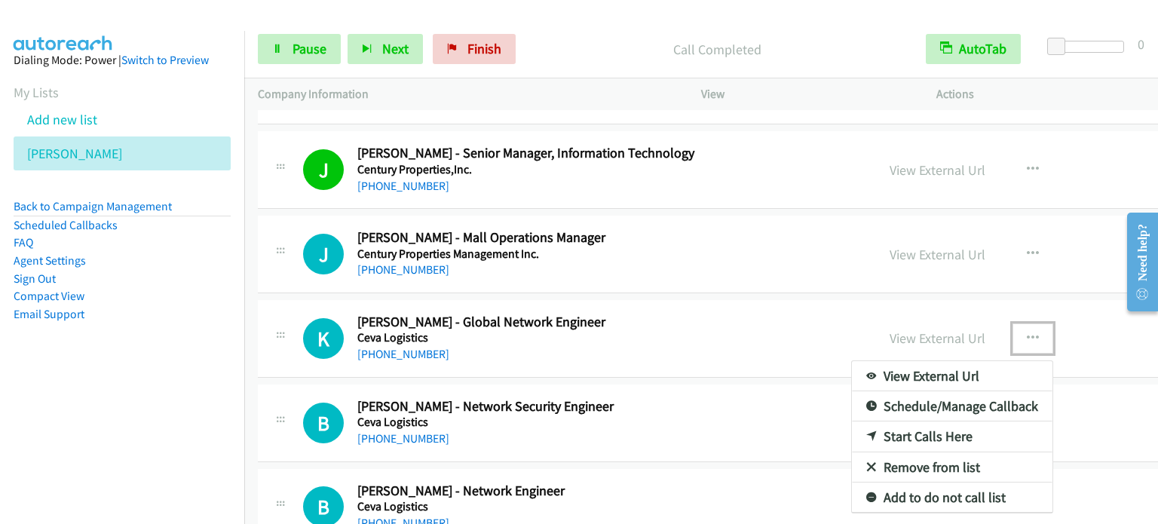
click at [852, 421] on link "Start Calls Here" at bounding box center [952, 436] width 201 height 30
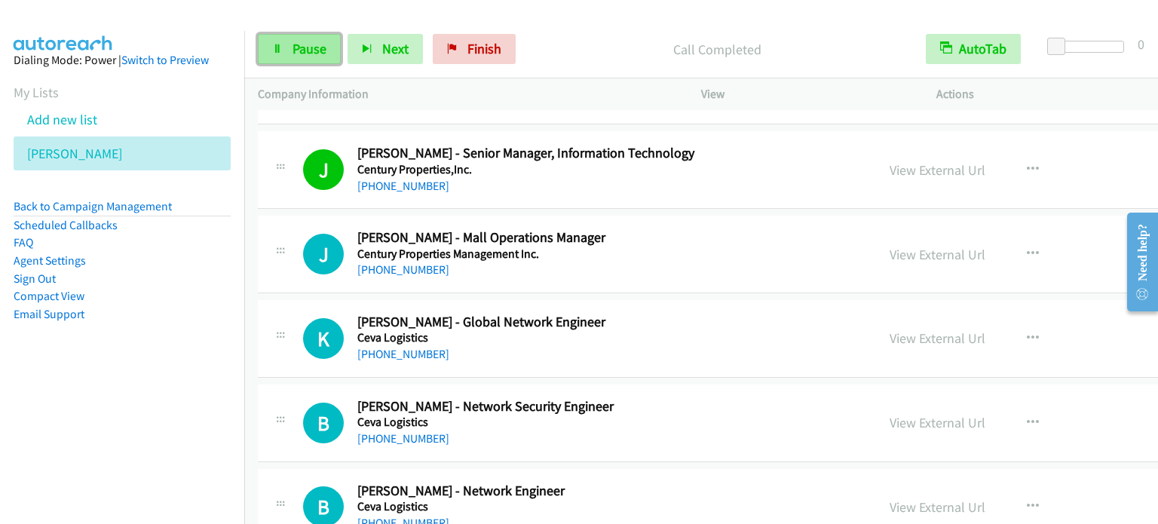
click at [315, 49] on span "Pause" at bounding box center [310, 48] width 34 height 17
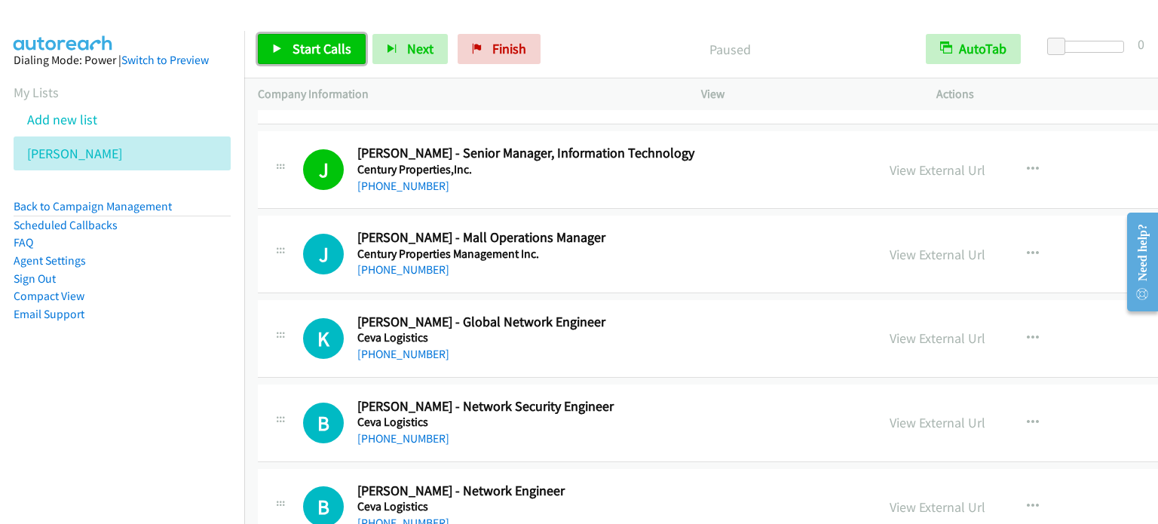
click at [315, 48] on span "Start Calls" at bounding box center [322, 48] width 59 height 17
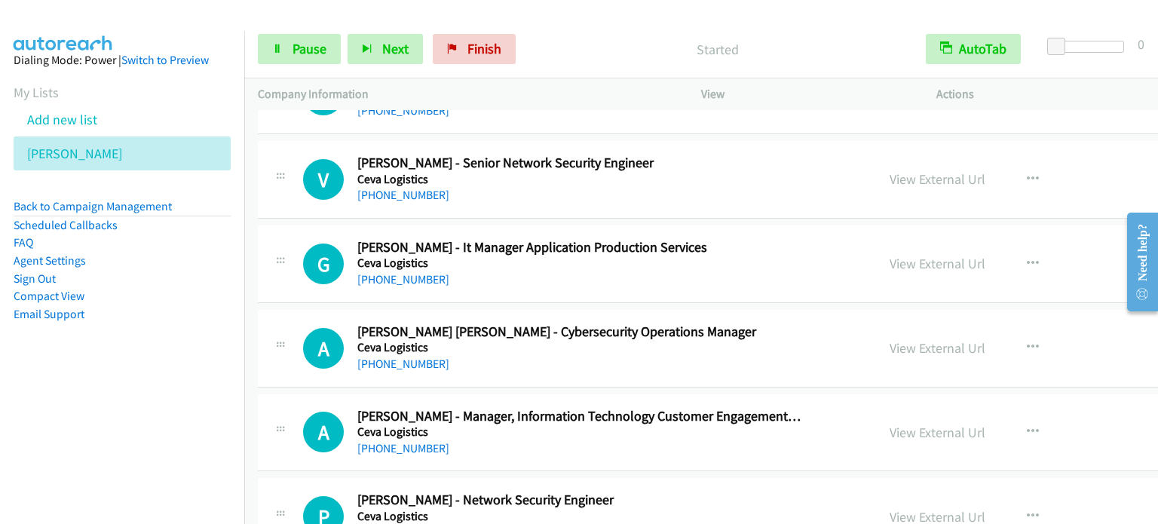
scroll to position [17279, 0]
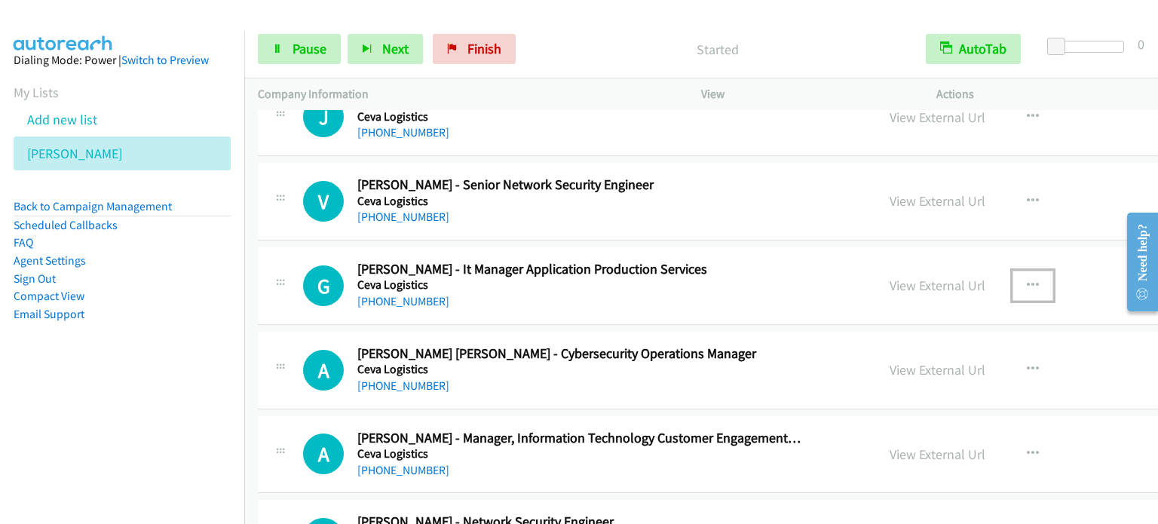
click at [1027, 280] on icon "button" at bounding box center [1033, 286] width 12 height 12
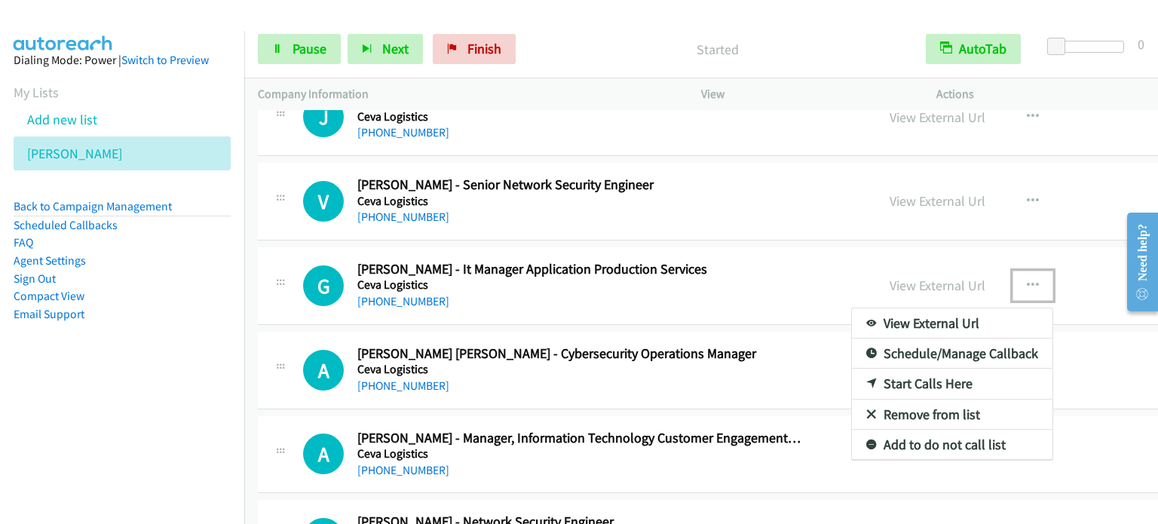
click at [870, 369] on link "Start Calls Here" at bounding box center [952, 384] width 201 height 30
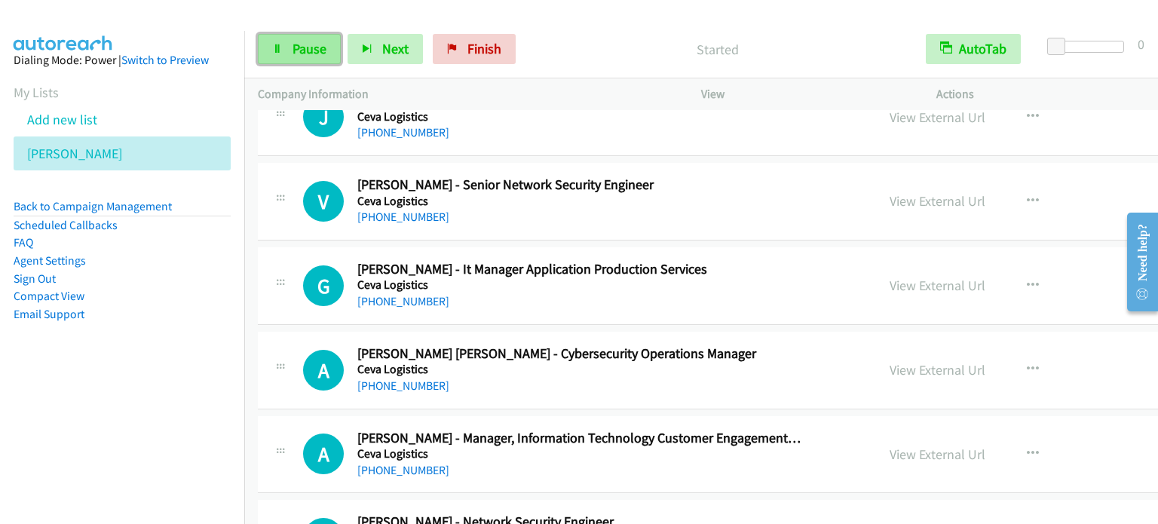
click at [293, 47] on span "Pause" at bounding box center [310, 48] width 34 height 17
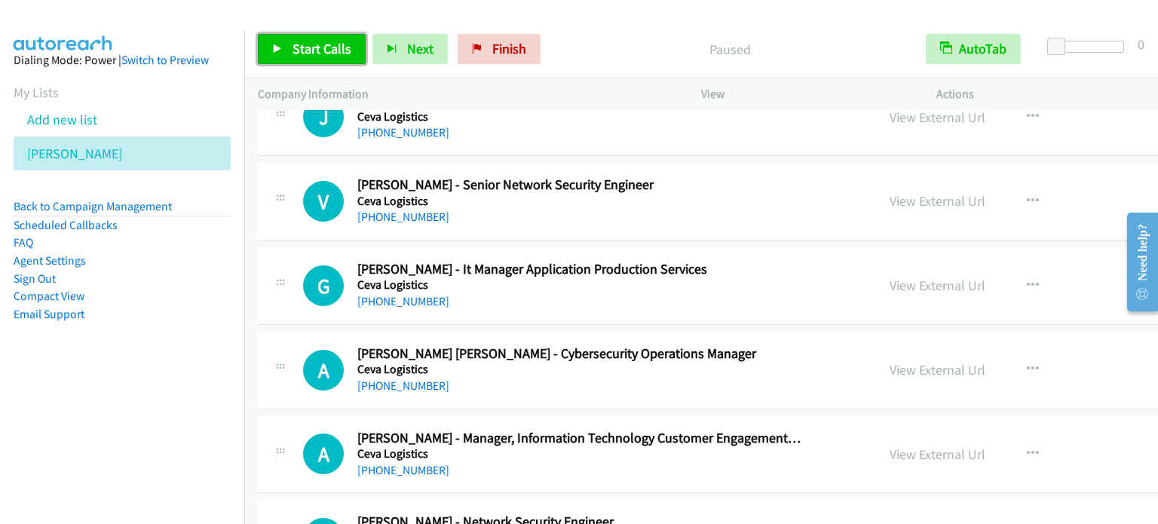
click at [293, 47] on span "Start Calls" at bounding box center [322, 48] width 59 height 17
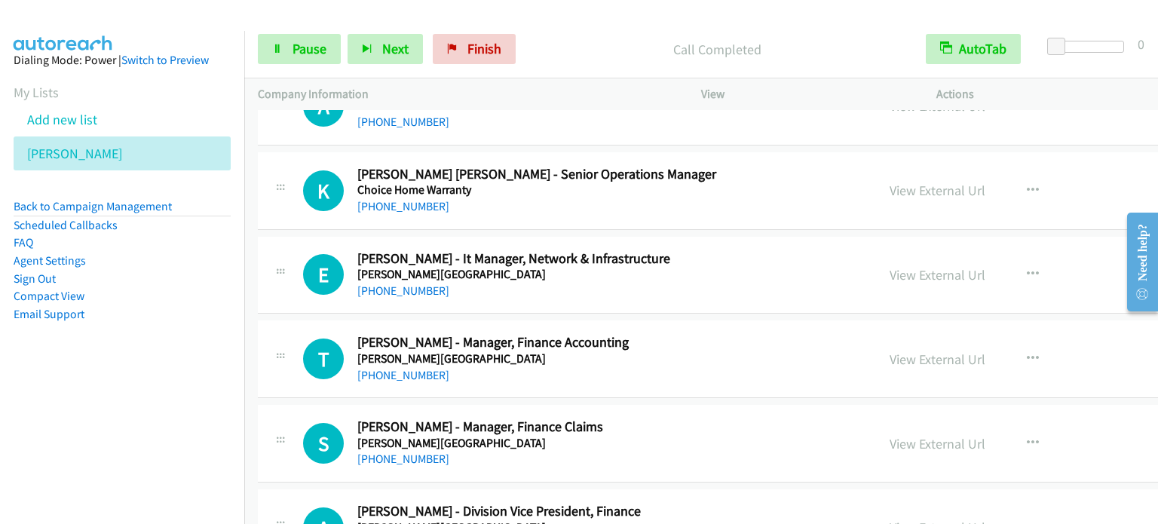
scroll to position [17882, 0]
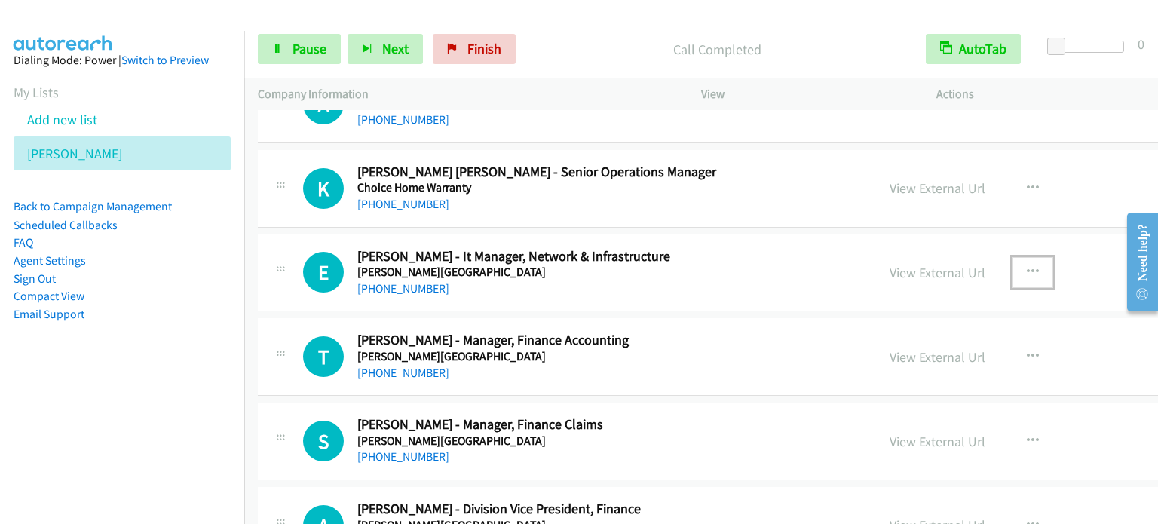
click at [1027, 266] on icon "button" at bounding box center [1033, 272] width 12 height 12
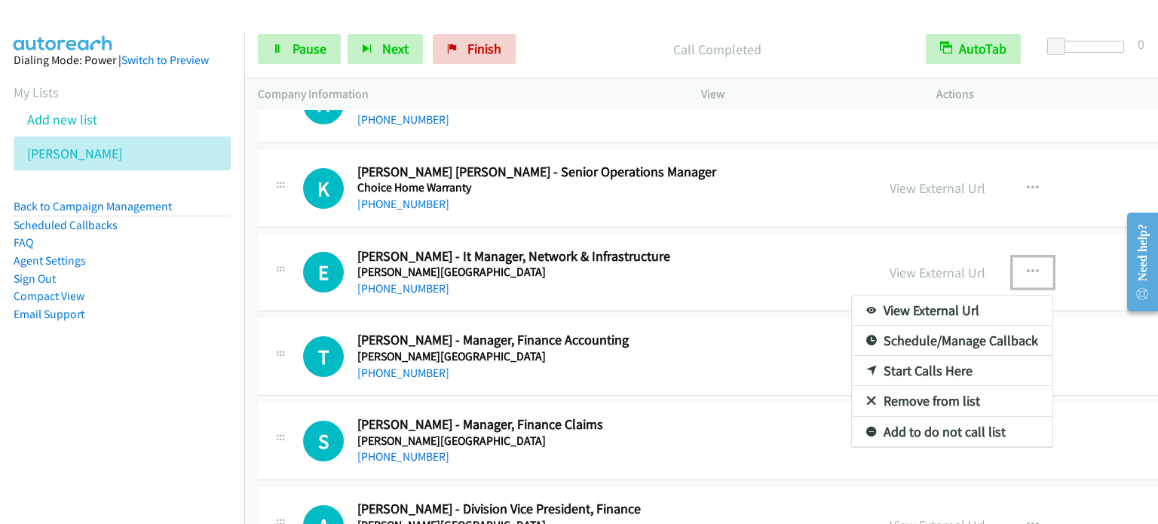
click at [852, 356] on link "Start Calls Here" at bounding box center [952, 371] width 201 height 30
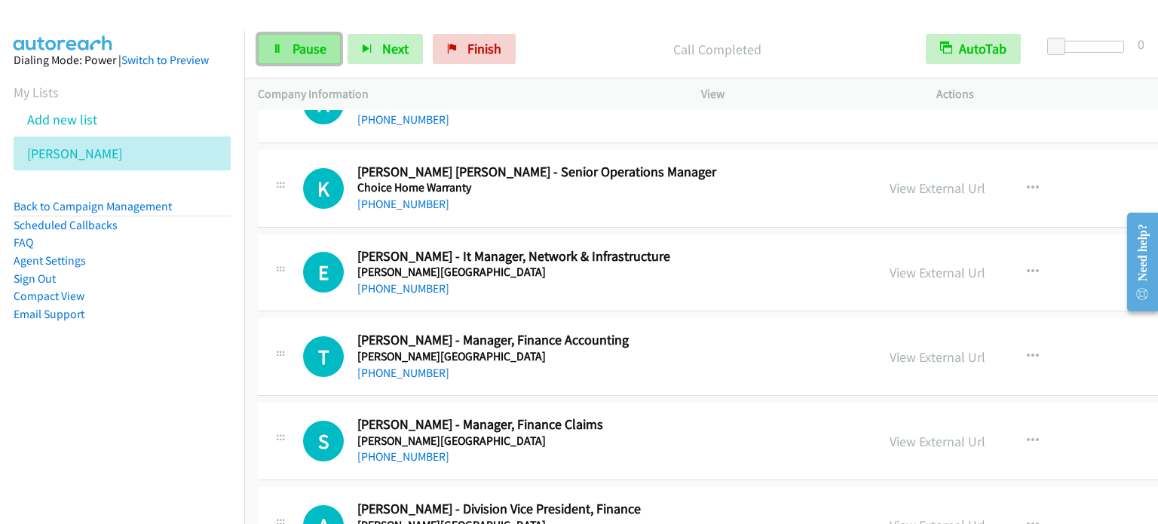
click at [304, 51] on span "Pause" at bounding box center [310, 48] width 34 height 17
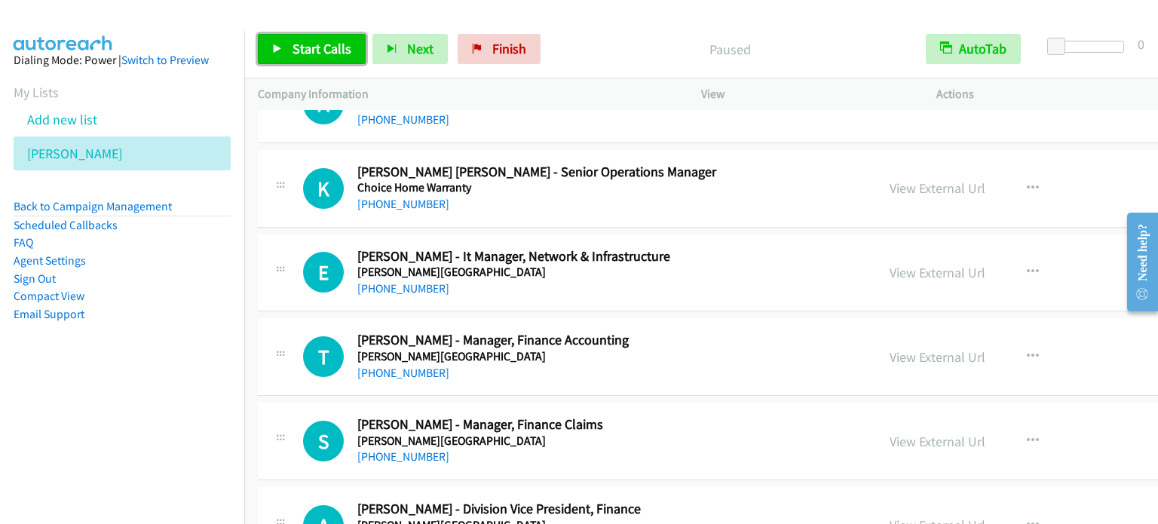
click at [299, 47] on span "Start Calls" at bounding box center [322, 48] width 59 height 17
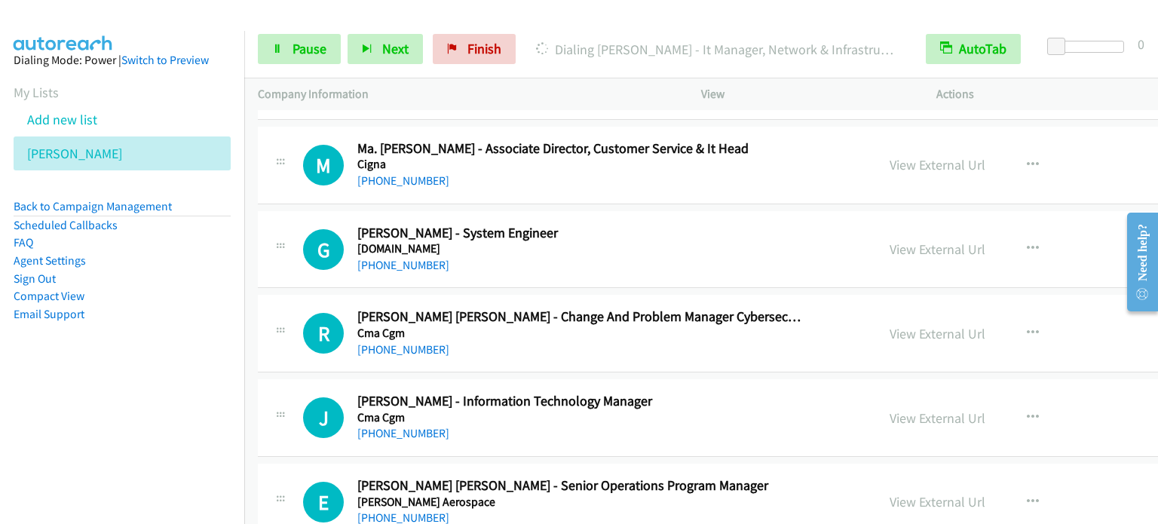
scroll to position [18334, 0]
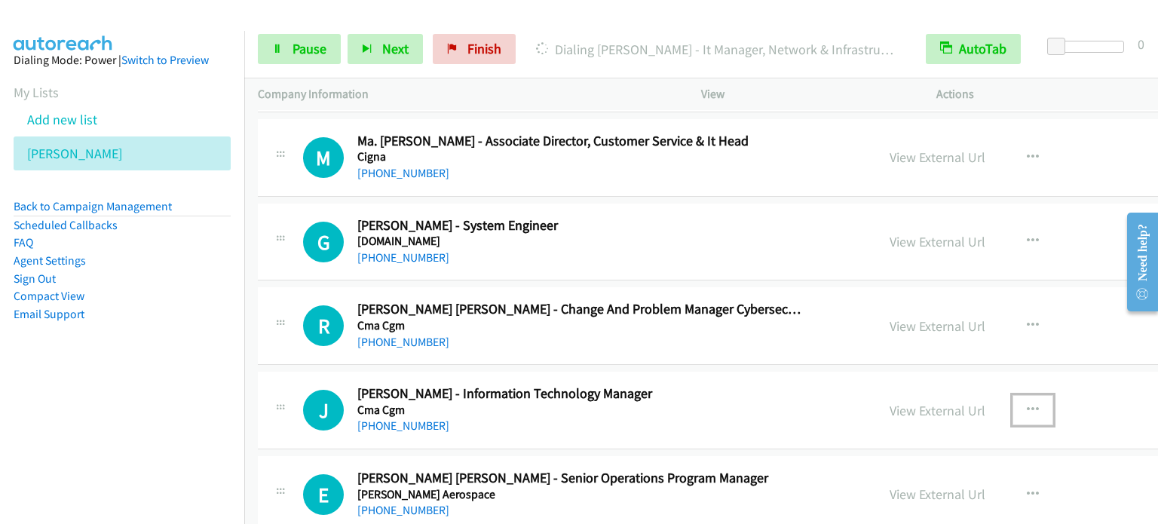
click at [1027, 404] on icon "button" at bounding box center [1033, 410] width 12 height 12
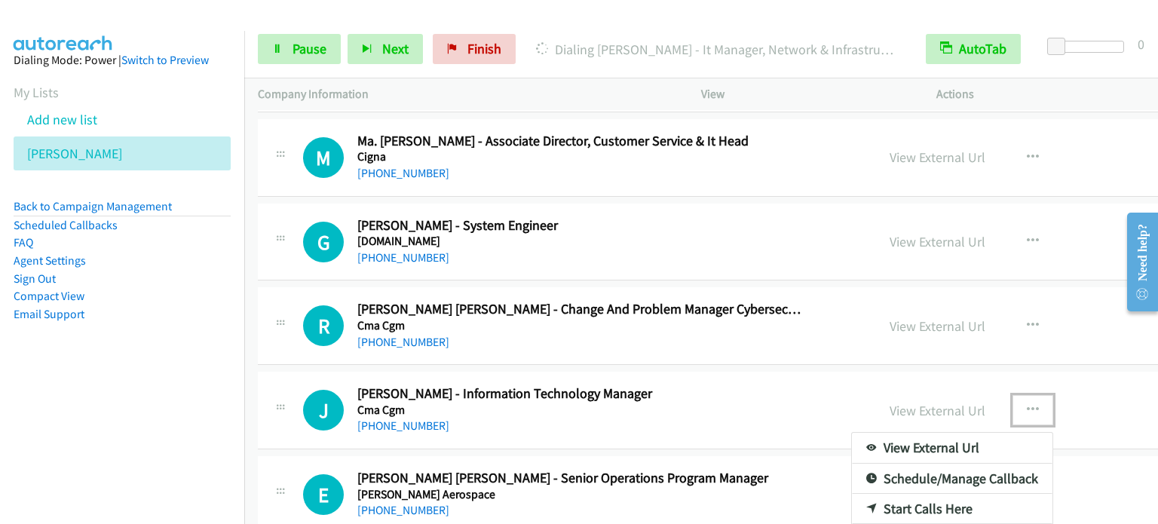
click at [852, 494] on link "Start Calls Here" at bounding box center [952, 509] width 201 height 30
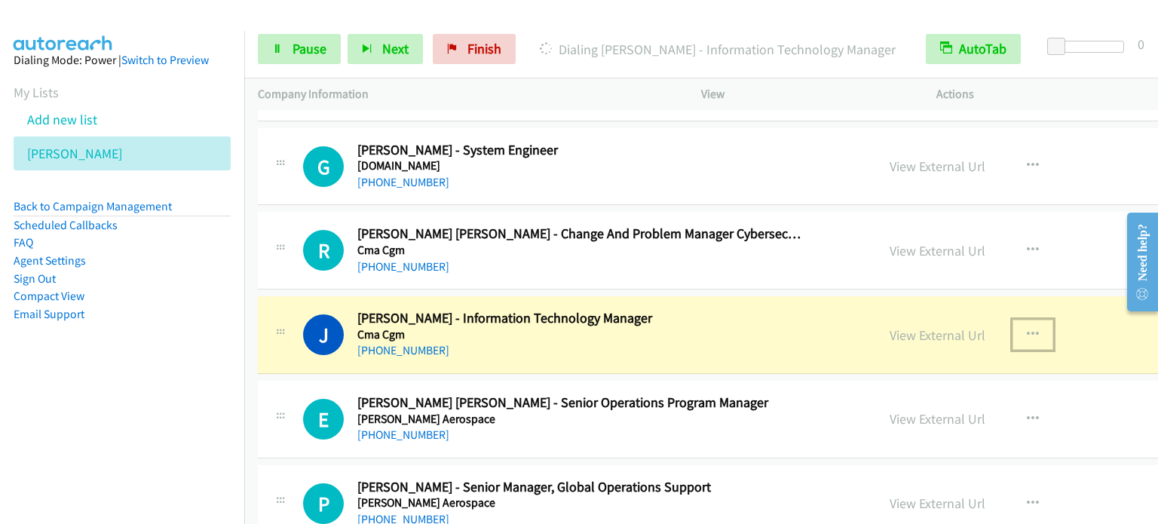
scroll to position [18560, 0]
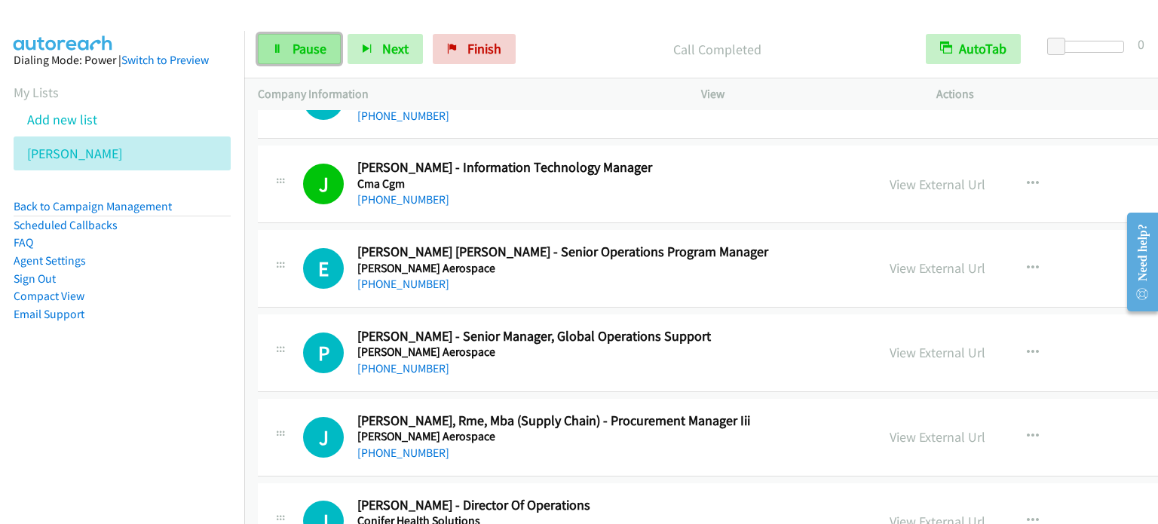
click at [302, 47] on span "Pause" at bounding box center [310, 48] width 34 height 17
